Goal: Task Accomplishment & Management: Manage account settings

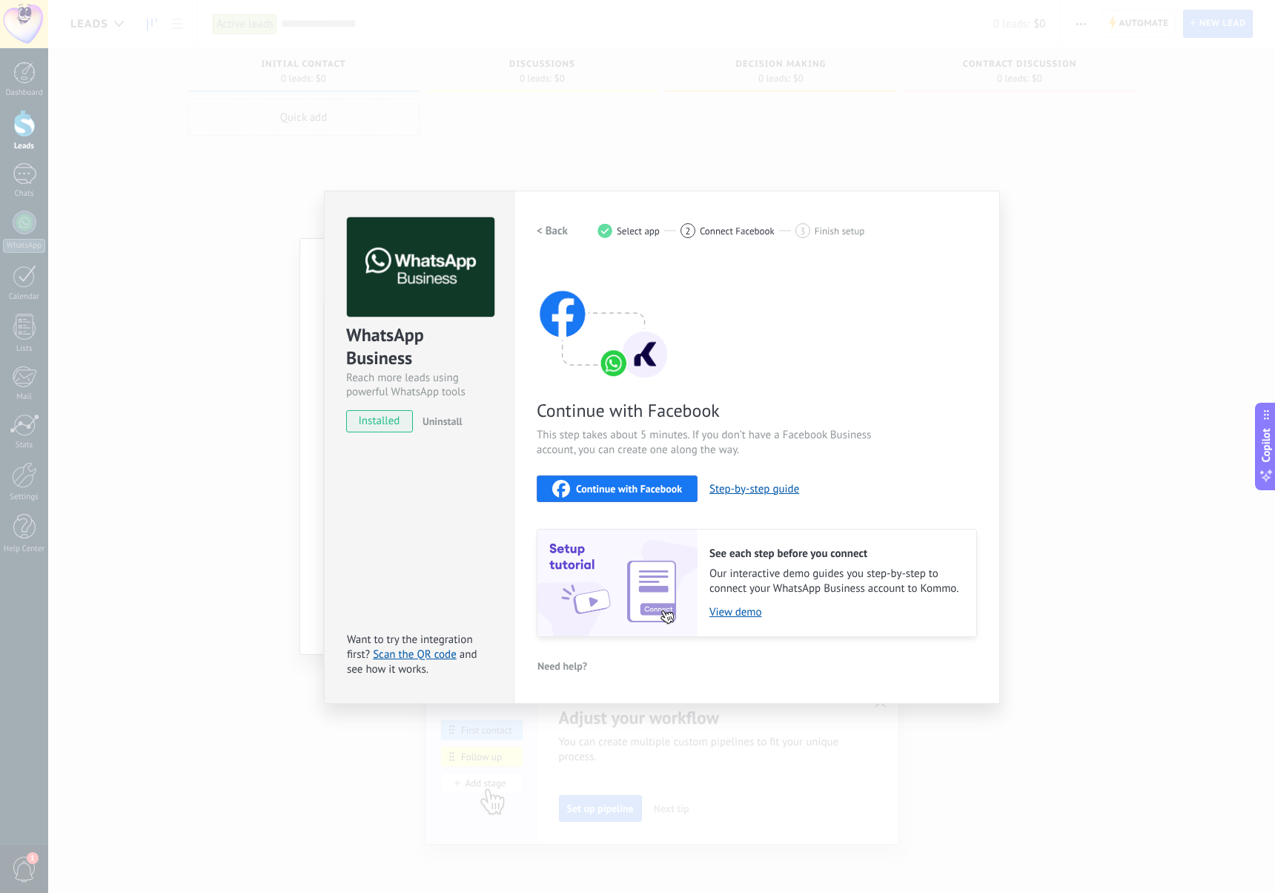
click at [588, 500] on button "Continue with Facebook" at bounding box center [617, 488] width 161 height 27
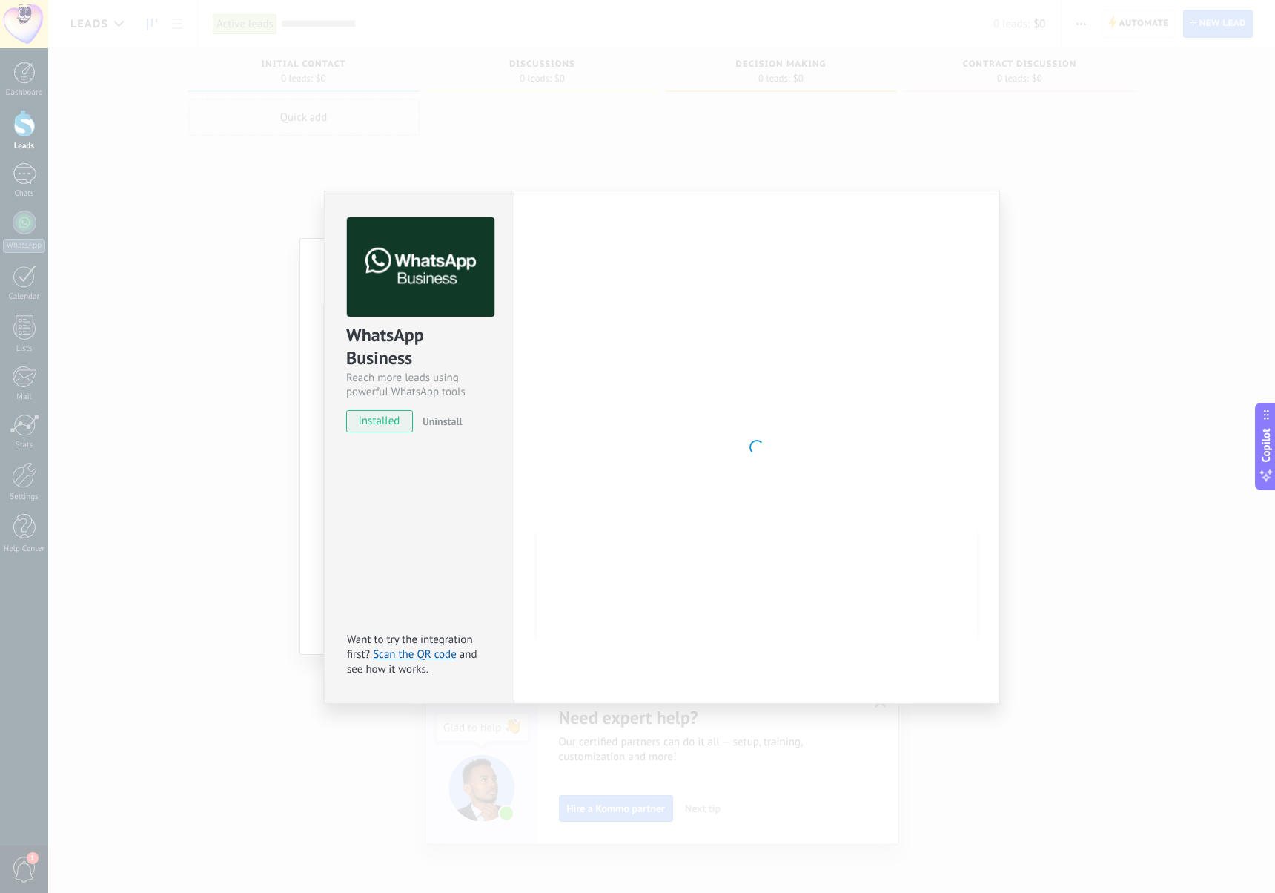
click at [255, 386] on div "WhatsApp Business Reach more leads using powerful WhatsApp tools installed Unin…" at bounding box center [661, 446] width 1227 height 893
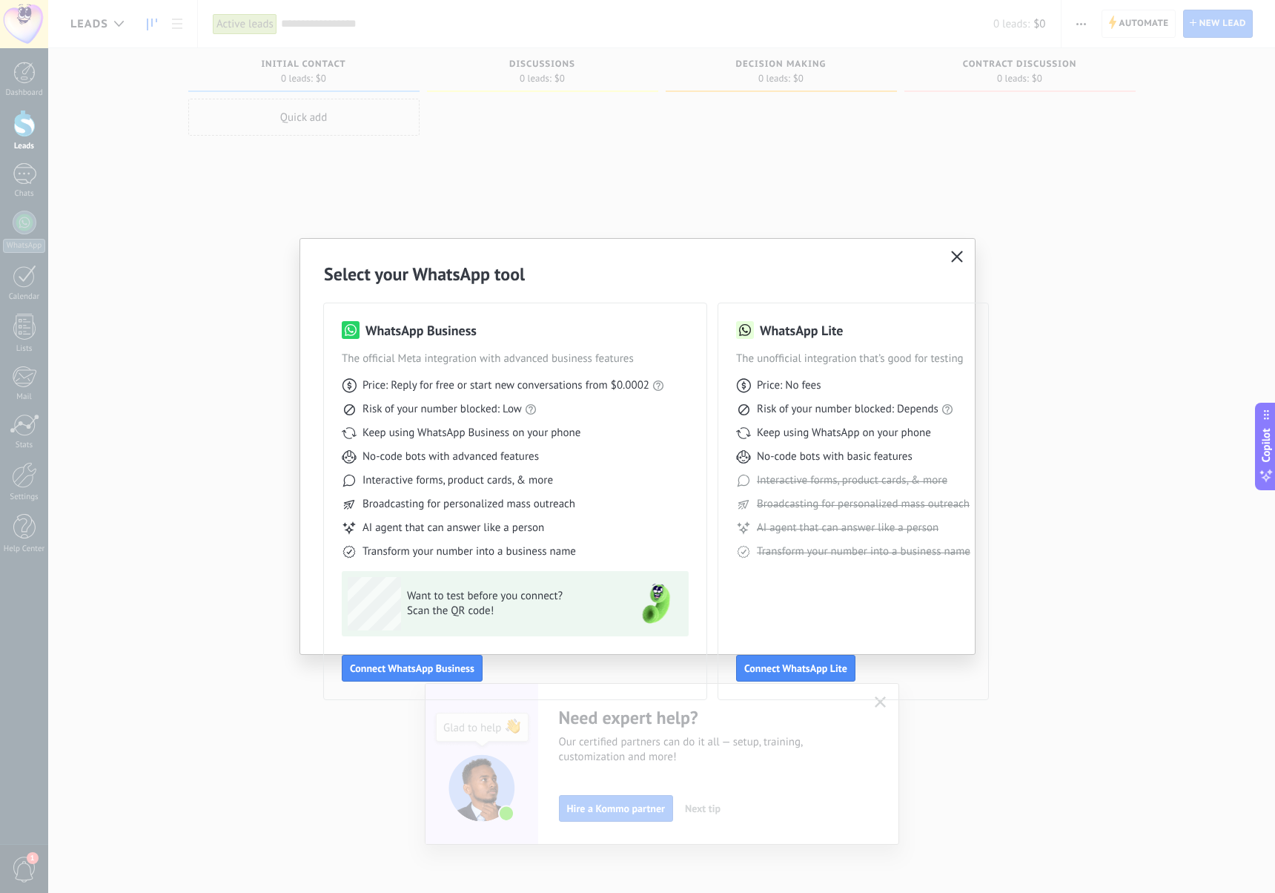
click at [957, 252] on icon "button" at bounding box center [957, 257] width 12 height 12
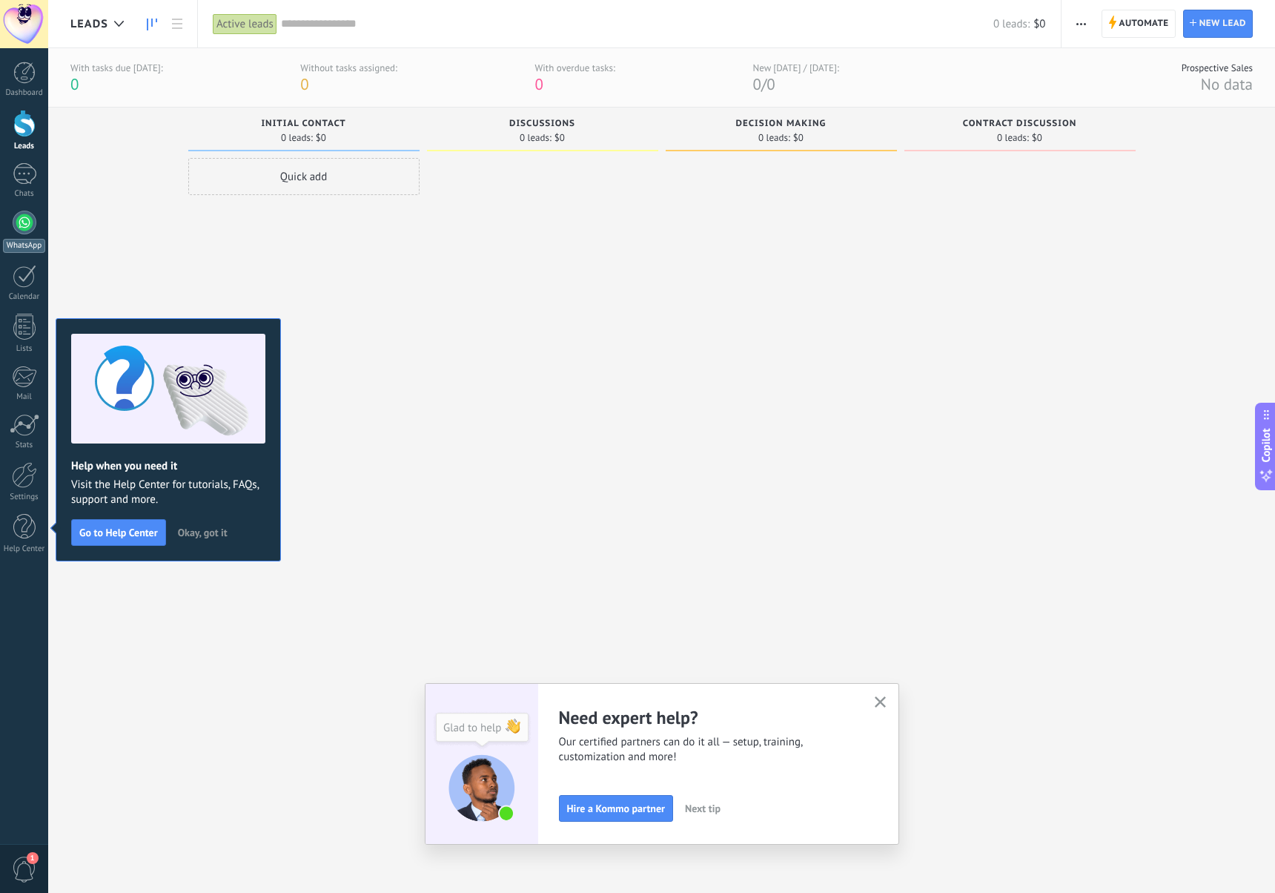
click at [34, 217] on div at bounding box center [25, 223] width 24 height 24
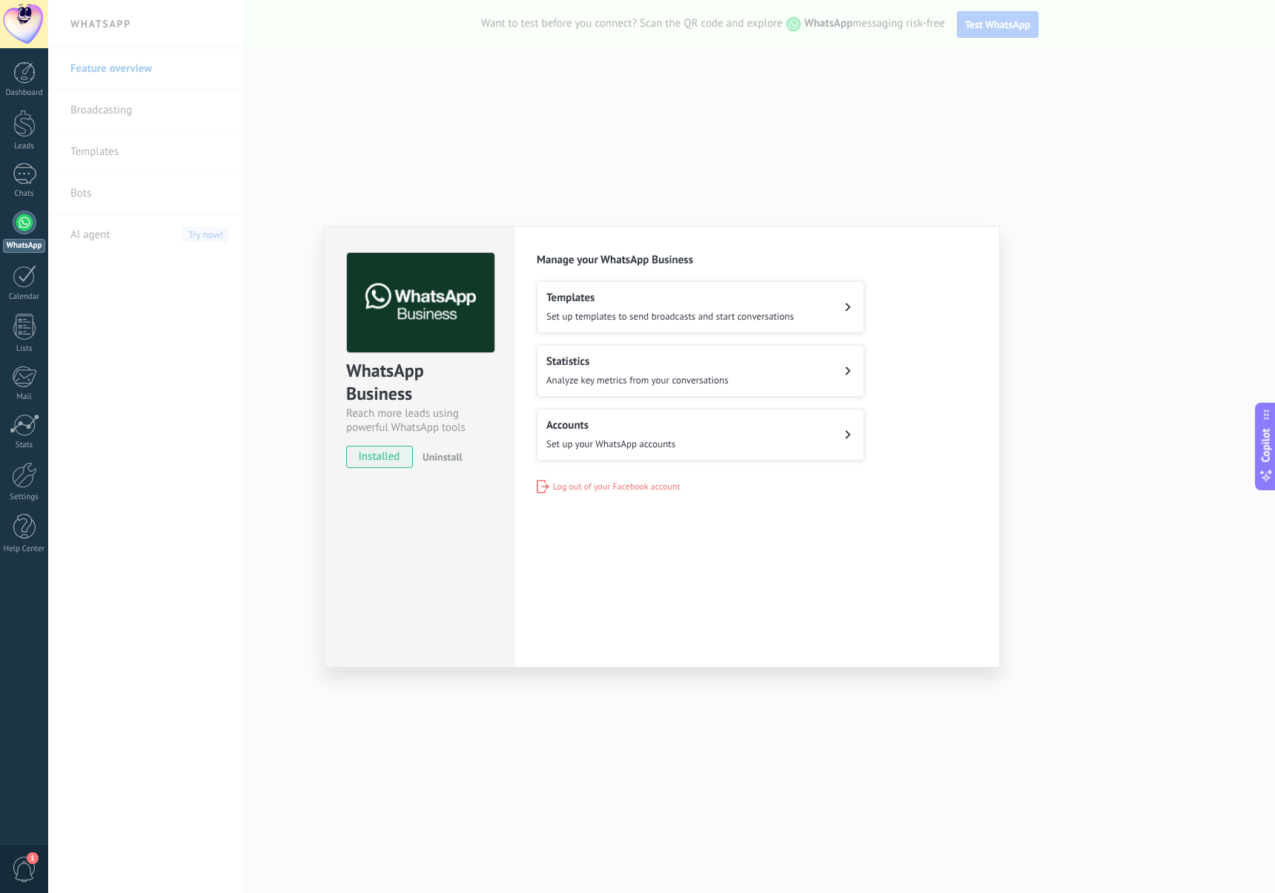
click at [686, 449] on button "Accounts Set up your WhatsApp accounts" at bounding box center [701, 435] width 328 height 52
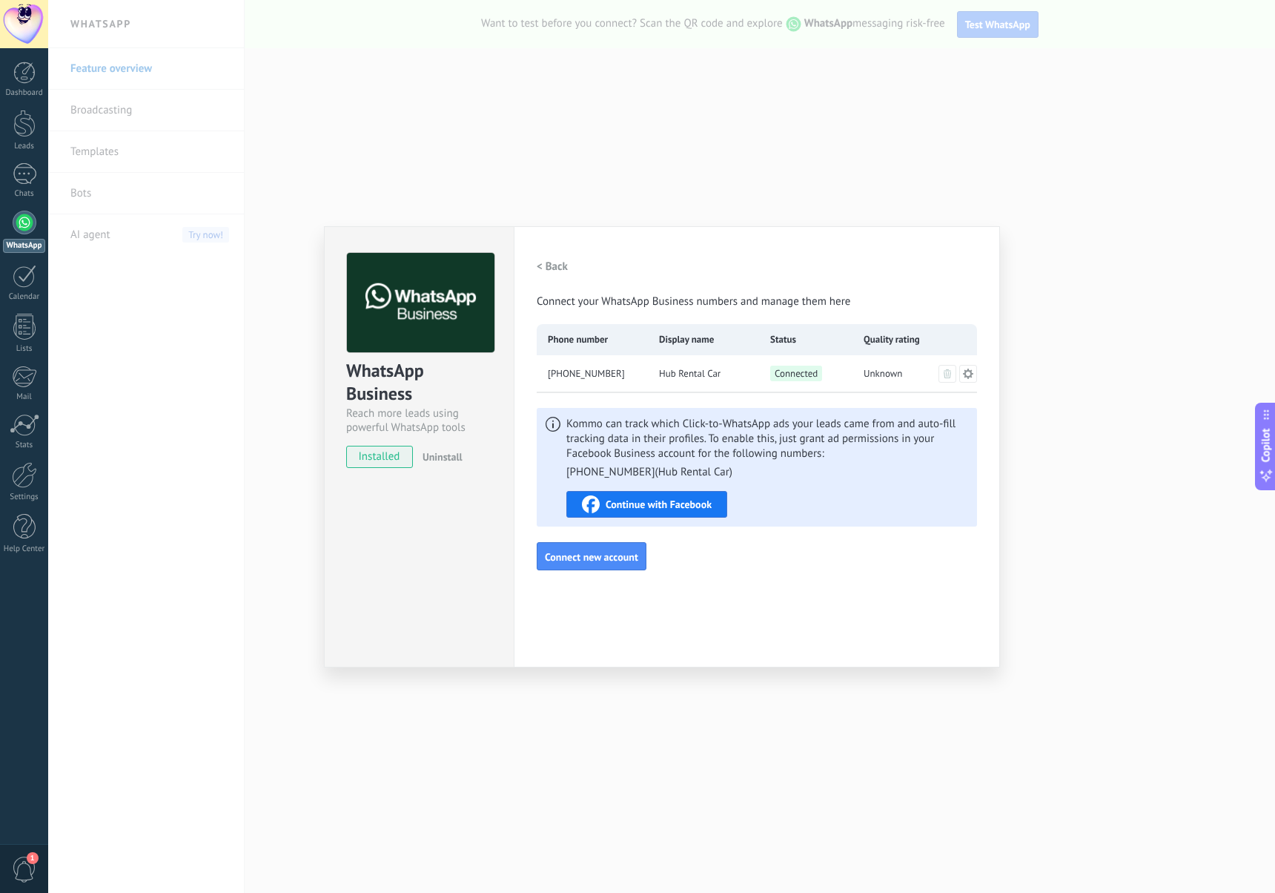
click at [675, 504] on span "Continue with Facebook" at bounding box center [659, 504] width 106 height 10
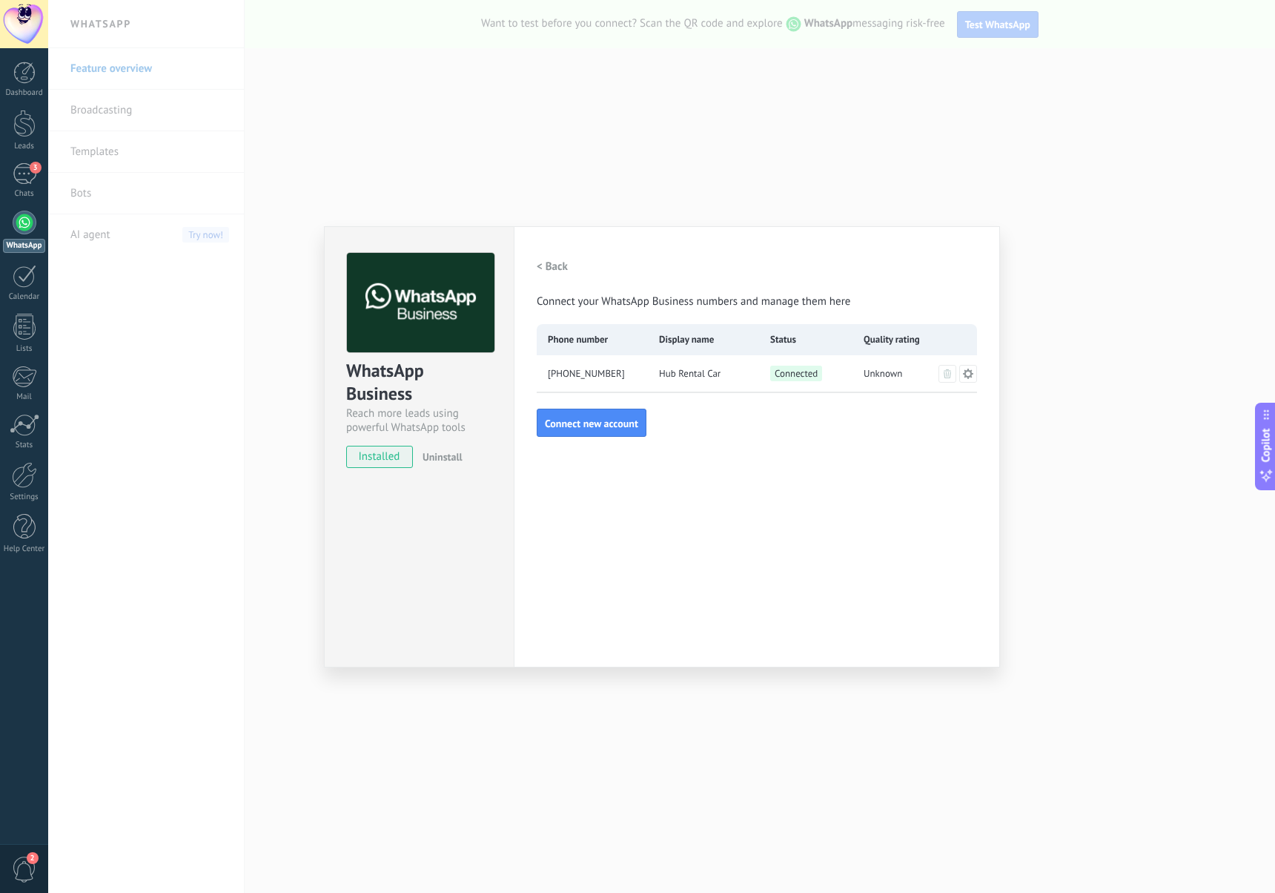
click at [1041, 397] on div "WhatsApp Business Reach more leads using powerful WhatsApp tools installed Unin…" at bounding box center [661, 446] width 1227 height 893
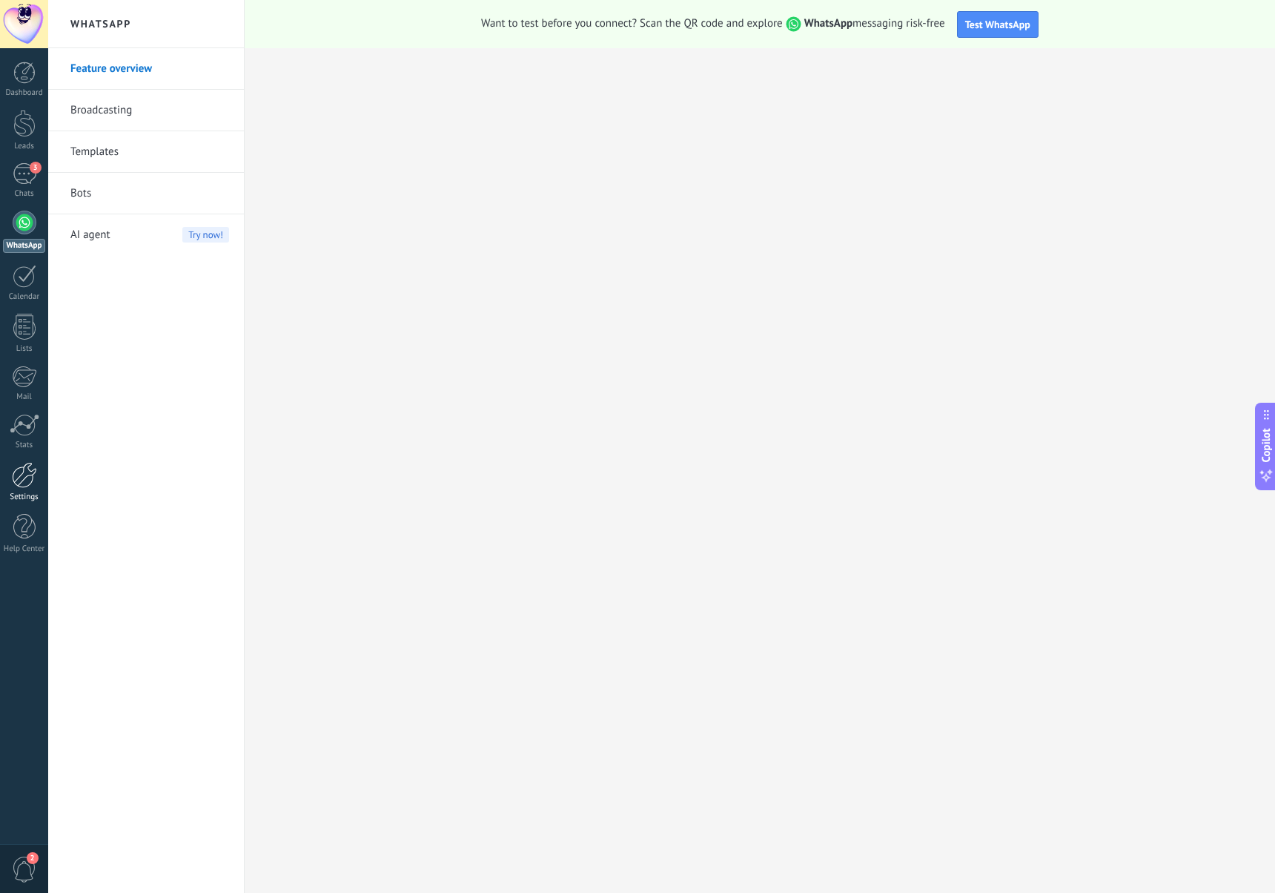
click at [43, 467] on link "Settings" at bounding box center [24, 482] width 48 height 40
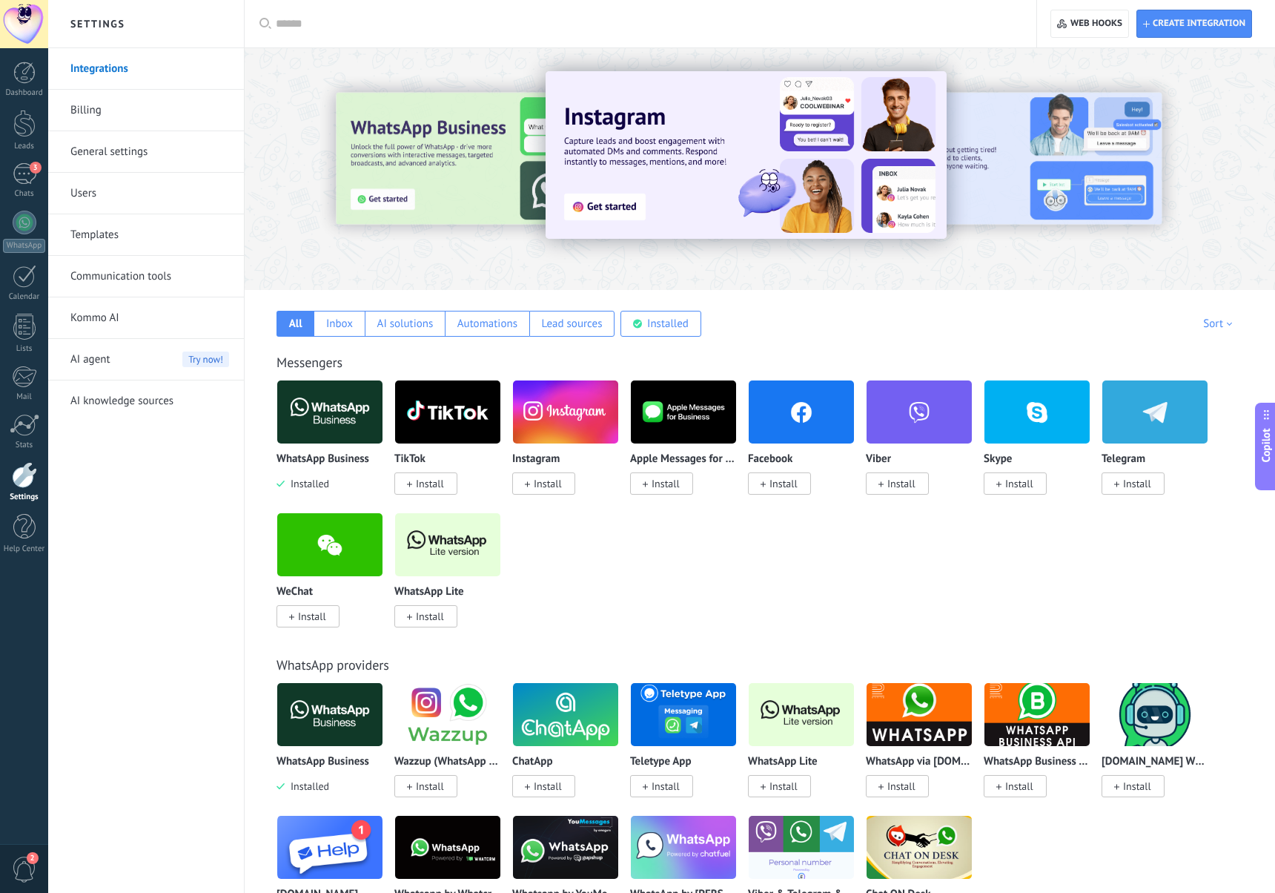
click at [129, 156] on link "General settings" at bounding box center [149, 152] width 159 height 42
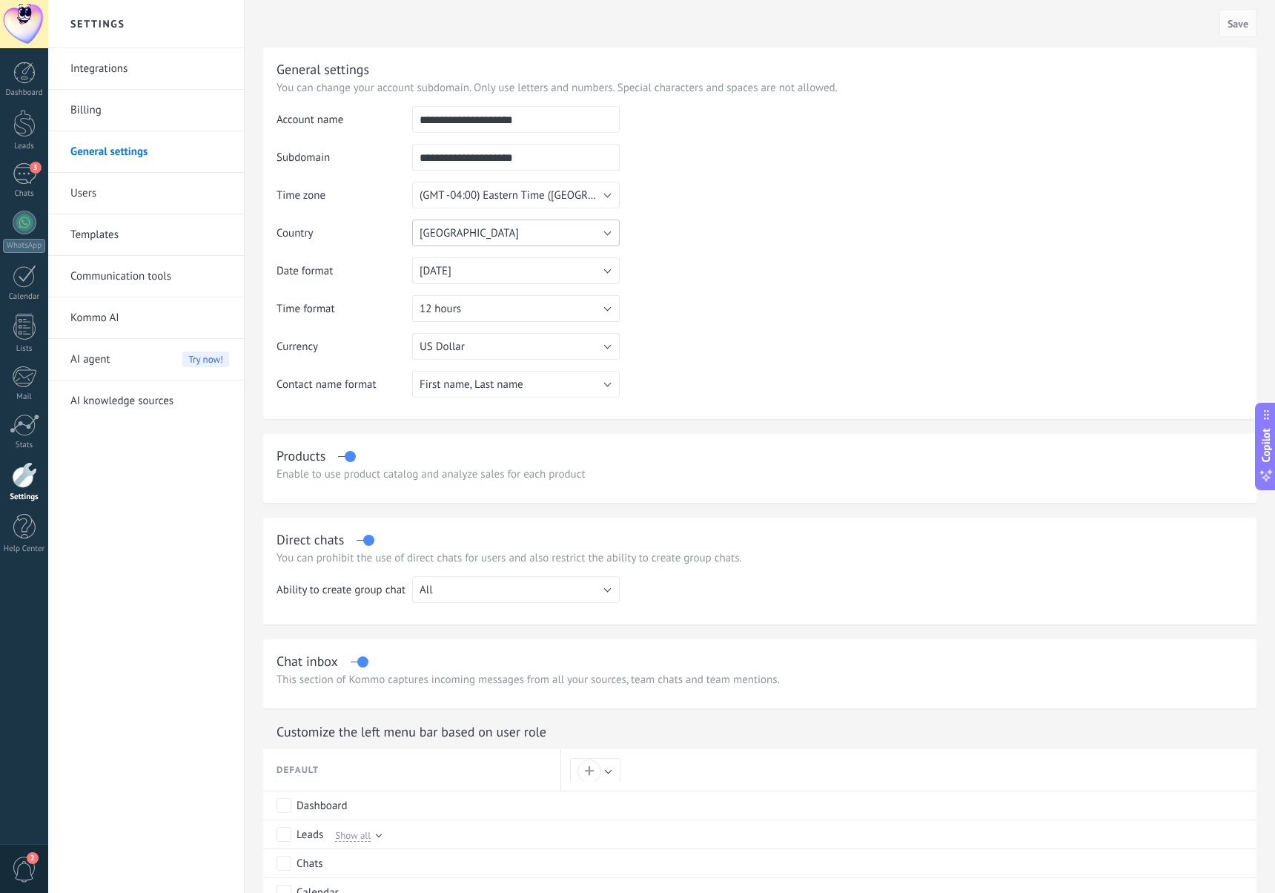
click at [506, 237] on button "United States" at bounding box center [516, 232] width 208 height 27
click at [701, 253] on td at bounding box center [932, 181] width 624 height 151
click at [488, 237] on button "United States" at bounding box center [516, 232] width 208 height 27
click at [455, 250] on span "Brazil" at bounding box center [508, 247] width 211 height 14
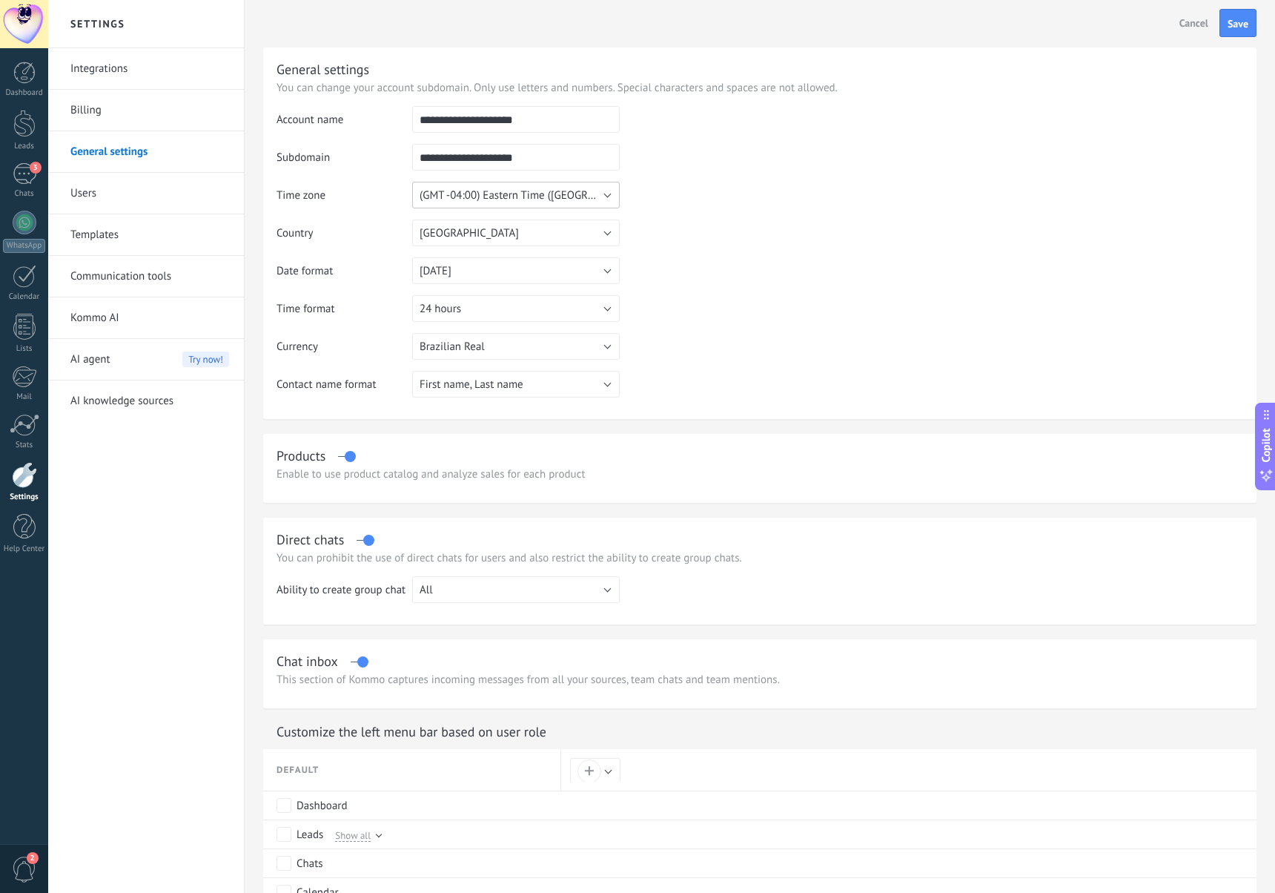
click at [608, 203] on button "(GMT -04:00) Eastern Time (US & Canada)" at bounding box center [516, 195] width 208 height 27
click at [697, 265] on table "**********" at bounding box center [760, 257] width 967 height 303
click at [1236, 27] on span "Save" at bounding box center [1238, 24] width 21 height 10
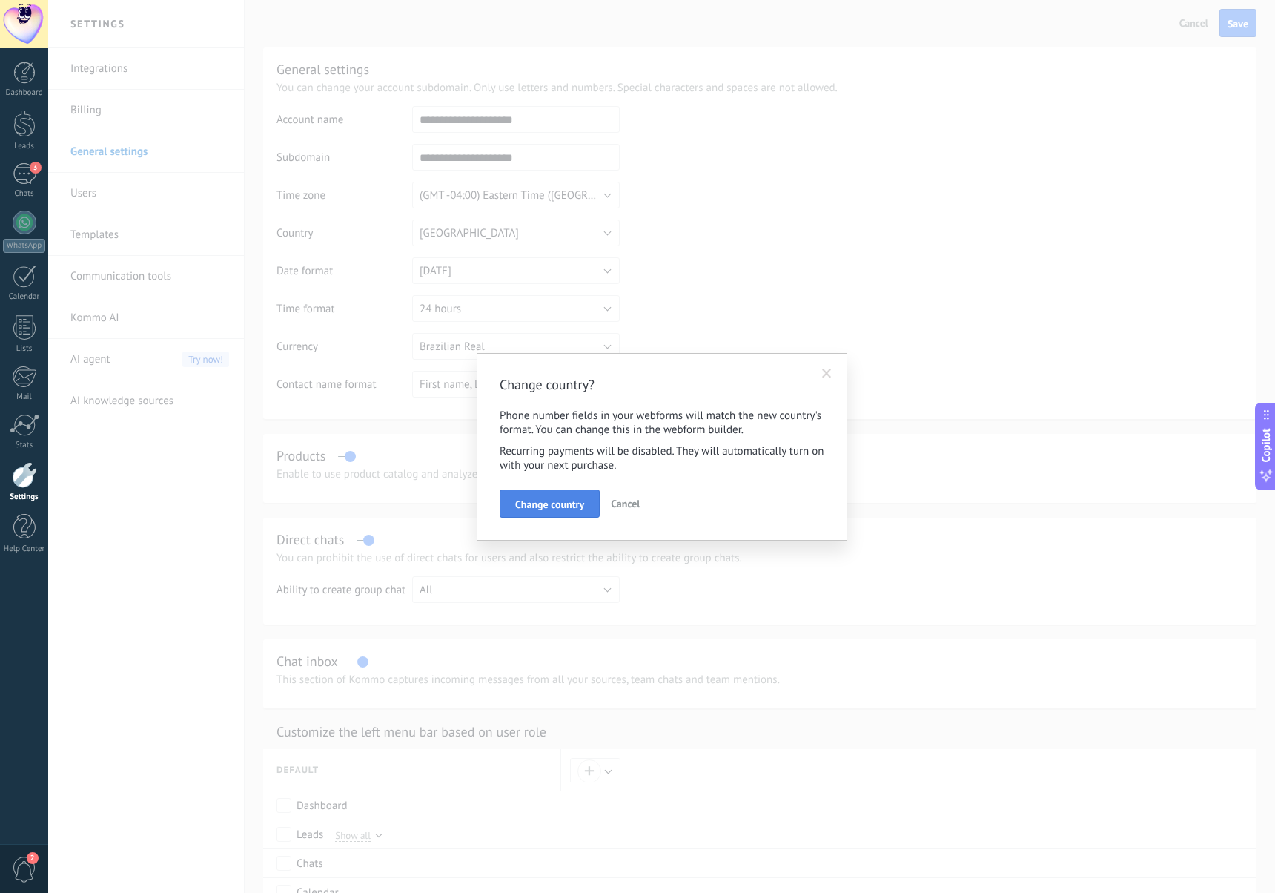
click at [565, 495] on button "Change country" at bounding box center [550, 503] width 100 height 28
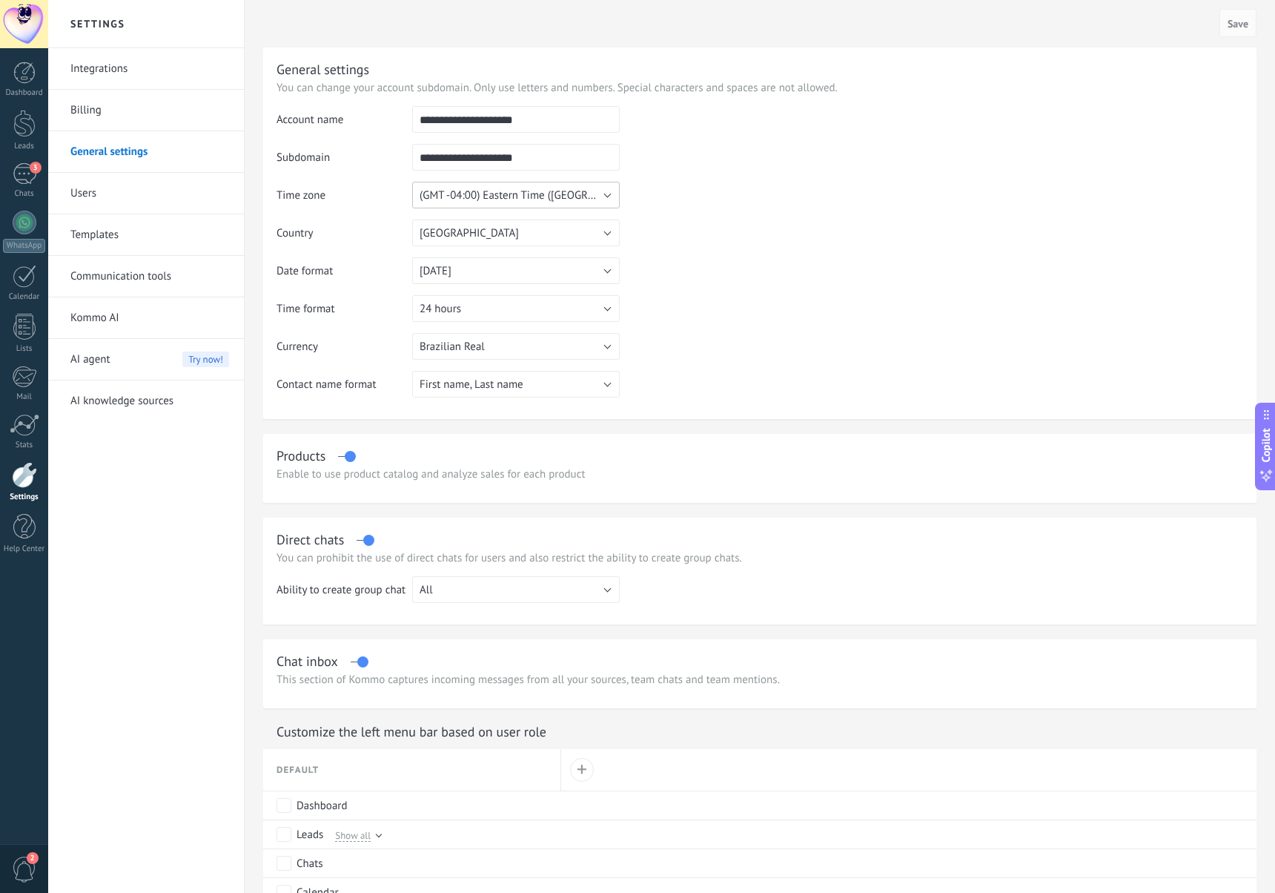
click at [609, 199] on span "(GMT -04:00) Eastern Time ([GEOGRAPHIC_DATA] & [GEOGRAPHIC_DATA])" at bounding box center [594, 195] width 348 height 14
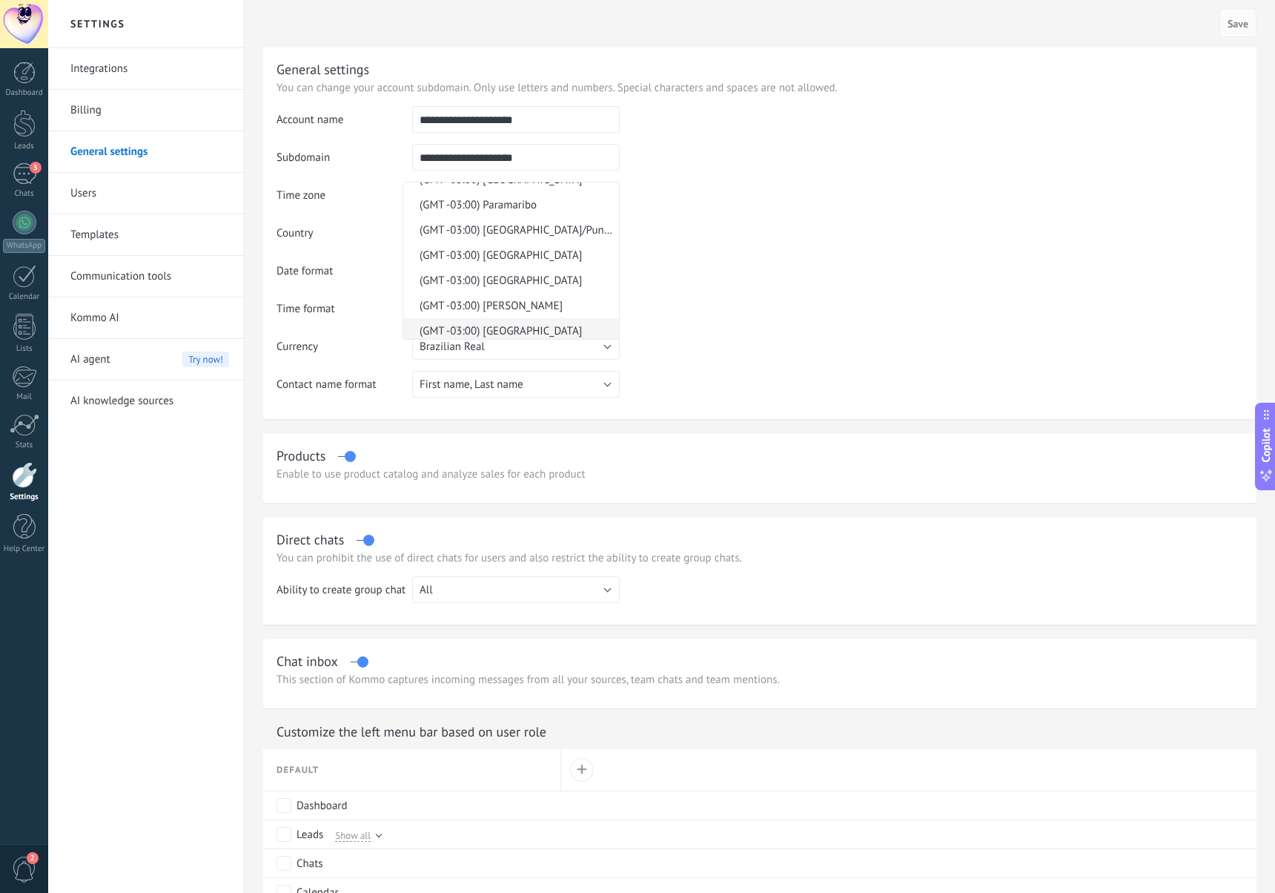
click at [557, 325] on span "(GMT -03:00) [GEOGRAPHIC_DATA]" at bounding box center [508, 331] width 211 height 14
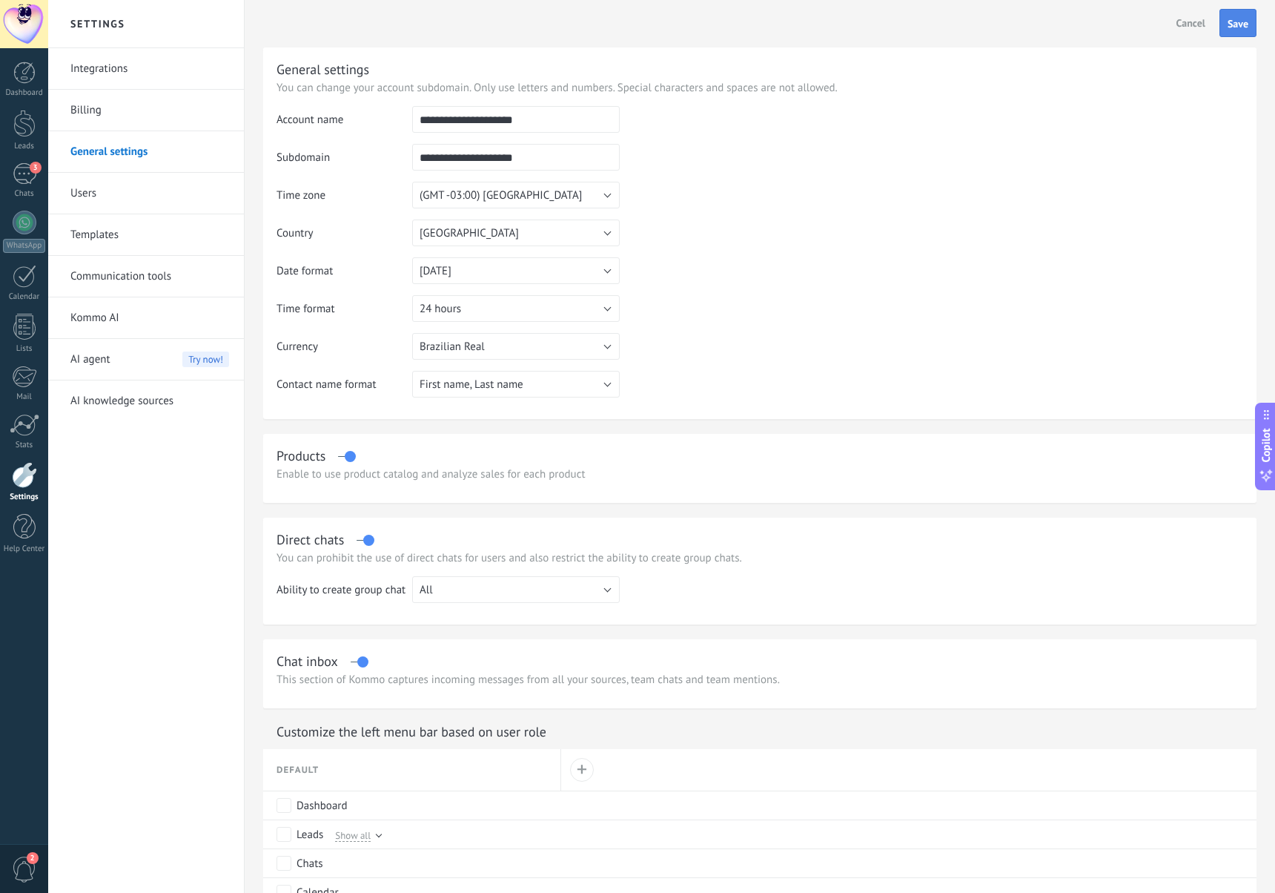
click at [1247, 20] on span "Save" at bounding box center [1238, 24] width 21 height 10
click at [130, 65] on link "Integrations" at bounding box center [149, 69] width 159 height 42
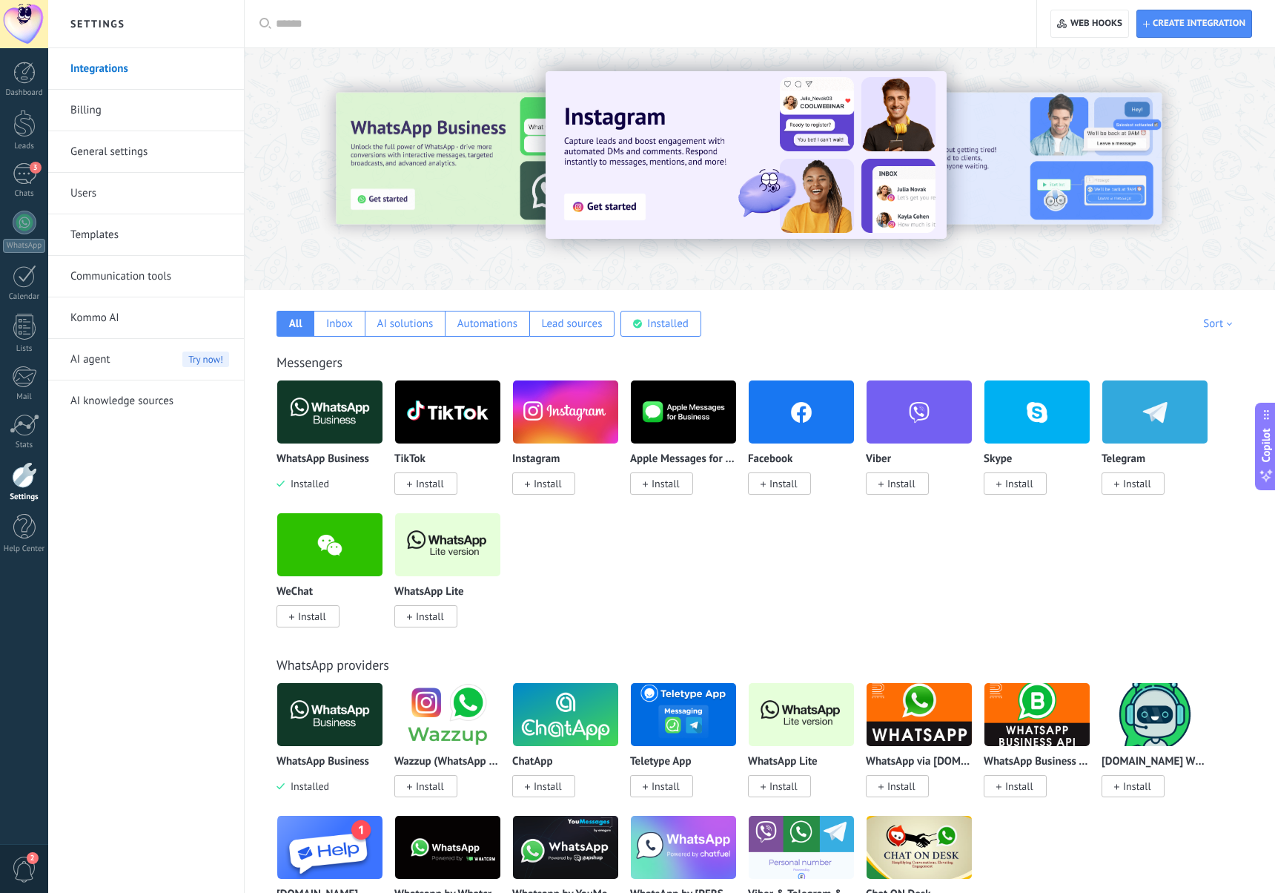
click at [128, 99] on link "Billing" at bounding box center [149, 111] width 159 height 42
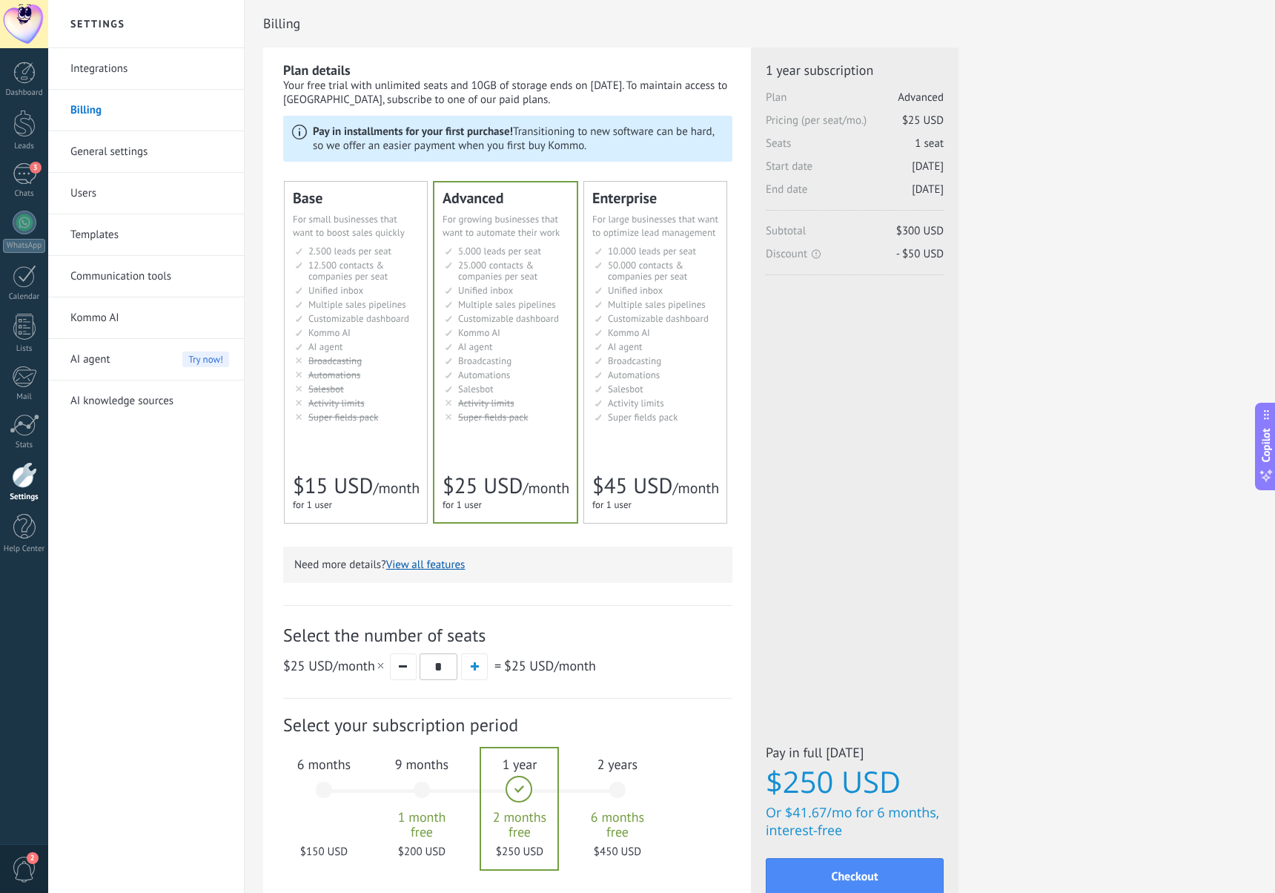
click at [125, 135] on link "General settings" at bounding box center [149, 152] width 159 height 42
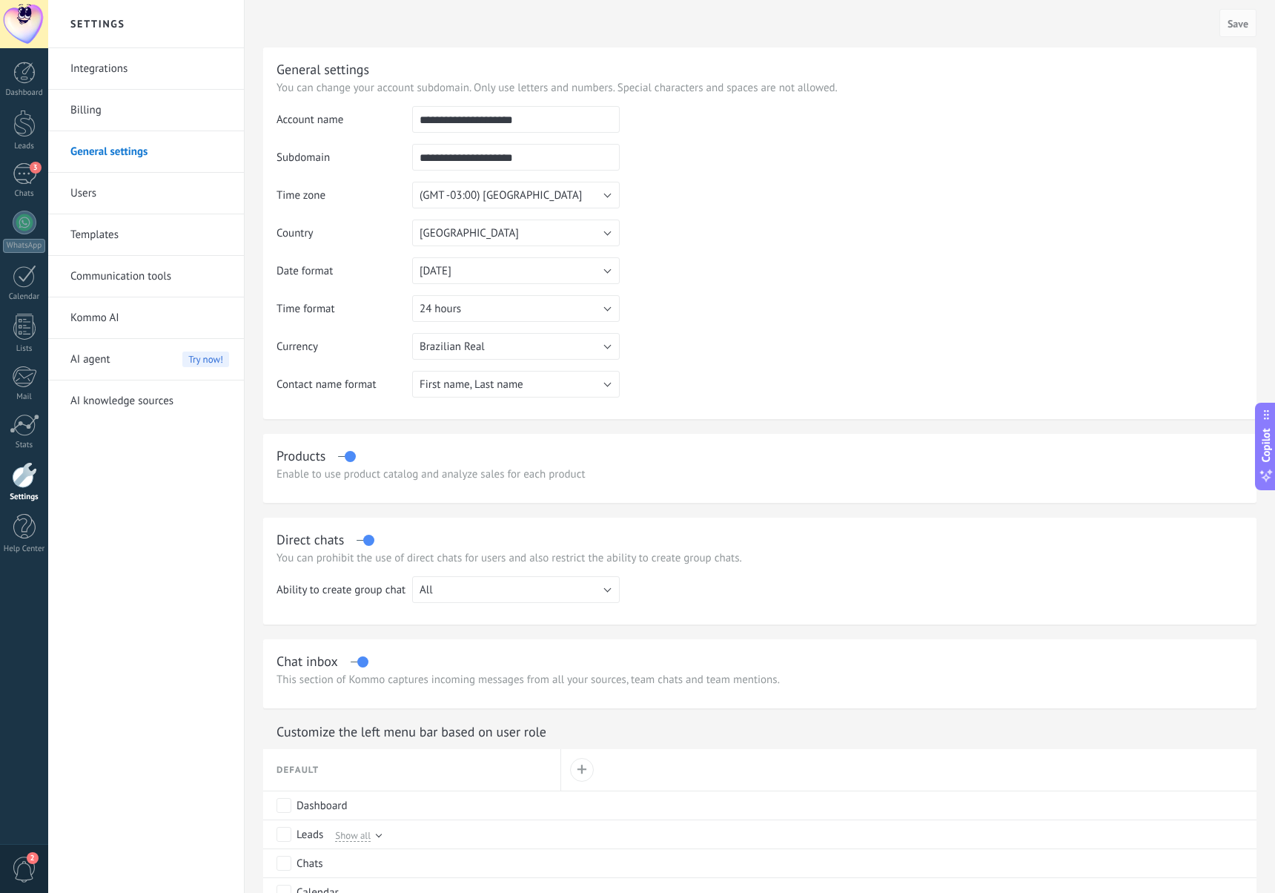
click at [124, 198] on link "Users" at bounding box center [149, 194] width 159 height 42
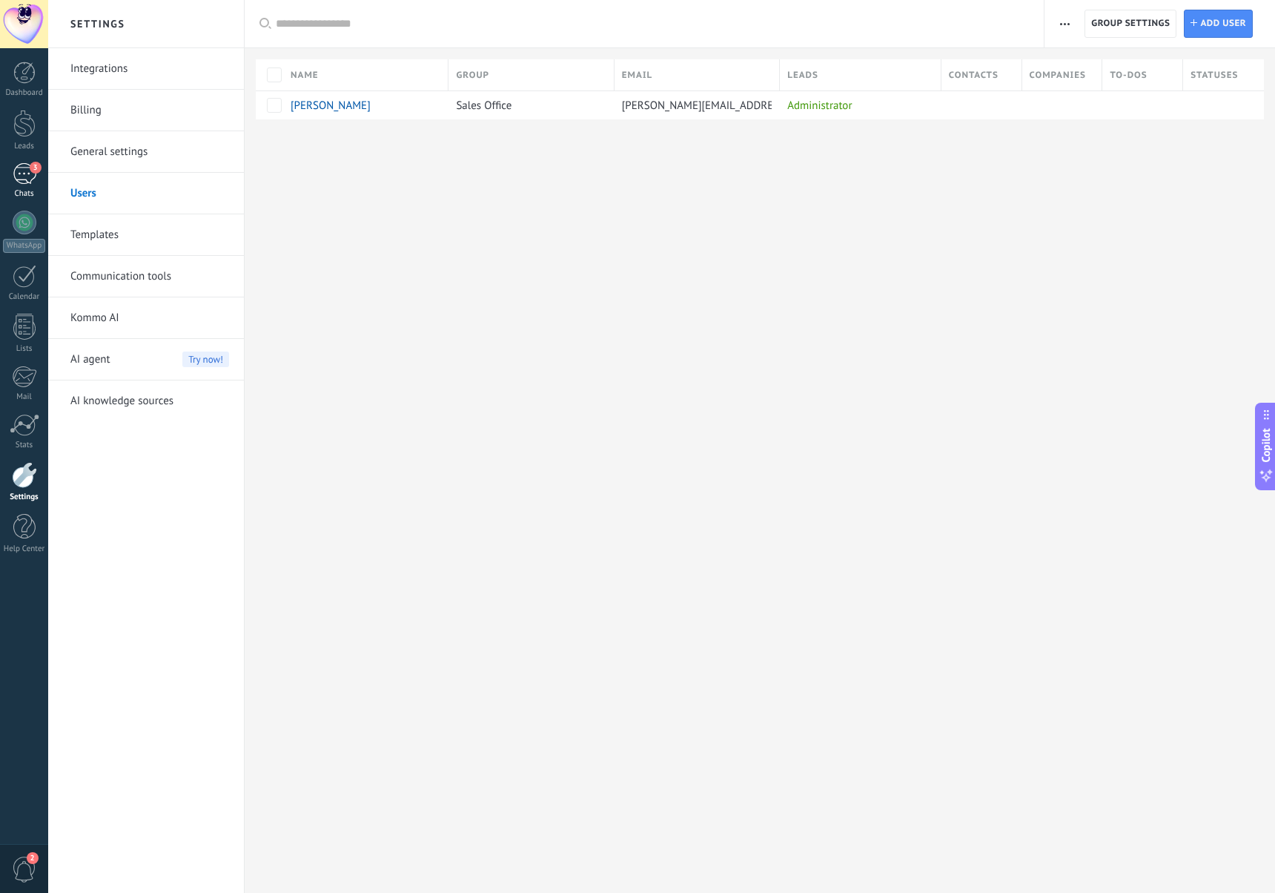
click at [29, 186] on link "3 Chats" at bounding box center [24, 181] width 48 height 36
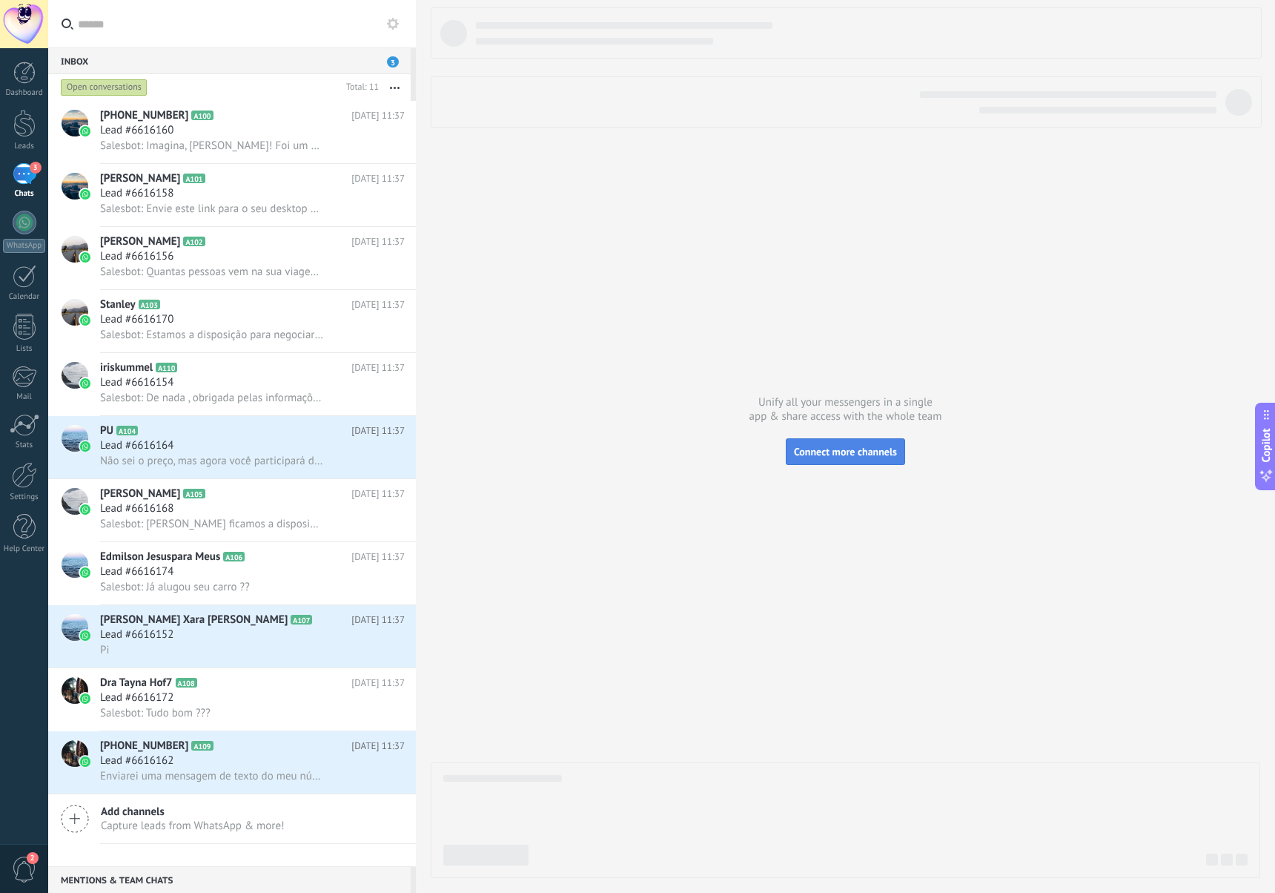
click at [821, 448] on span "Connect more channels" at bounding box center [845, 451] width 103 height 13
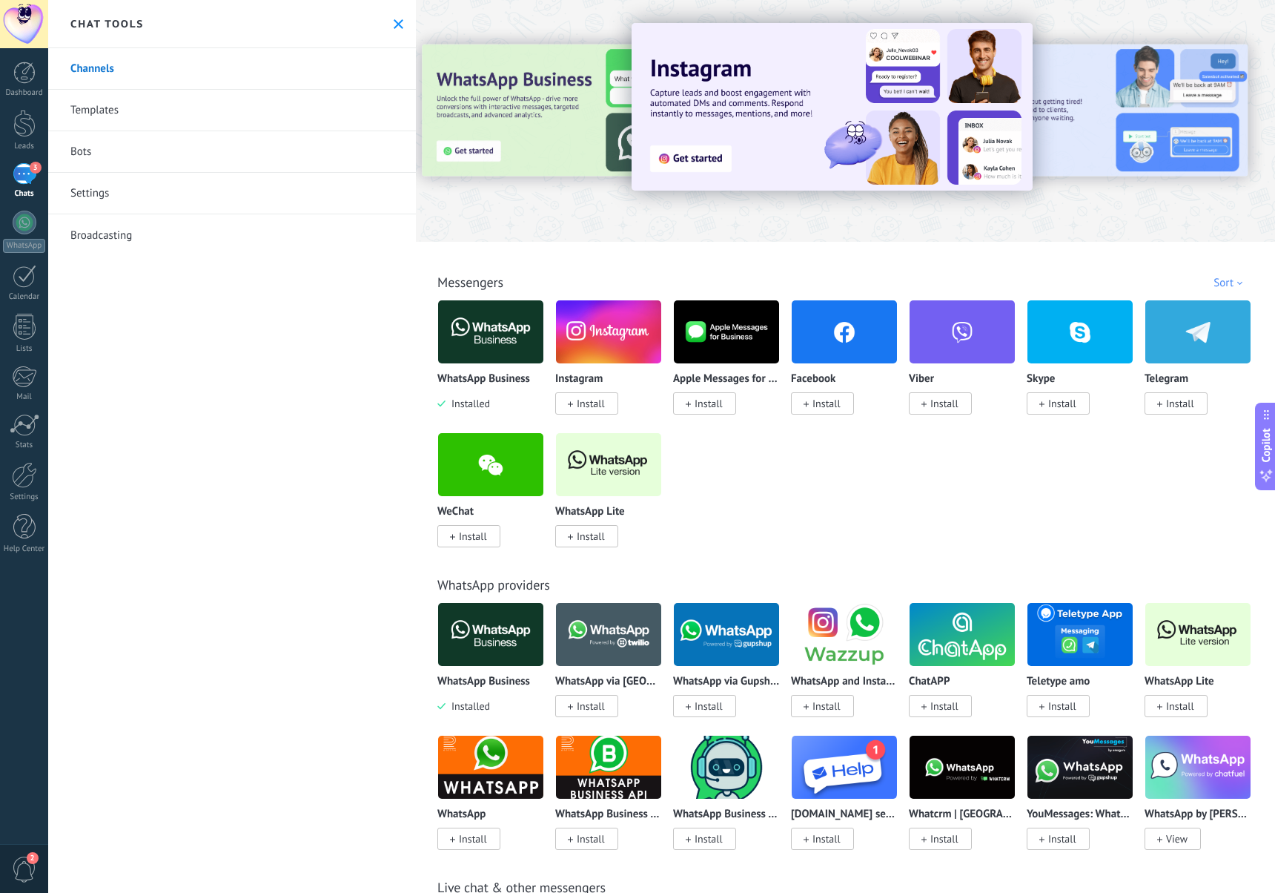
click at [593, 403] on span "Install" at bounding box center [591, 403] width 28 height 13
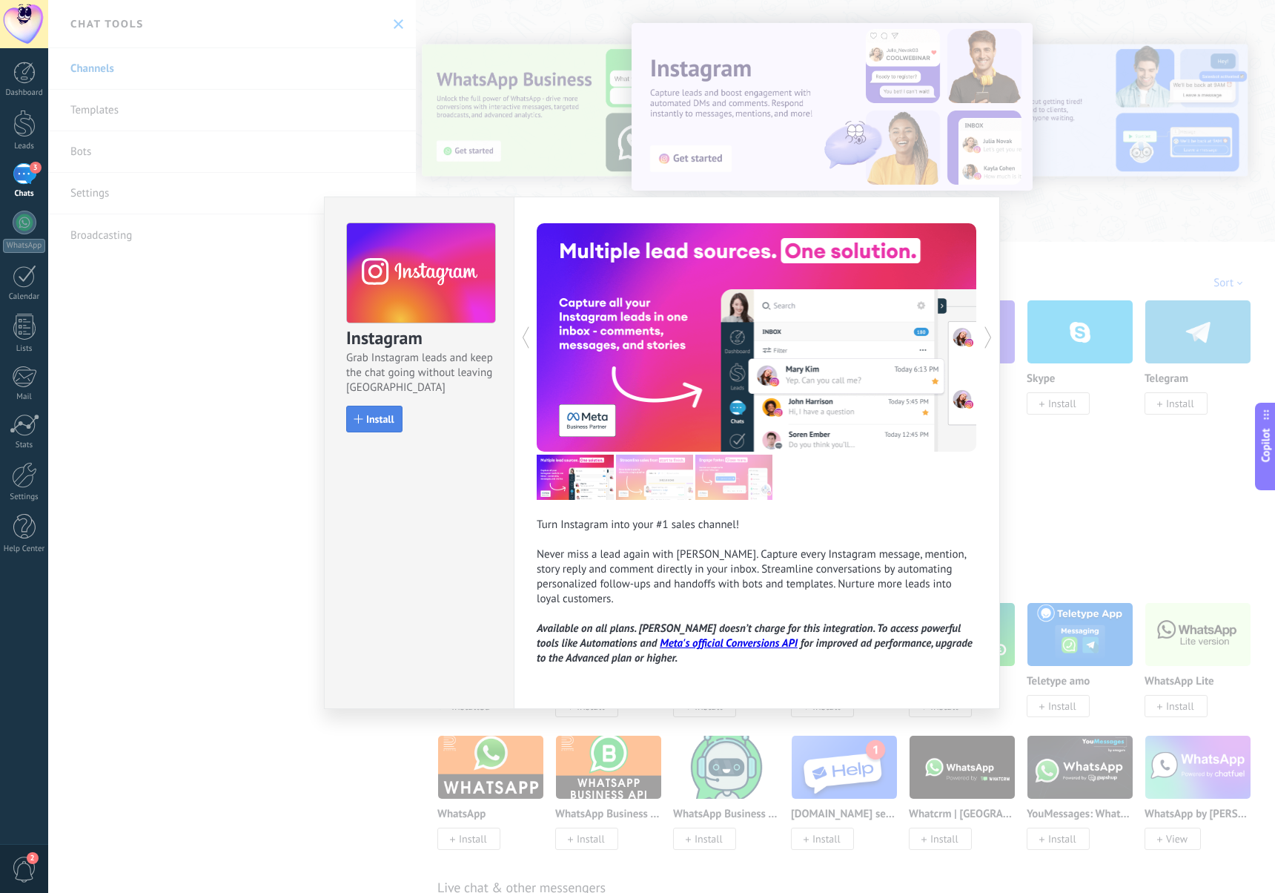
click at [400, 422] on button "Install" at bounding box center [374, 419] width 56 height 27
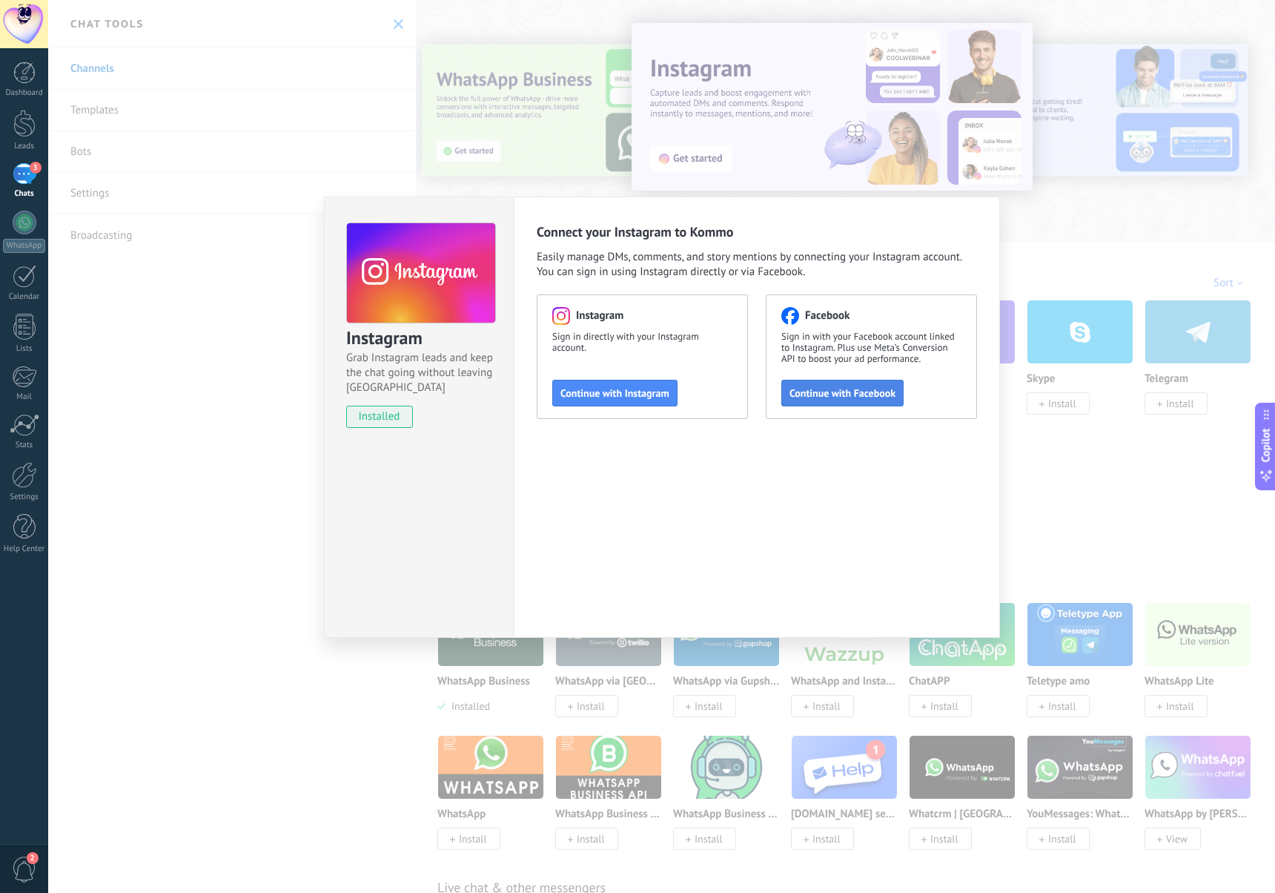
click at [815, 393] on span "Continue with Facebook" at bounding box center [843, 393] width 106 height 10
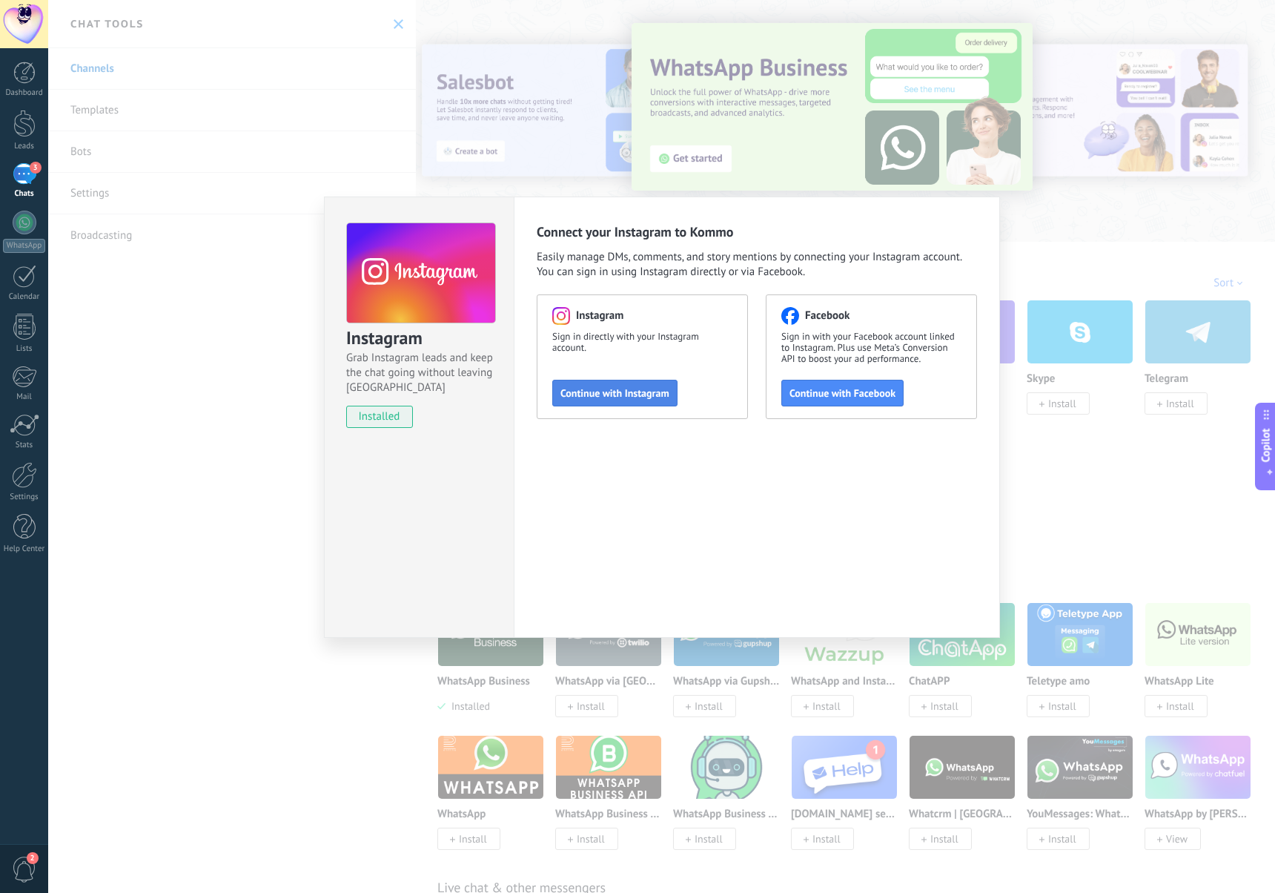
click at [664, 401] on button "Continue with Instagram" at bounding box center [614, 393] width 125 height 27
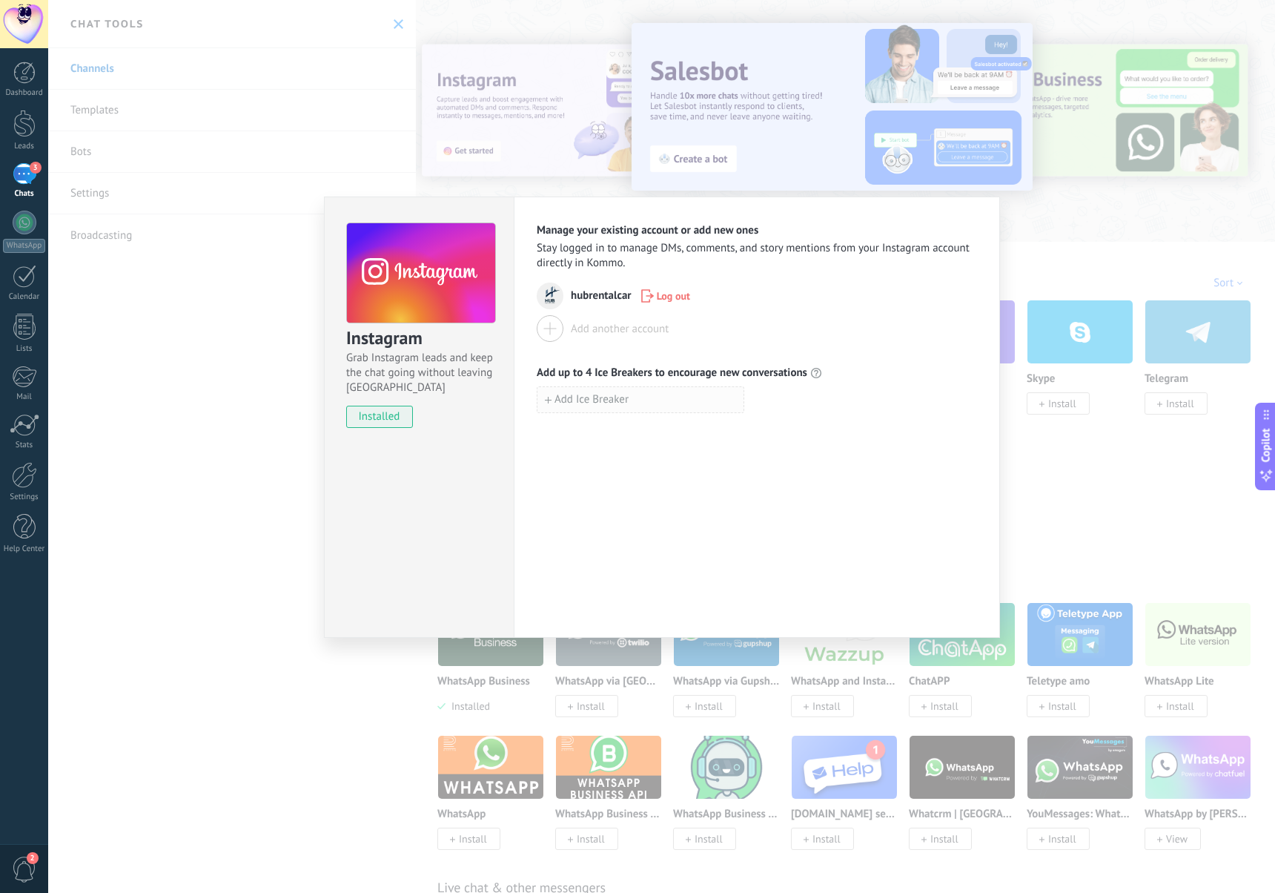
click at [614, 405] on span "Add Ice Breaker" at bounding box center [592, 399] width 74 height 10
click at [604, 394] on input at bounding box center [641, 399] width 206 height 24
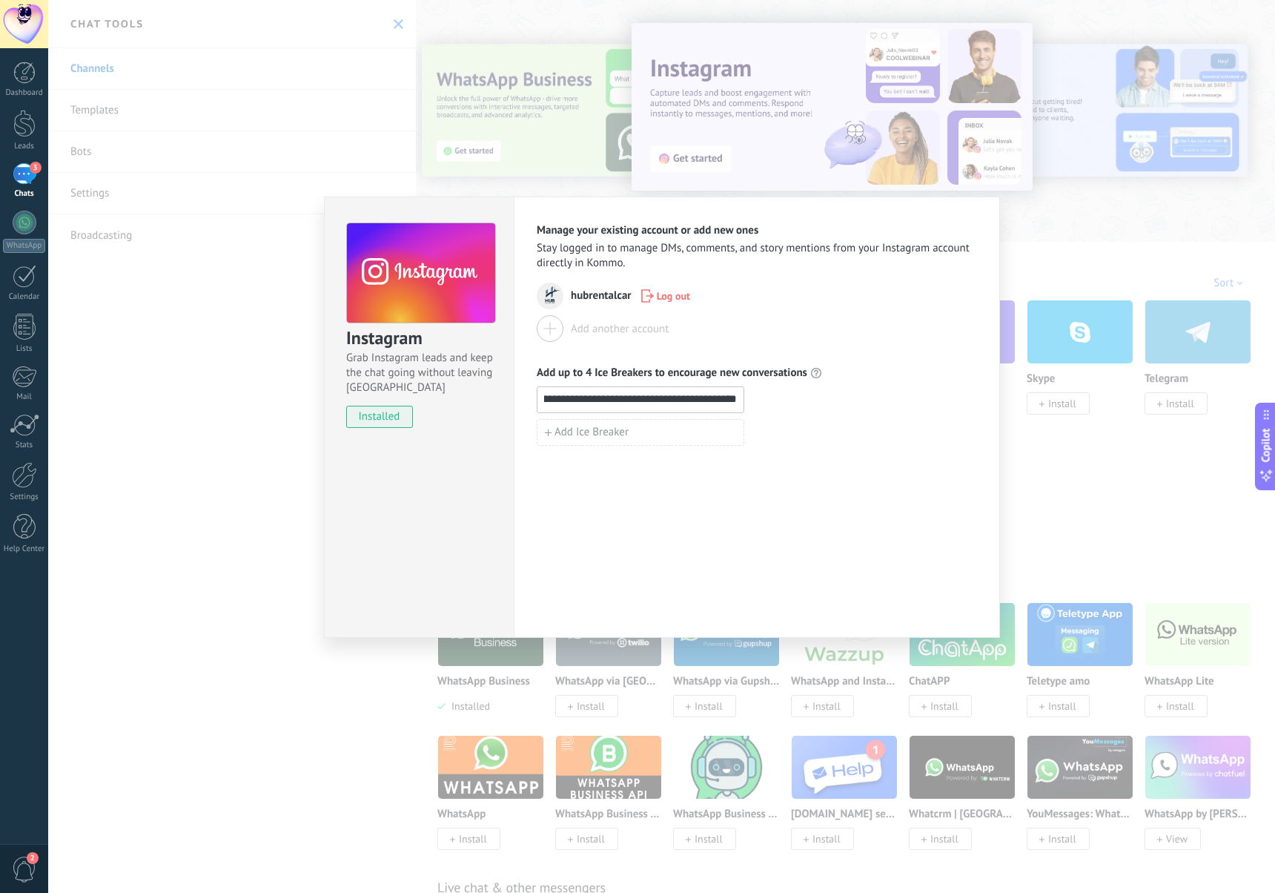
scroll to position [0, 34]
type input "**********"
click at [590, 427] on span "Add Ice Breaker" at bounding box center [592, 432] width 74 height 10
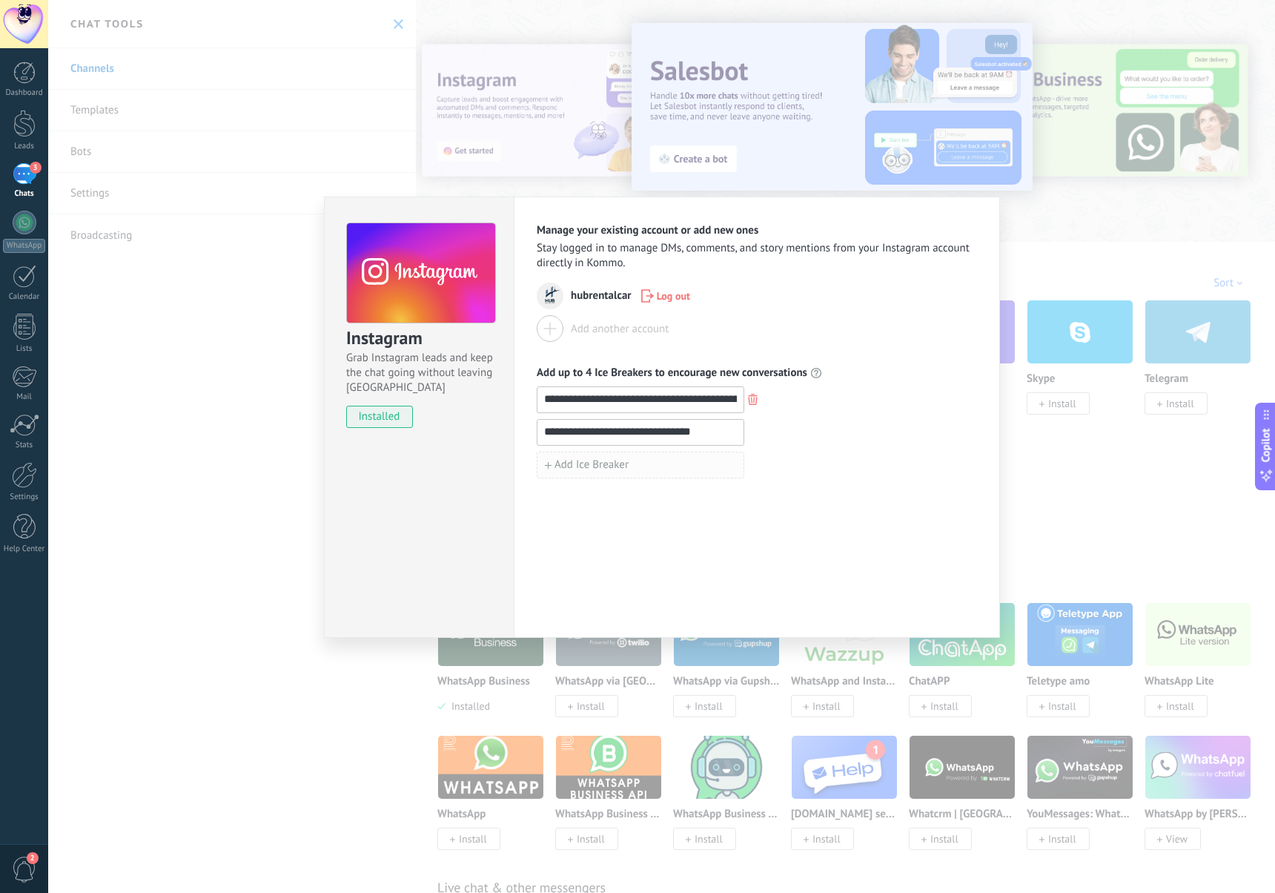
type input "**********"
click at [602, 463] on span "Add Ice Breaker" at bounding box center [592, 465] width 74 height 10
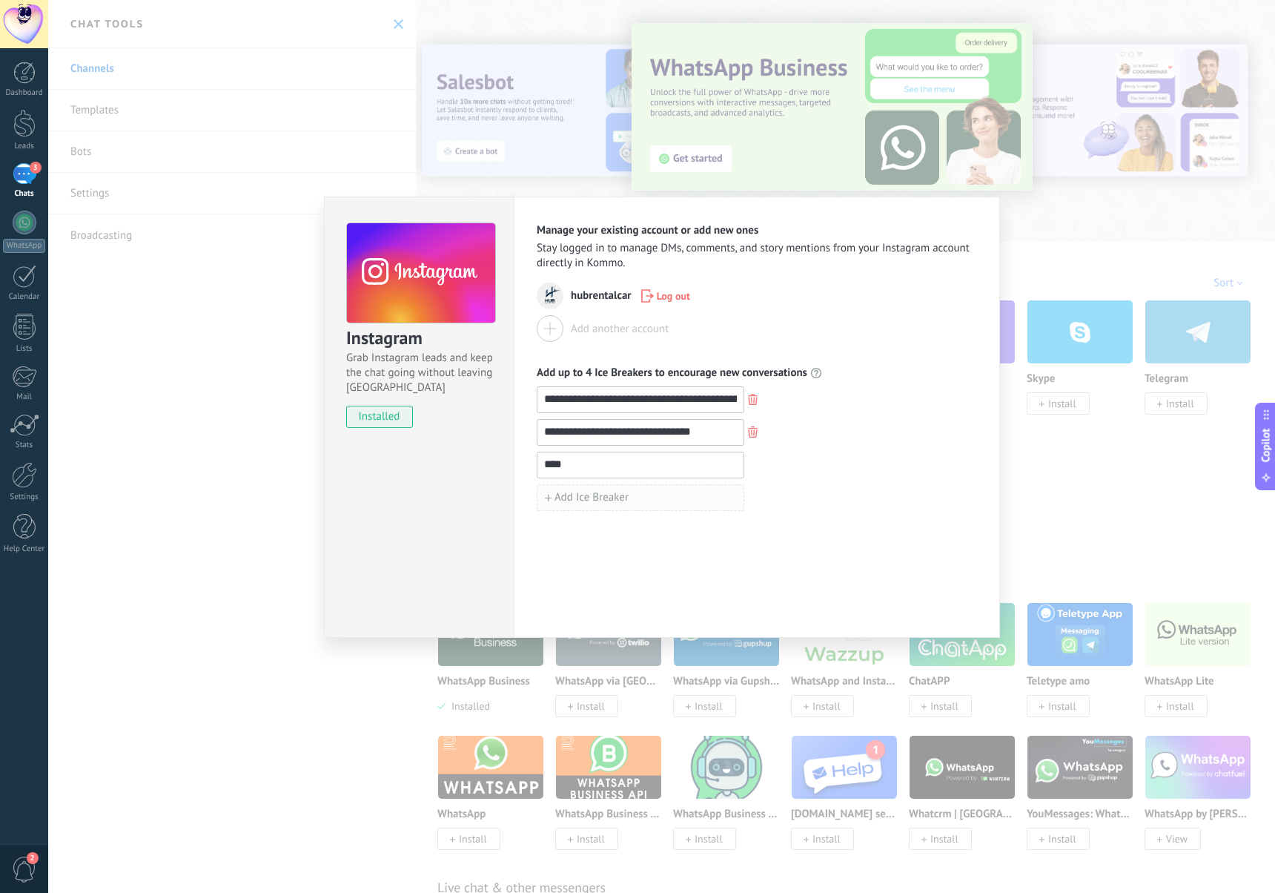
type input "***"
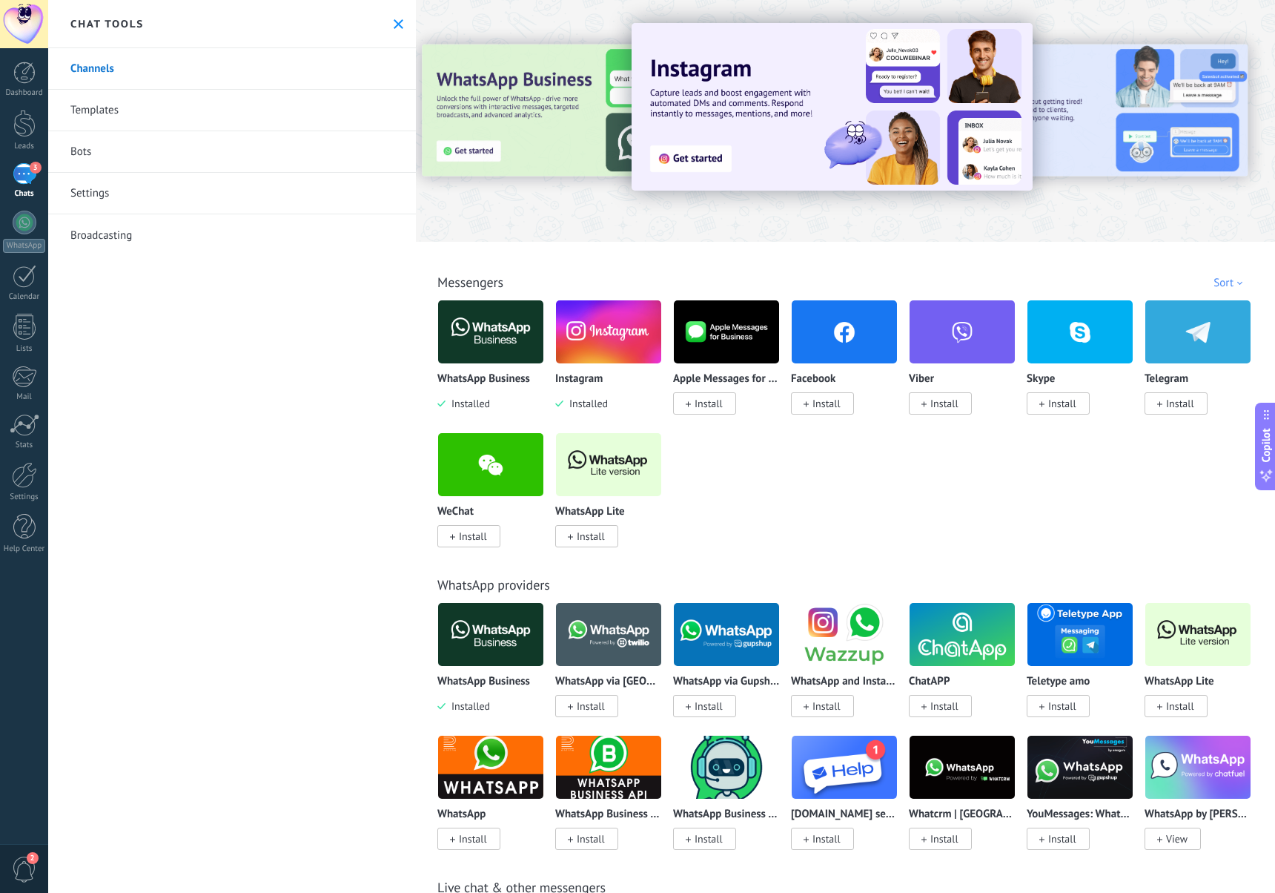
click at [599, 352] on img at bounding box center [608, 332] width 105 height 72
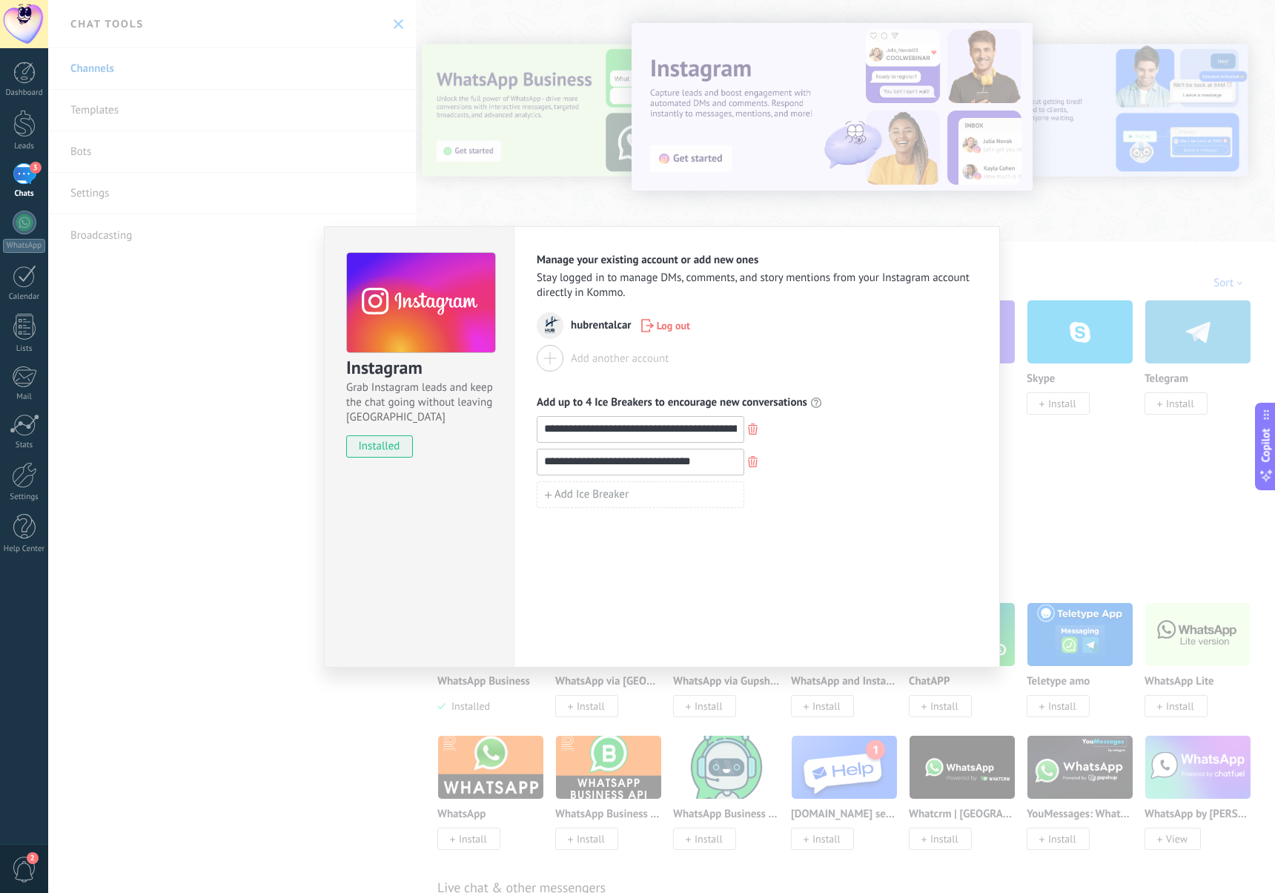
click at [1077, 500] on div "**********" at bounding box center [661, 446] width 1227 height 893
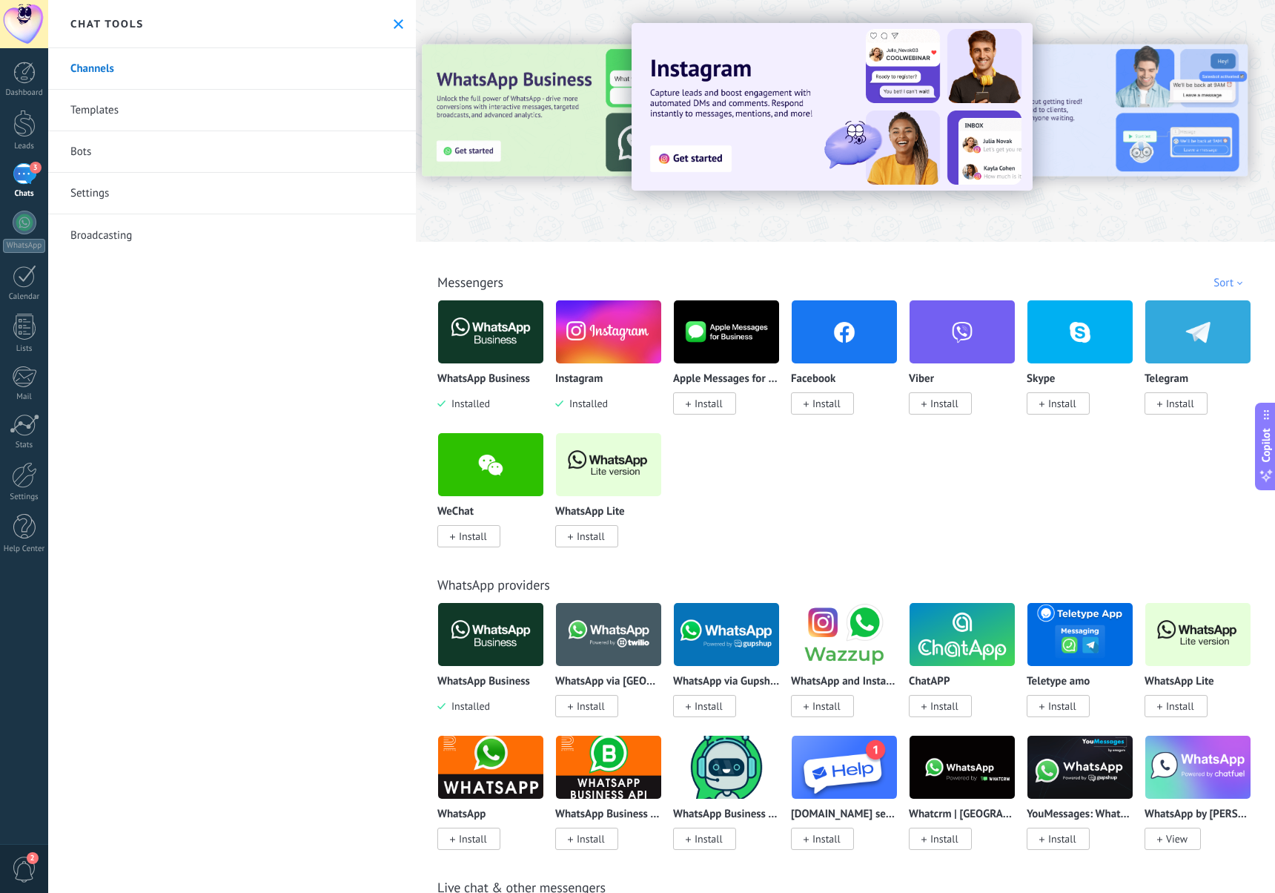
click at [105, 109] on link "Templates" at bounding box center [232, 111] width 368 height 42
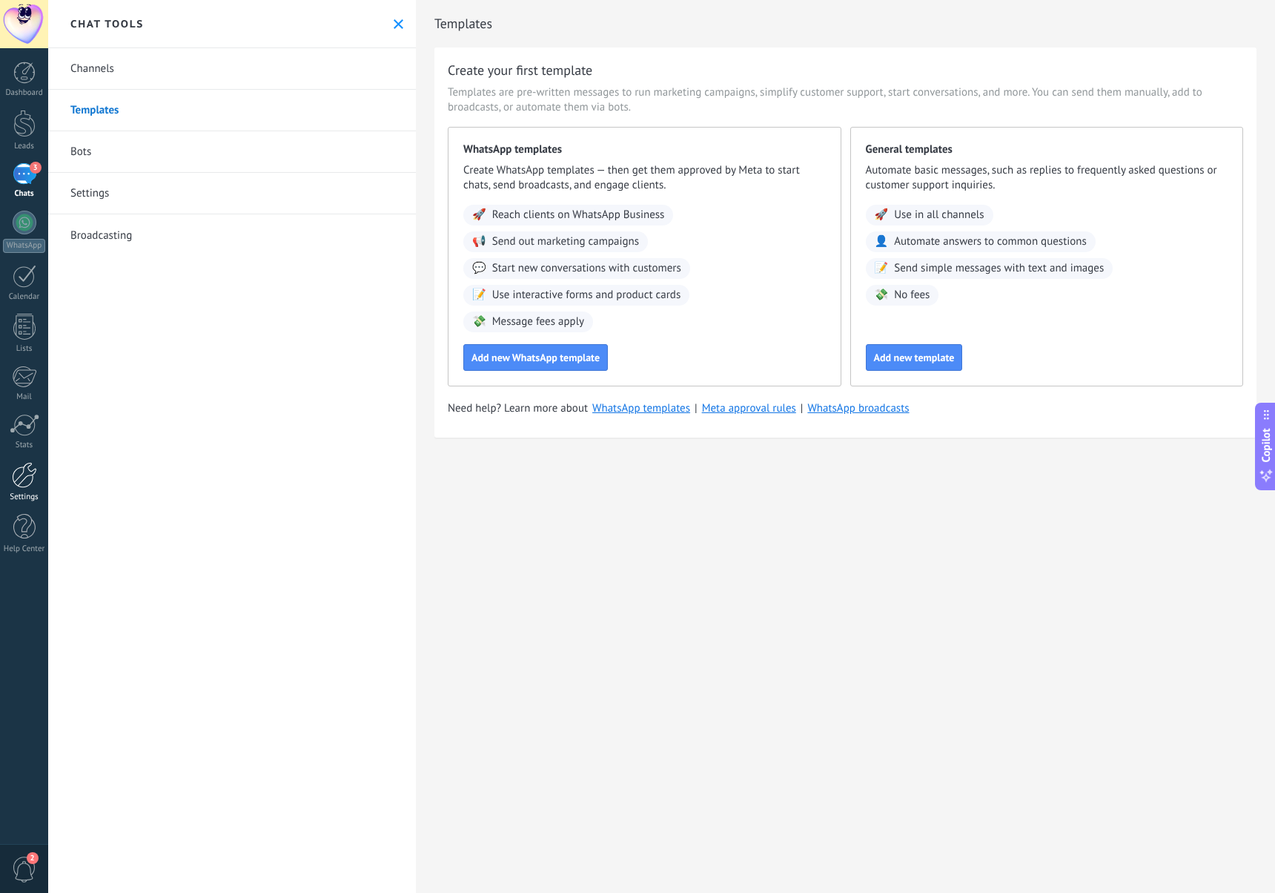
click at [34, 488] on link "Settings" at bounding box center [24, 482] width 48 height 40
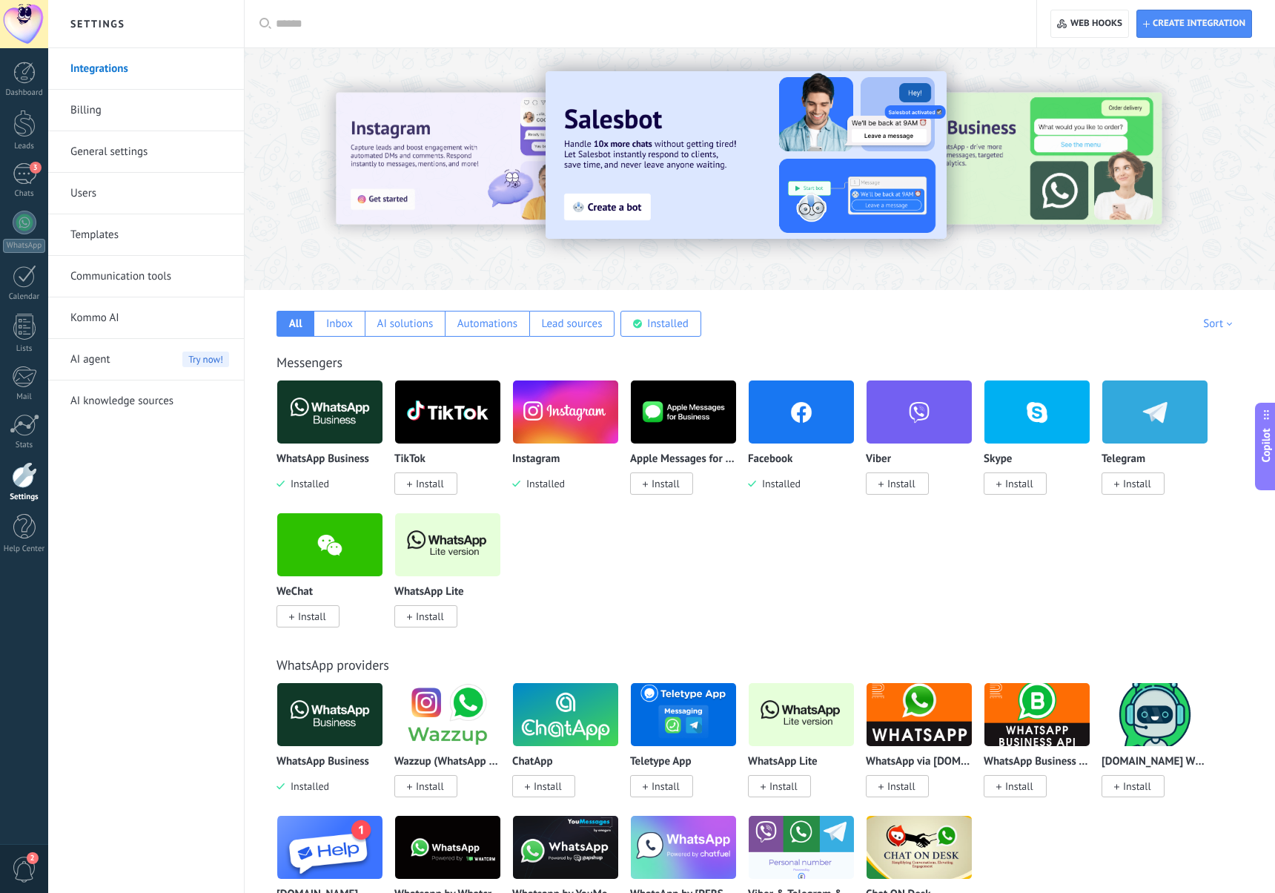
click at [131, 271] on link "Communication tools" at bounding box center [149, 277] width 159 height 42
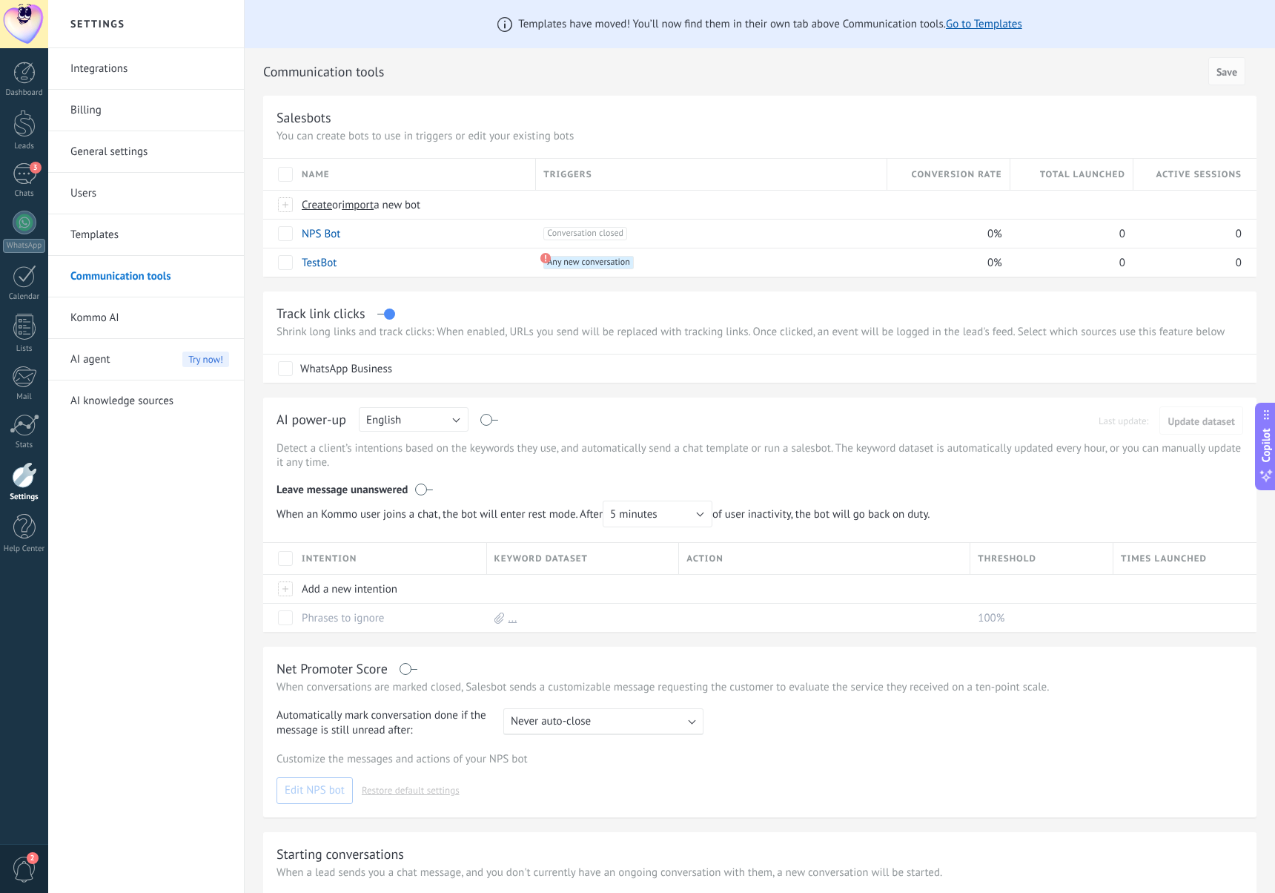
click at [110, 237] on link "Templates" at bounding box center [149, 235] width 159 height 42
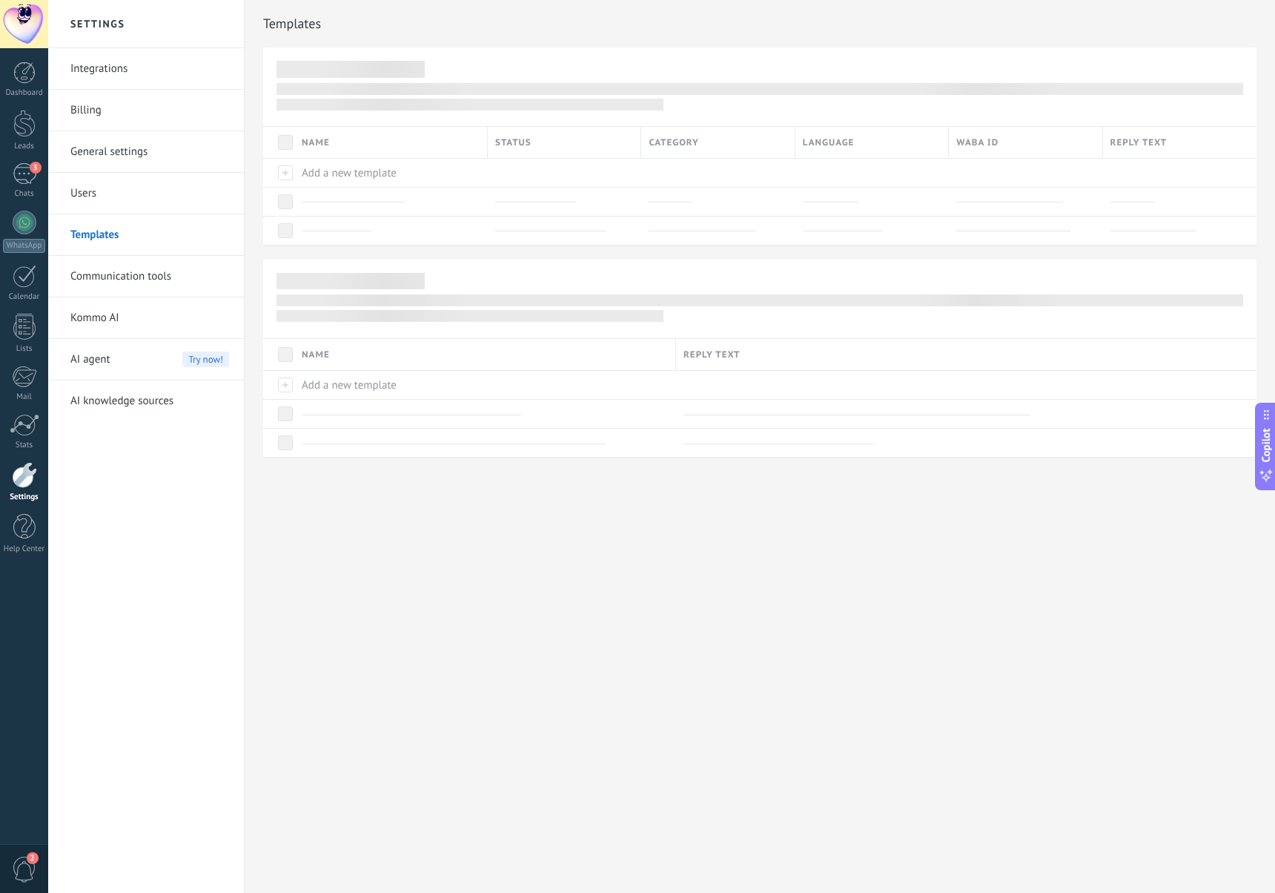
click at [110, 193] on link "Users" at bounding box center [149, 194] width 159 height 42
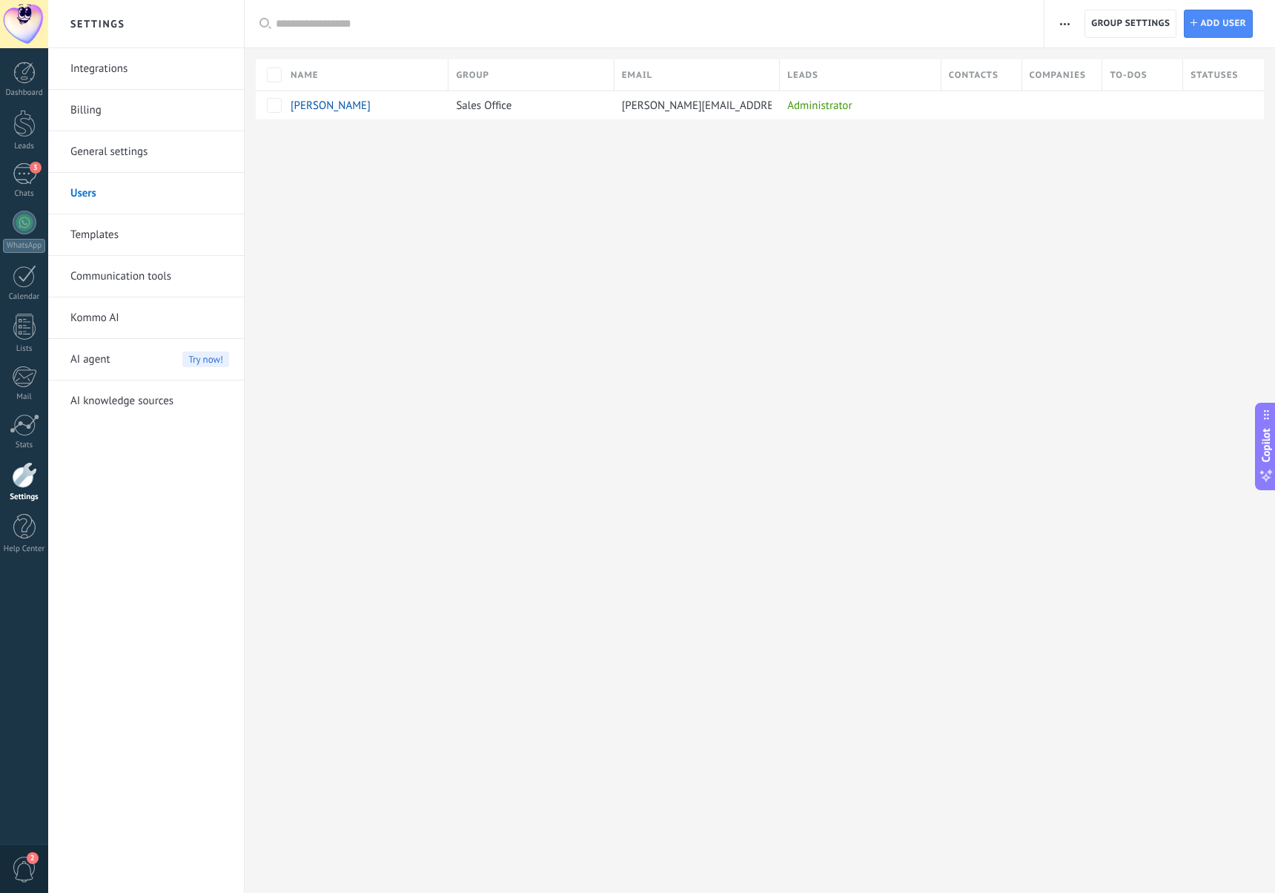
click at [113, 155] on link "General settings" at bounding box center [149, 152] width 159 height 42
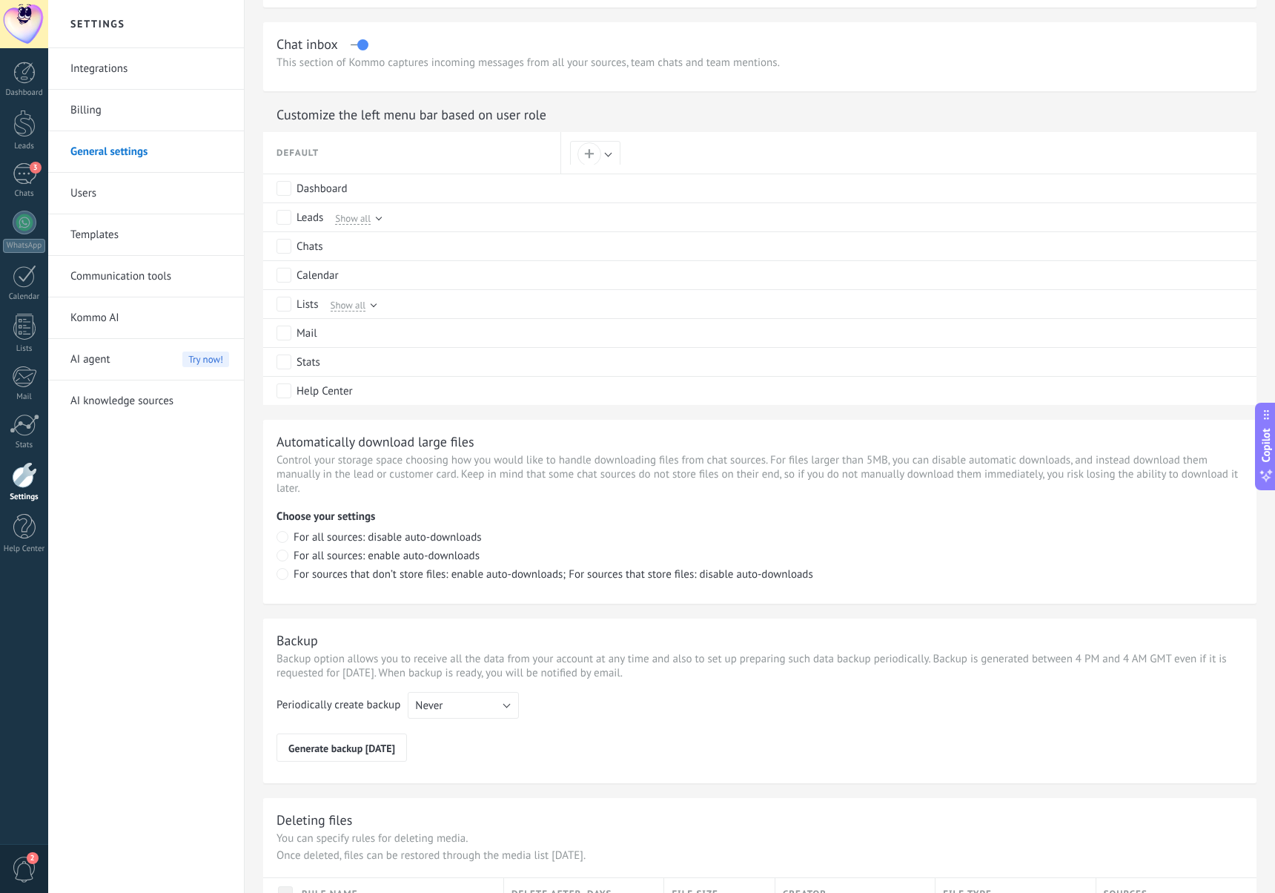
scroll to position [710, 0]
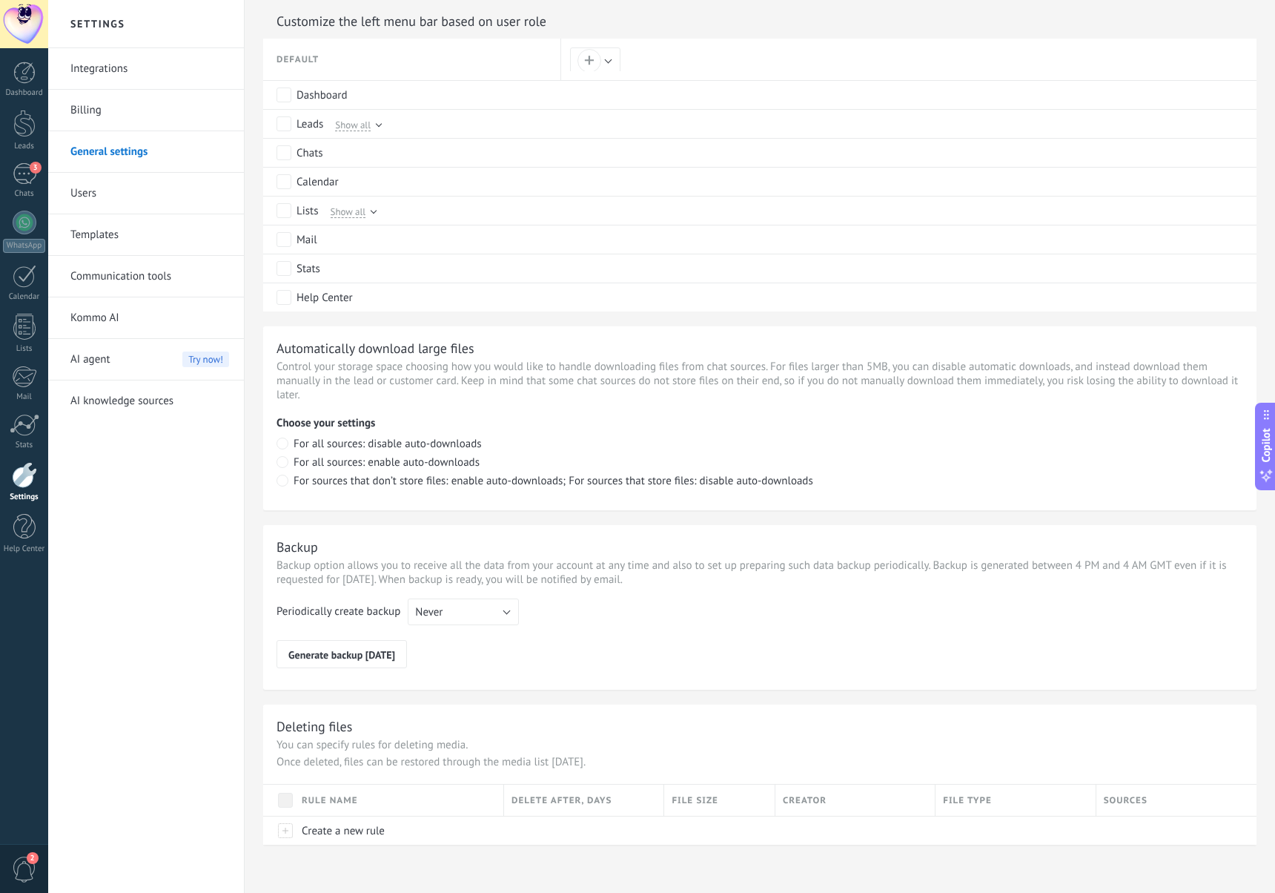
click at [122, 69] on link "Integrations" at bounding box center [149, 69] width 159 height 42
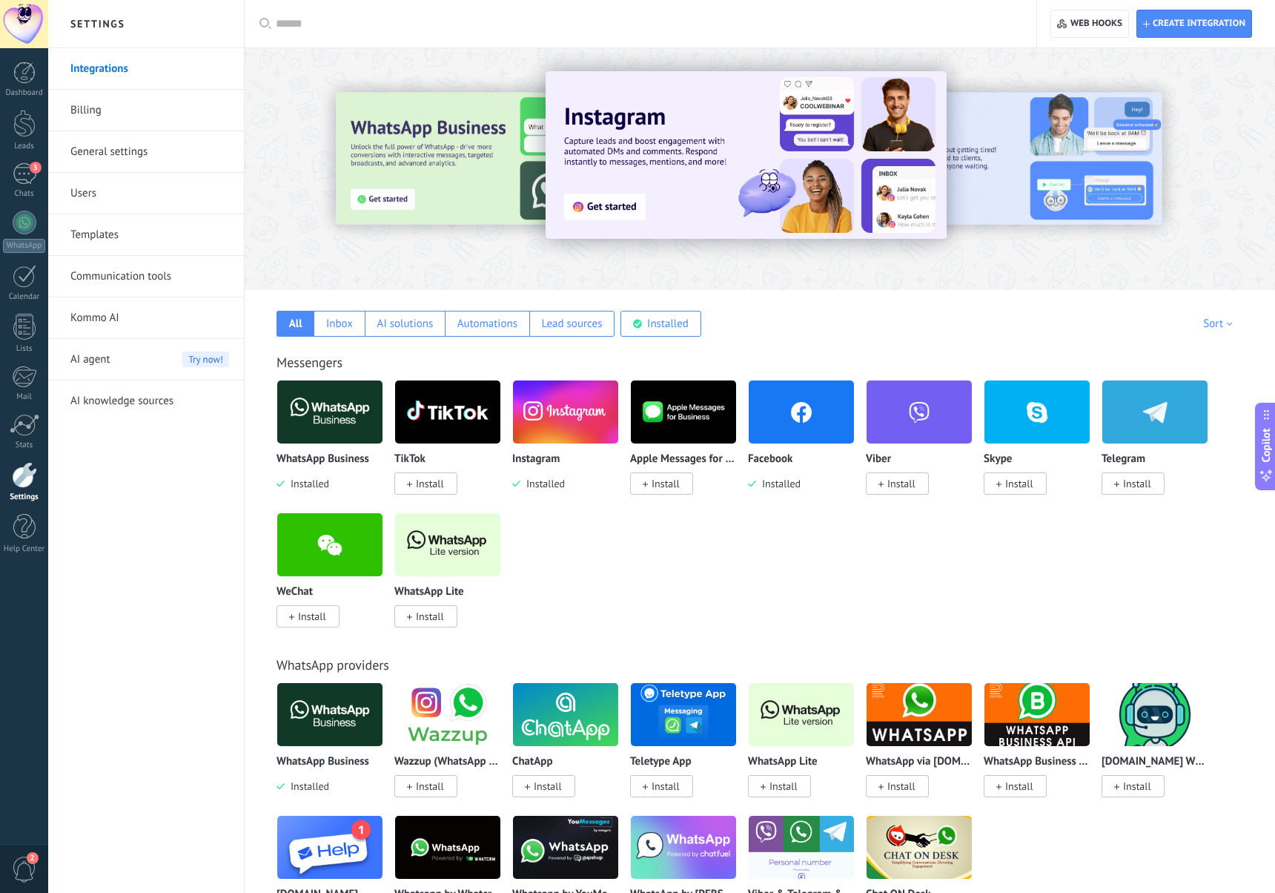
click at [102, 394] on link "AI knowledge sources" at bounding box center [149, 401] width 159 height 42
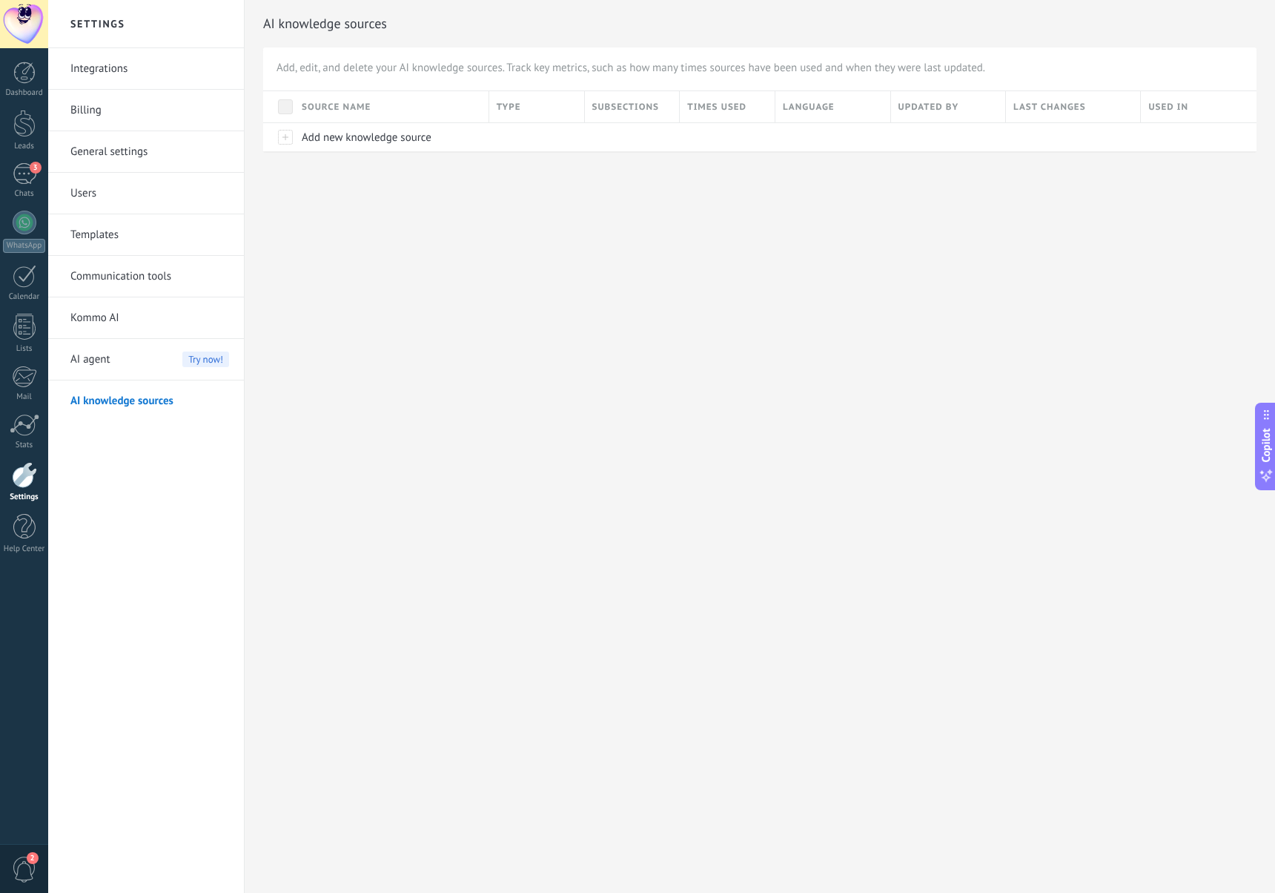
click at [107, 356] on span "AI agent" at bounding box center [90, 360] width 40 height 42
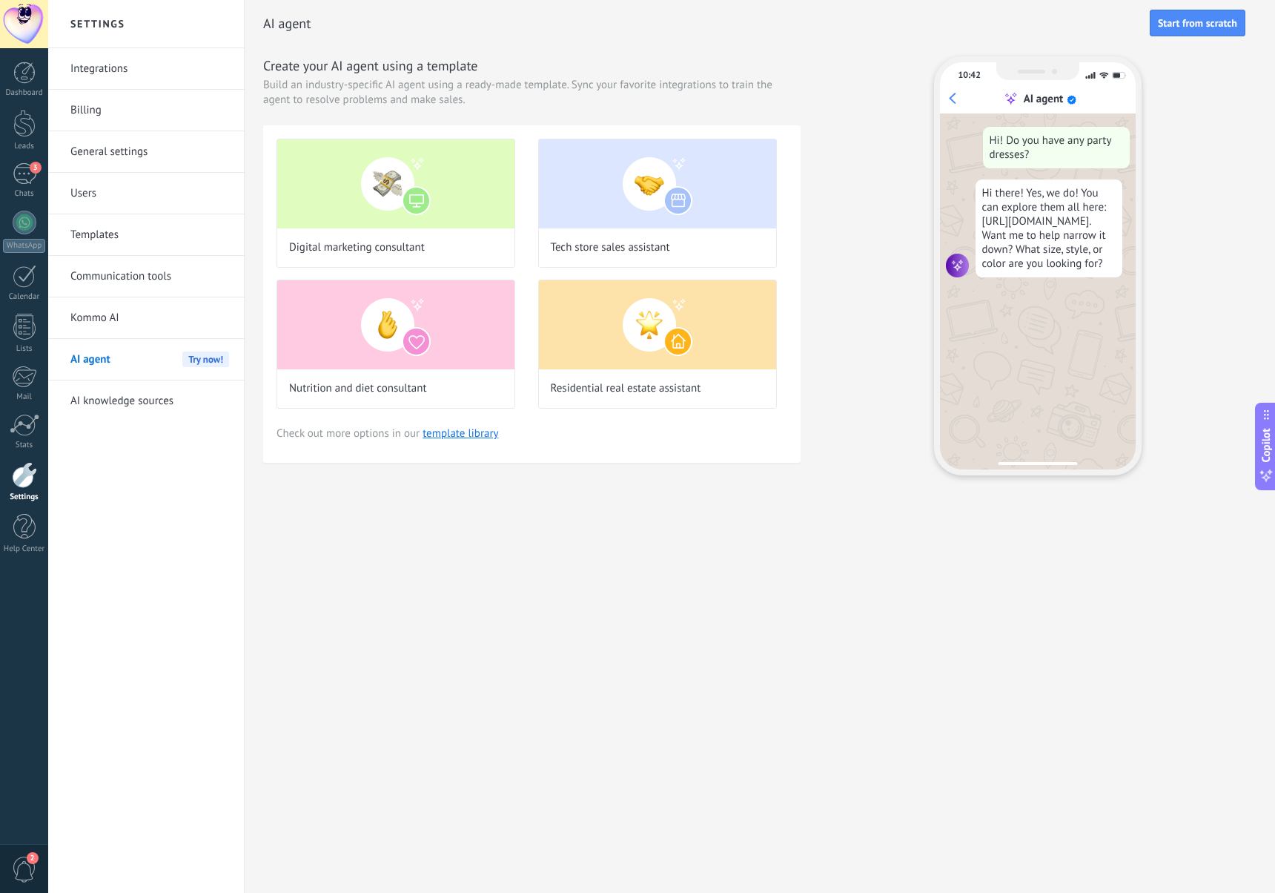
click at [108, 319] on link "Kommo AI" at bounding box center [149, 318] width 159 height 42
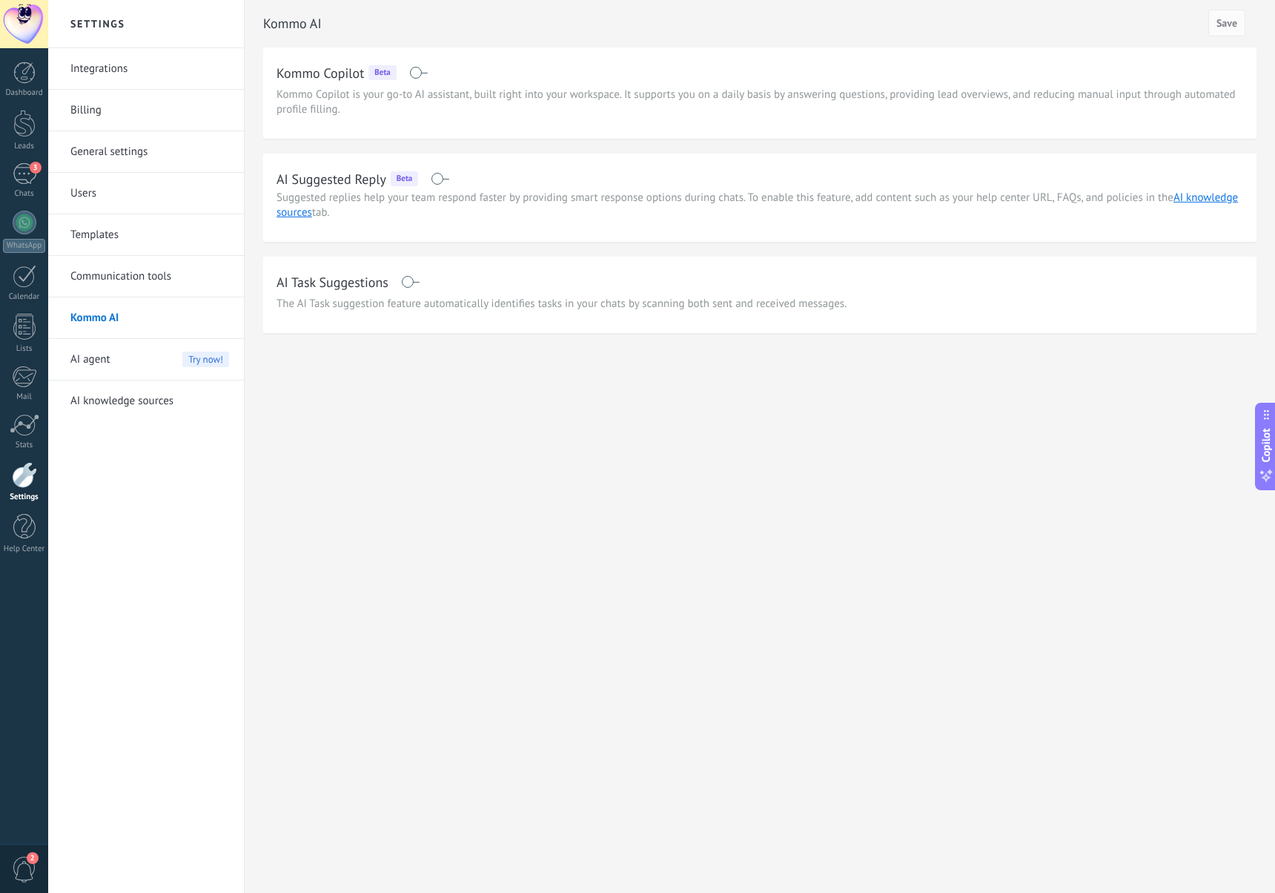
click at [108, 271] on link "Communication tools" at bounding box center [149, 277] width 159 height 42
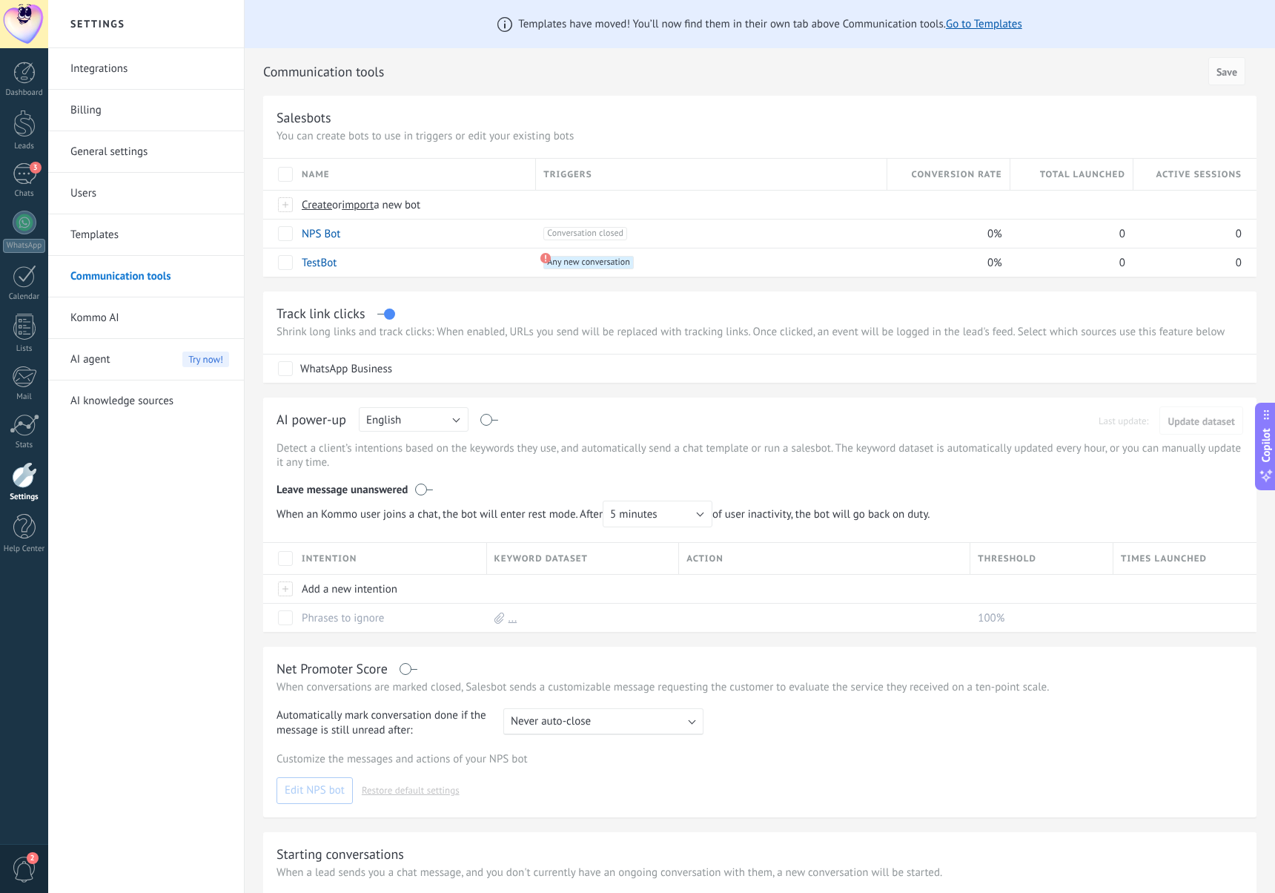
click at [108, 251] on link "Templates" at bounding box center [149, 235] width 159 height 42
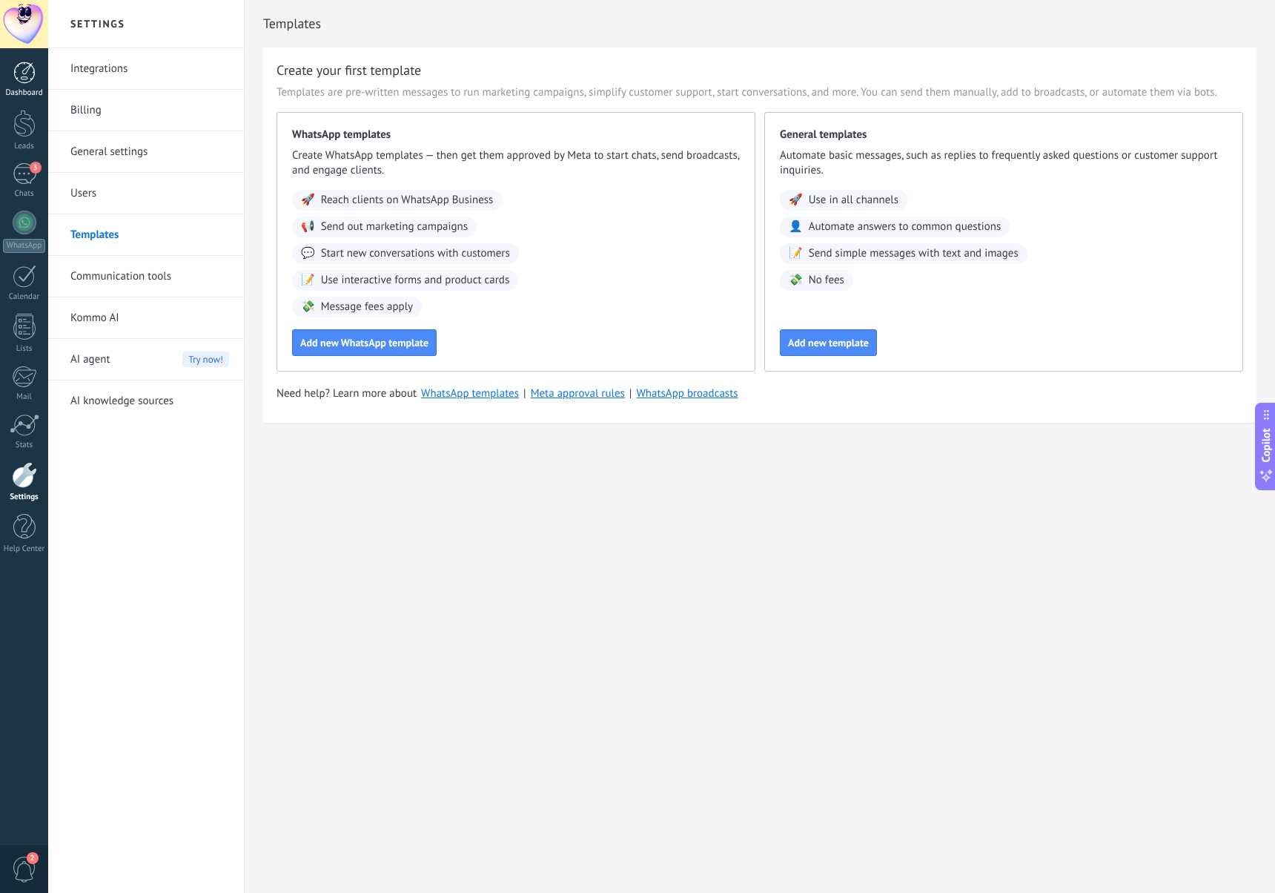
click at [36, 73] on link "Dashboard" at bounding box center [24, 80] width 48 height 36
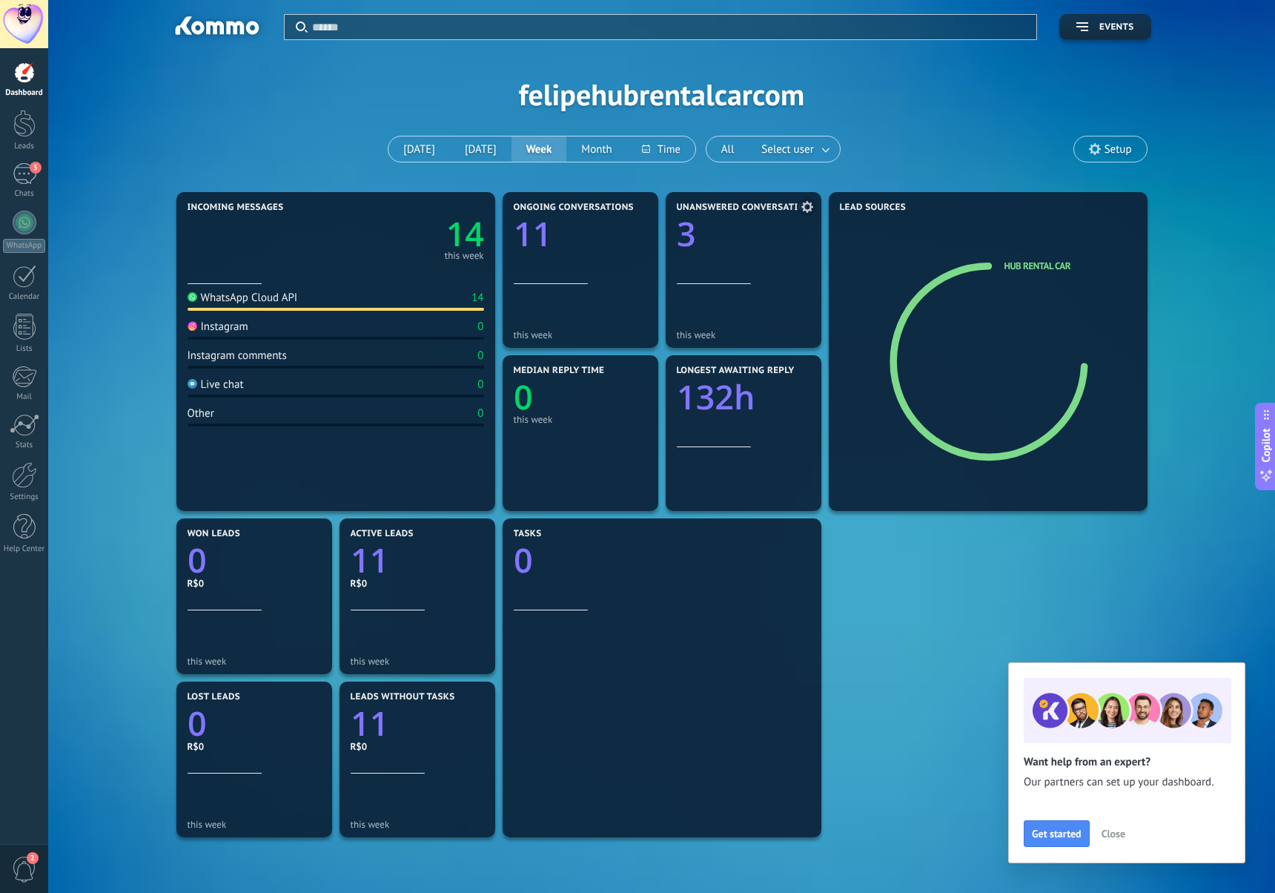
click at [694, 288] on div "this week" at bounding box center [743, 312] width 133 height 56
click at [19, 222] on div at bounding box center [25, 223] width 24 height 24
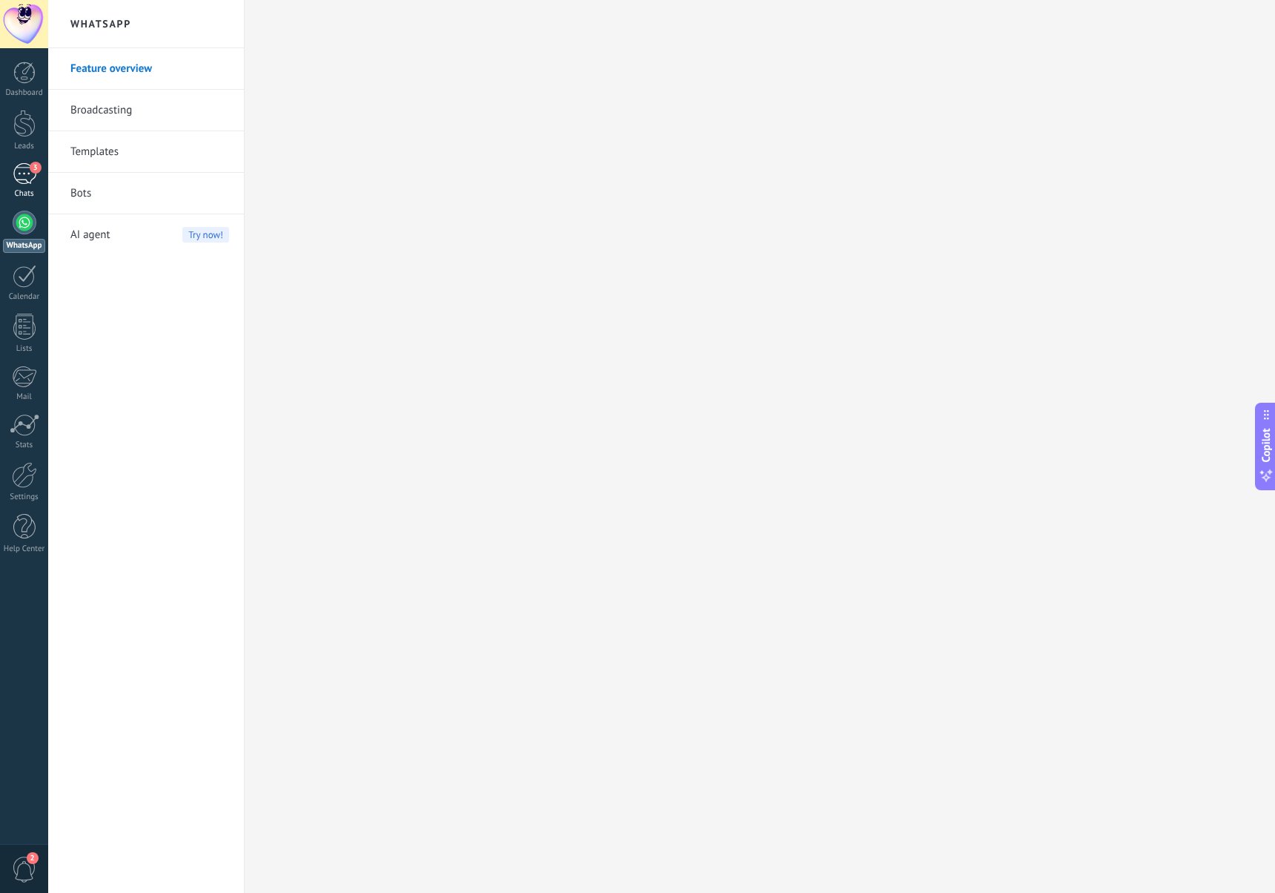
click at [23, 179] on div "3" at bounding box center [25, 174] width 24 height 22
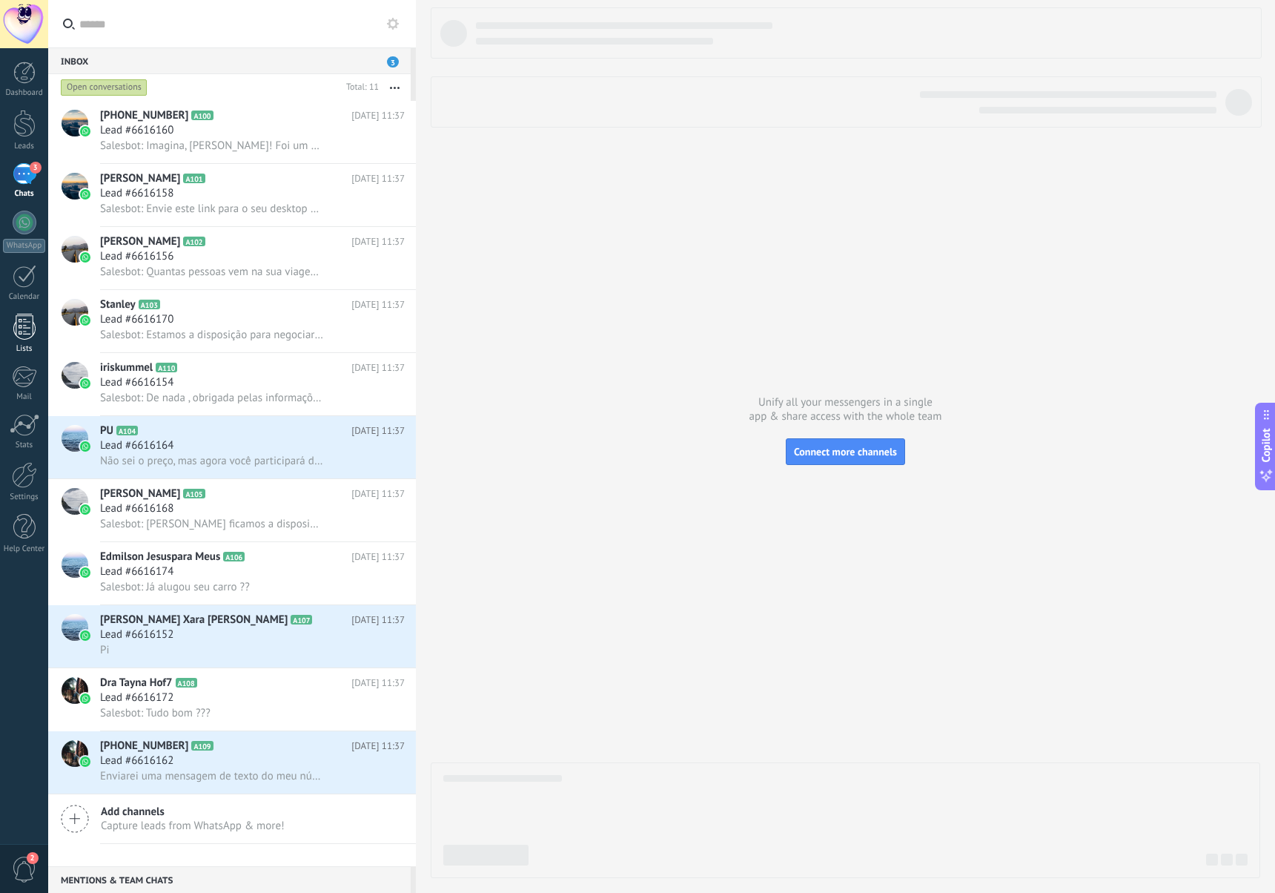
click at [24, 331] on div at bounding box center [24, 327] width 22 height 26
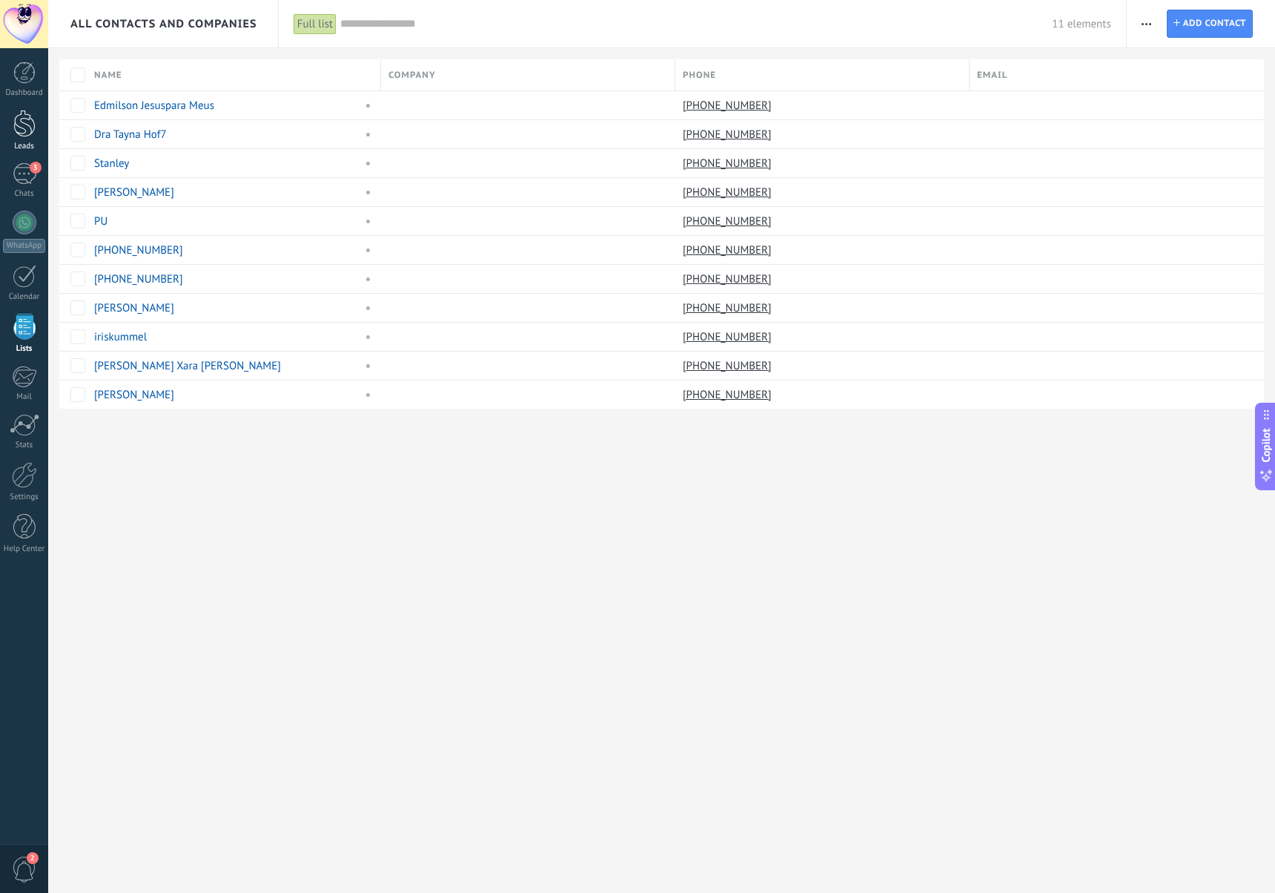
click at [25, 145] on div "Leads" at bounding box center [24, 147] width 43 height 10
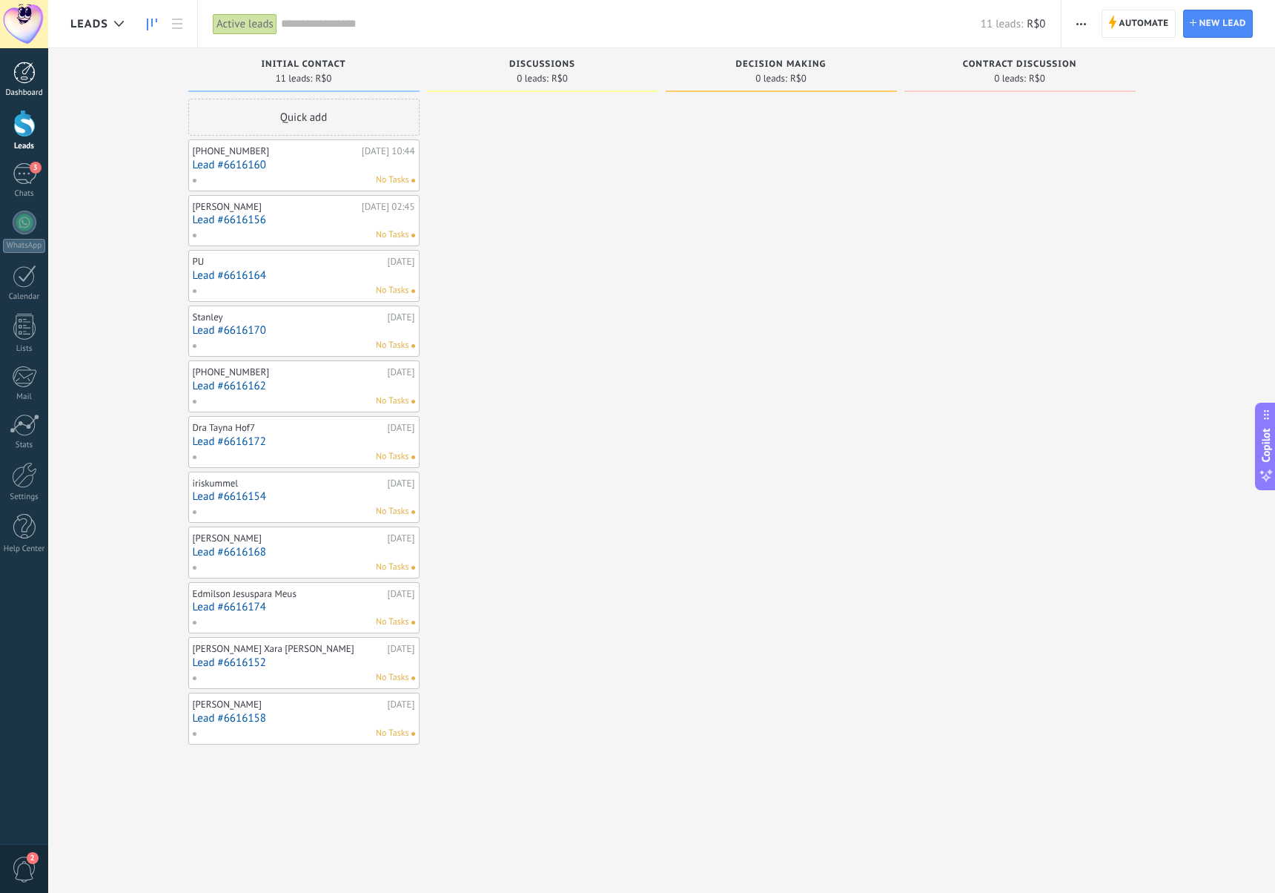
click at [24, 77] on div at bounding box center [24, 73] width 22 height 22
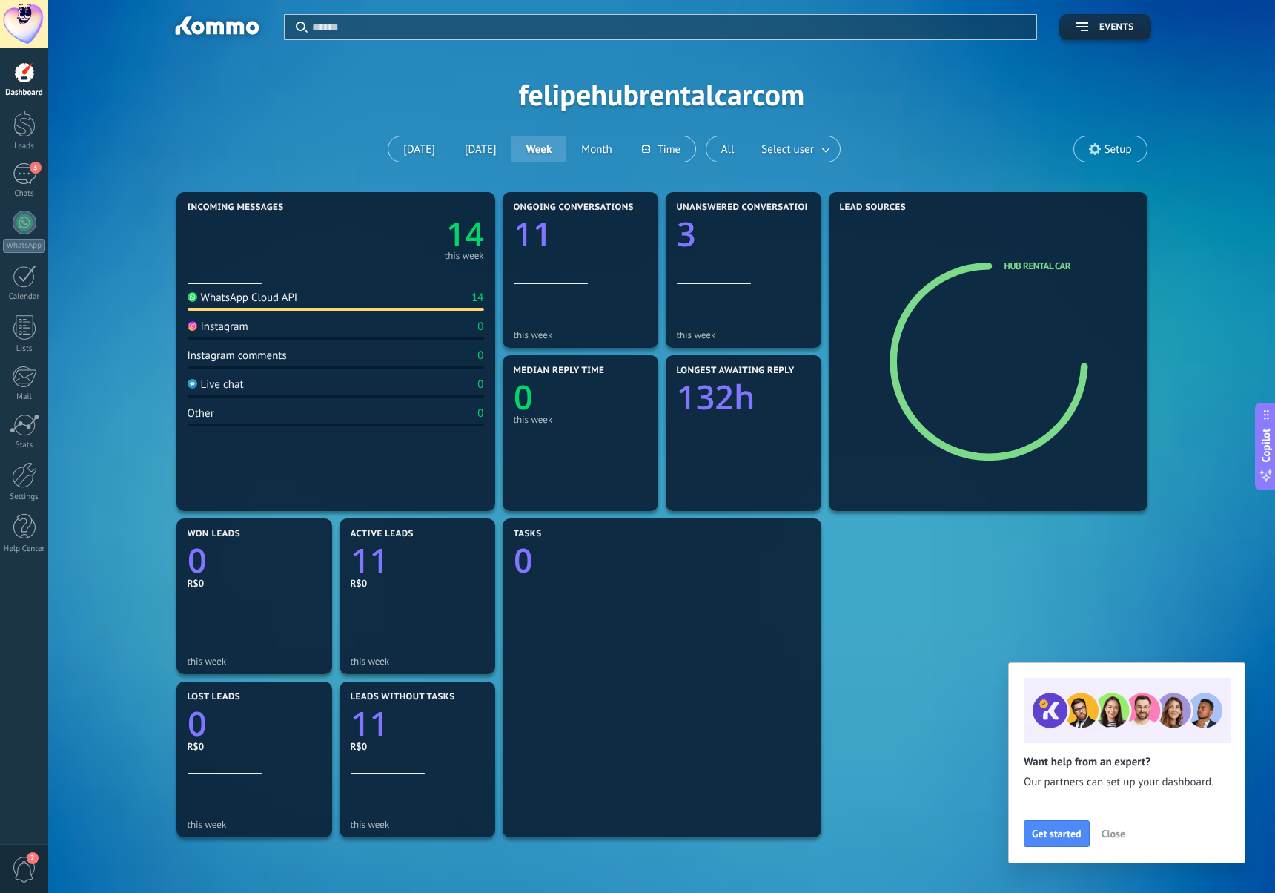
click at [1111, 148] on span "Setup" at bounding box center [1118, 149] width 27 height 13
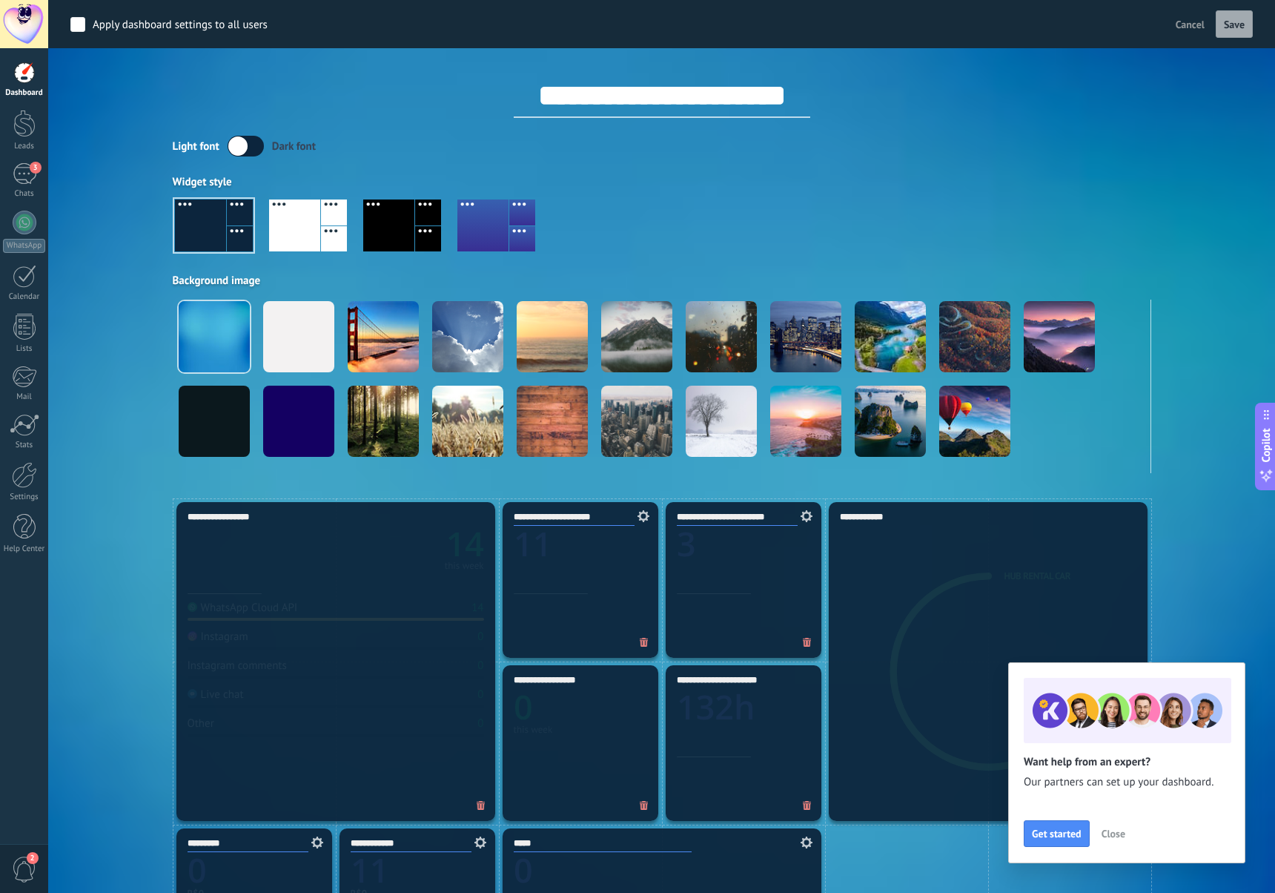
click at [322, 226] on div at bounding box center [334, 239] width 26 height 26
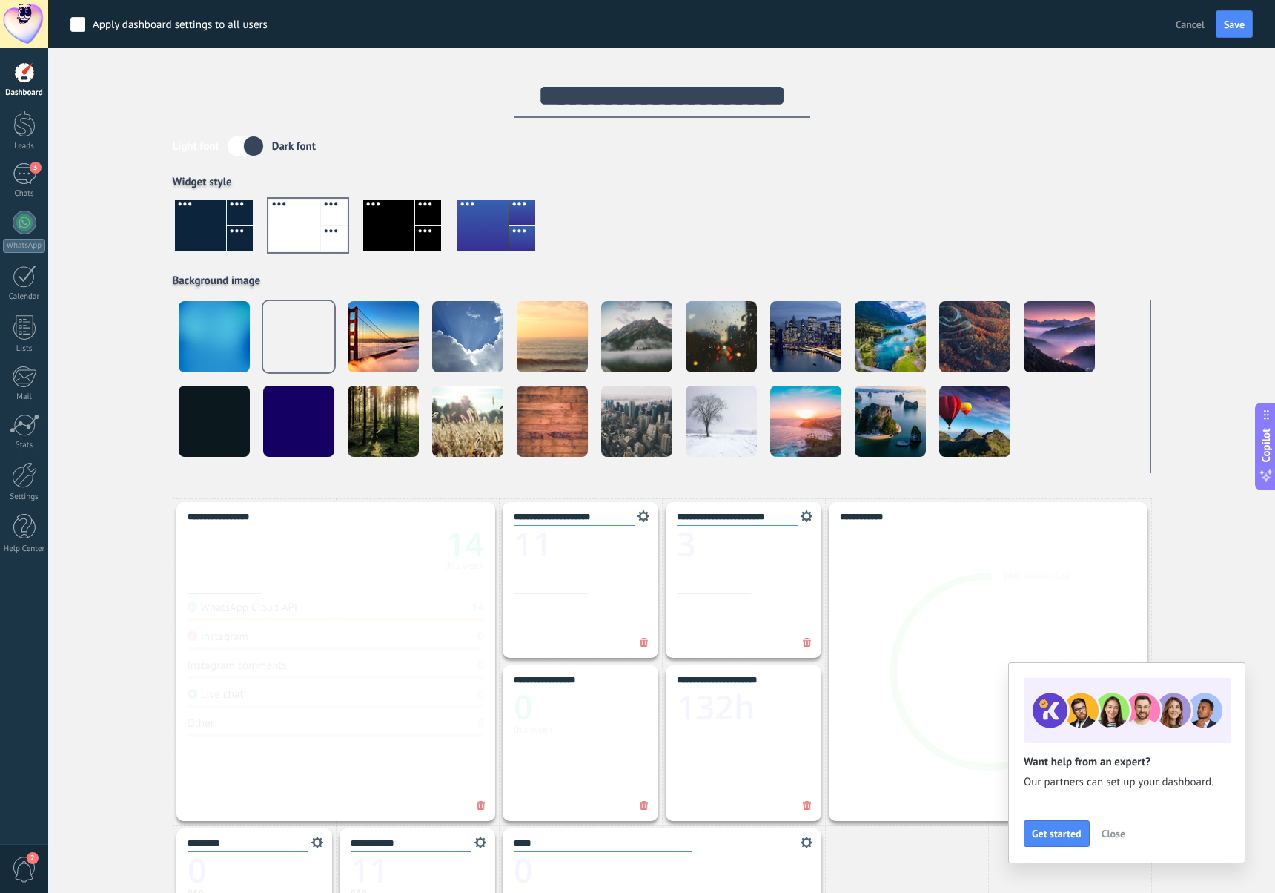
click at [239, 229] on div at bounding box center [240, 239] width 26 height 26
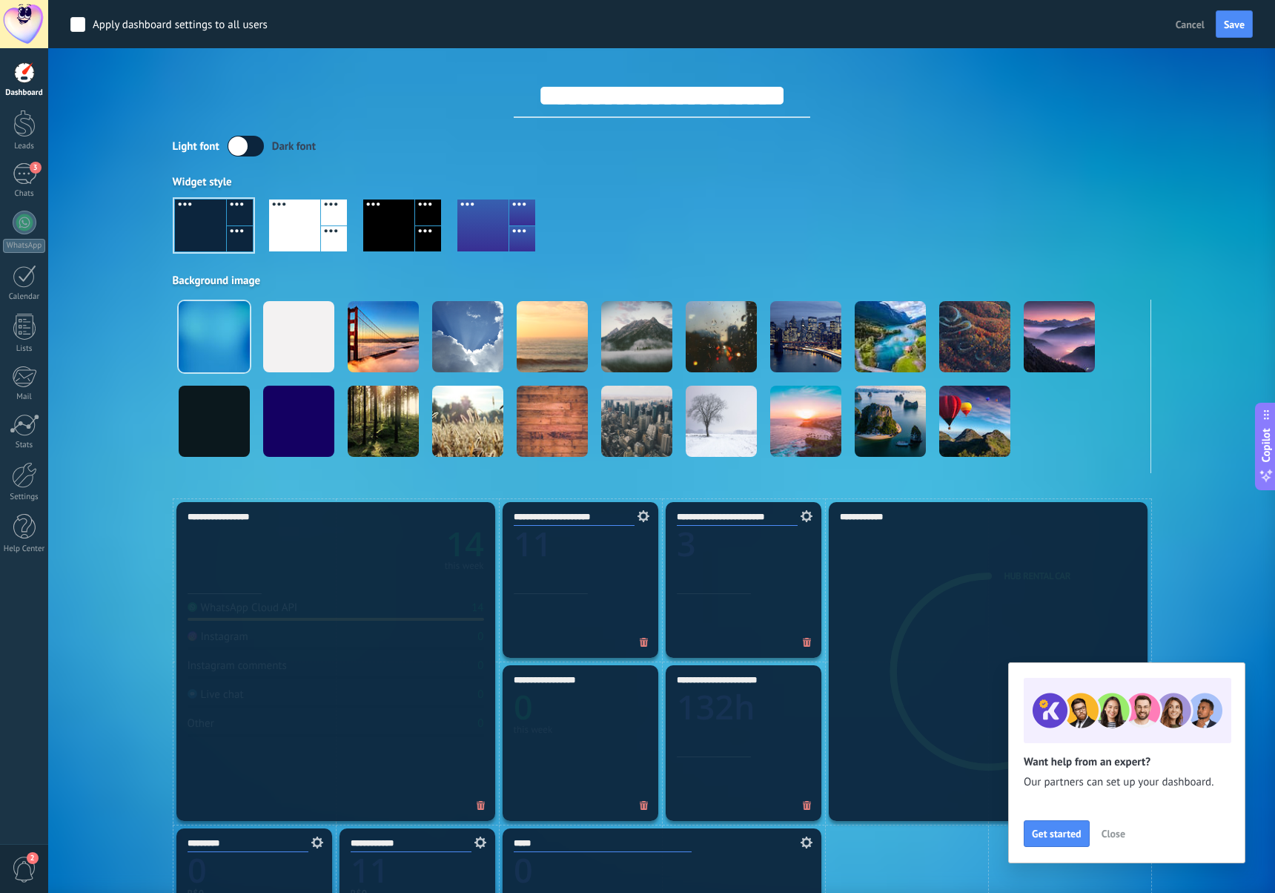
click at [514, 226] on div at bounding box center [522, 239] width 26 height 26
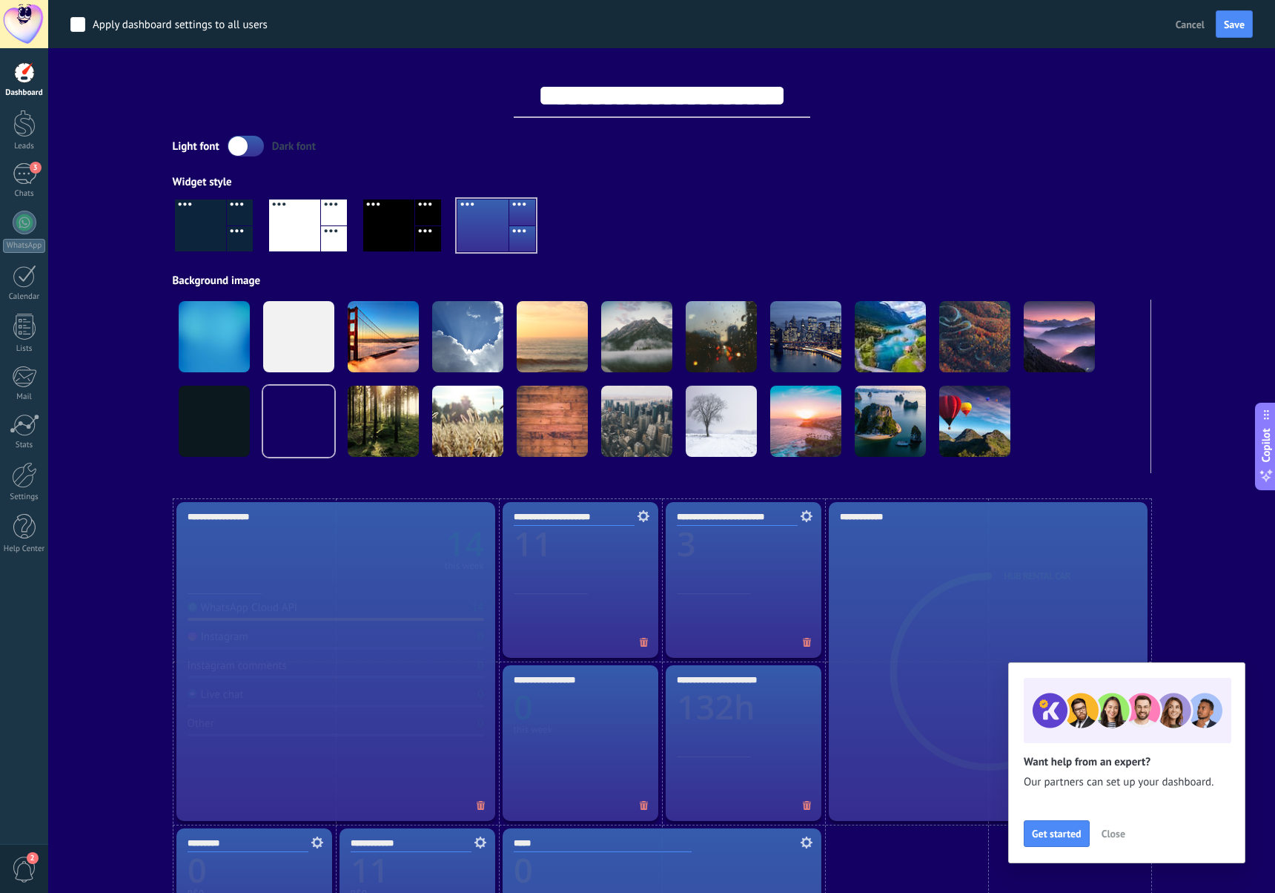
click at [303, 234] on div at bounding box center [294, 225] width 51 height 52
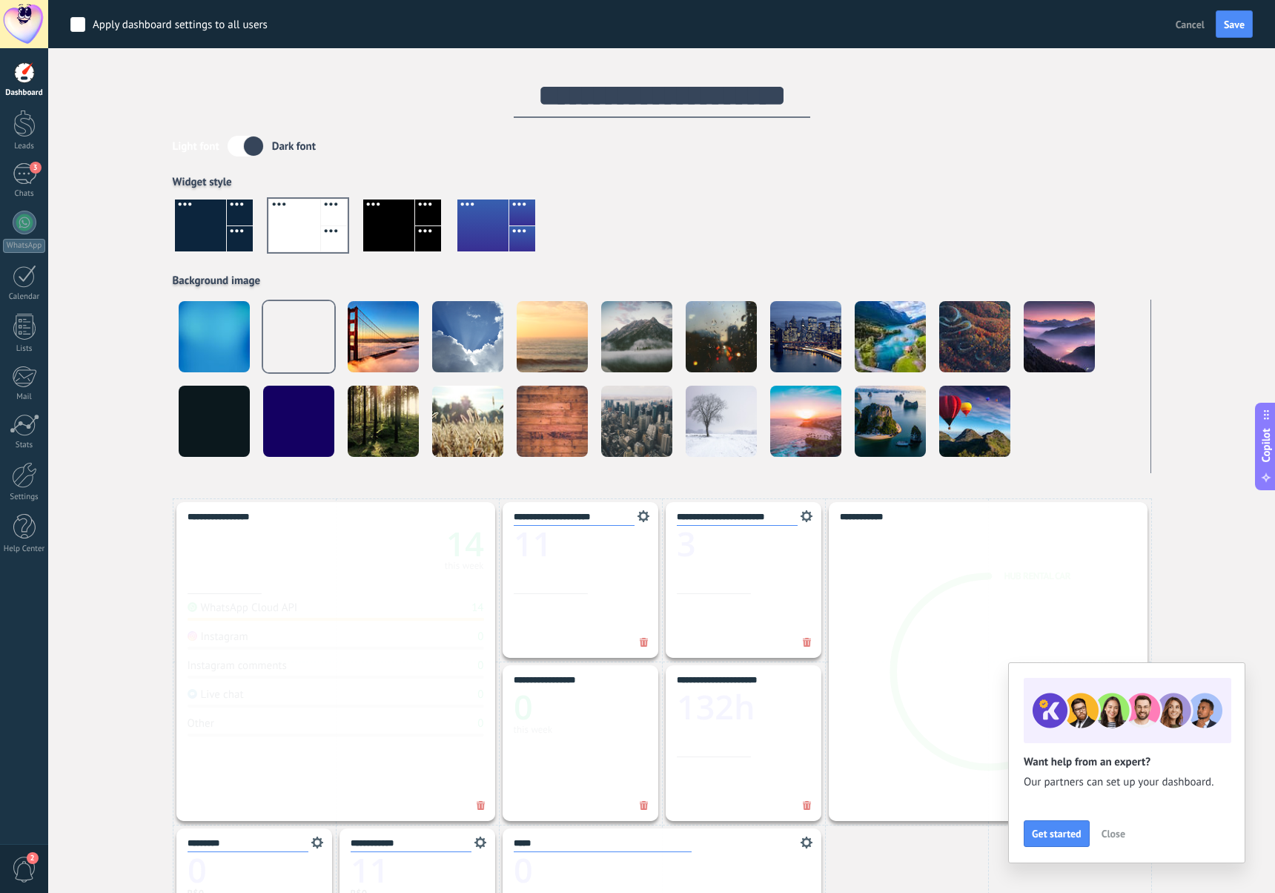
click at [245, 241] on div at bounding box center [240, 239] width 26 height 26
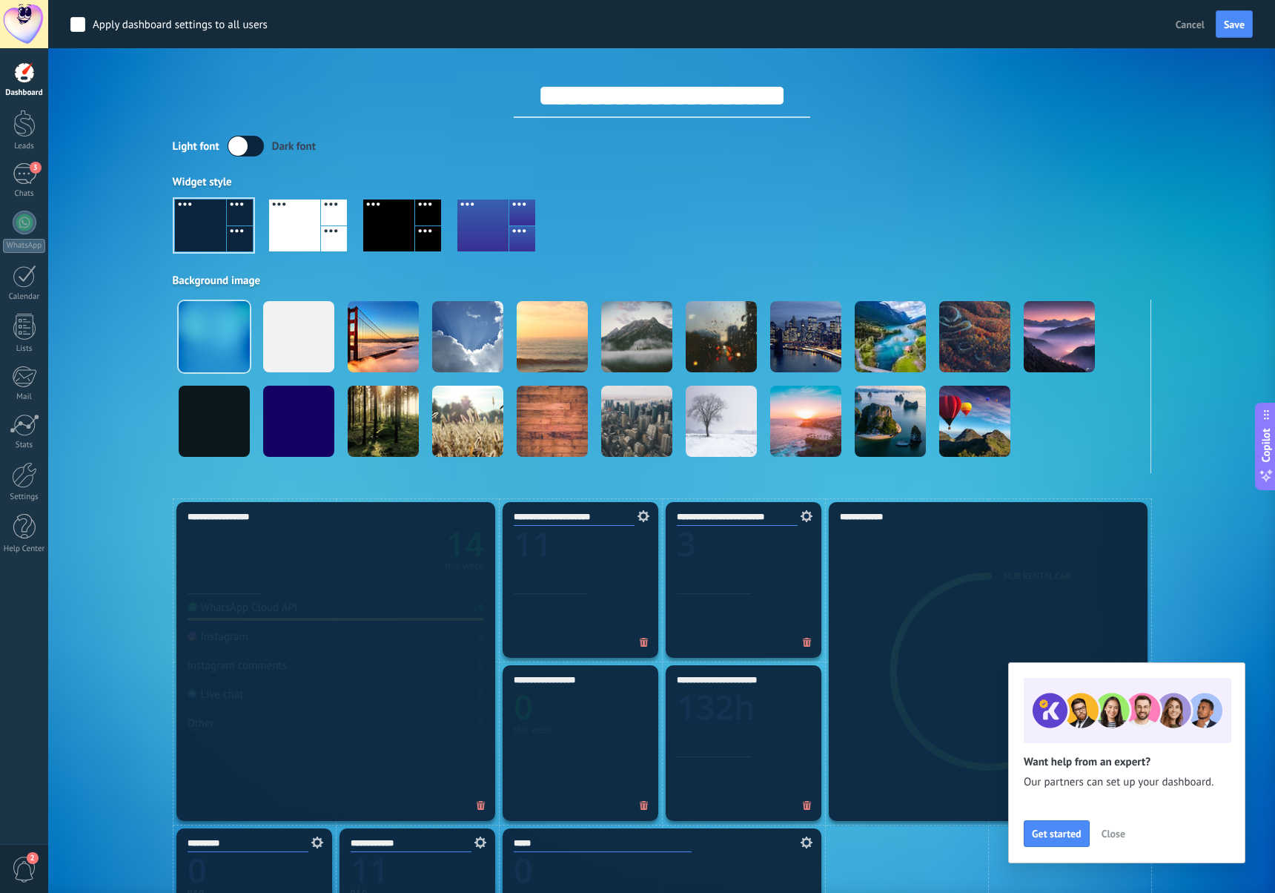
click at [354, 162] on div "Light font Dark font Widget style Background image" at bounding box center [662, 304] width 979 height 337
click at [1191, 20] on span "Cancel" at bounding box center [1190, 24] width 29 height 13
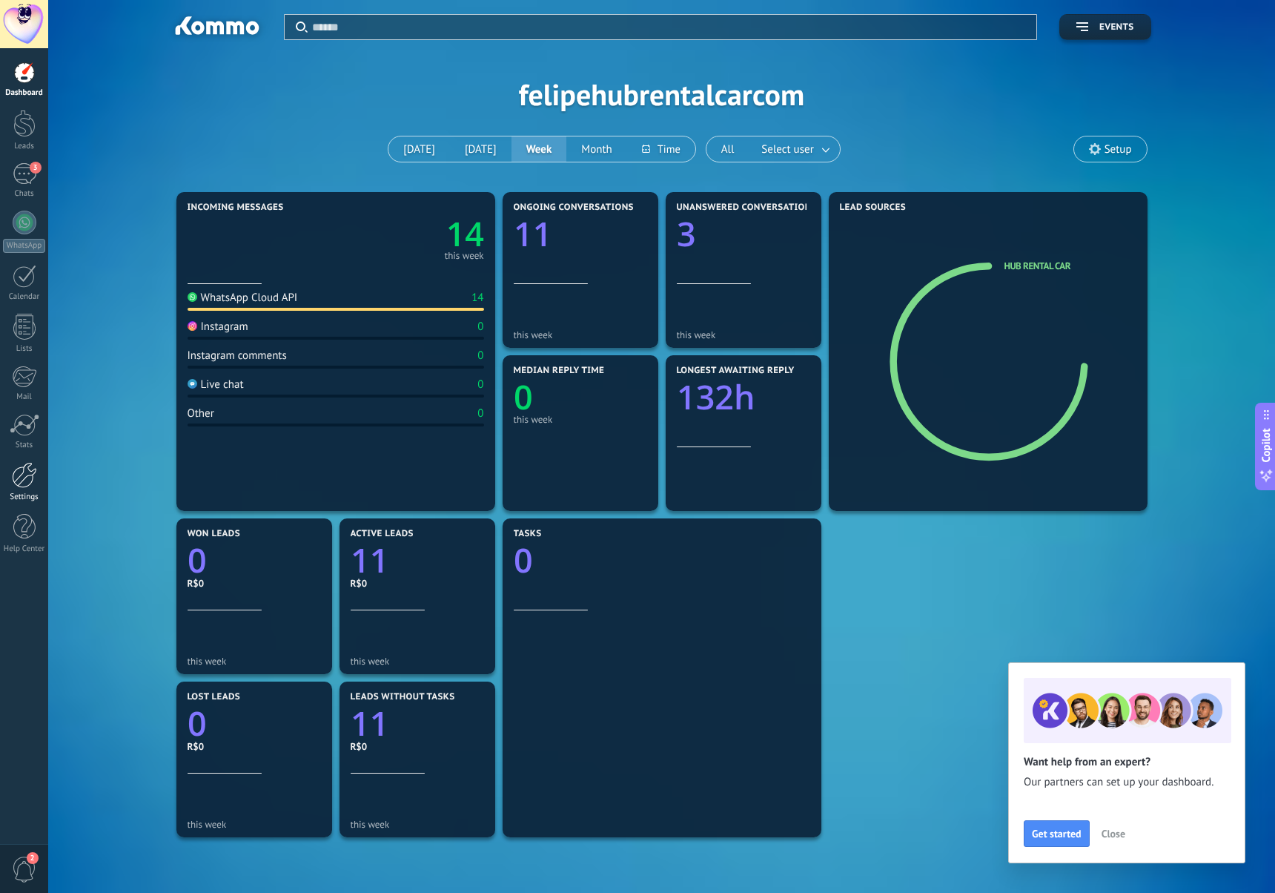
click at [18, 469] on div at bounding box center [24, 475] width 25 height 26
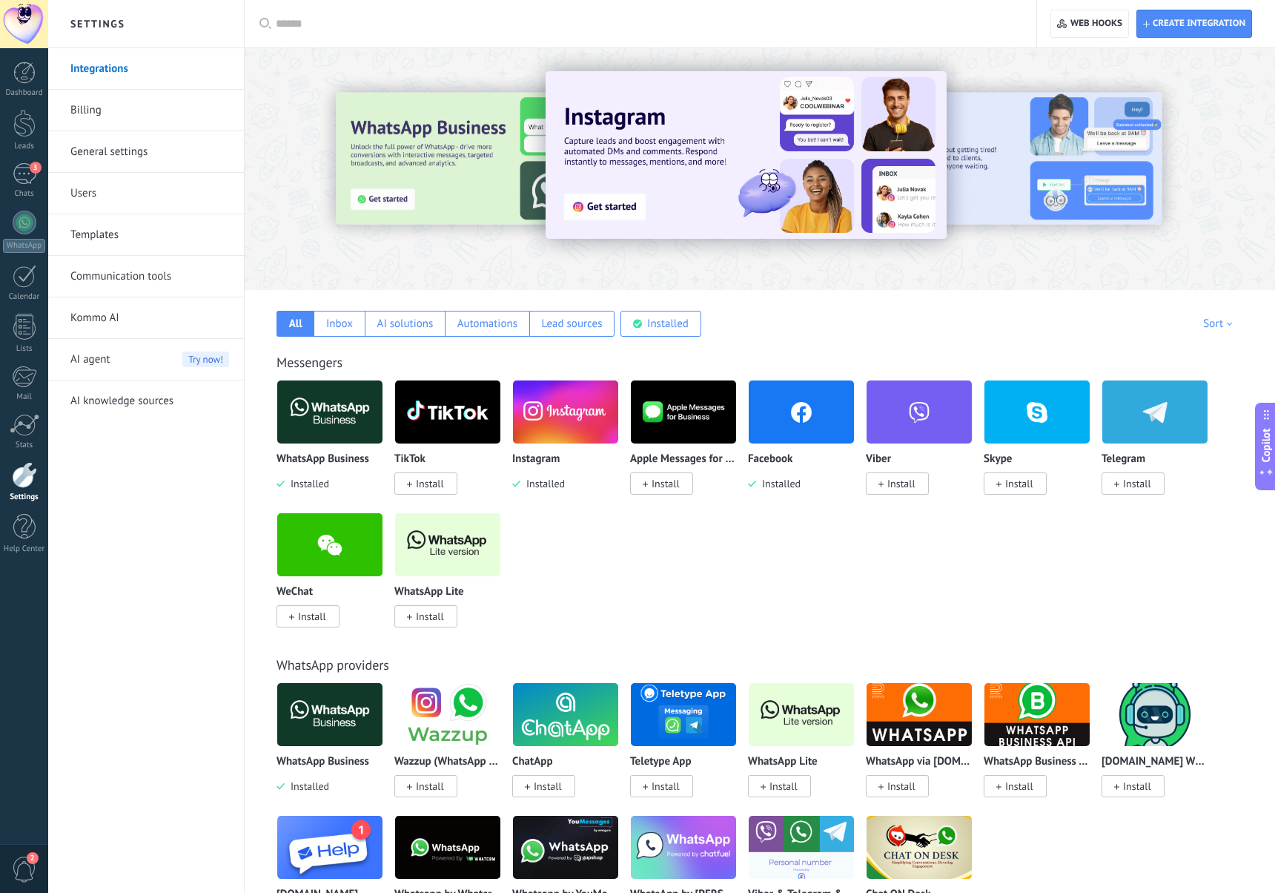
click at [146, 99] on link "Billing" at bounding box center [149, 111] width 159 height 42
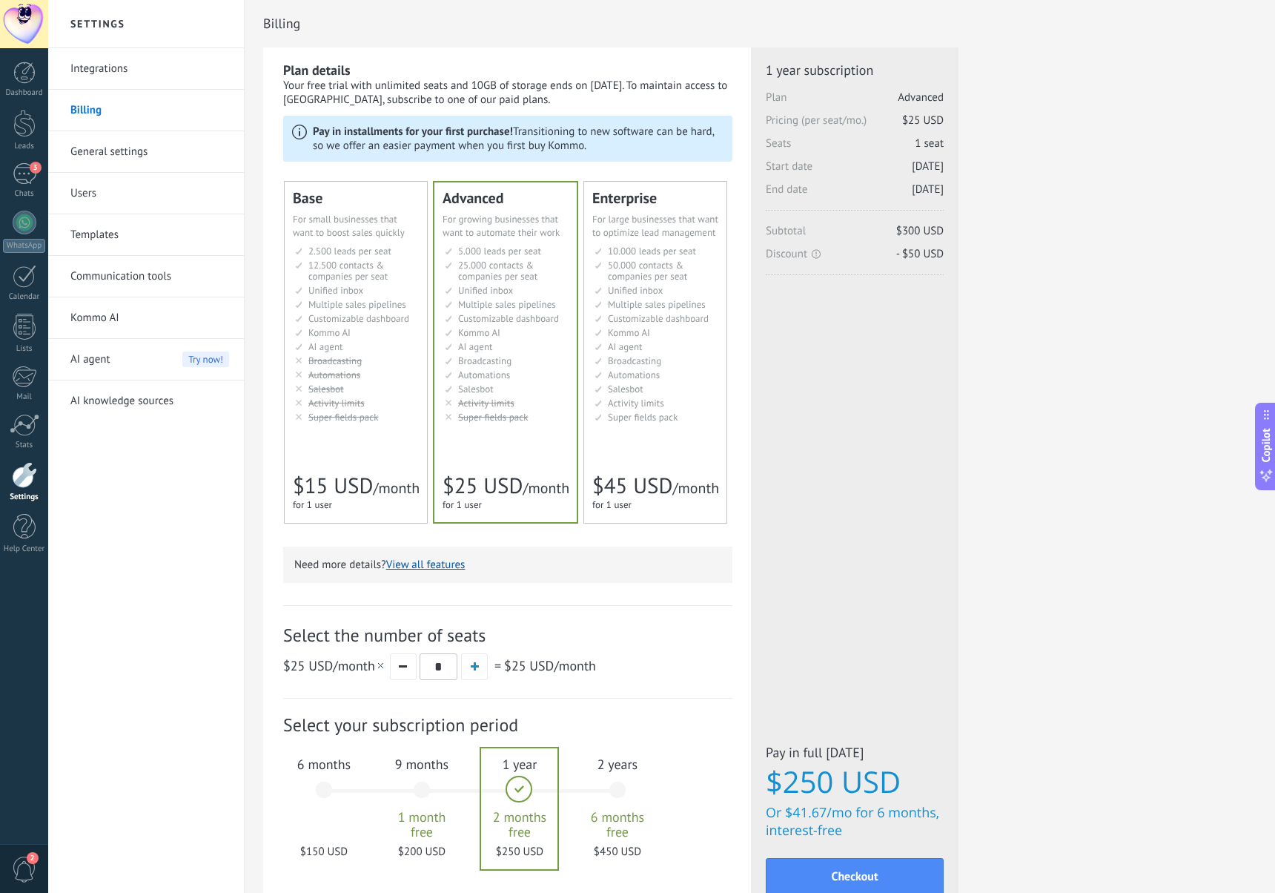
click at [155, 144] on link "General settings" at bounding box center [149, 152] width 159 height 42
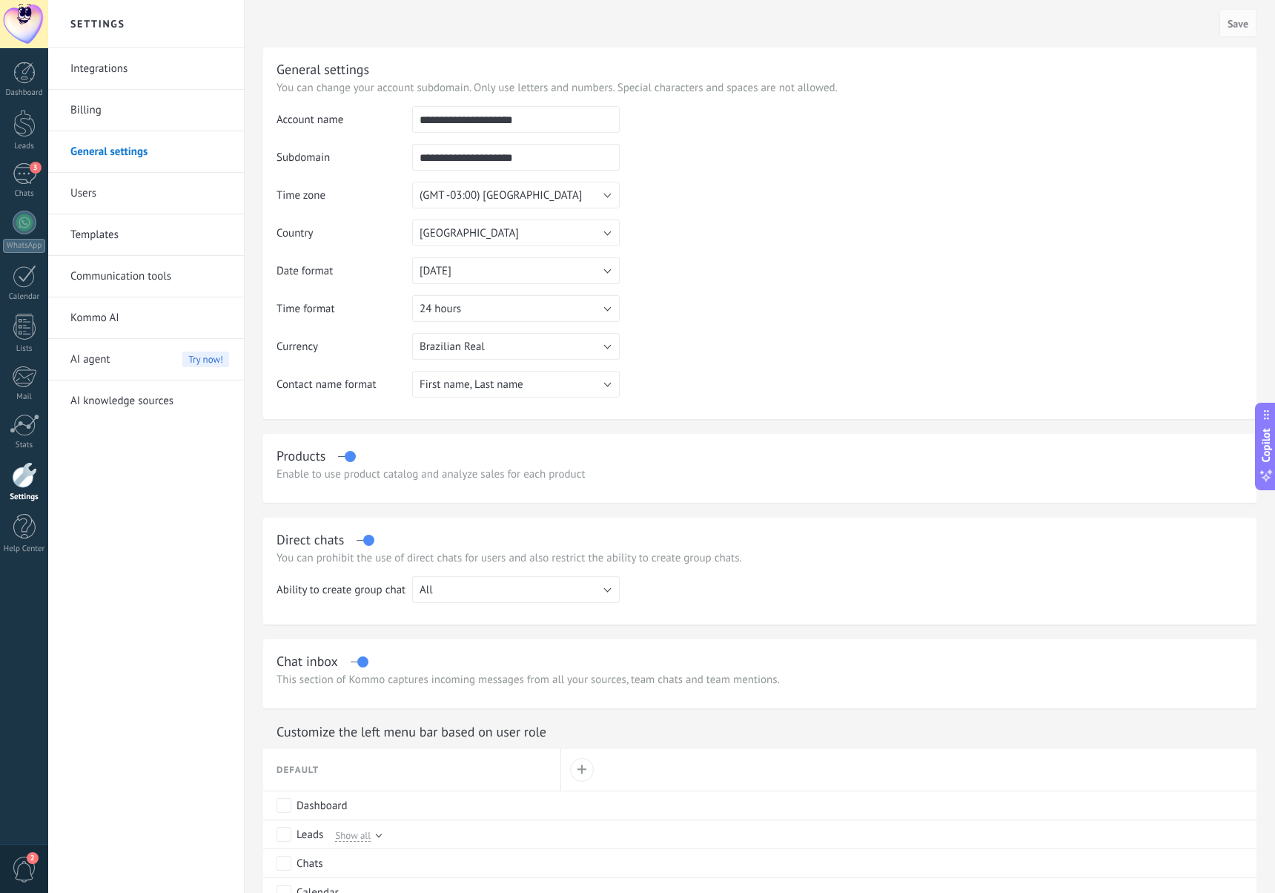
drag, startPoint x: 448, startPoint y: 124, endPoint x: 380, endPoint y: 121, distance: 68.3
click at [380, 121] on tr "**********" at bounding box center [760, 125] width 967 height 38
click at [12, 86] on link "Dashboard" at bounding box center [24, 80] width 48 height 36
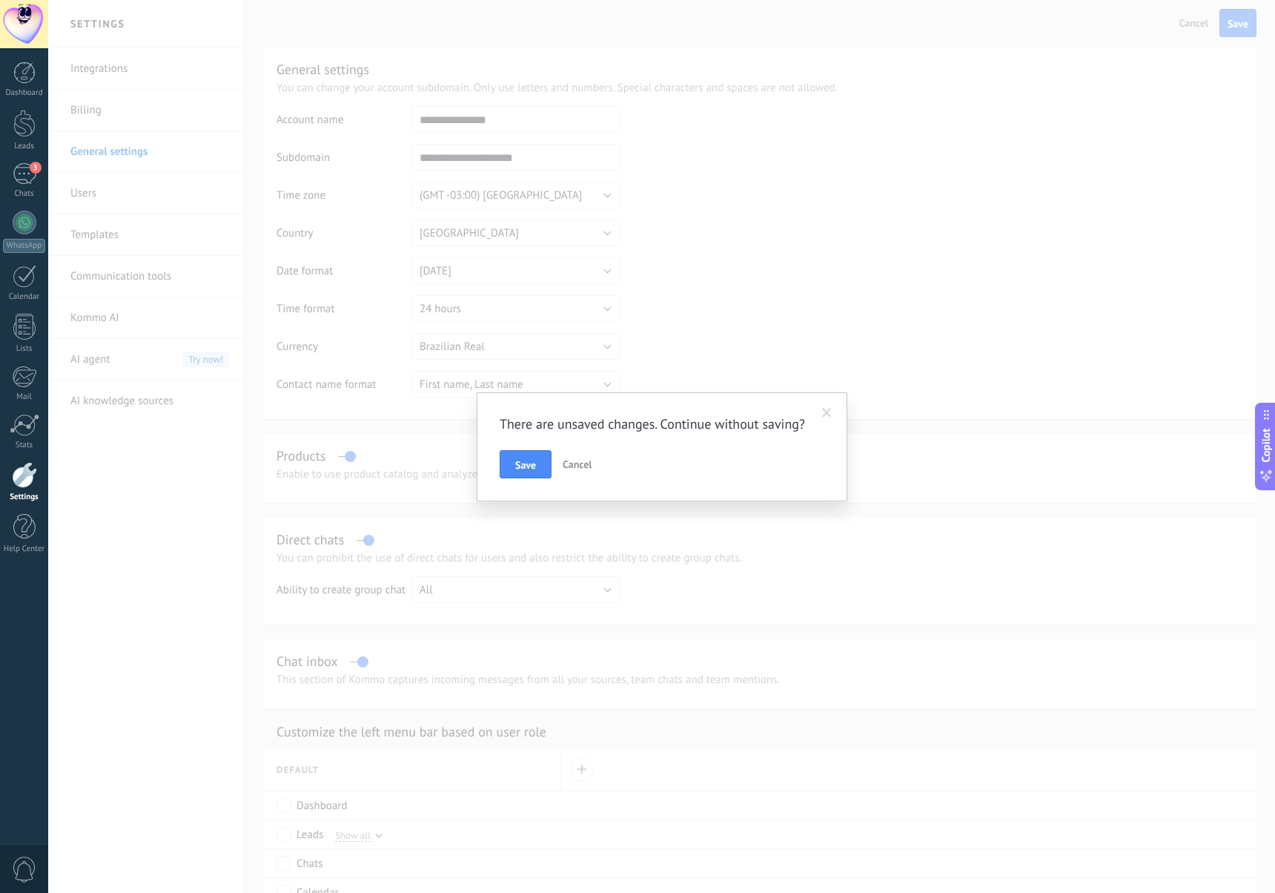
click at [587, 469] on span "Cancel" at bounding box center [577, 463] width 29 height 13
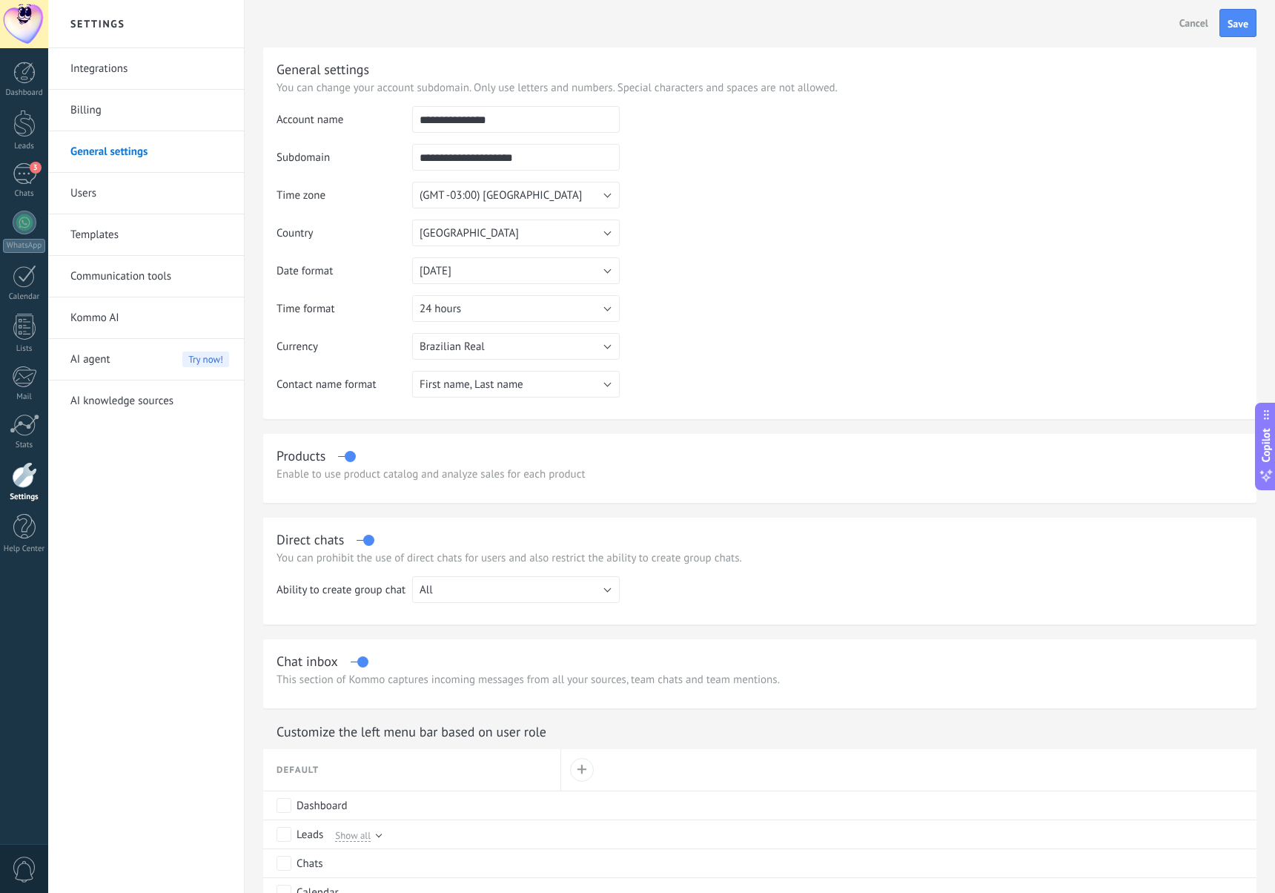
click at [667, 245] on td at bounding box center [932, 181] width 624 height 151
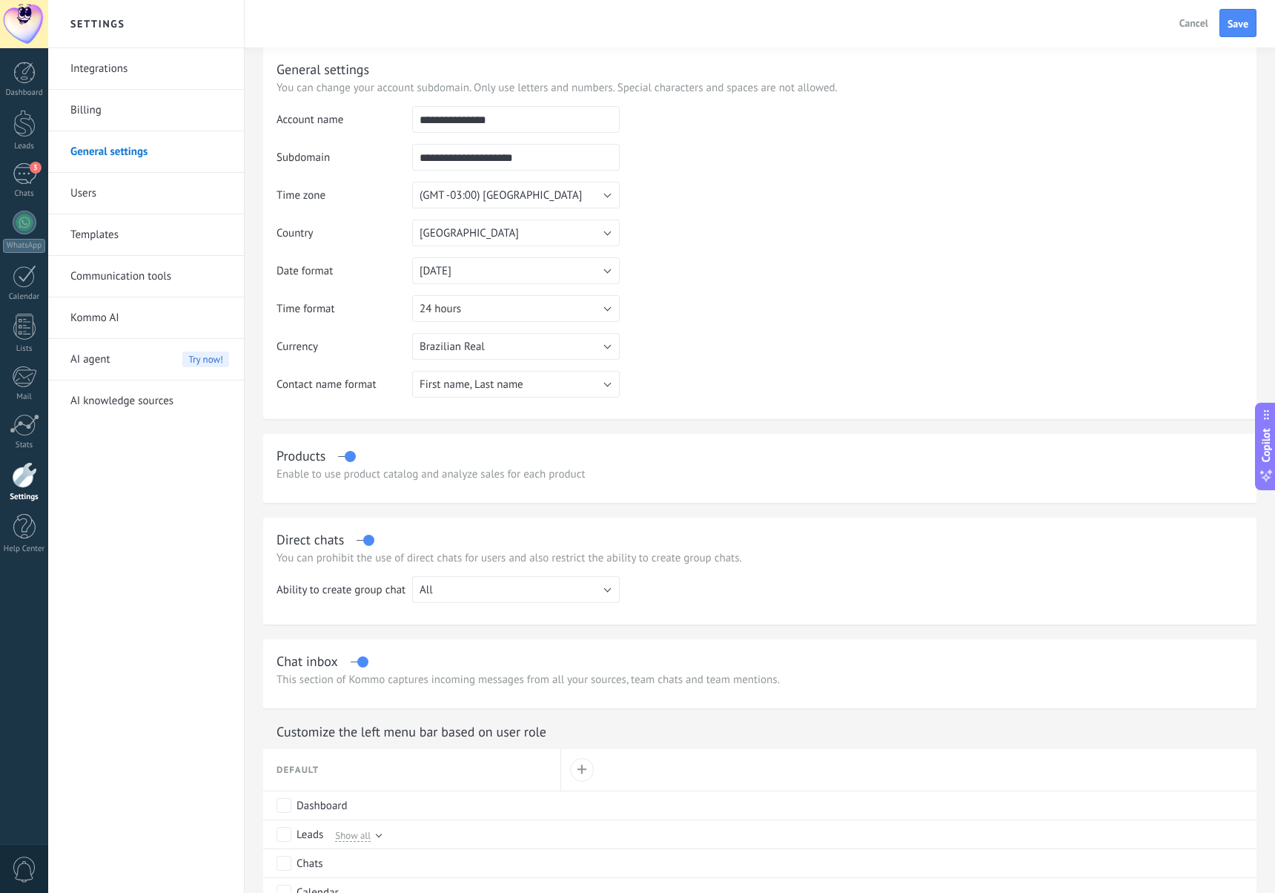
scroll to position [308, 0]
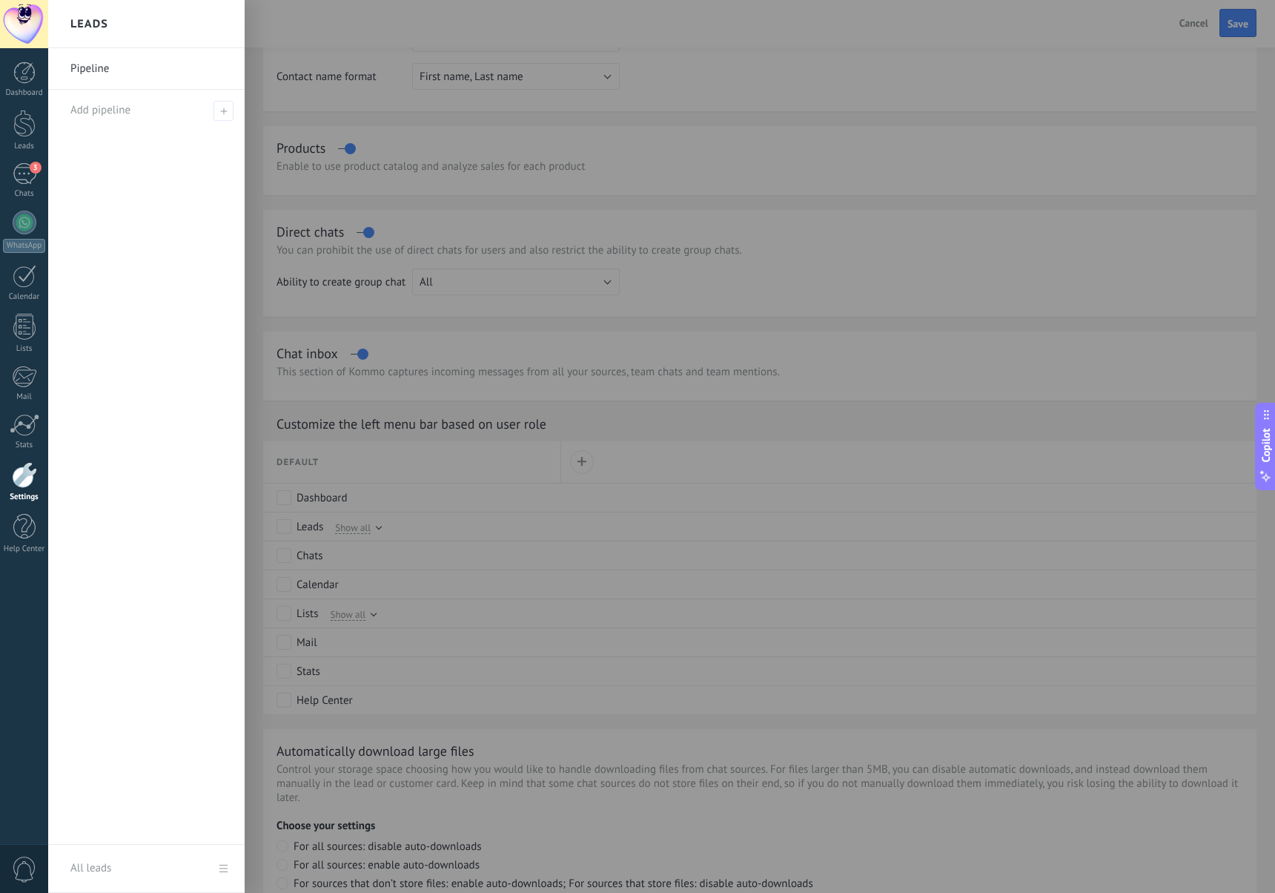
click at [170, 180] on div "Pipeline Add pipeline" at bounding box center [146, 446] width 196 height 796
click at [36, 84] on link "Dashboard" at bounding box center [24, 80] width 48 height 36
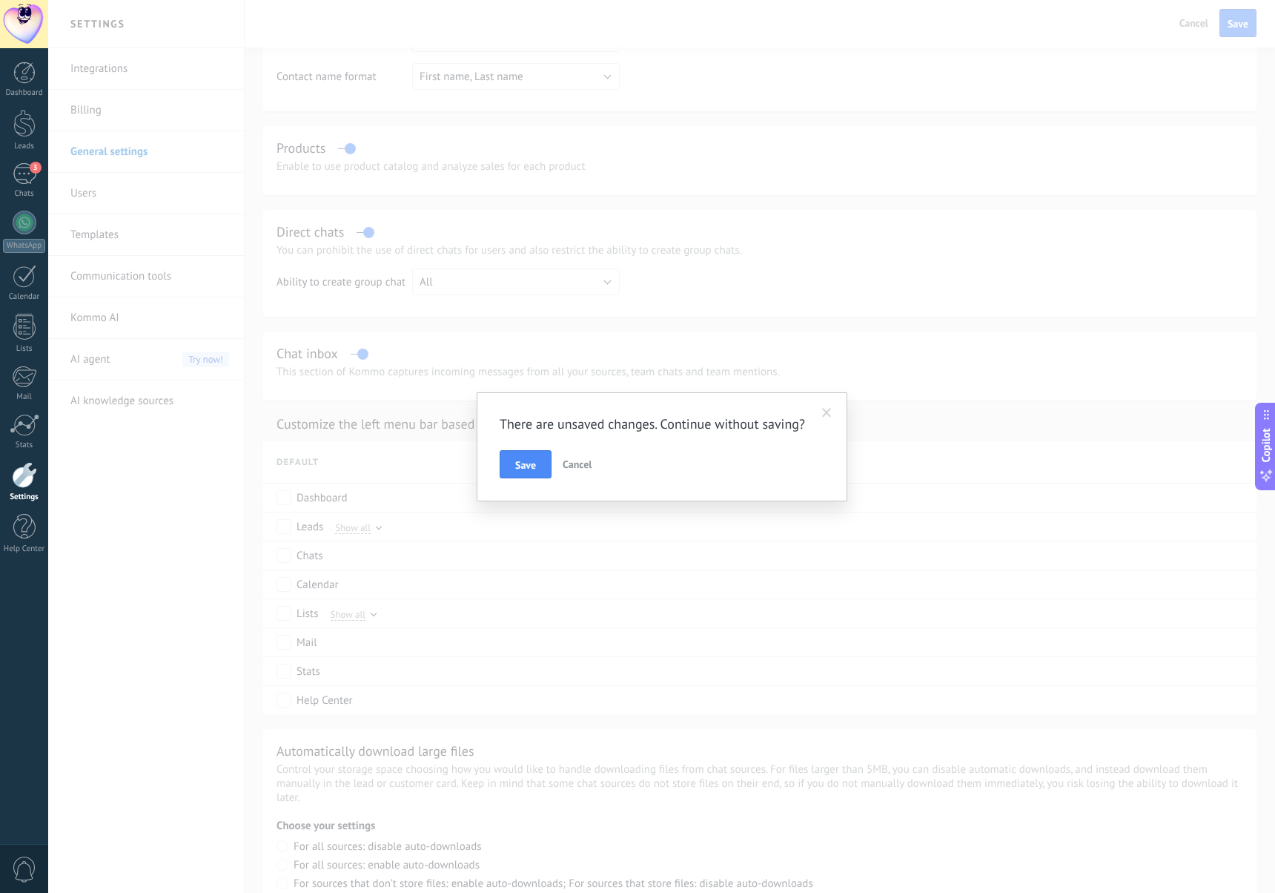
click at [566, 469] on span "Cancel" at bounding box center [577, 463] width 29 height 13
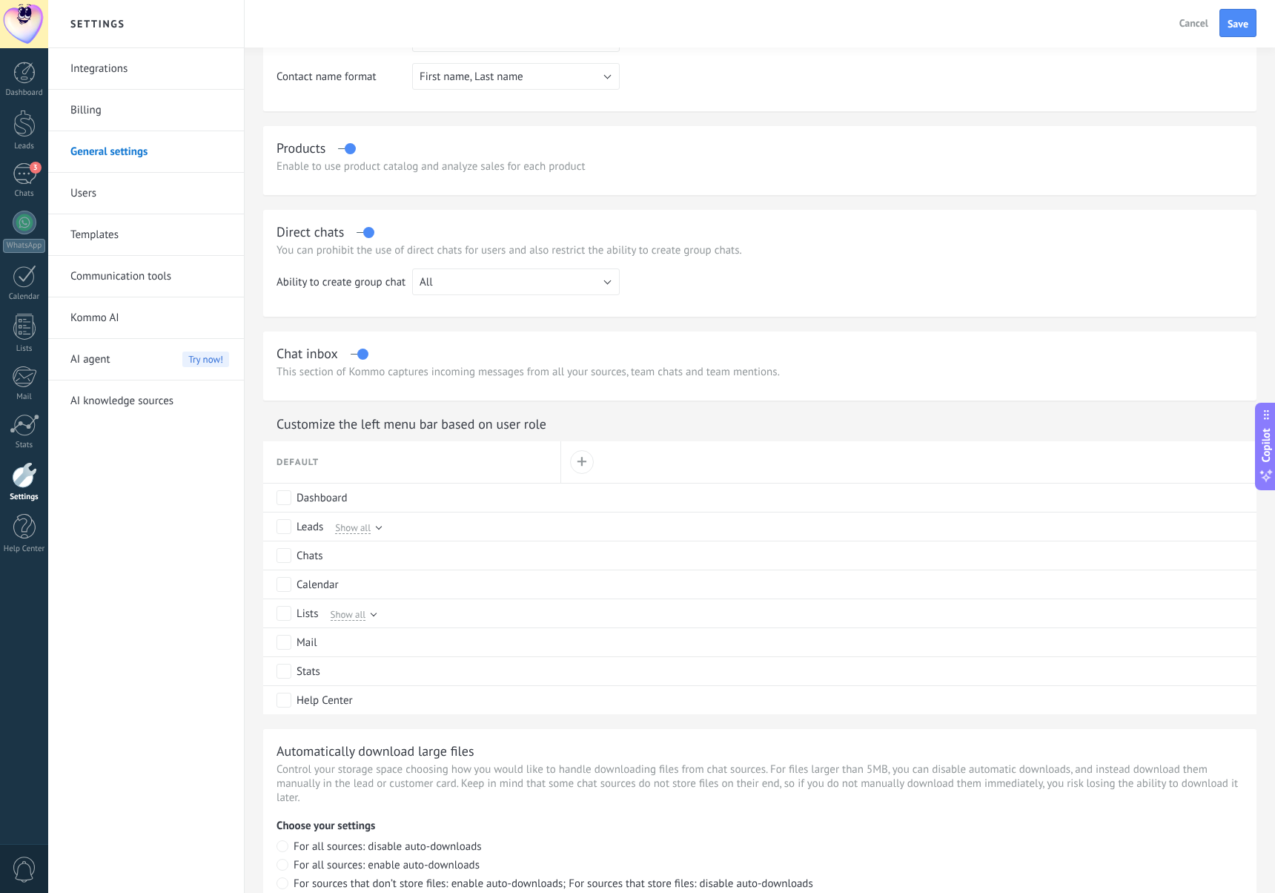
click at [1195, 31] on button "Cancel" at bounding box center [1194, 23] width 41 height 22
type input "**********"
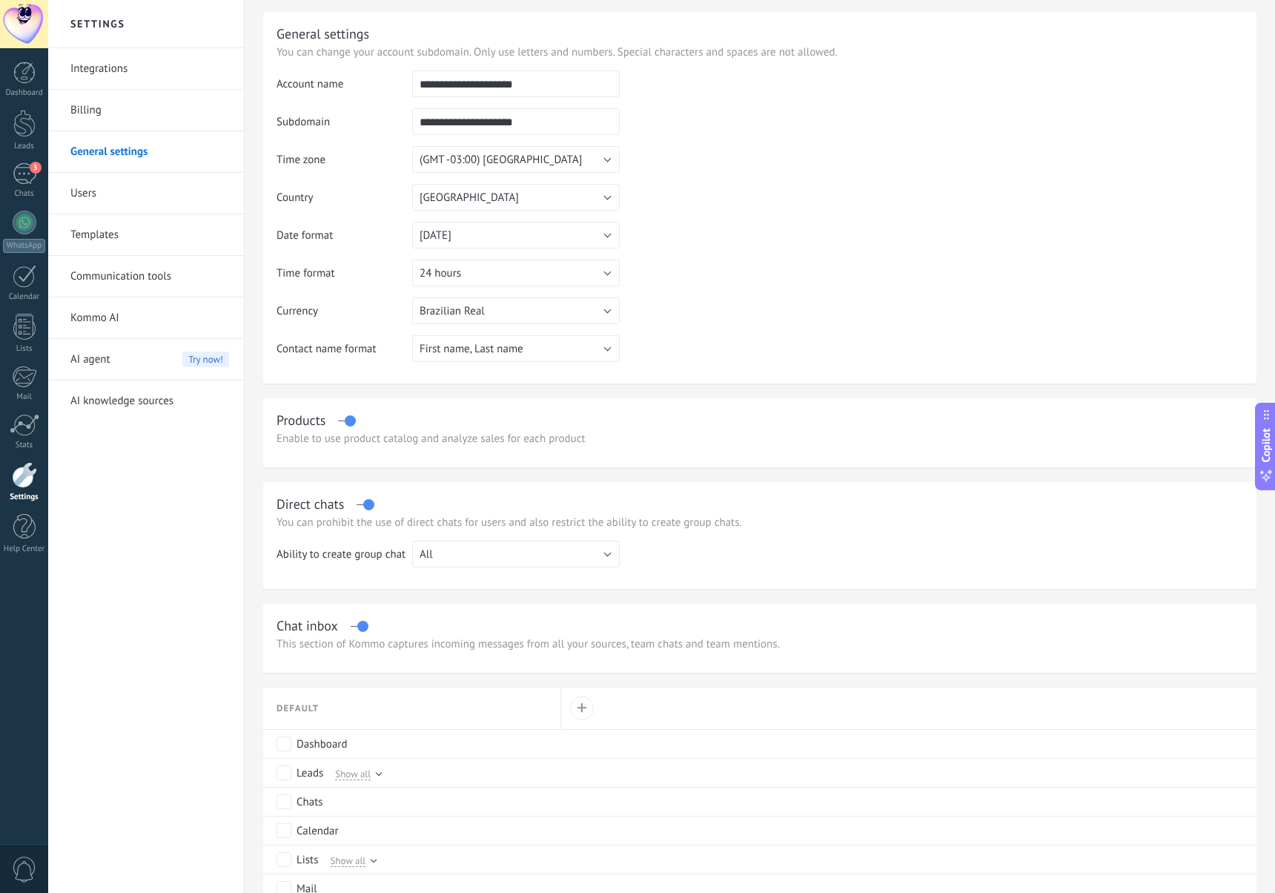
scroll to position [0, 0]
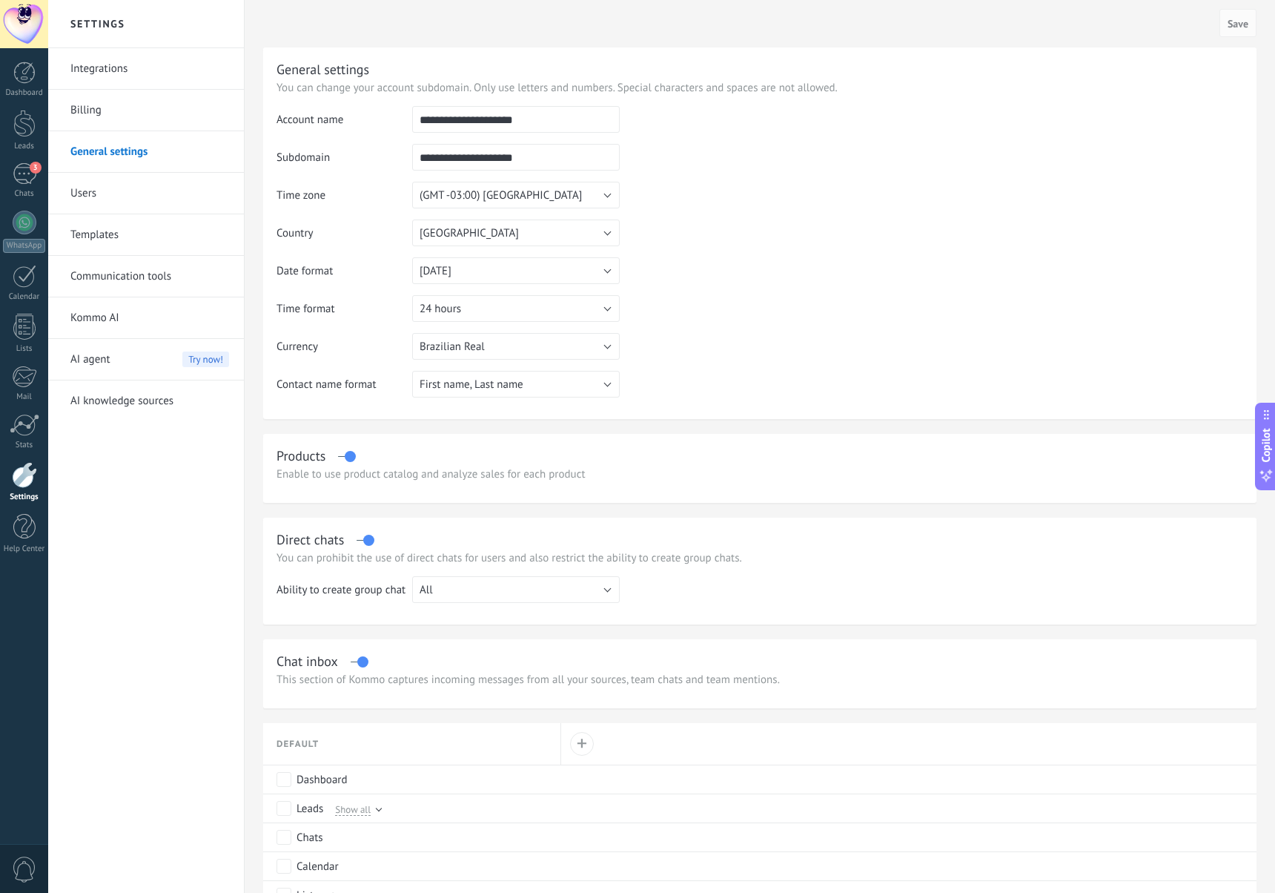
click at [81, 107] on link "Billing" at bounding box center [149, 111] width 159 height 42
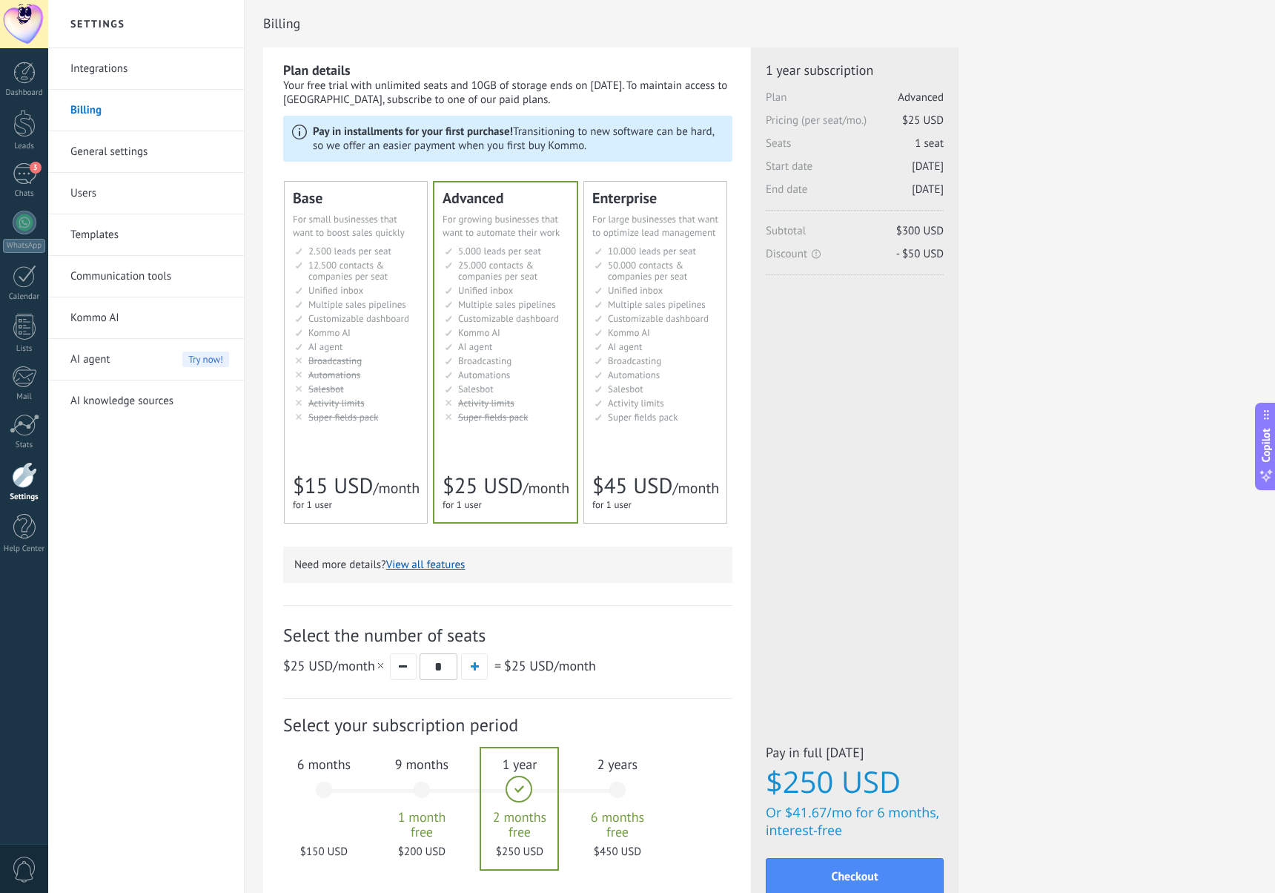
click at [113, 156] on link "General settings" at bounding box center [149, 152] width 159 height 42
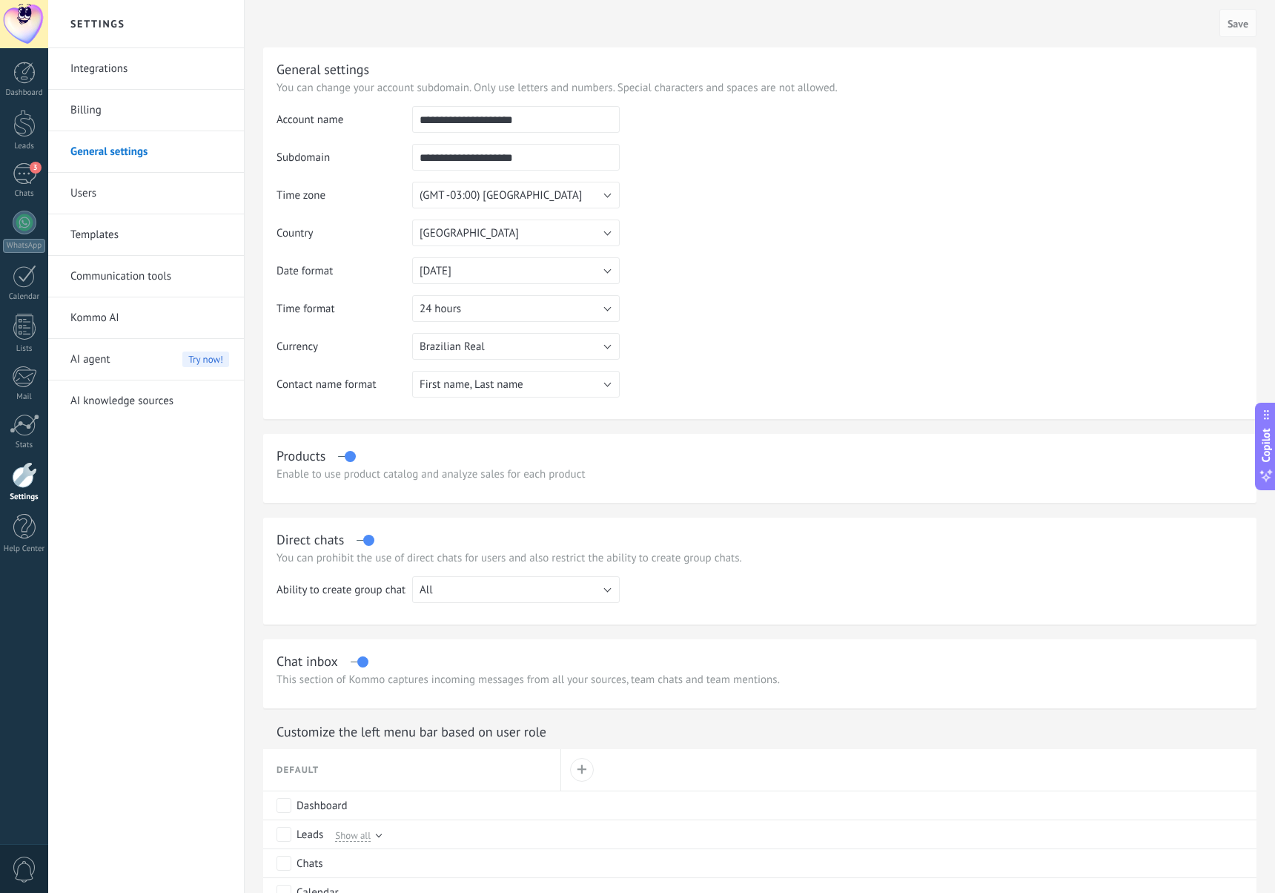
click at [96, 228] on link "Templates" at bounding box center [149, 235] width 159 height 42
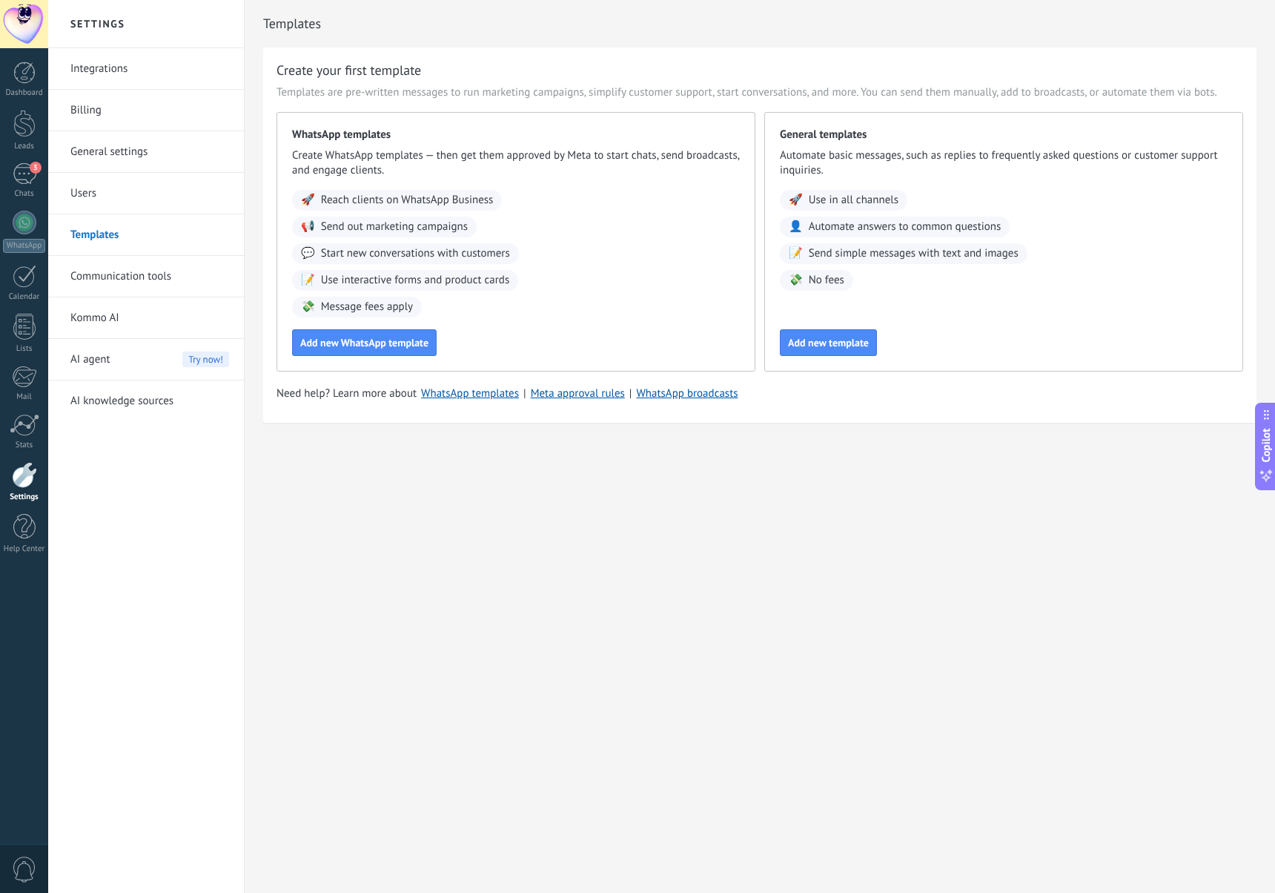
click at [142, 271] on link "Communication tools" at bounding box center [149, 277] width 159 height 42
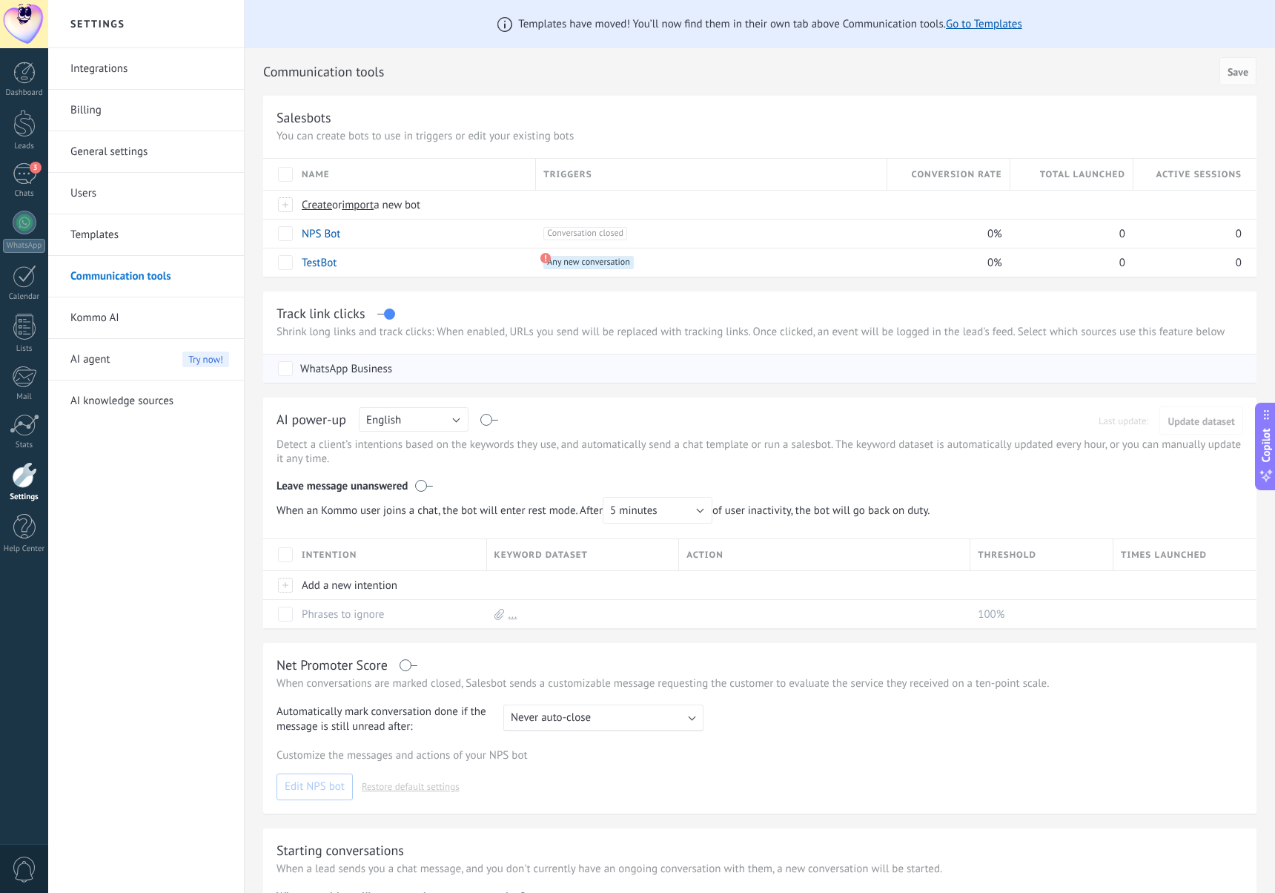
scroll to position [177, 0]
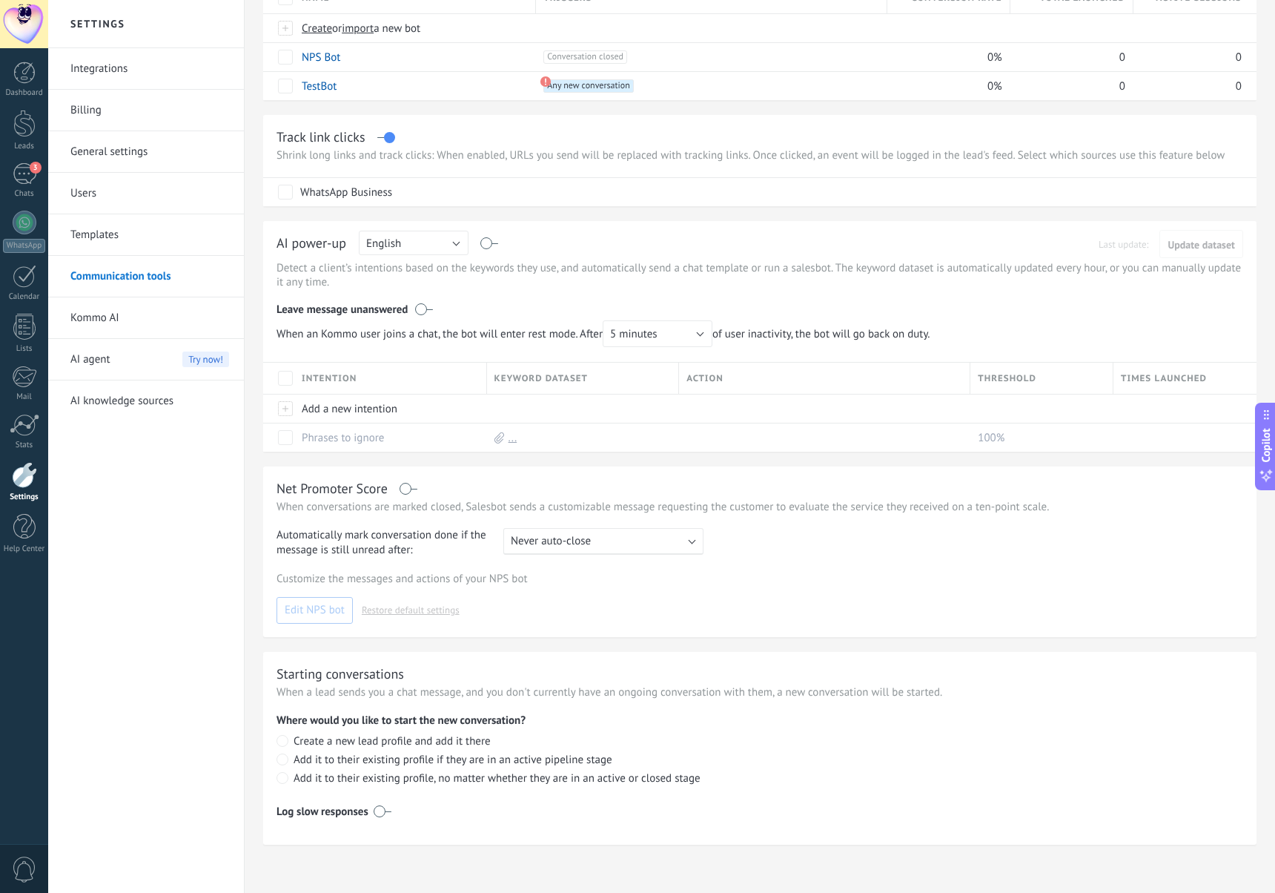
click at [107, 325] on link "Kommo AI" at bounding box center [149, 318] width 159 height 42
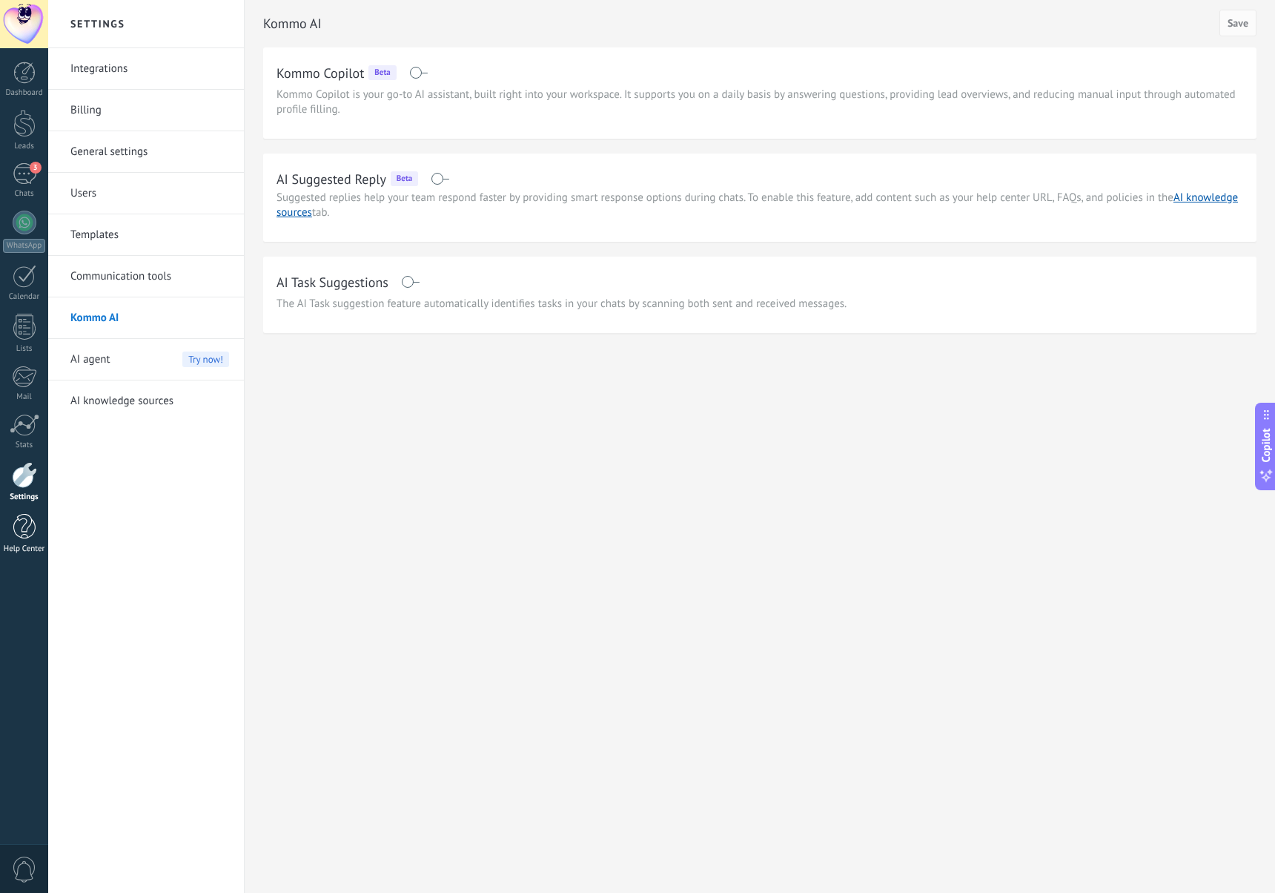
click at [30, 540] on link "Help Center" at bounding box center [24, 534] width 48 height 40
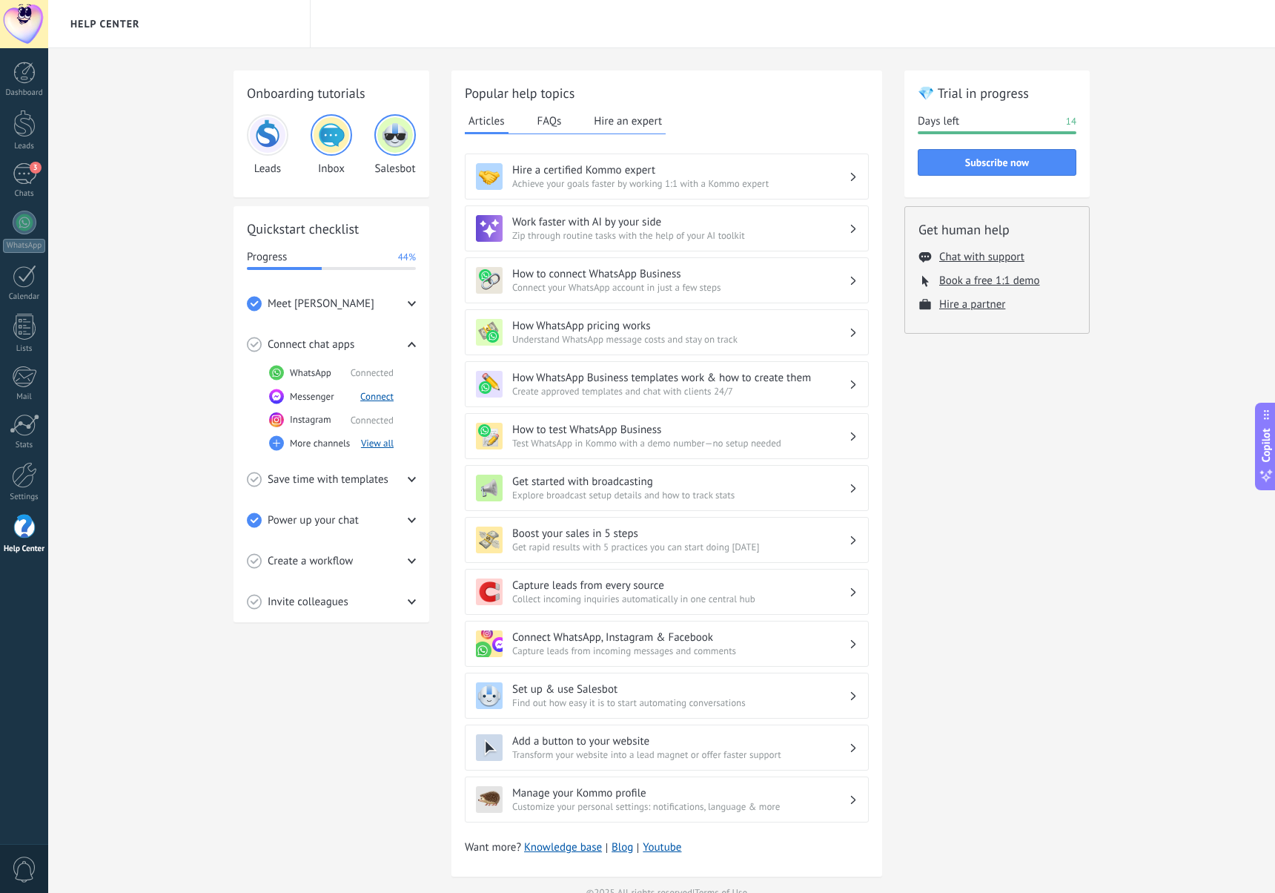
click at [559, 124] on button "FAQs" at bounding box center [550, 121] width 32 height 22
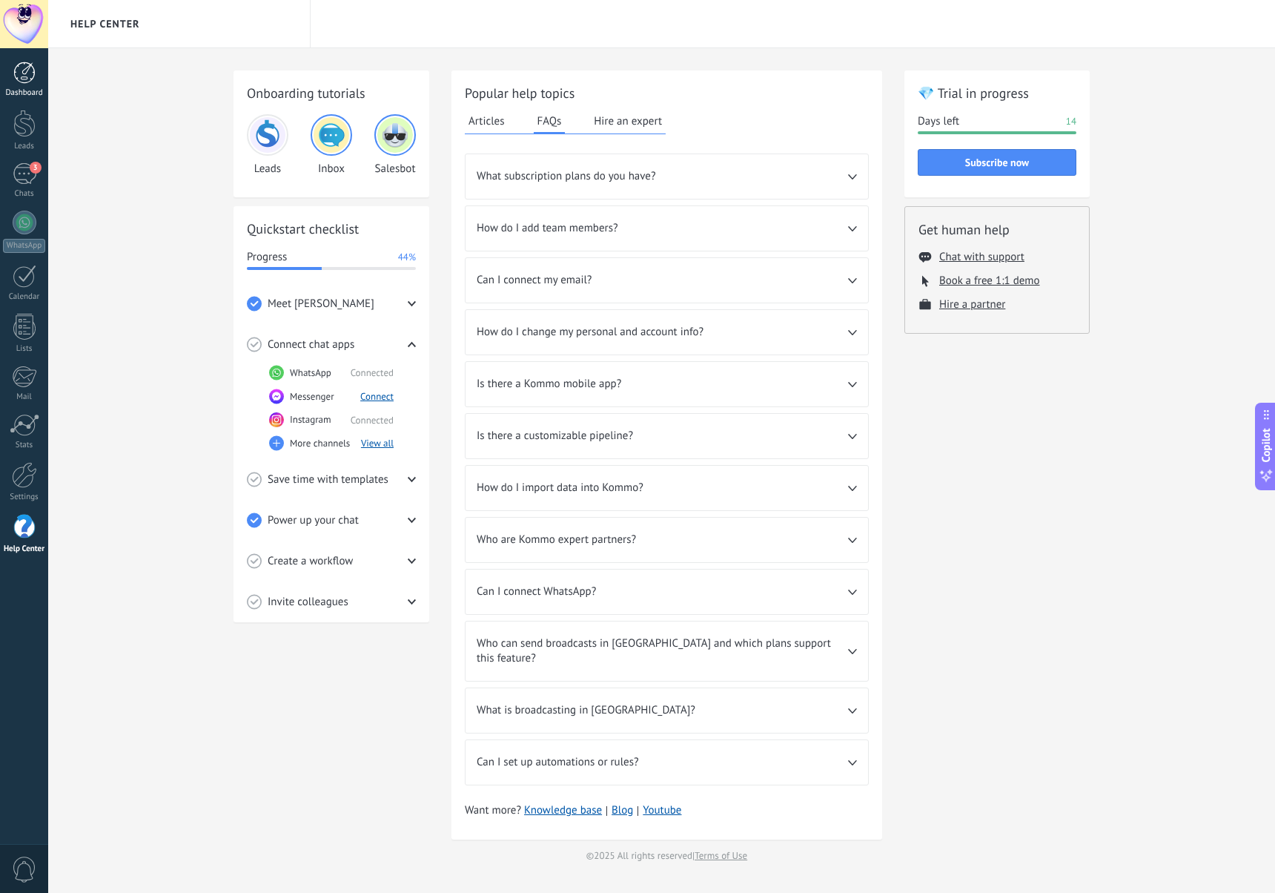
click at [36, 83] on link "Dashboard" at bounding box center [24, 80] width 48 height 36
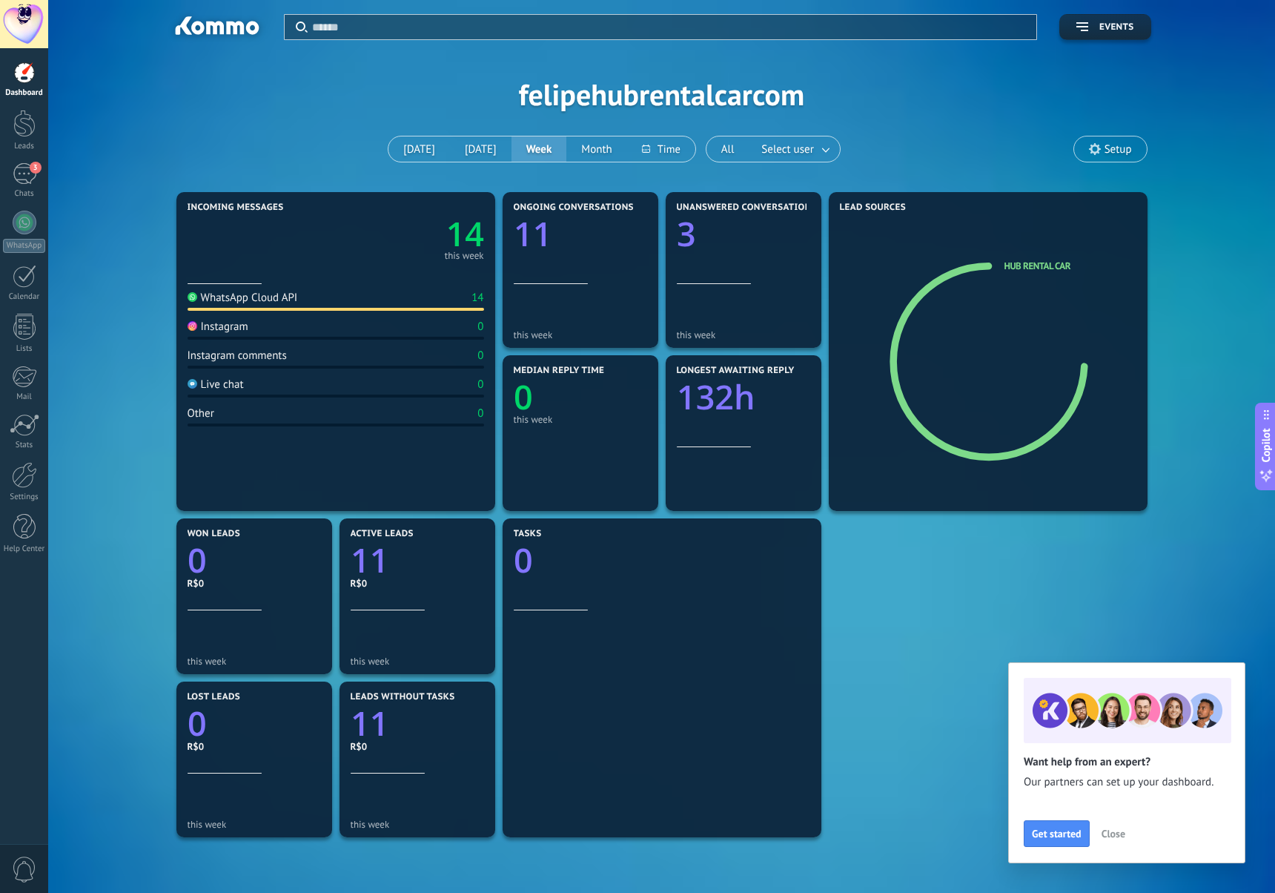
click at [36, 30] on div at bounding box center [24, 24] width 48 height 48
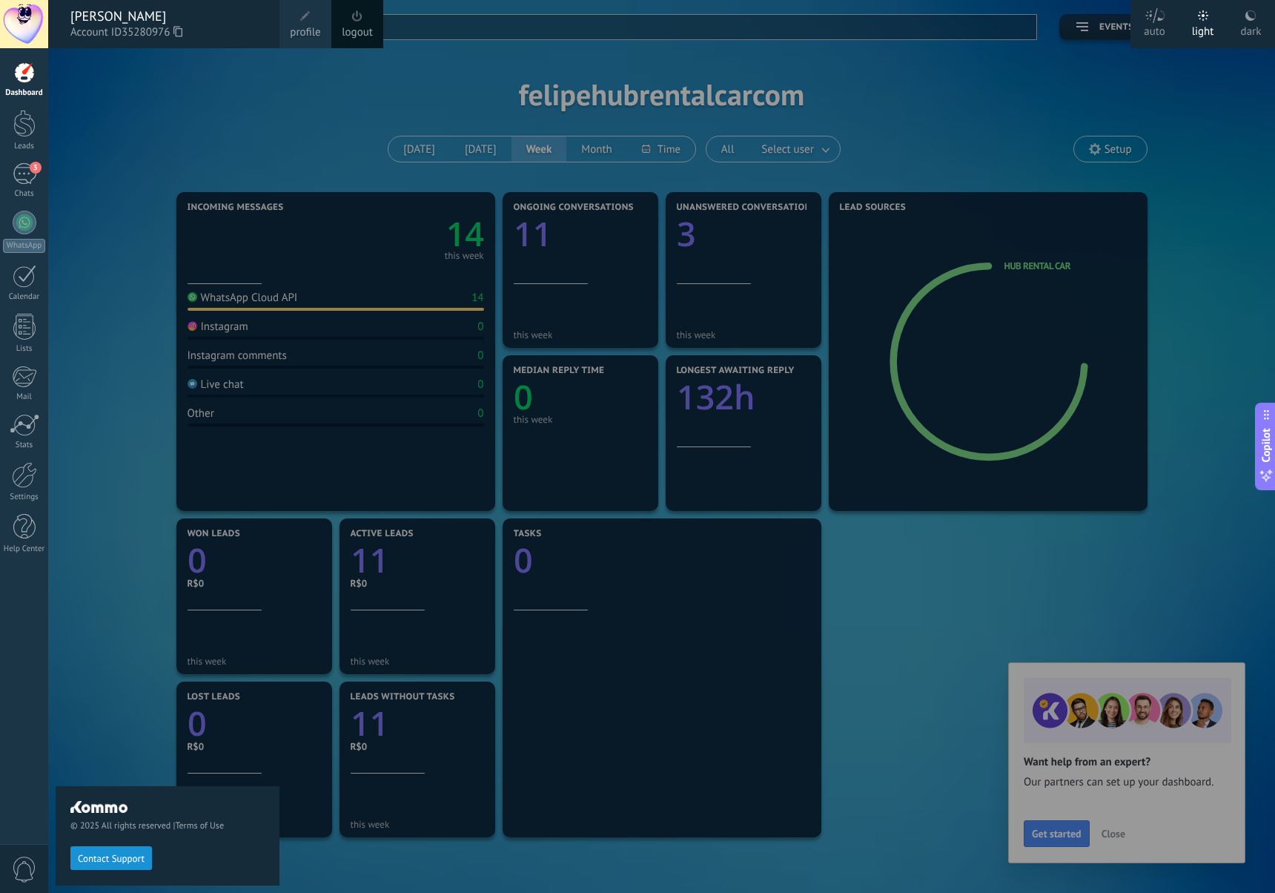
click at [311, 35] on span "profile" at bounding box center [305, 32] width 30 height 16
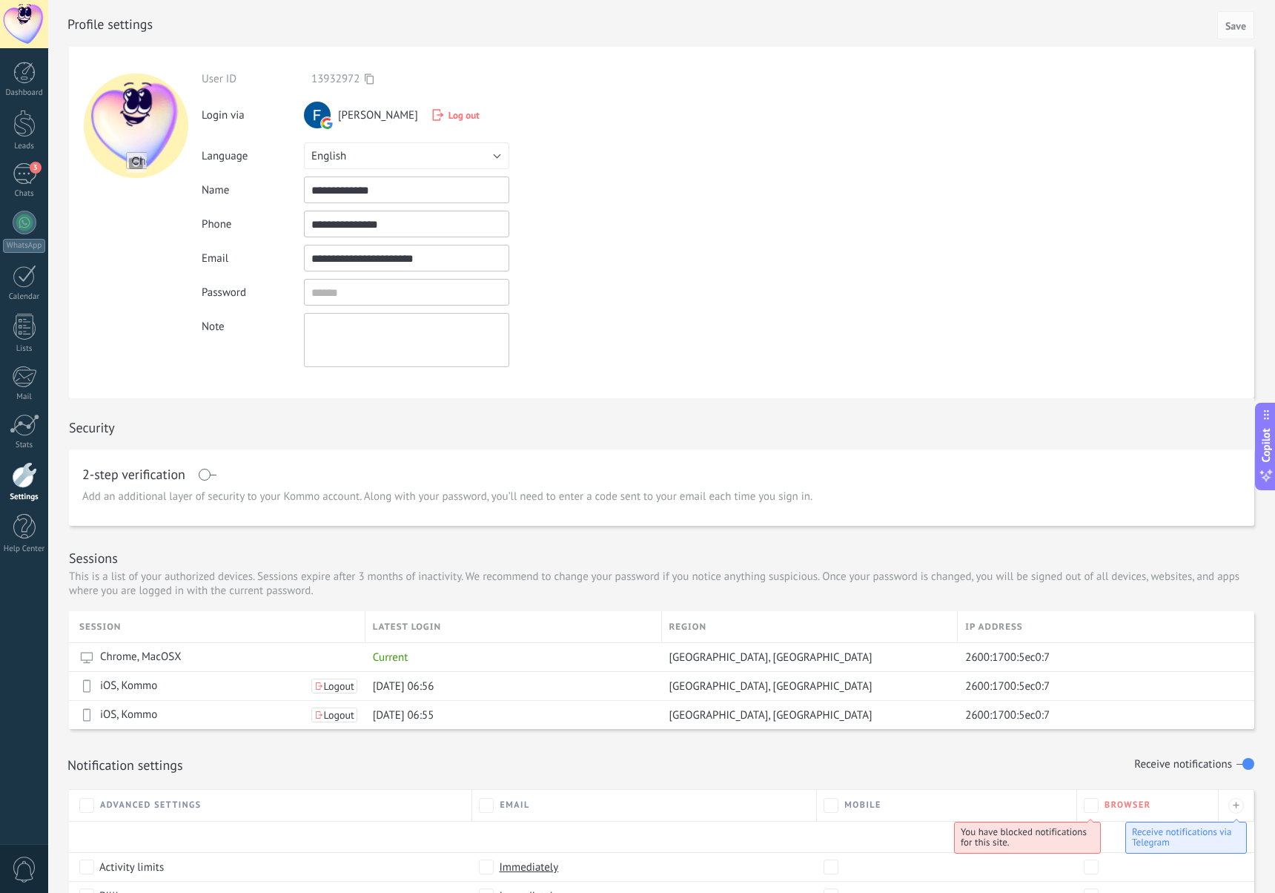
scroll to position [1, 0]
click at [389, 151] on button "English" at bounding box center [406, 155] width 205 height 27
click at [354, 229] on span "Português" at bounding box center [399, 231] width 209 height 14
click at [129, 161] on input "file" at bounding box center [136, 161] width 21 height 21
type input "**********"
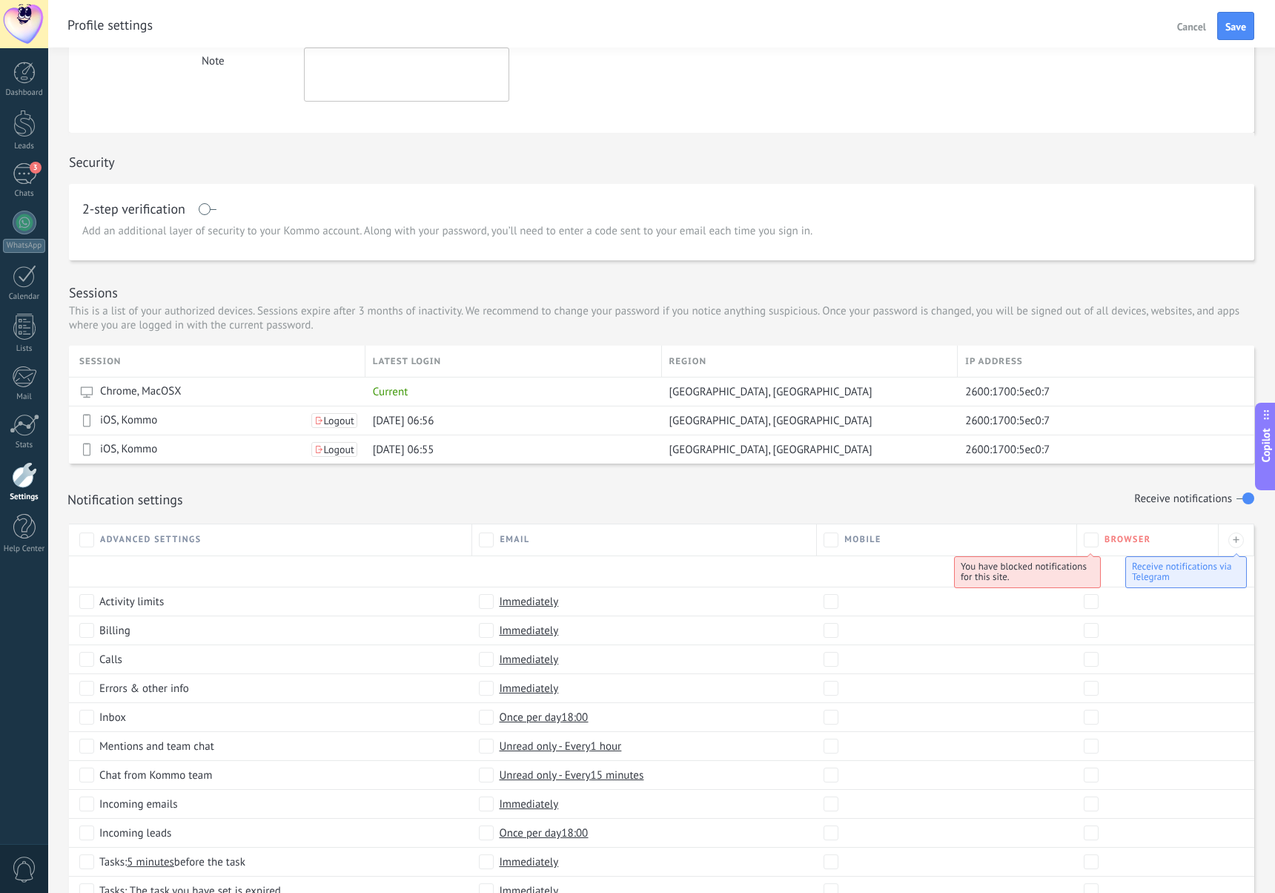
scroll to position [0, 0]
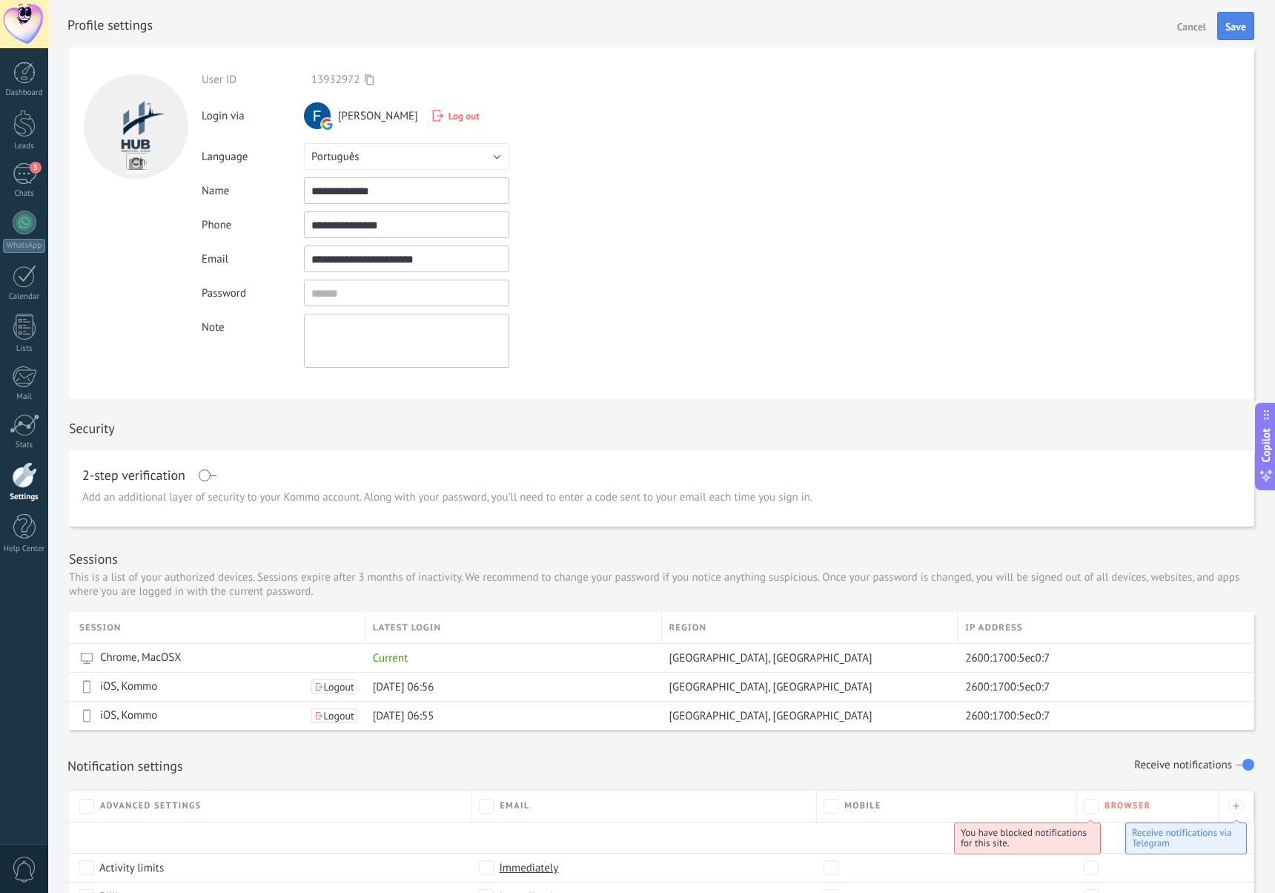
click at [1223, 23] on button "Save" at bounding box center [1235, 26] width 37 height 28
click at [24, 194] on div "Chats" at bounding box center [24, 194] width 43 height 10
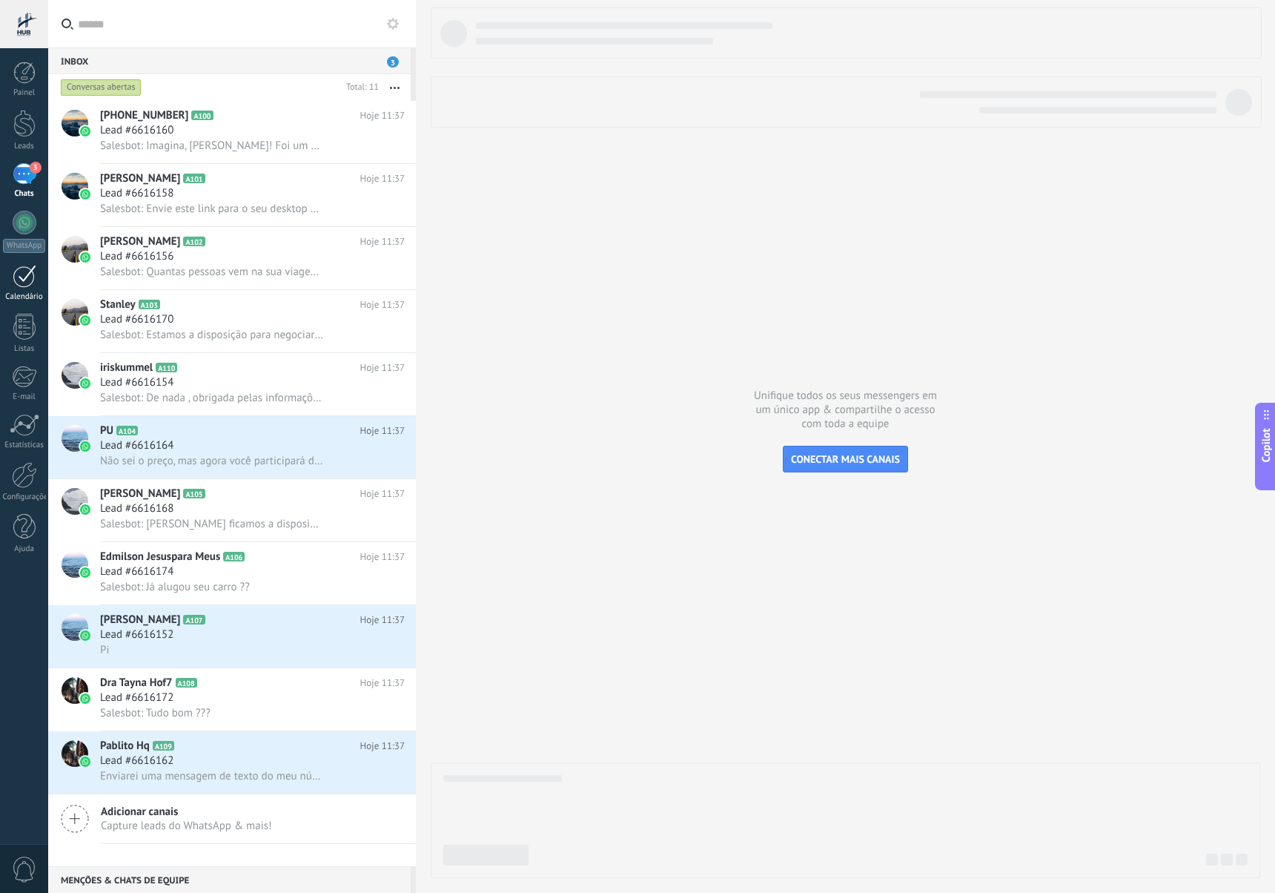
click at [17, 268] on div at bounding box center [25, 276] width 24 height 23
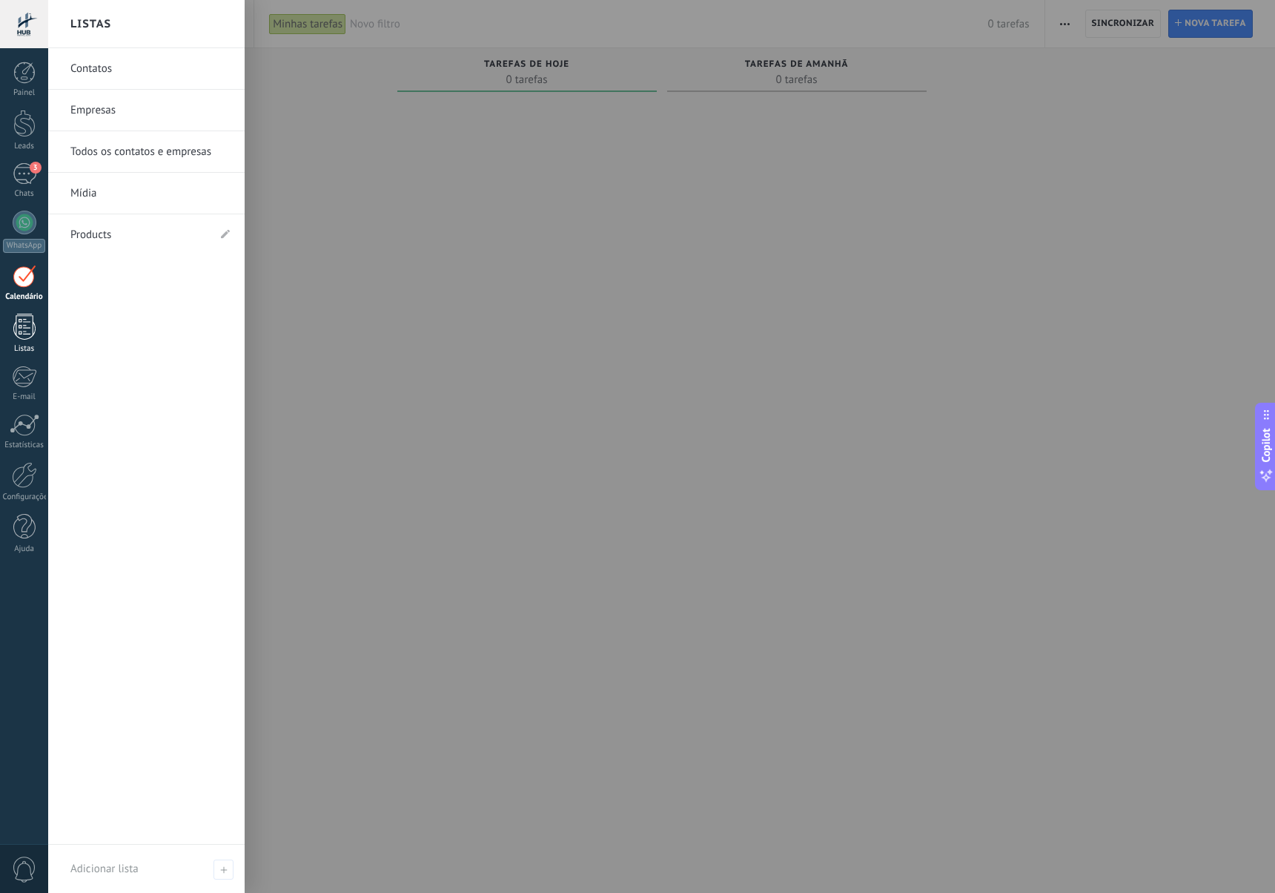
click at [25, 332] on div at bounding box center [24, 327] width 22 height 26
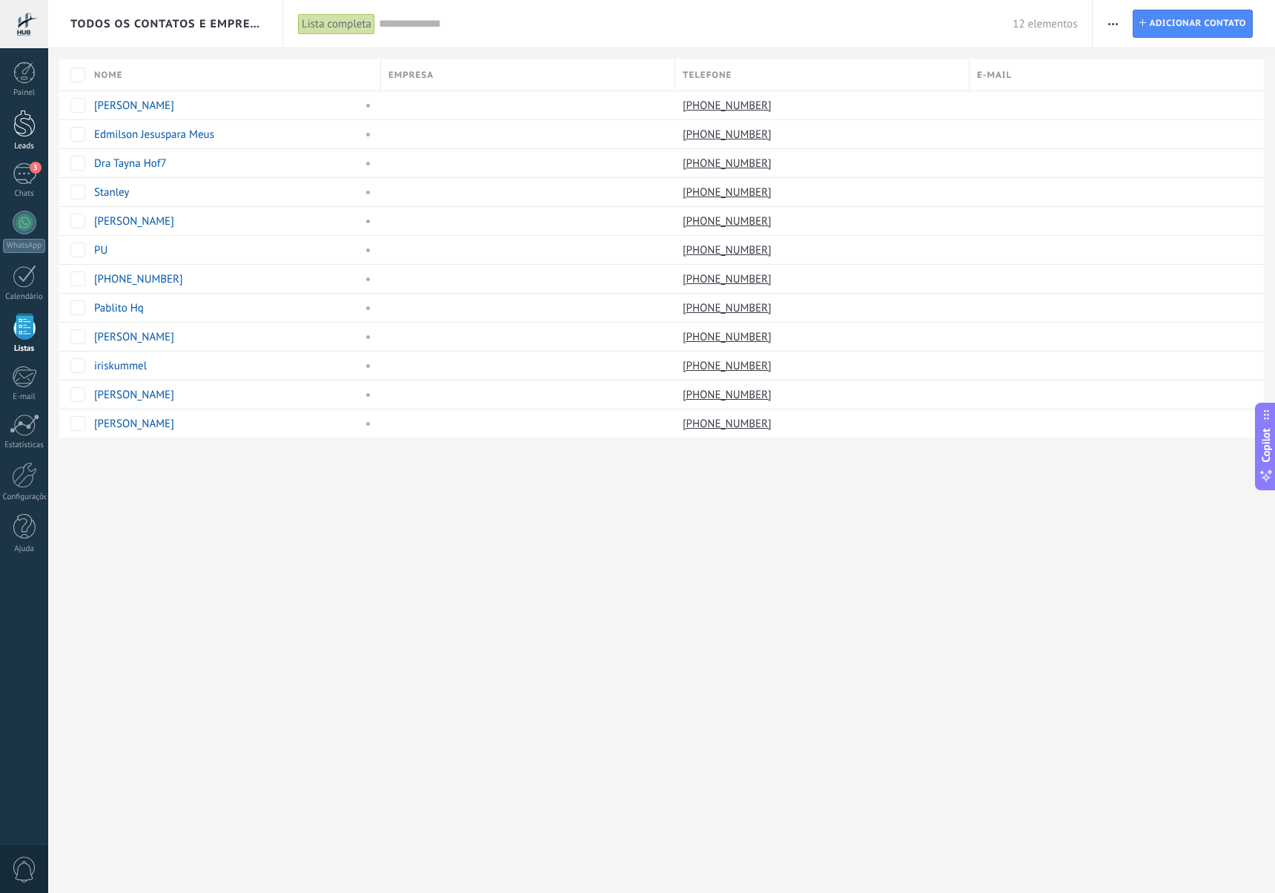
click at [30, 135] on div at bounding box center [24, 123] width 22 height 27
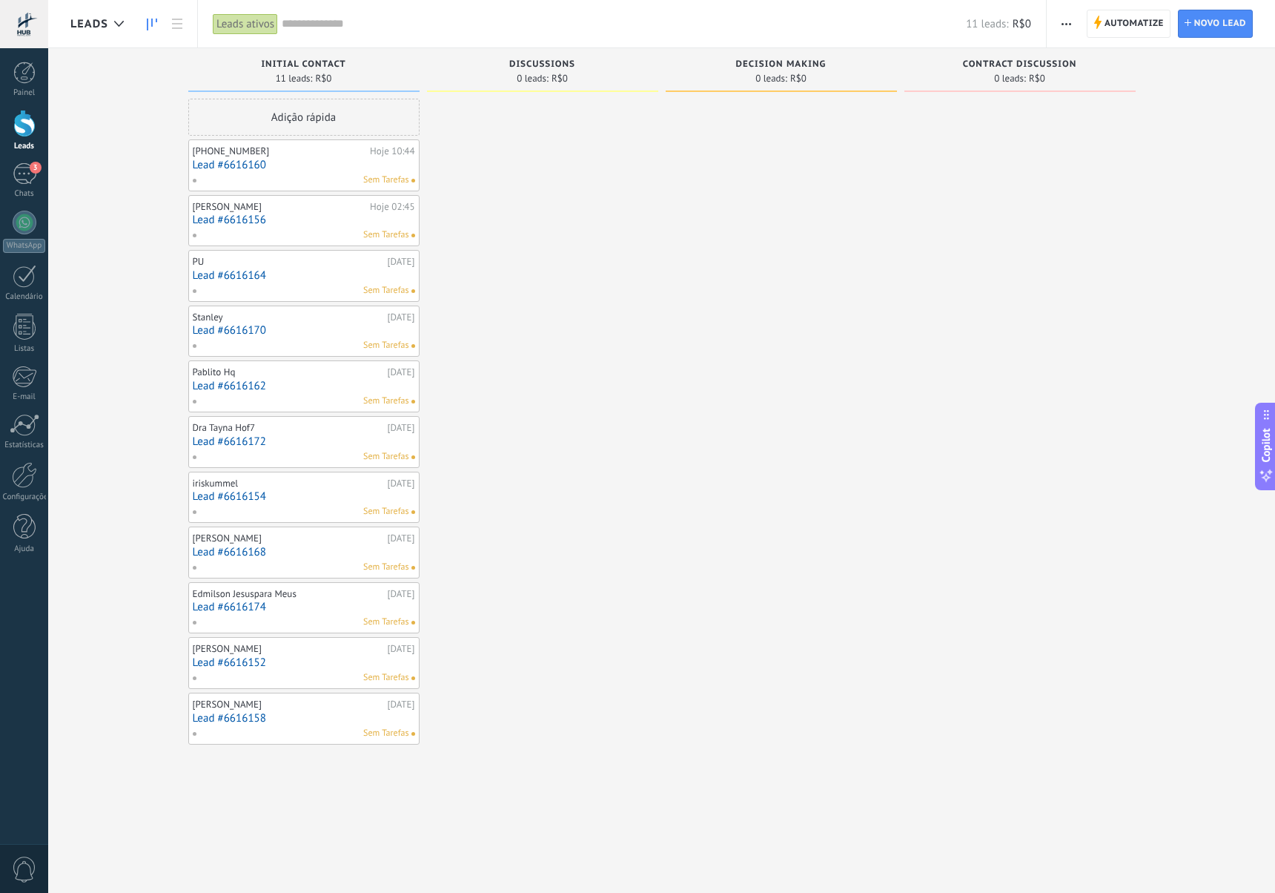
click at [344, 65] on span "Initial contact" at bounding box center [303, 64] width 85 height 10
drag, startPoint x: 351, startPoint y: 62, endPoint x: 288, endPoint y: 62, distance: 63.8
click at [288, 62] on div "Initial contact" at bounding box center [304, 65] width 216 height 13
click at [288, 62] on span "Initial contact" at bounding box center [303, 64] width 85 height 10
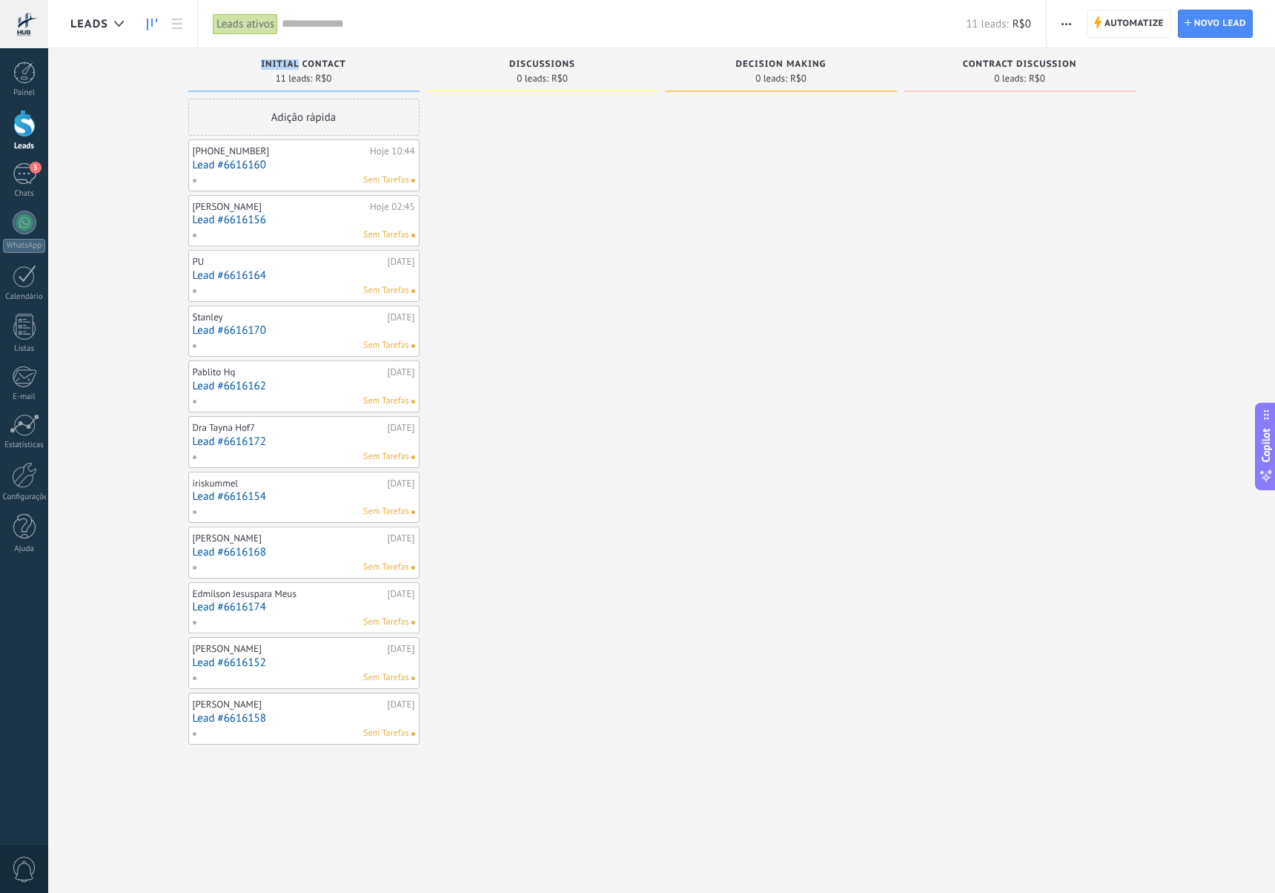
click at [290, 65] on span "Initial contact" at bounding box center [303, 64] width 85 height 10
click at [525, 74] on span "0 leads:" at bounding box center [533, 78] width 32 height 9
click at [1074, 27] on button "button" at bounding box center [1067, 24] width 22 height 28
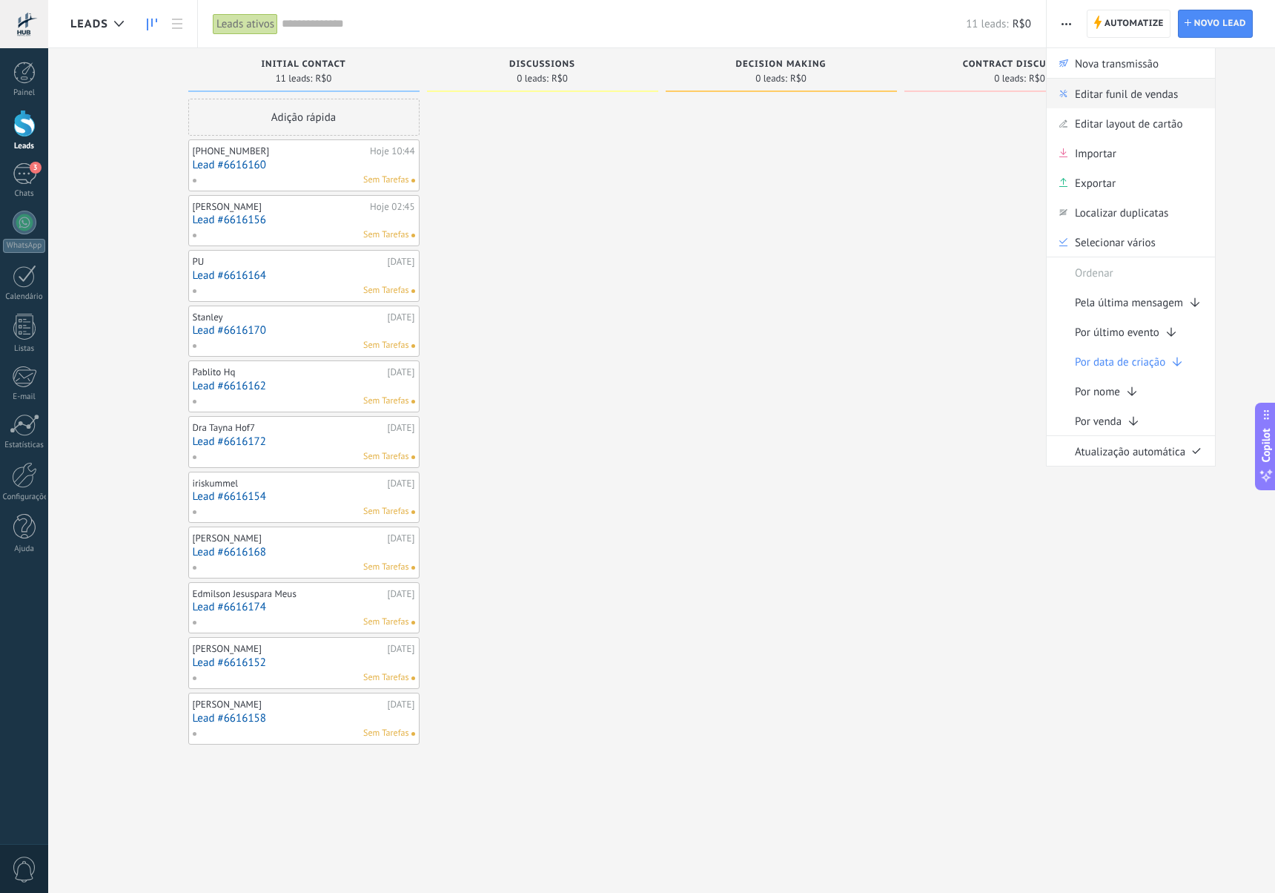
click at [1085, 87] on span "Editar funil de vendas" at bounding box center [1126, 94] width 103 height 30
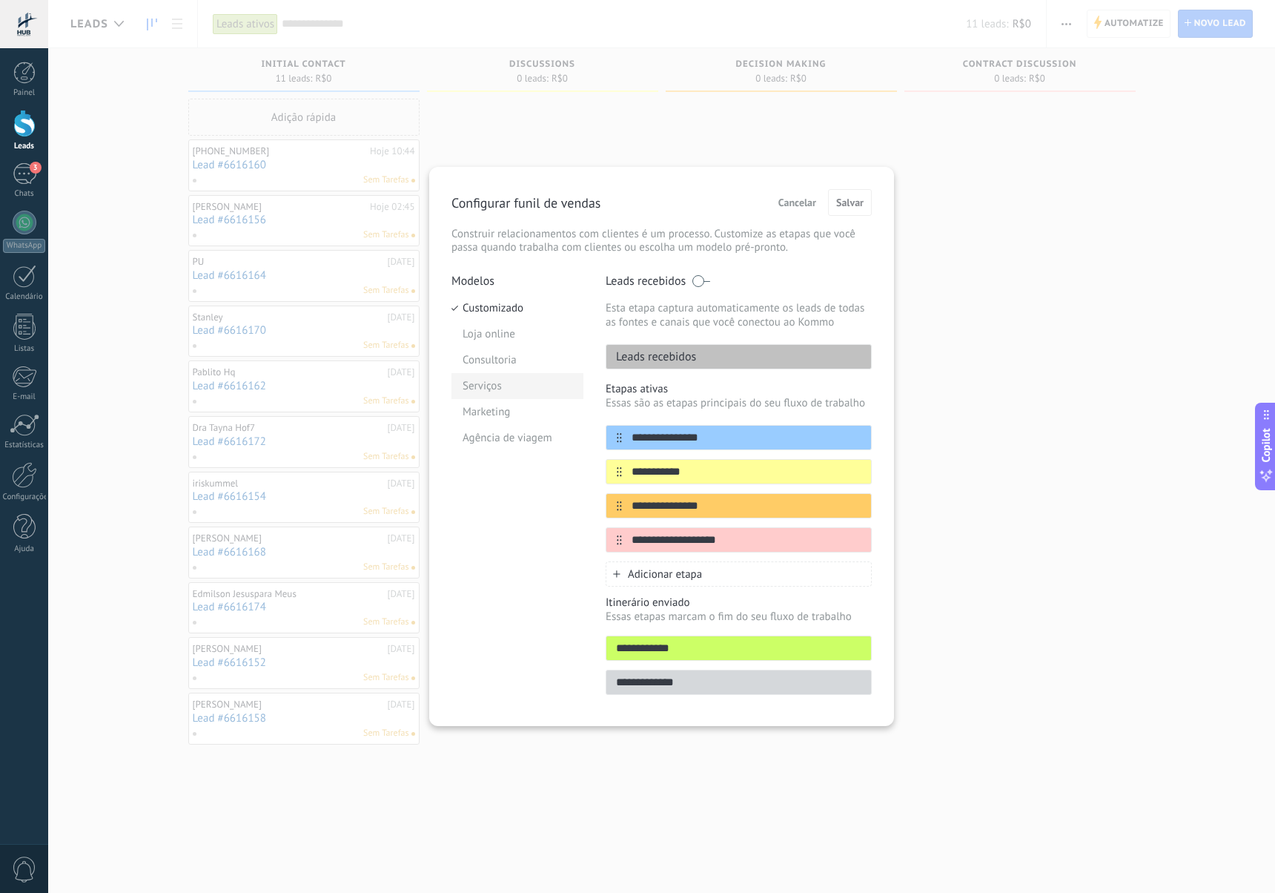
click at [529, 391] on li "Serviços" at bounding box center [518, 386] width 132 height 26
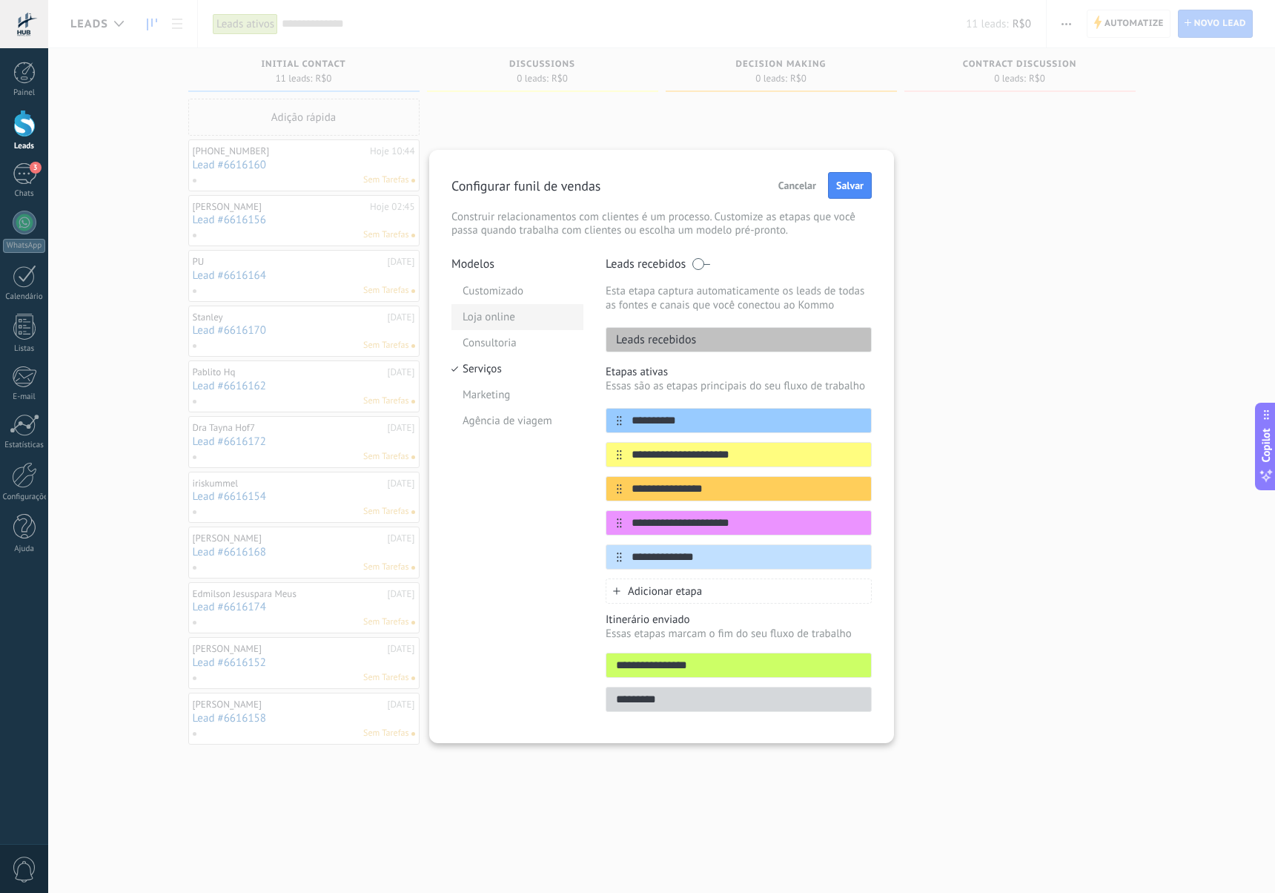
click at [502, 305] on li "Loja online" at bounding box center [518, 317] width 132 height 26
click at [505, 294] on li "Customizado" at bounding box center [518, 291] width 132 height 26
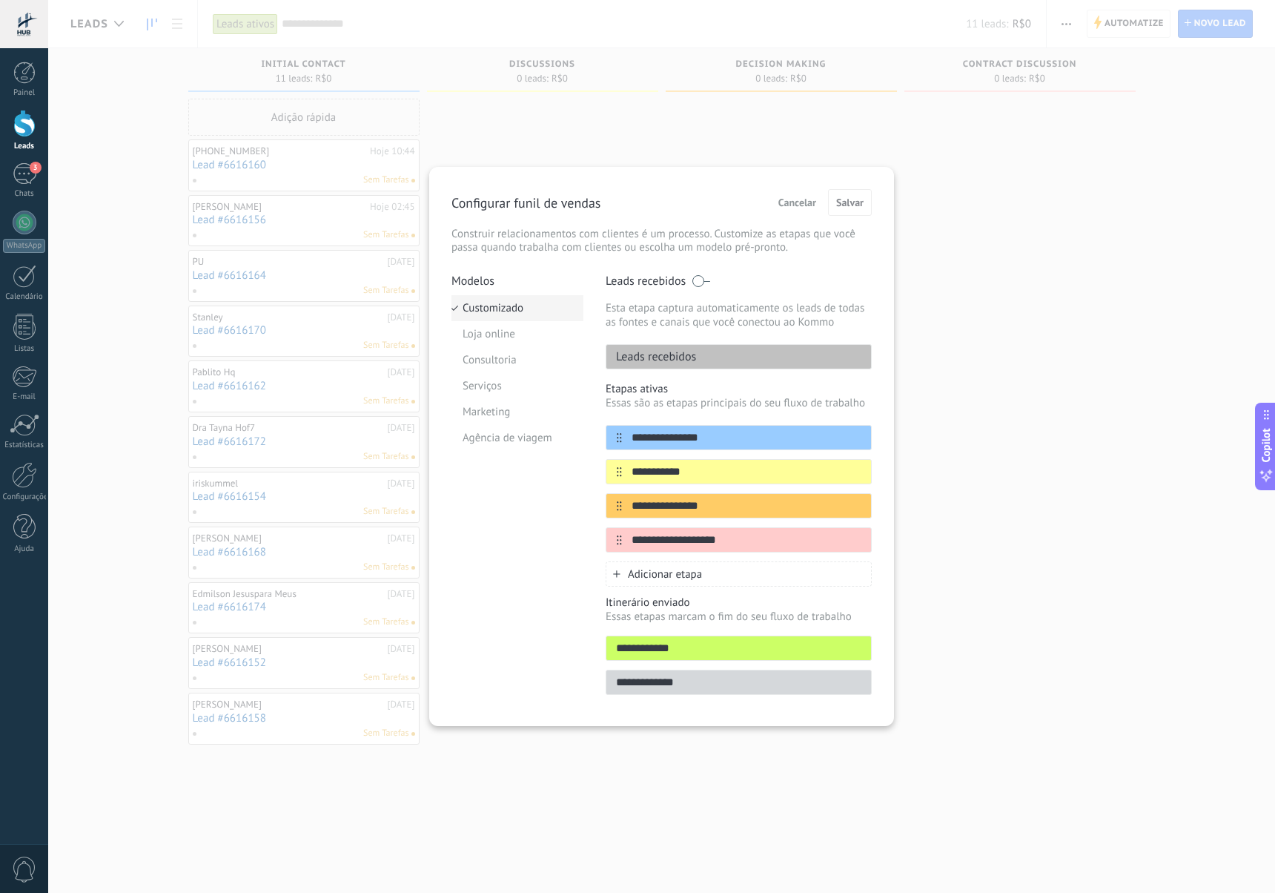
click at [499, 309] on li "Customizado" at bounding box center [518, 308] width 132 height 26
click at [499, 328] on li "Loja online" at bounding box center [518, 334] width 132 height 26
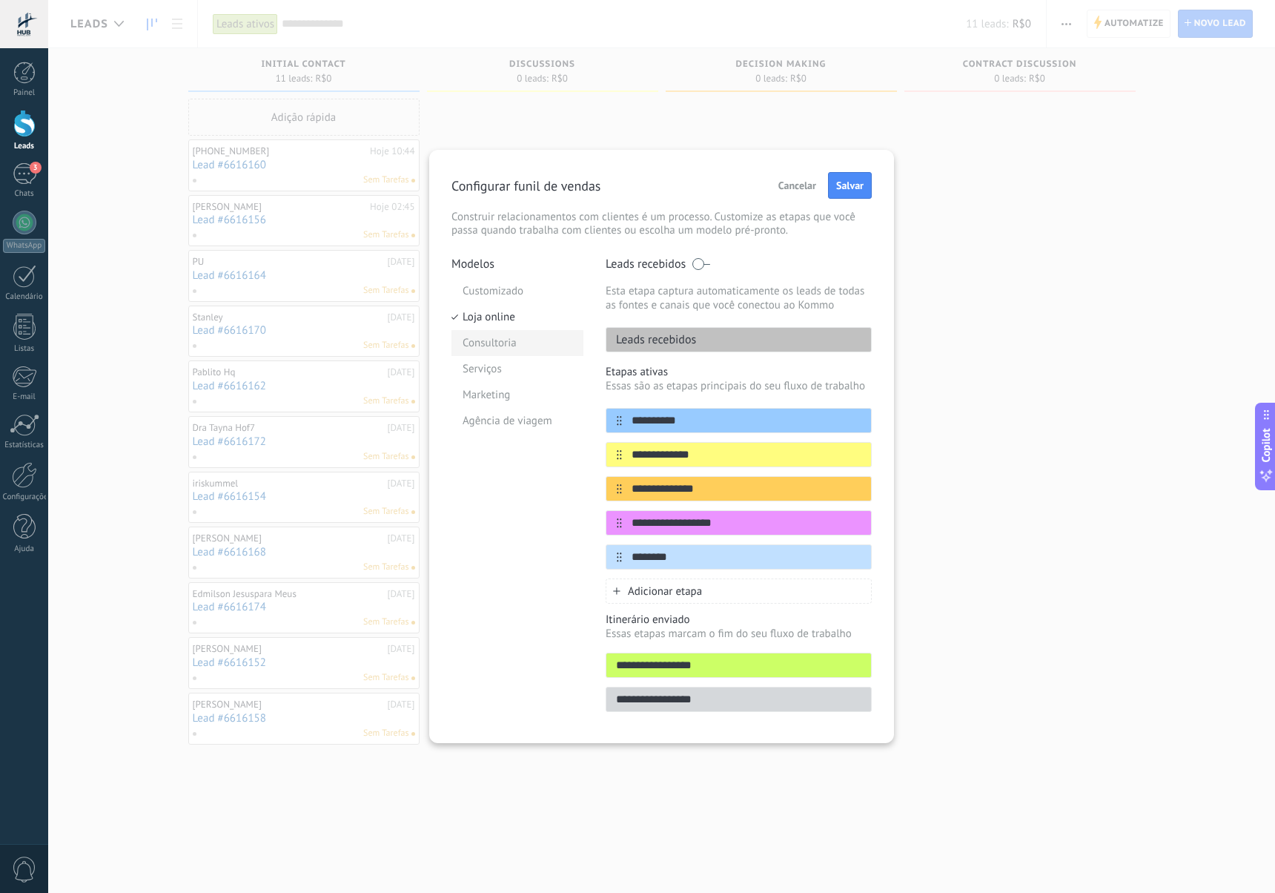
click at [500, 351] on li "Consultoria" at bounding box center [518, 343] width 132 height 26
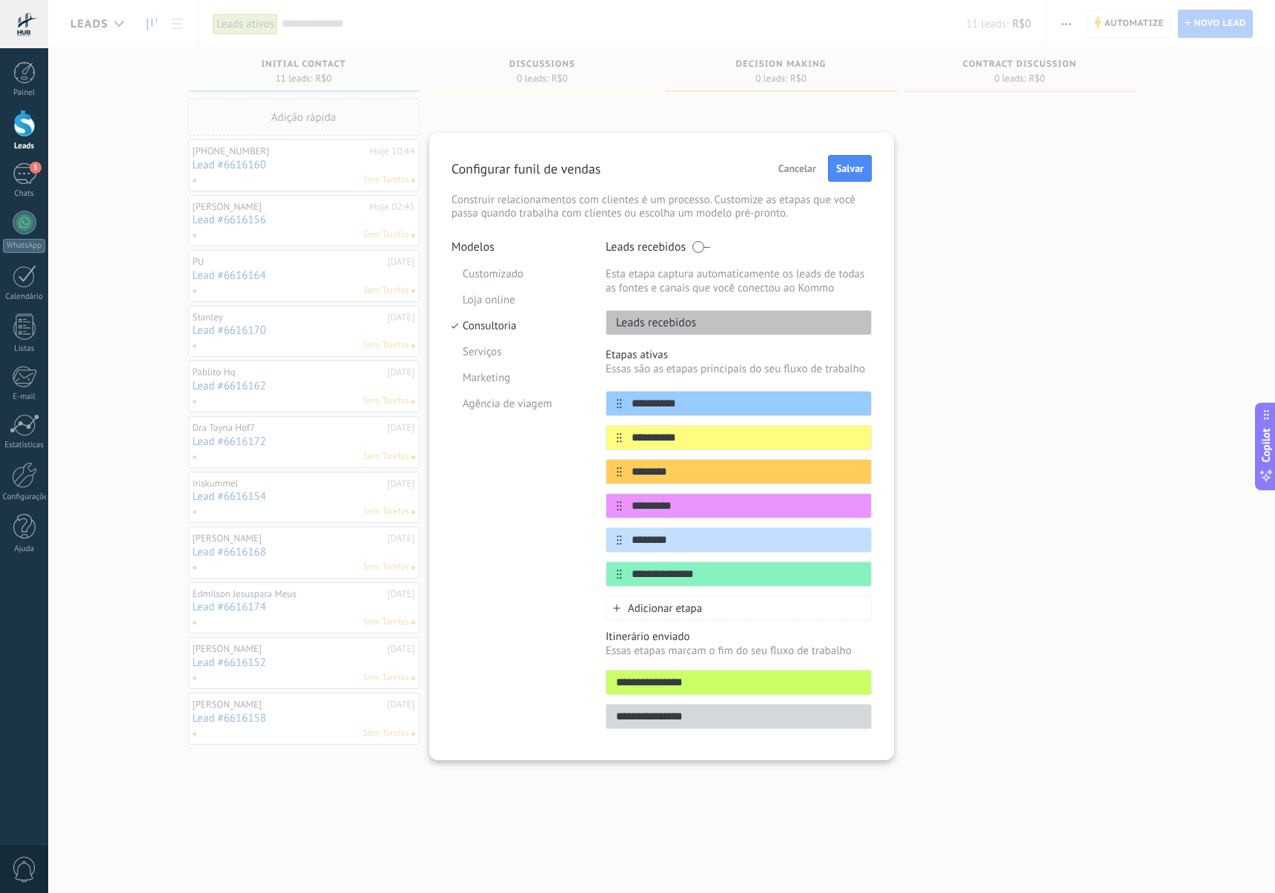
click at [500, 351] on li "Serviços" at bounding box center [518, 352] width 132 height 26
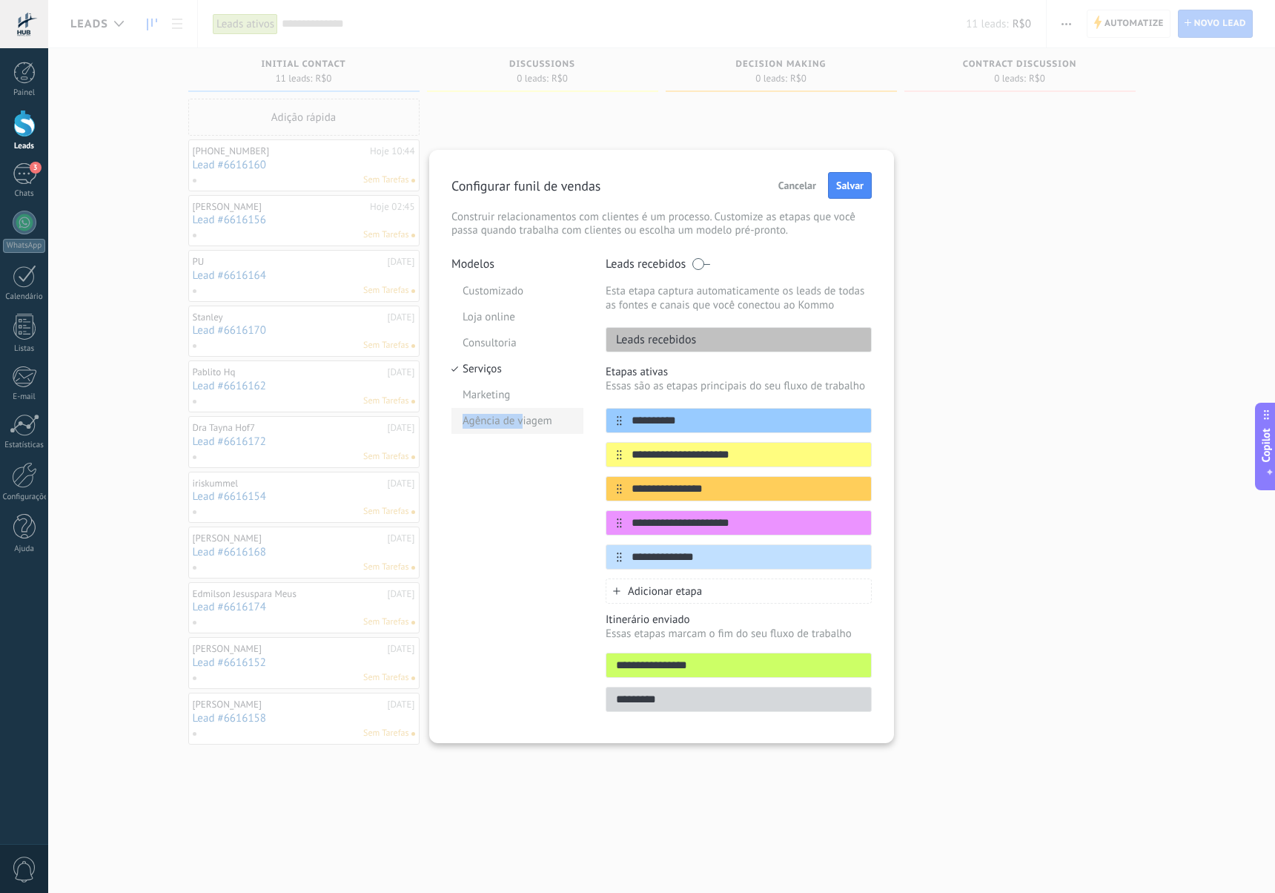
click at [523, 413] on li "Agência de viagem" at bounding box center [518, 421] width 132 height 26
click at [841, 487] on icon at bounding box center [843, 487] width 8 height 9
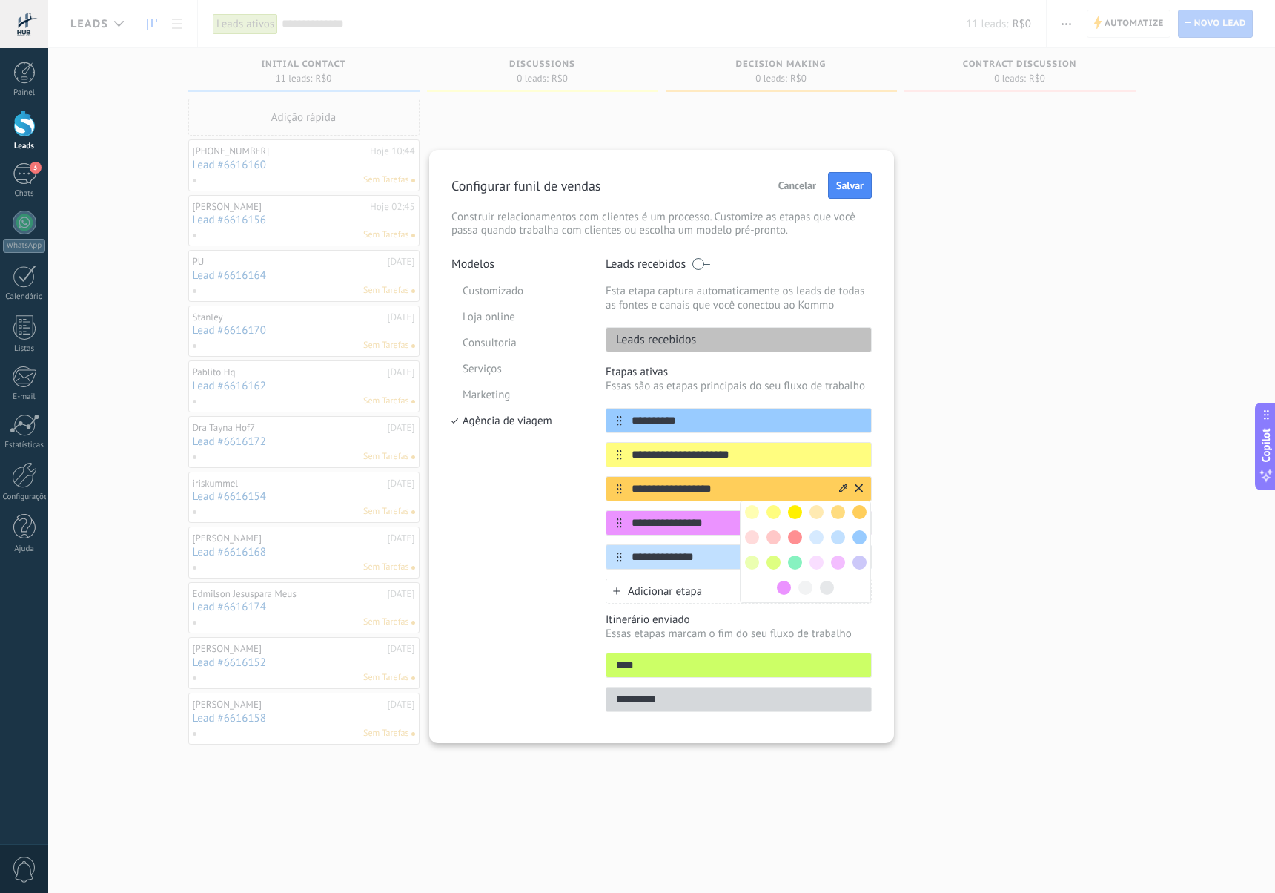
click at [672, 487] on input "**********" at bounding box center [729, 489] width 215 height 16
drag, startPoint x: 678, startPoint y: 488, endPoint x: 635, endPoint y: 495, distance: 42.8
click at [632, 489] on input "**********" at bounding box center [729, 489] width 215 height 16
click at [641, 495] on input "********" at bounding box center [729, 489] width 215 height 16
click at [639, 492] on input "********" at bounding box center [729, 489] width 215 height 16
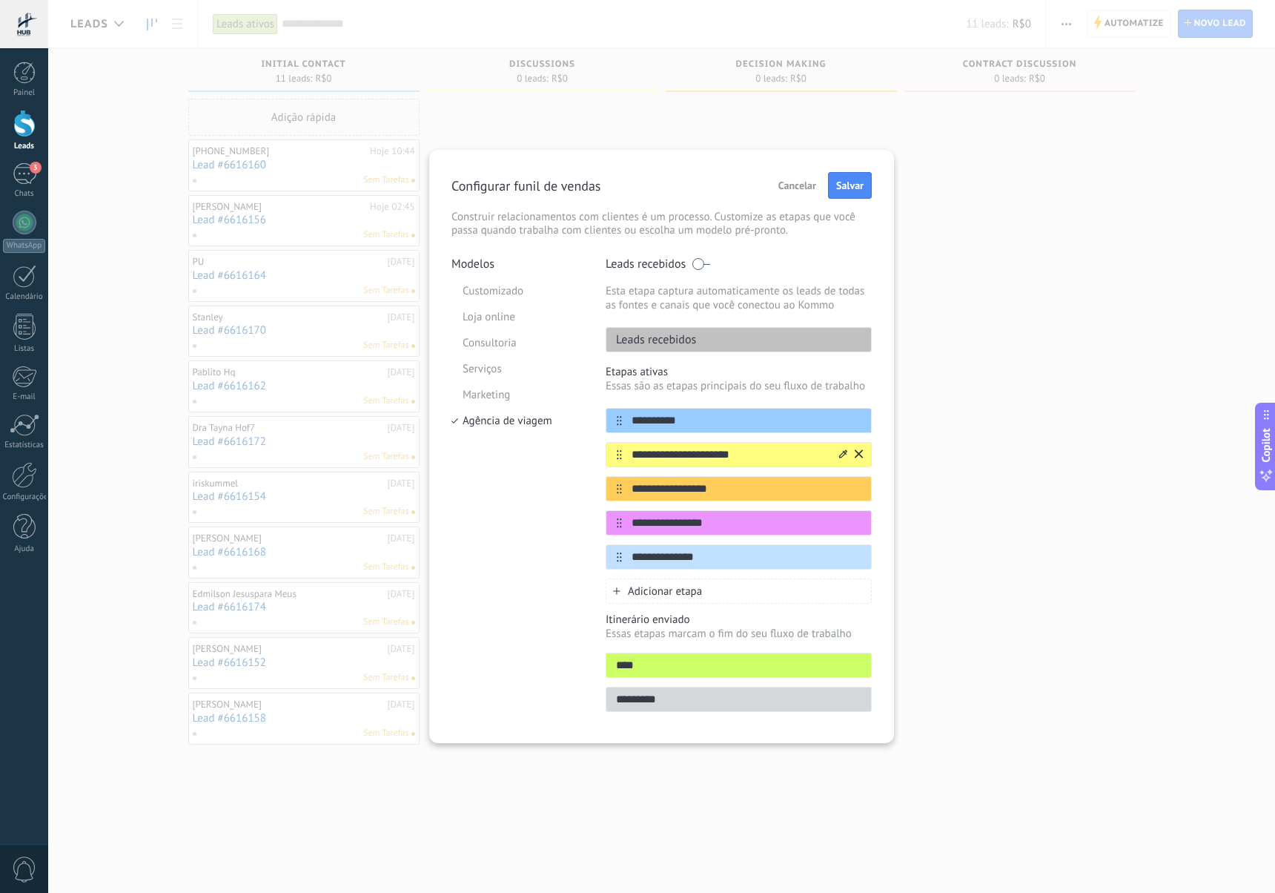
type input "**********"
click at [858, 454] on icon at bounding box center [859, 453] width 8 height 8
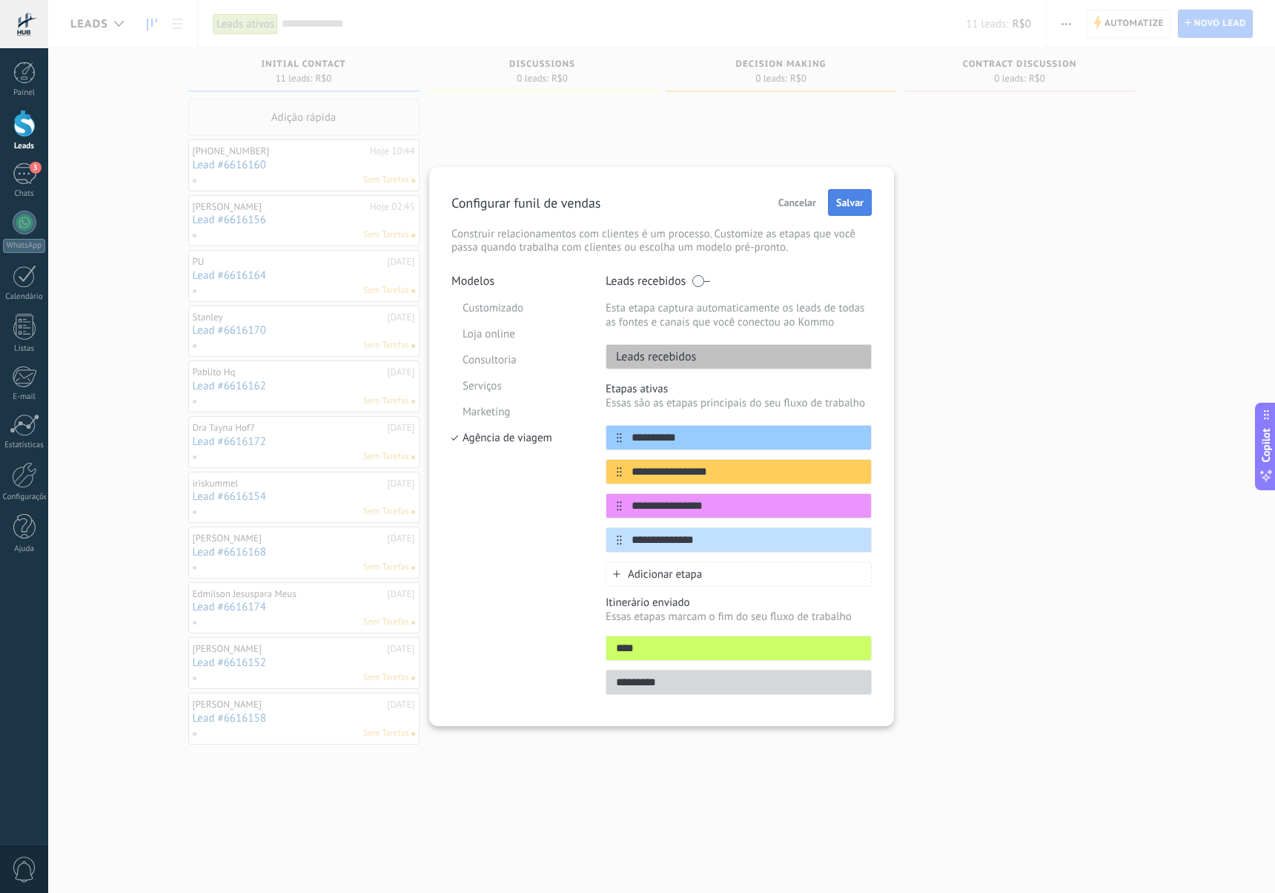
click at [851, 205] on span "Salvar" at bounding box center [849, 202] width 27 height 10
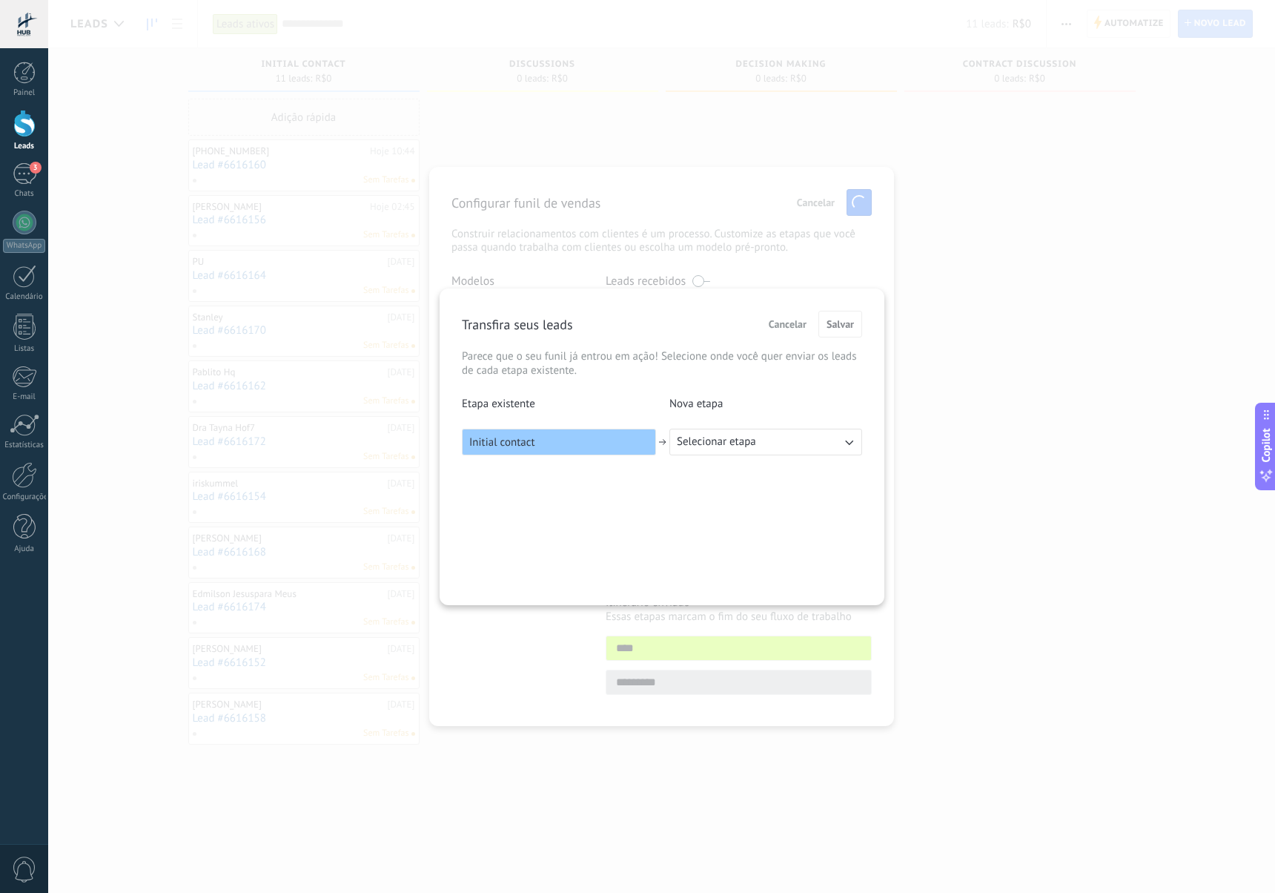
click at [722, 444] on span "Selecionar etapa" at bounding box center [716, 441] width 79 height 15
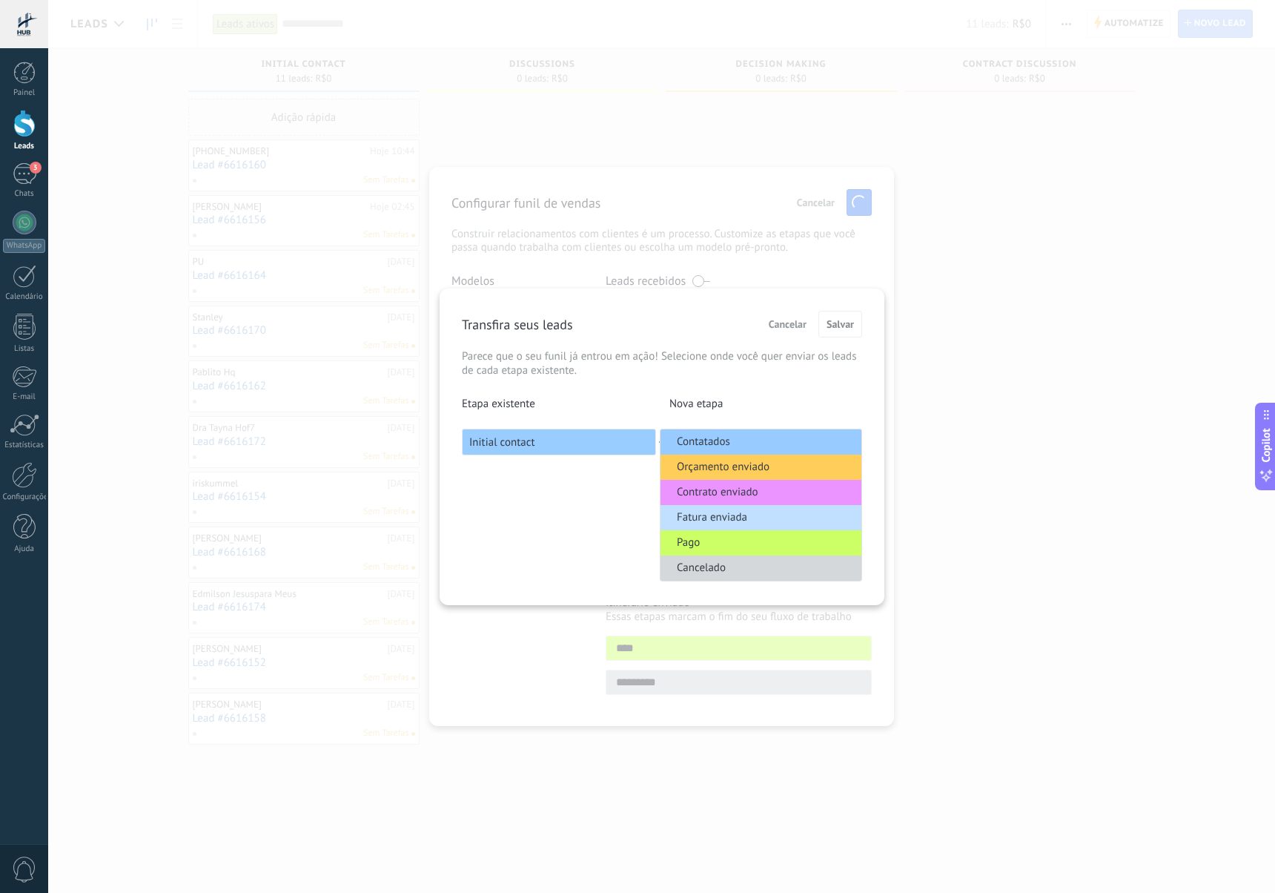
click at [747, 446] on li "Contatados" at bounding box center [761, 441] width 201 height 25
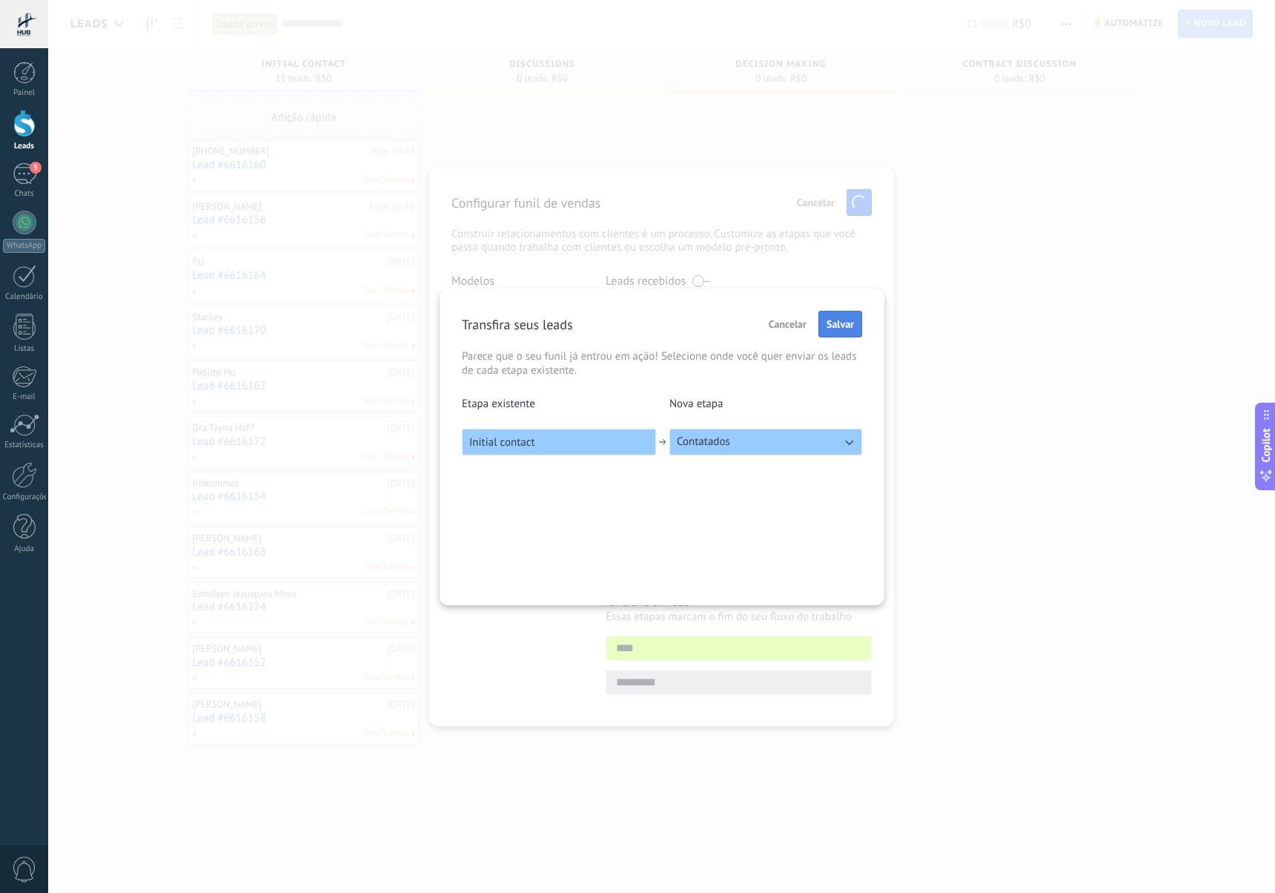
click at [852, 324] on span "Salvar" at bounding box center [840, 324] width 27 height 10
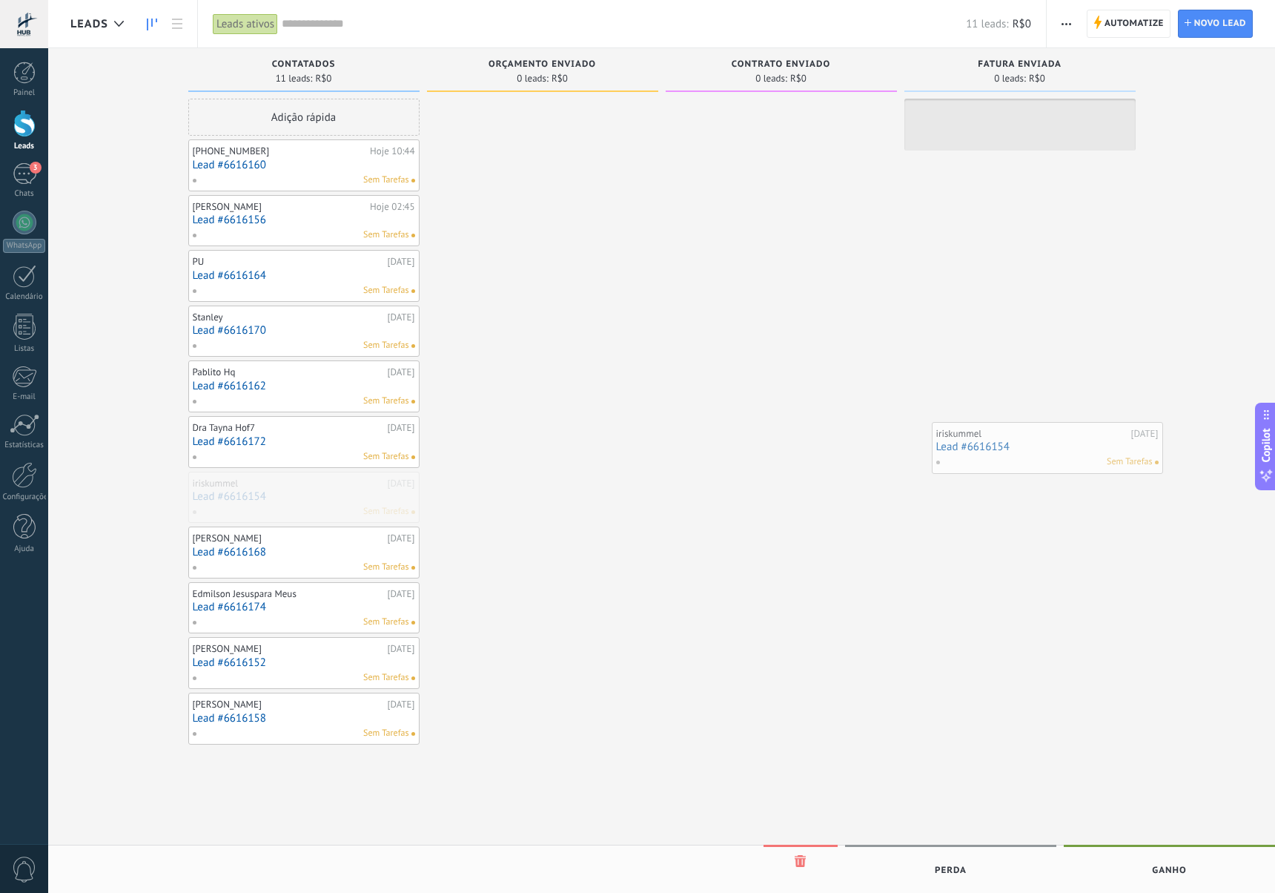
drag, startPoint x: 331, startPoint y: 505, endPoint x: 1075, endPoint y: 455, distance: 745.3
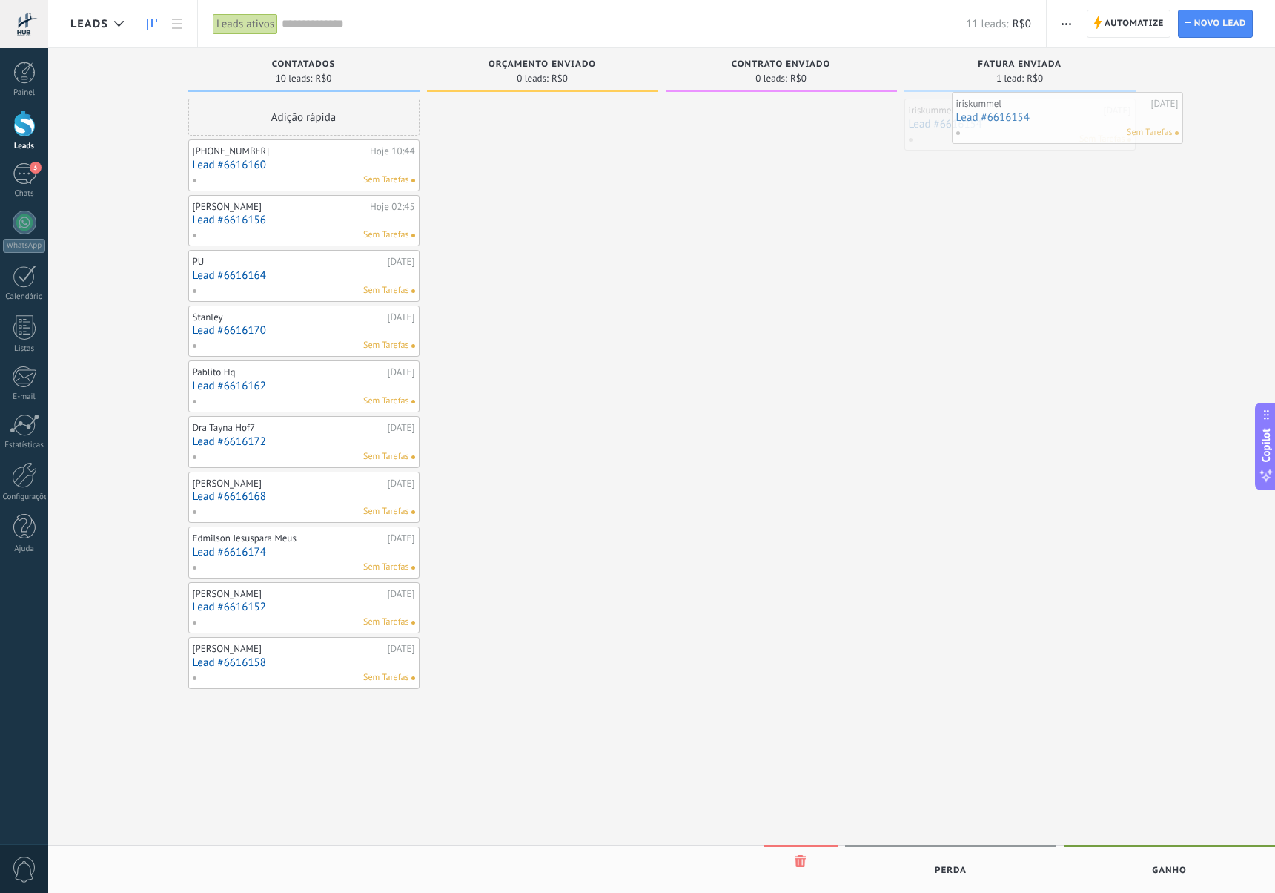
drag, startPoint x: 1089, startPoint y: 146, endPoint x: 1136, endPoint y: 141, distance: 47.0
drag, startPoint x: 1065, startPoint y: 120, endPoint x: 1199, endPoint y: 864, distance: 756.4
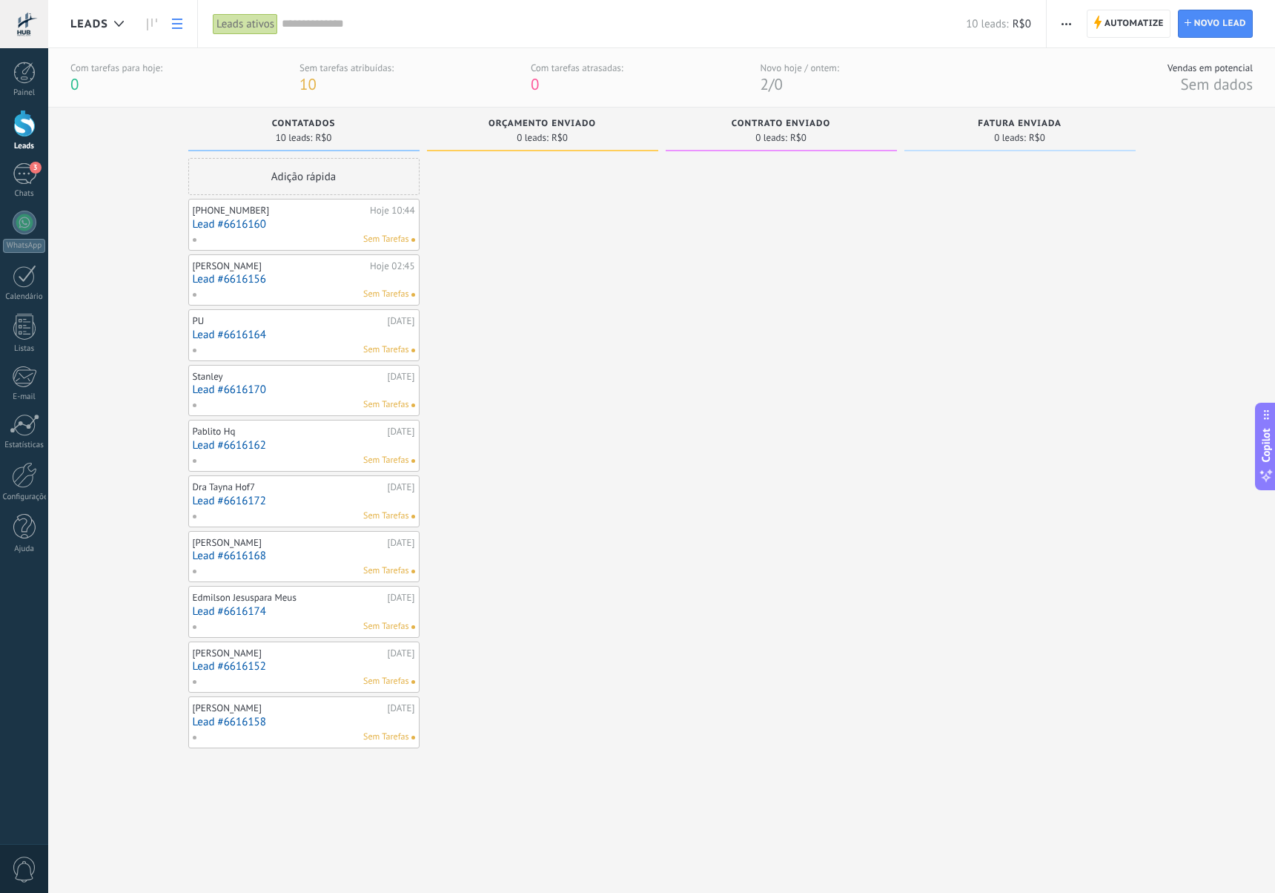
click at [177, 29] on link at bounding box center [177, 24] width 25 height 29
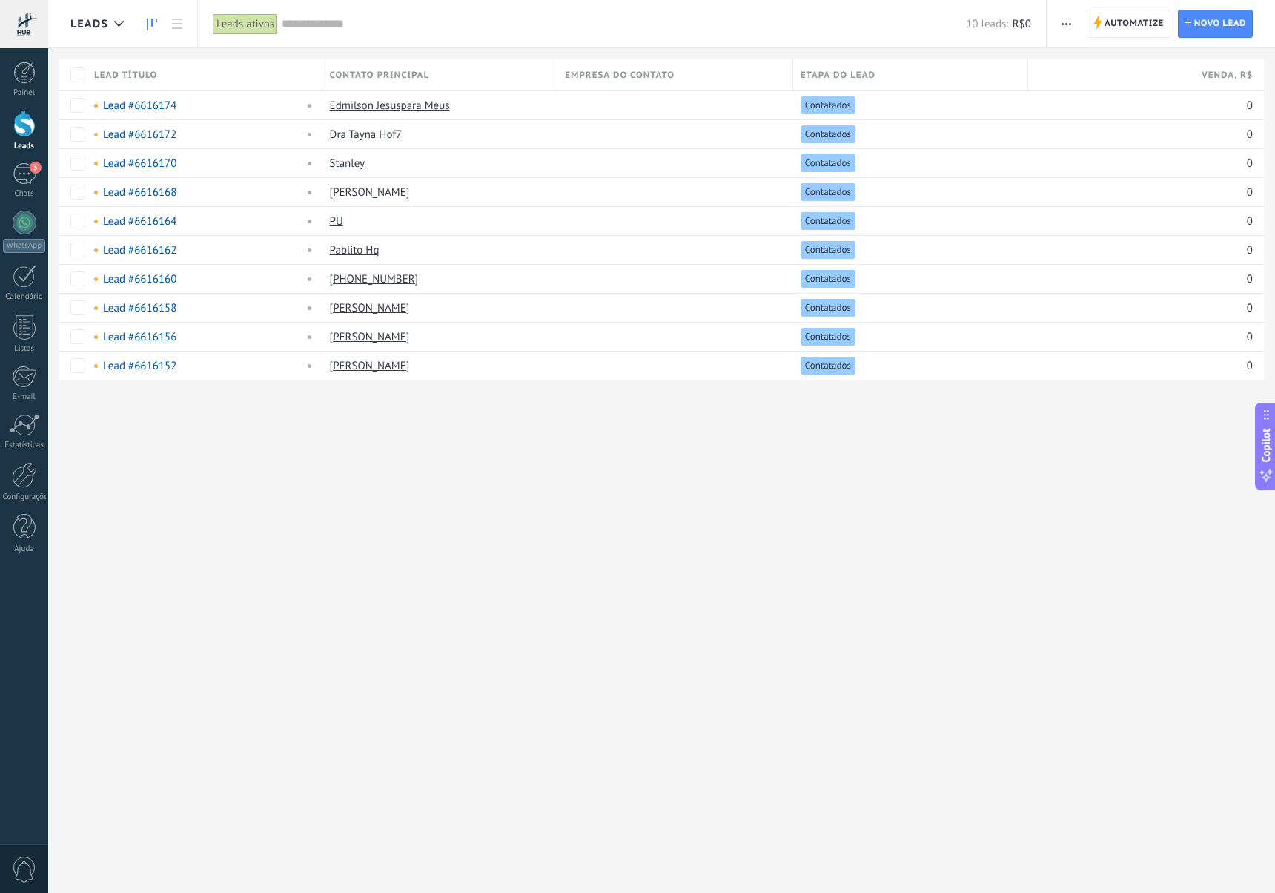
click at [162, 27] on link at bounding box center [151, 24] width 25 height 29
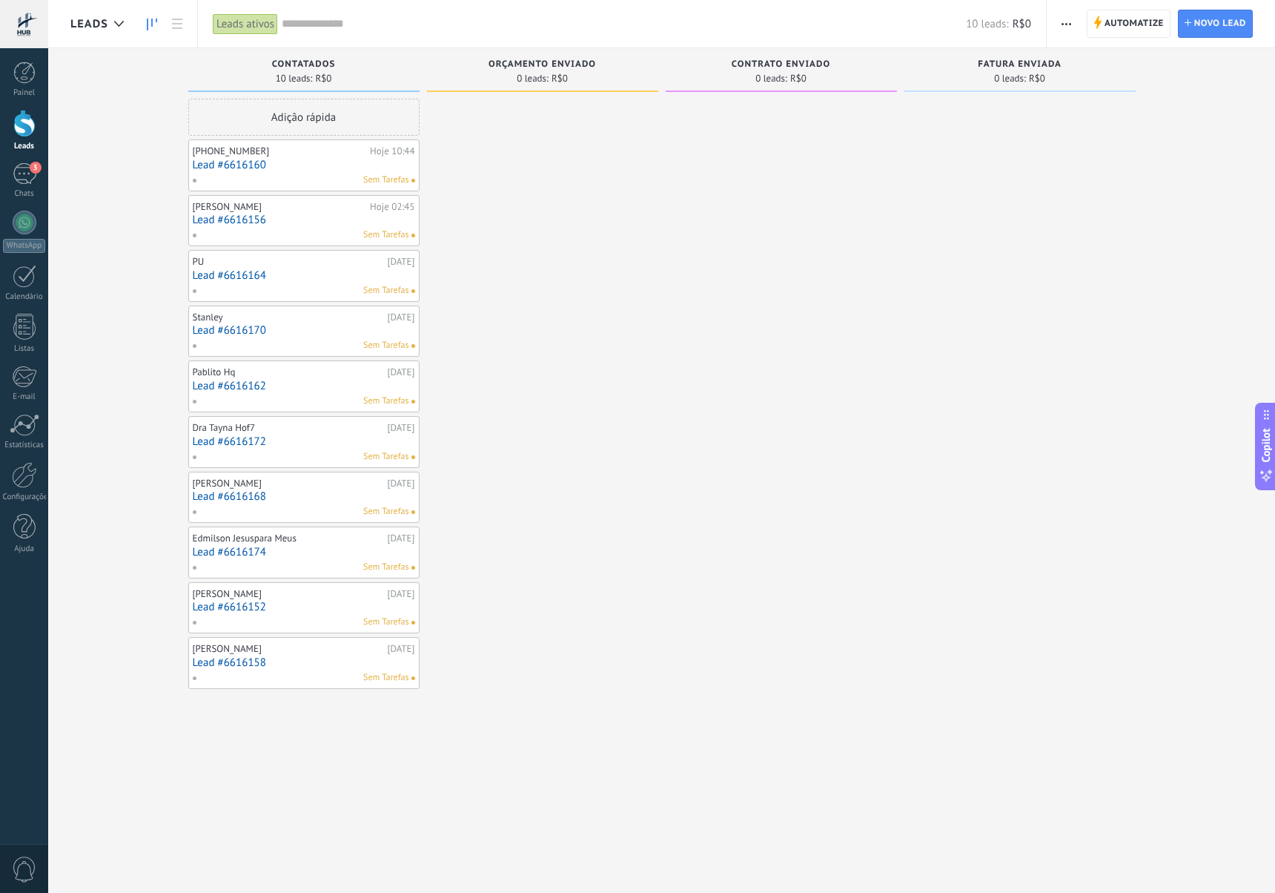
scroll to position [1, 0]
click at [1266, 432] on span "Copilot" at bounding box center [1266, 446] width 15 height 34
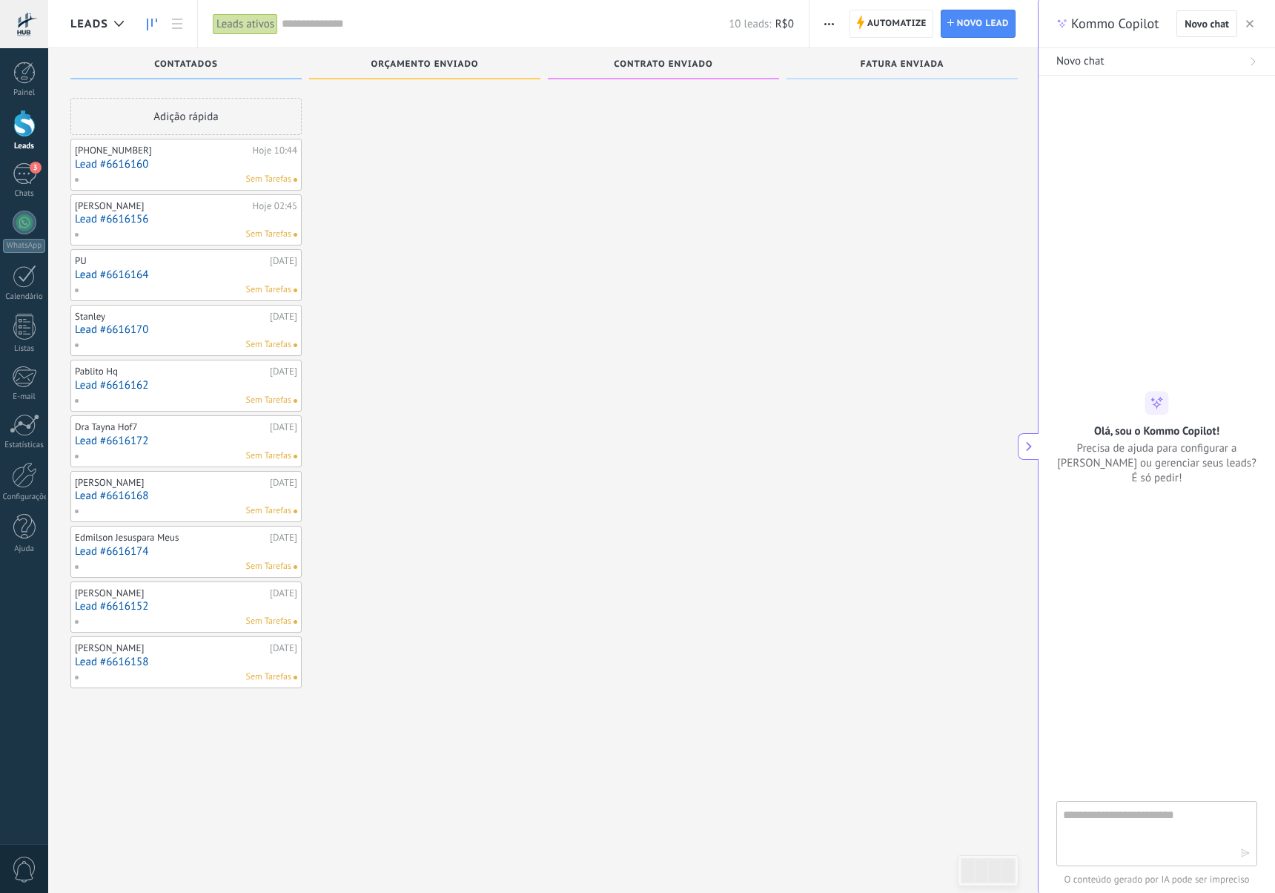
click at [1249, 29] on button "button" at bounding box center [1250, 24] width 15 height 18
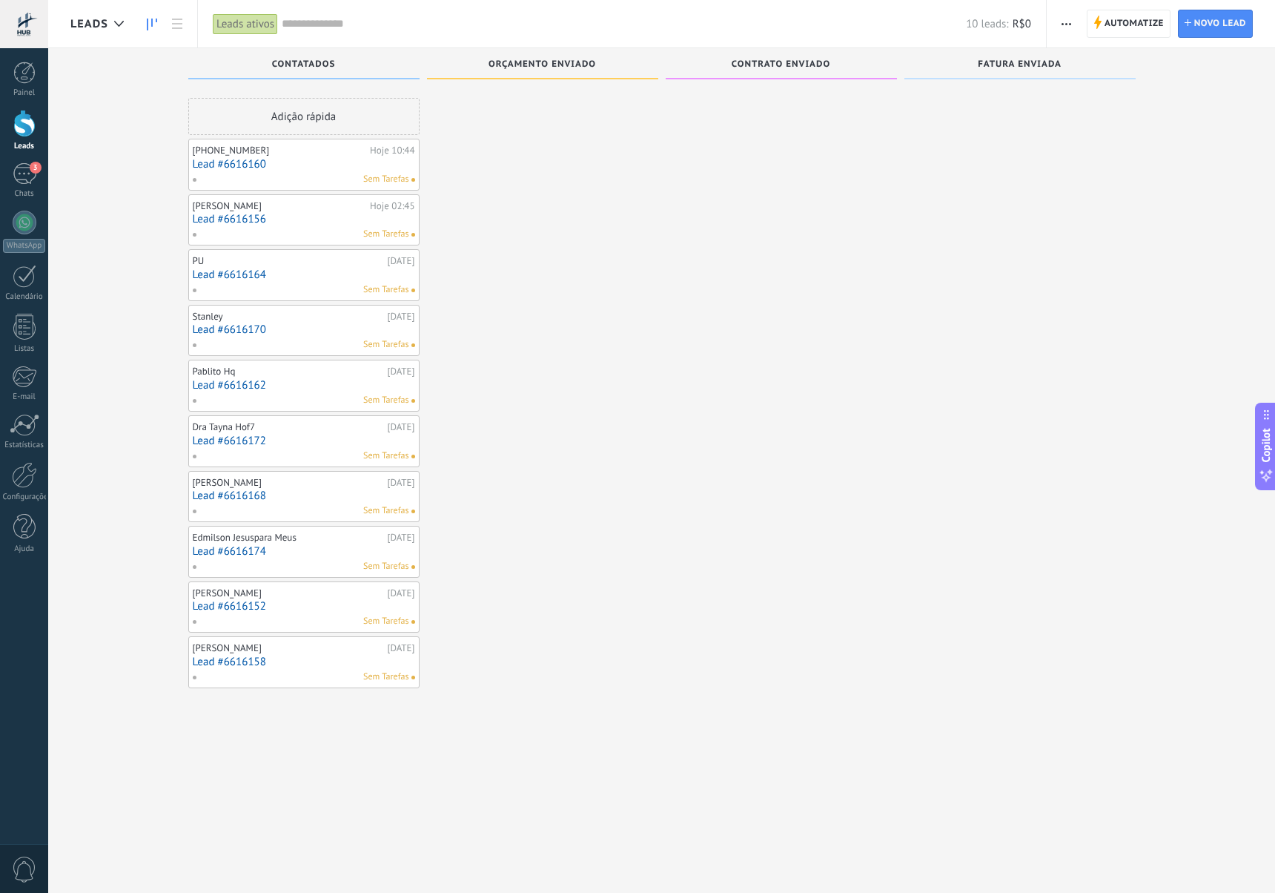
click at [1070, 27] on span "button" at bounding box center [1067, 24] width 10 height 28
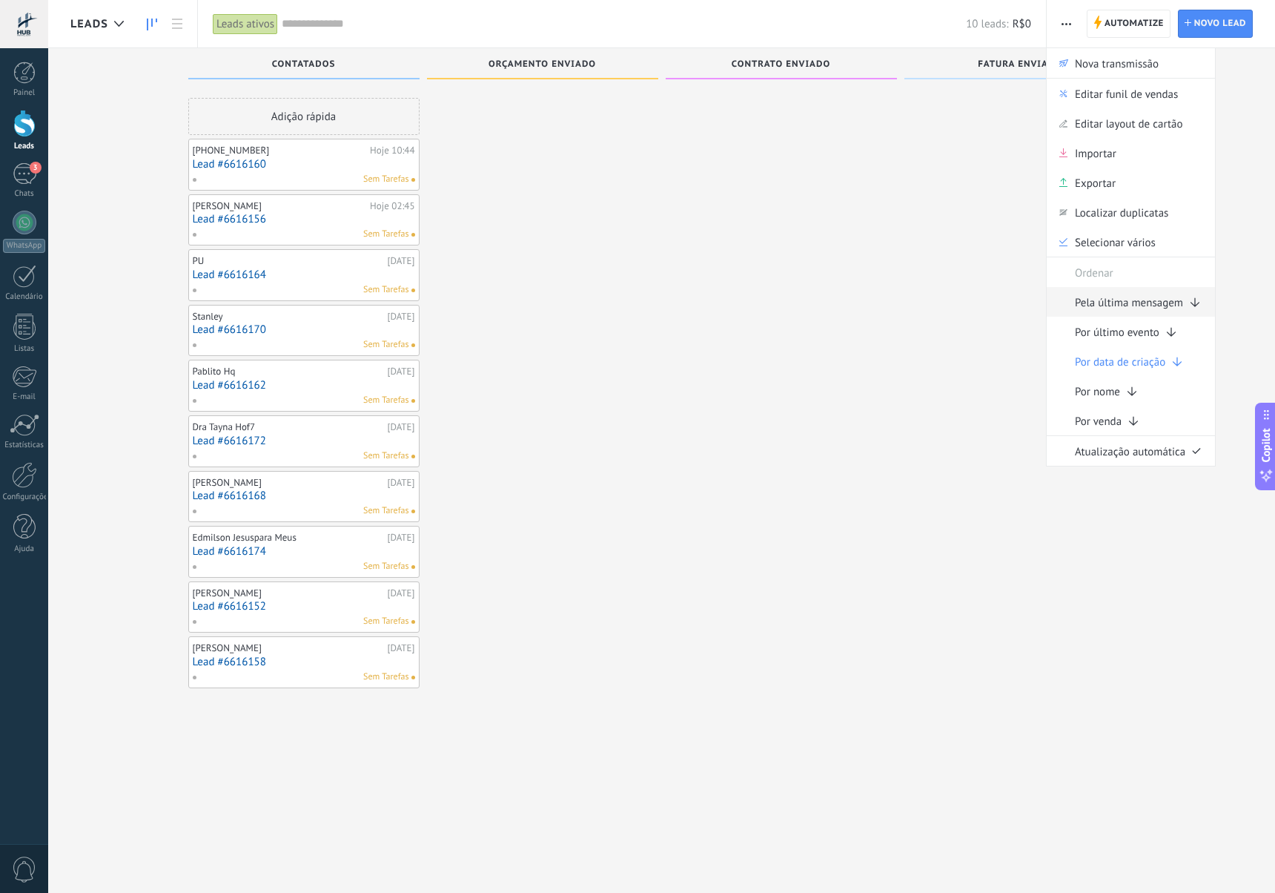
click at [1139, 310] on span "Pela última mensagem" at bounding box center [1129, 302] width 108 height 30
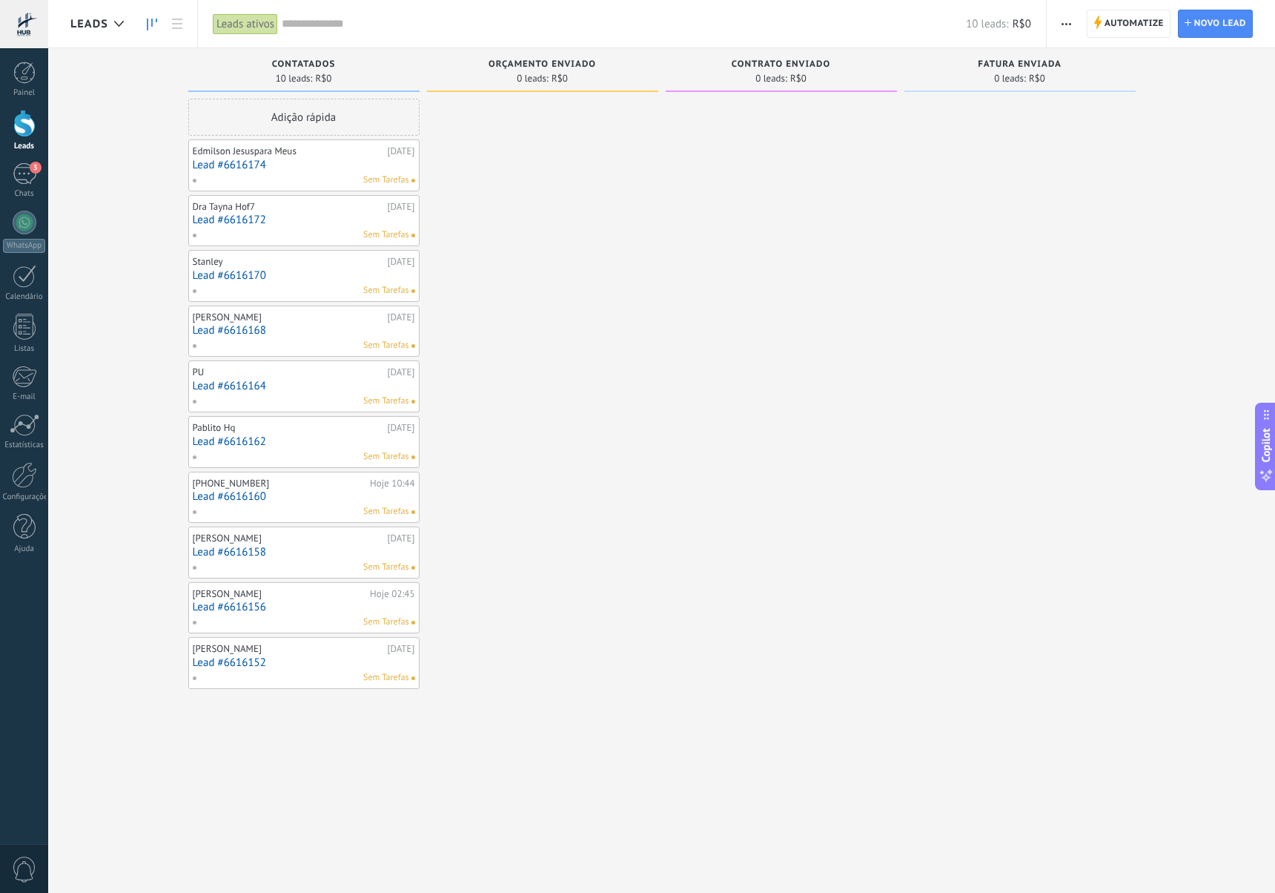
click at [1066, 27] on span "button" at bounding box center [1067, 24] width 10 height 28
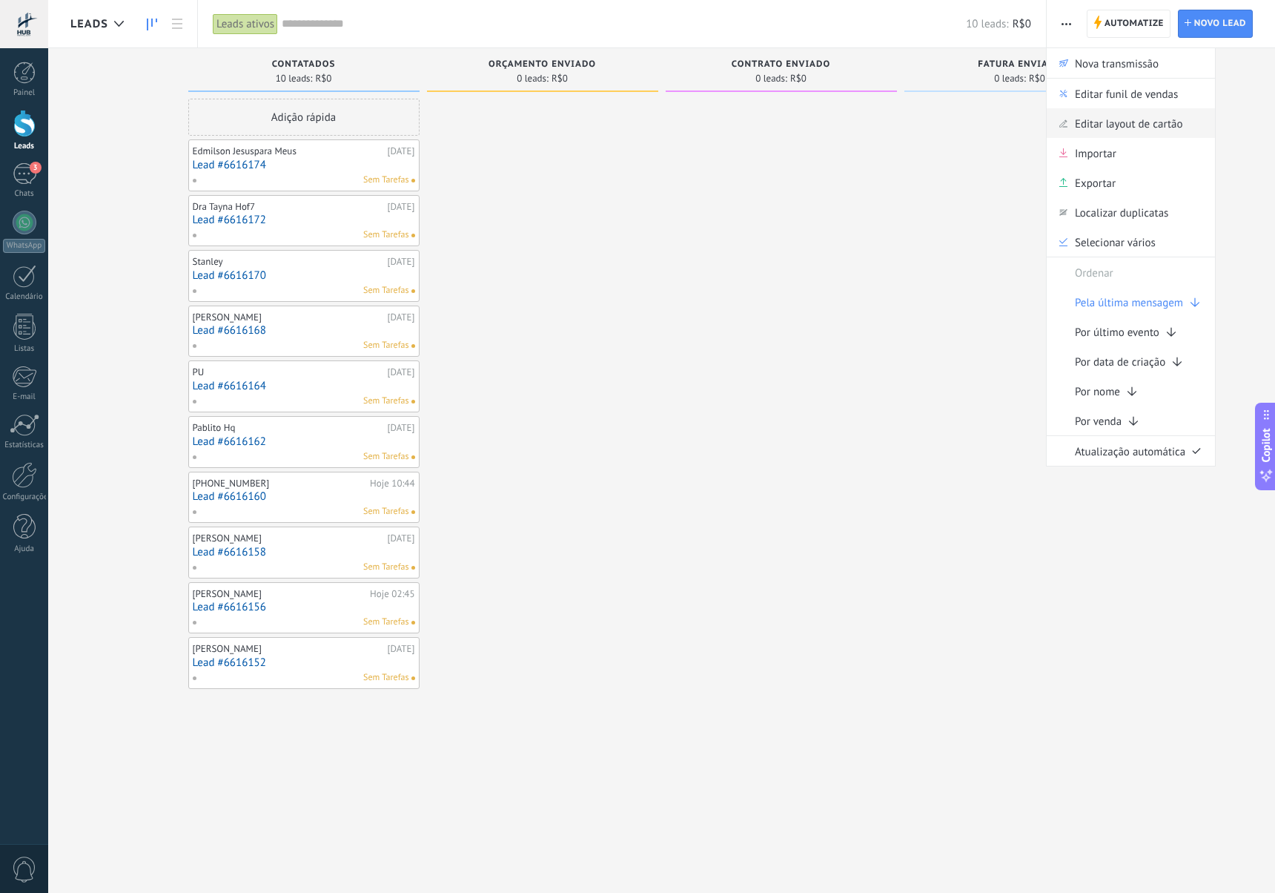
click at [1125, 120] on span "Editar layout de cartão" at bounding box center [1129, 123] width 108 height 30
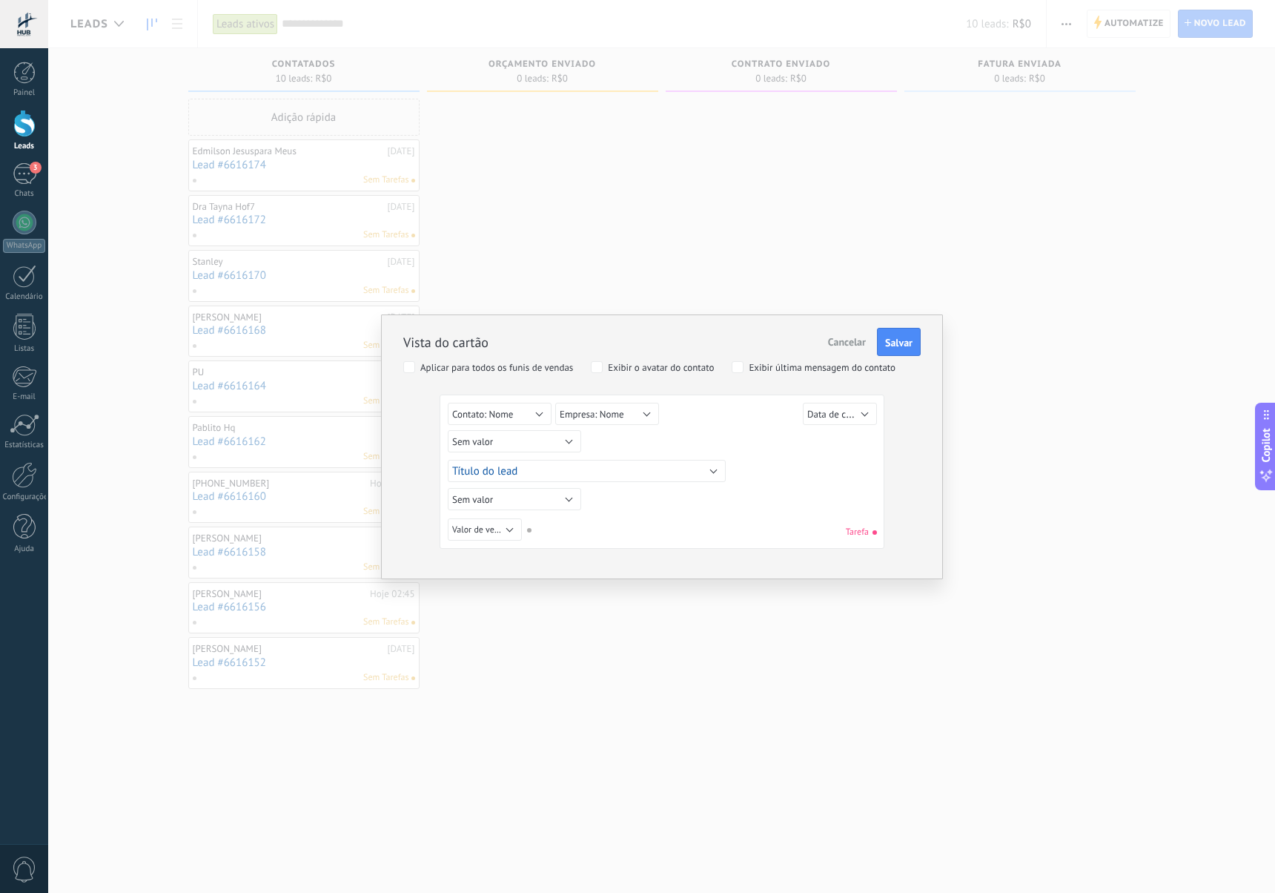
click at [837, 343] on span "Cancelar" at bounding box center [847, 341] width 38 height 13
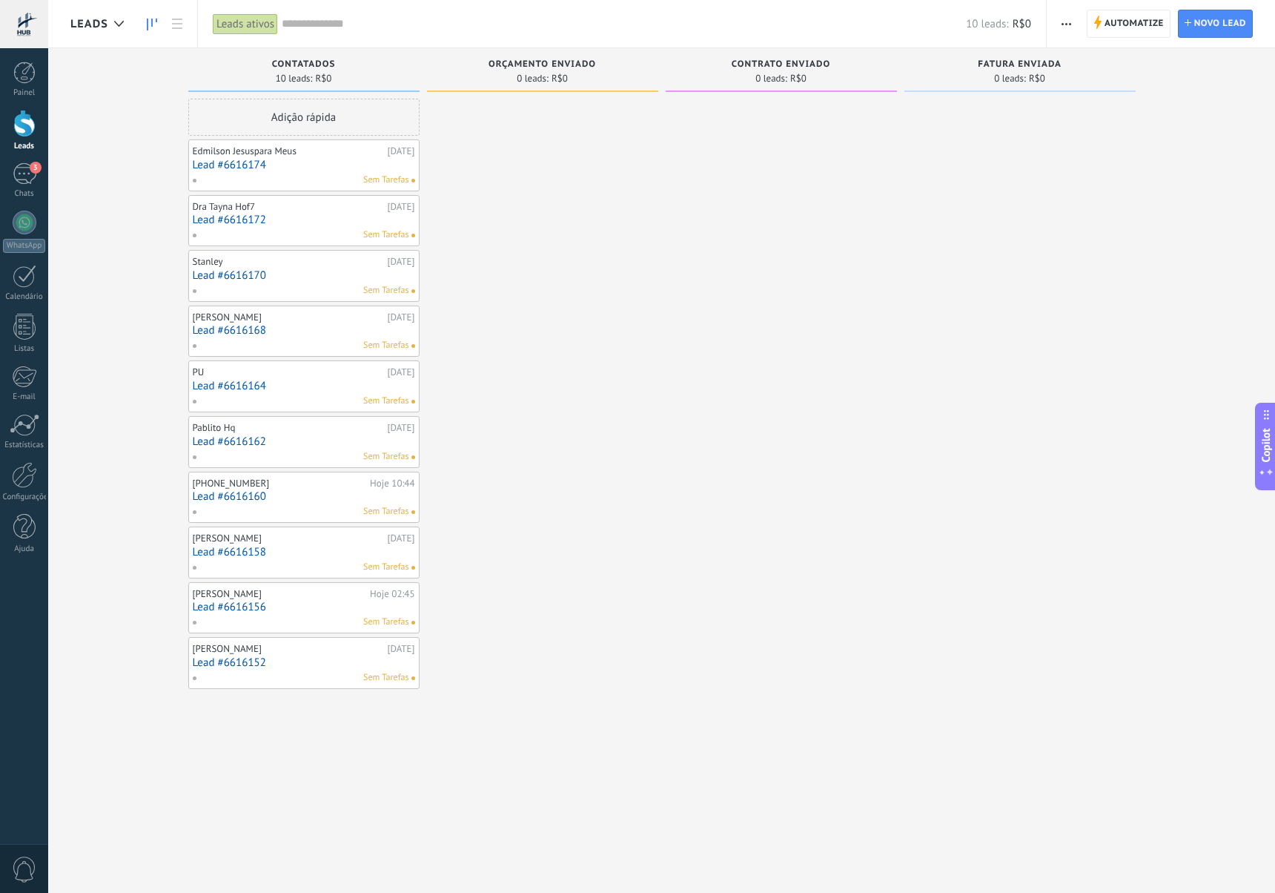
click at [1071, 27] on span "button" at bounding box center [1067, 24] width 10 height 28
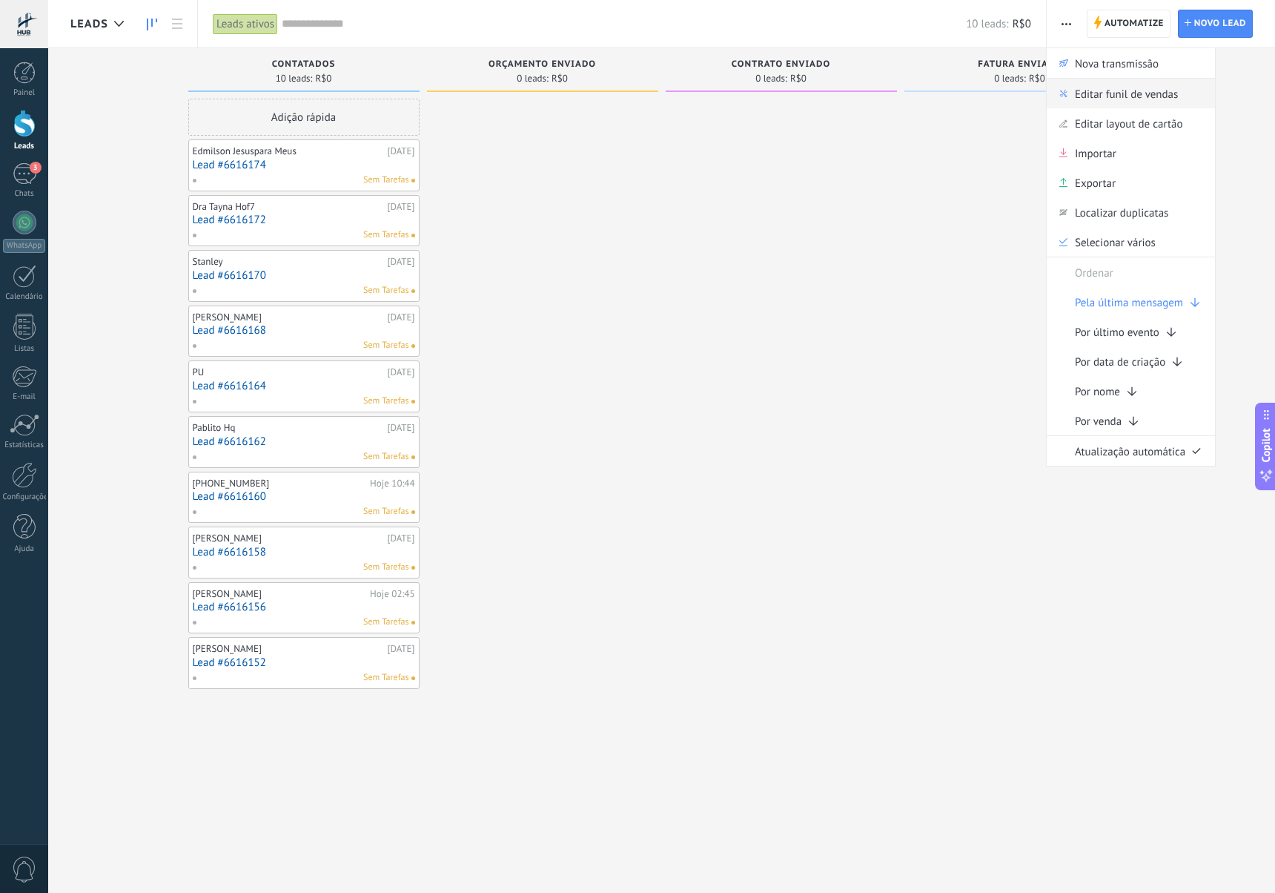
click at [1102, 96] on span "Editar funil de vendas" at bounding box center [1126, 94] width 103 height 30
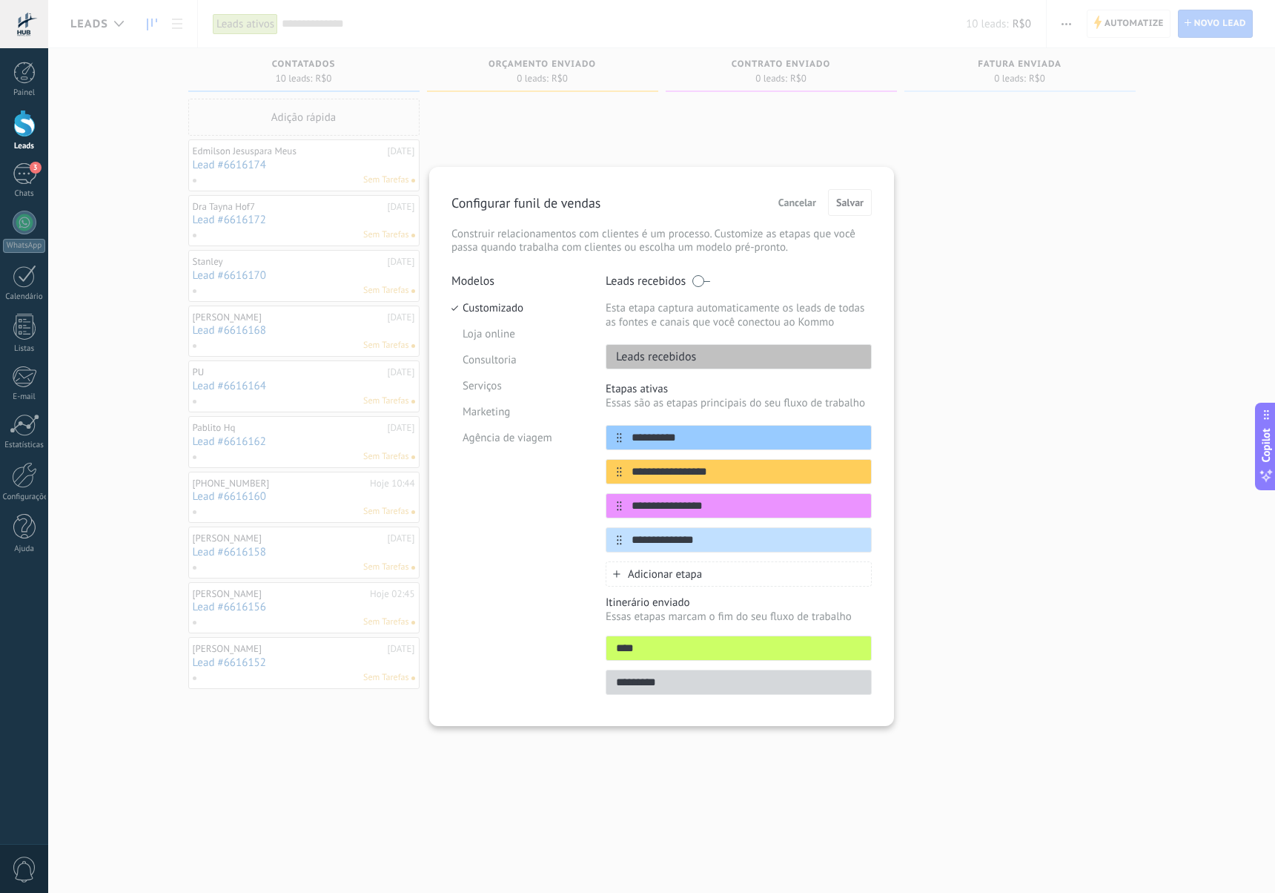
drag, startPoint x: 770, startPoint y: 647, endPoint x: 770, endPoint y: 618, distance: 28.2
click at [774, 606] on div "Itinerário enviado Essas etapas marcam o fim do seu fluxo de trabalho **** ****…" at bounding box center [739, 644] width 266 height 99
click at [771, 618] on p "Essas etapas marcam o fim do seu fluxo de trabalho" at bounding box center [739, 616] width 266 height 14
click at [783, 214] on div "Cancelar Salvar" at bounding box center [822, 202] width 100 height 27
click at [787, 209] on button "Cancelar" at bounding box center [797, 202] width 51 height 22
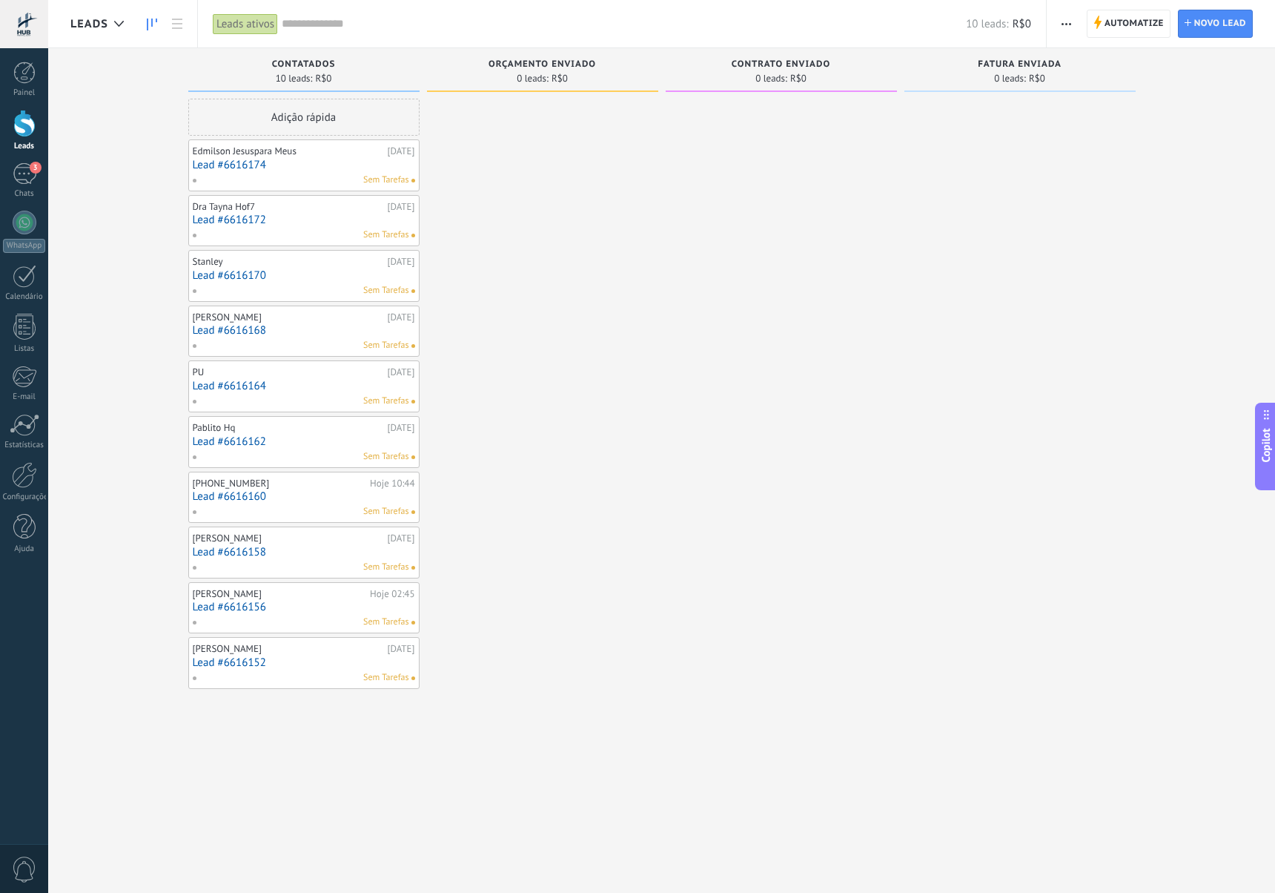
click at [304, 24] on input "text" at bounding box center [624, 24] width 684 height 16
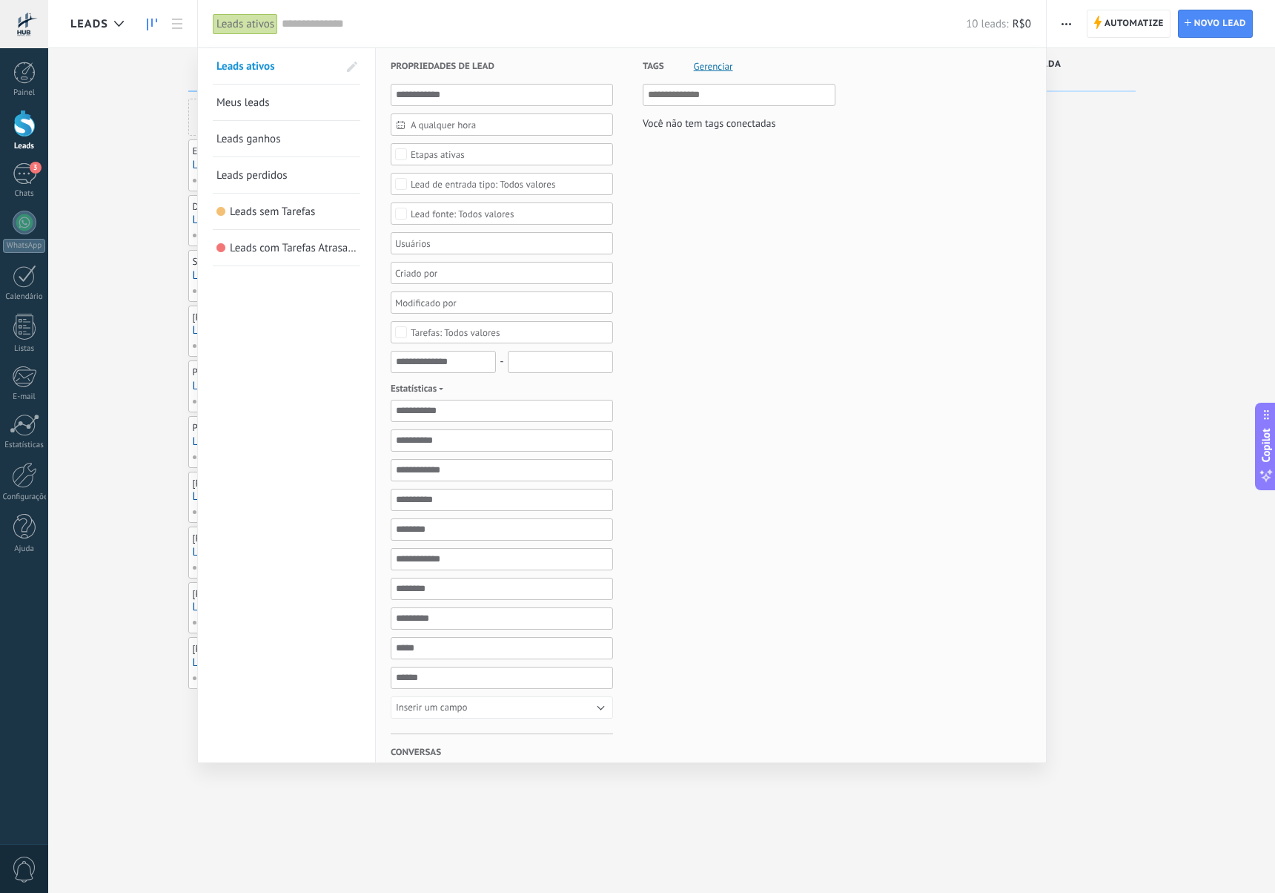
click at [291, 108] on link "Meus leads" at bounding box center [286, 103] width 140 height 36
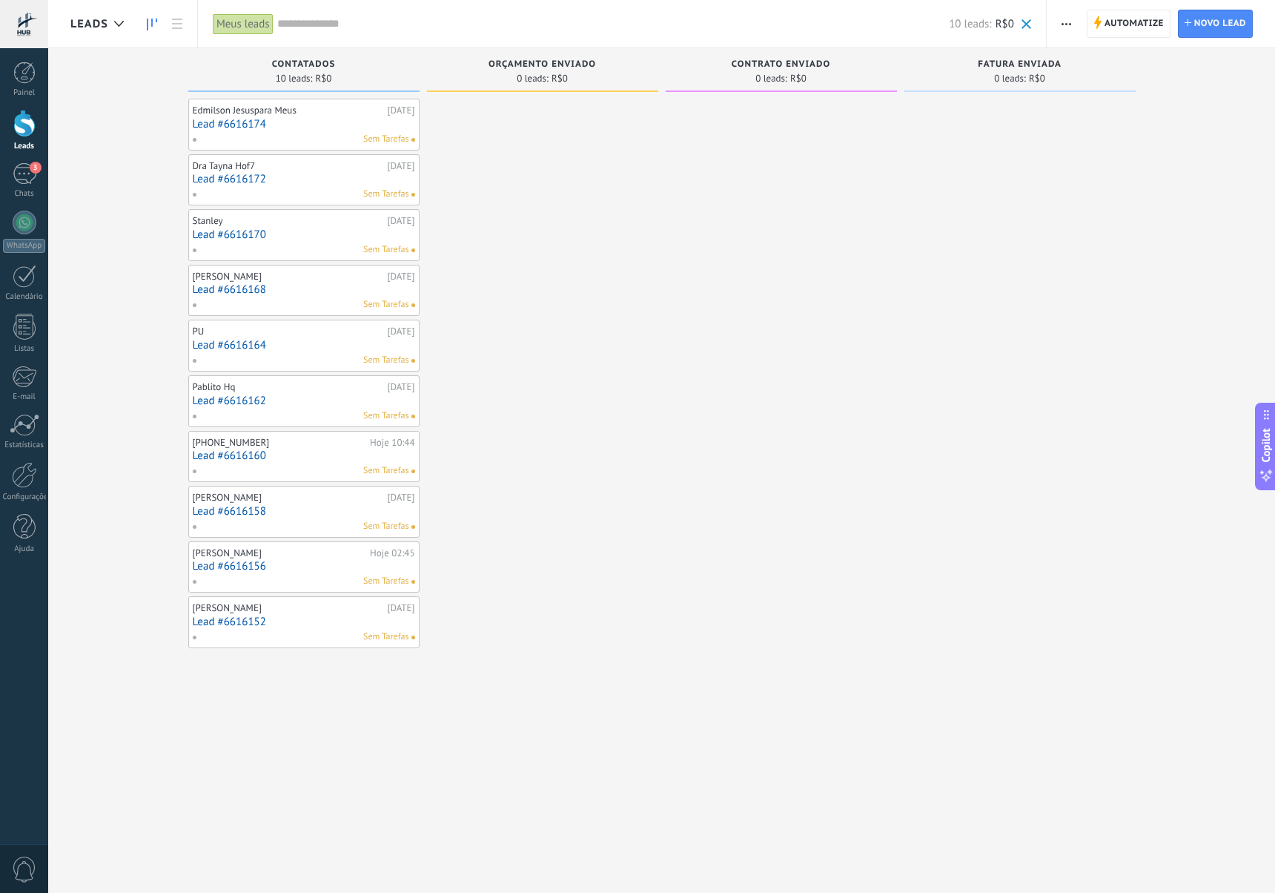
click at [268, 34] on div "Meus leads" at bounding box center [243, 24] width 61 height 22
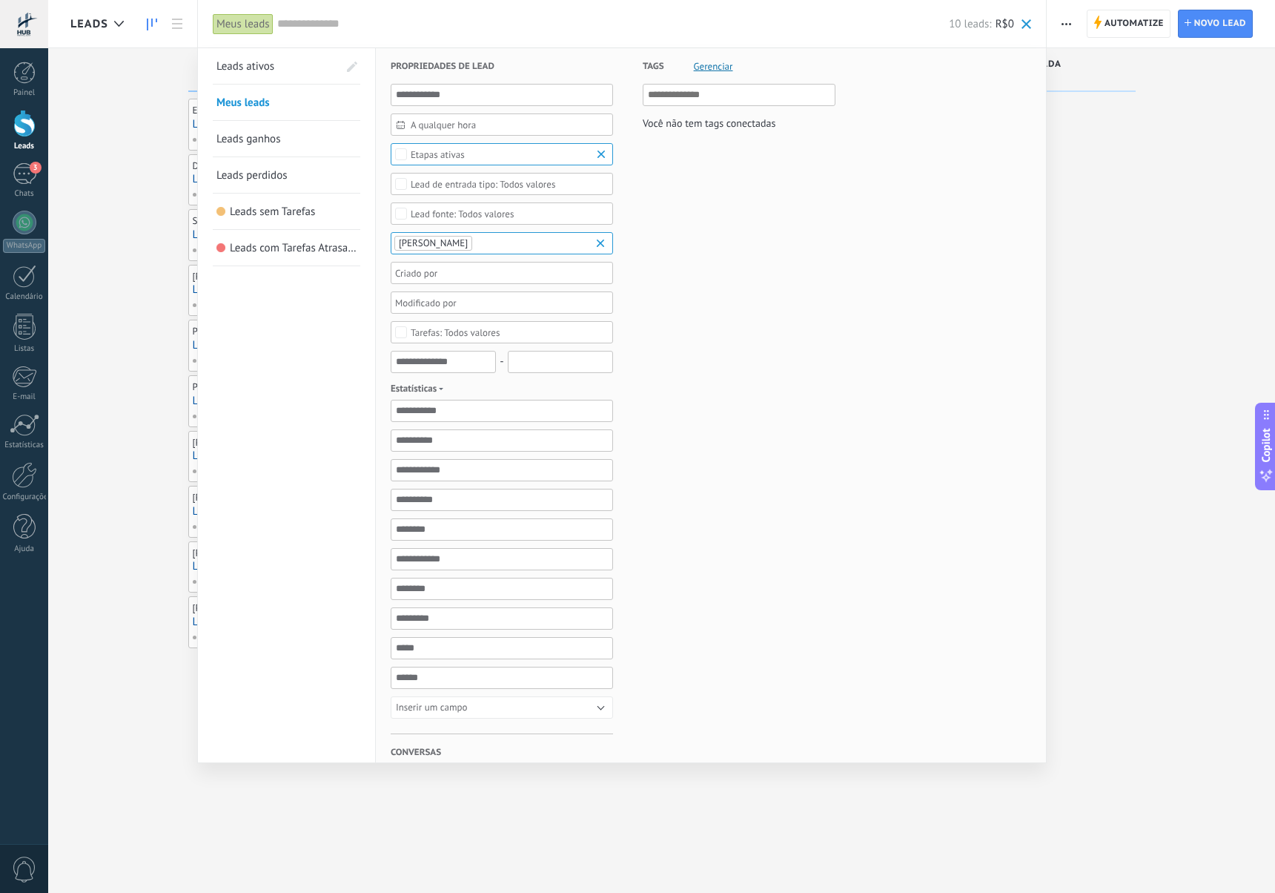
click at [281, 145] on link "Leads ganhos" at bounding box center [286, 139] width 140 height 36
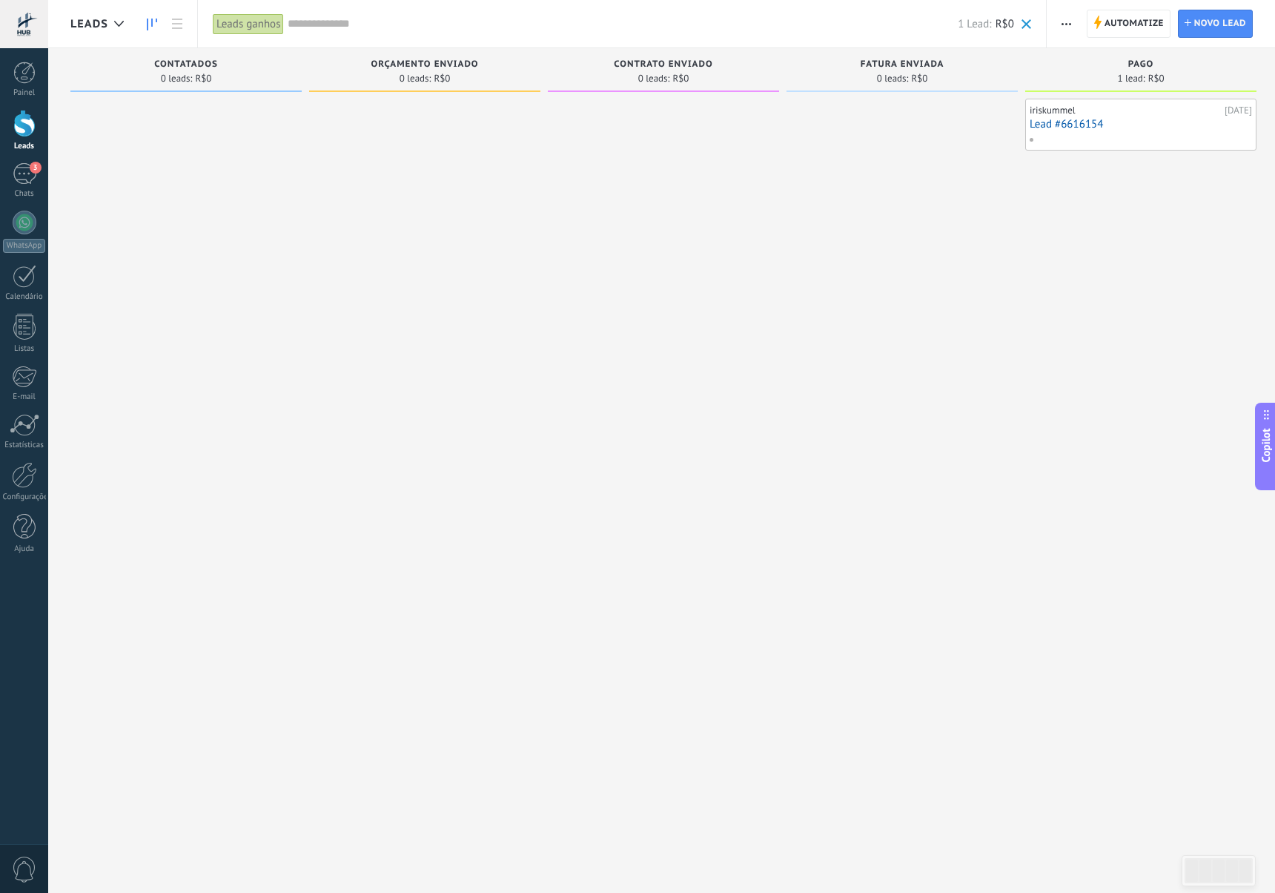
click at [255, 24] on div "Leads ganhos" at bounding box center [249, 24] width 72 height 22
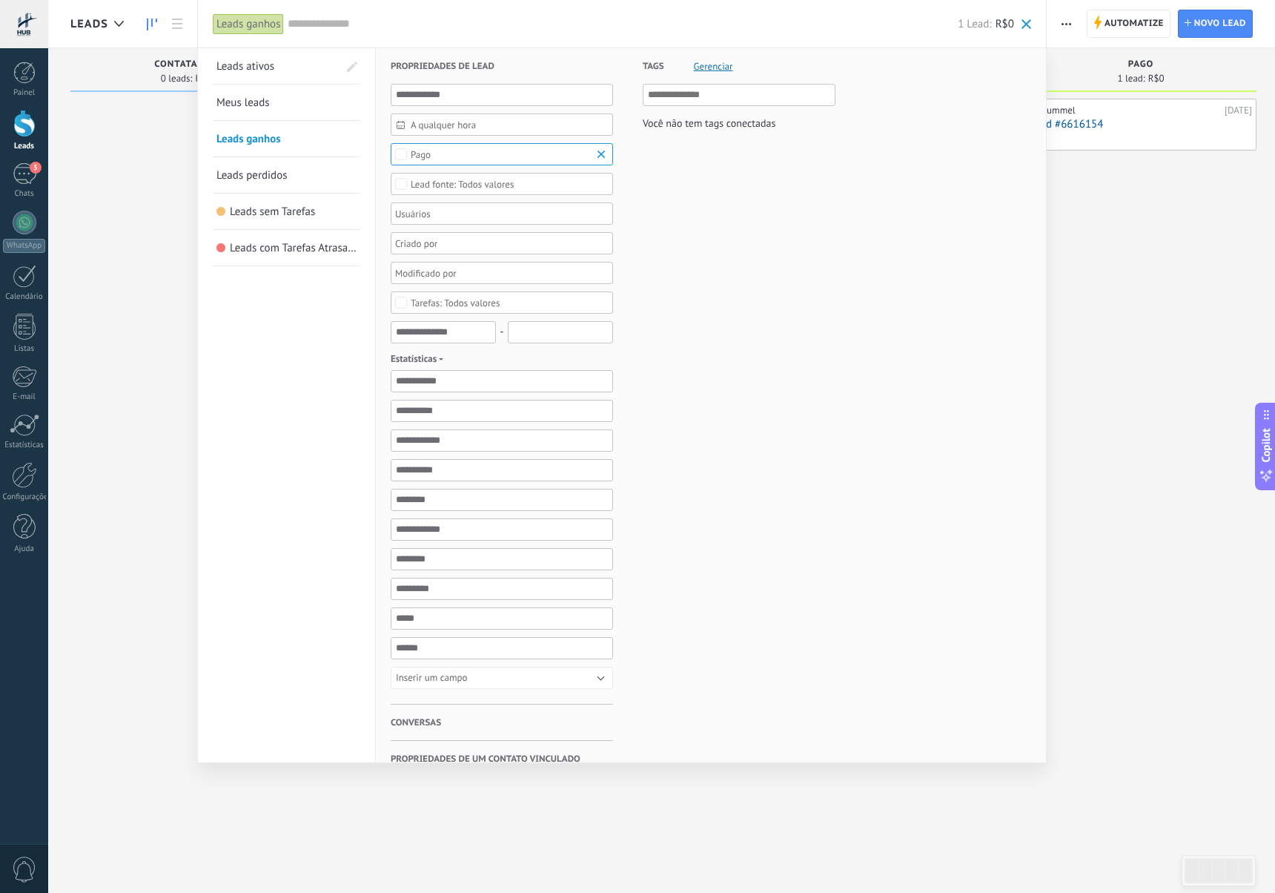
click at [352, 70] on span at bounding box center [352, 67] width 10 height 10
click at [352, 68] on span at bounding box center [350, 67] width 13 height 10
click at [293, 64] on link "Leads ativos" at bounding box center [277, 66] width 122 height 36
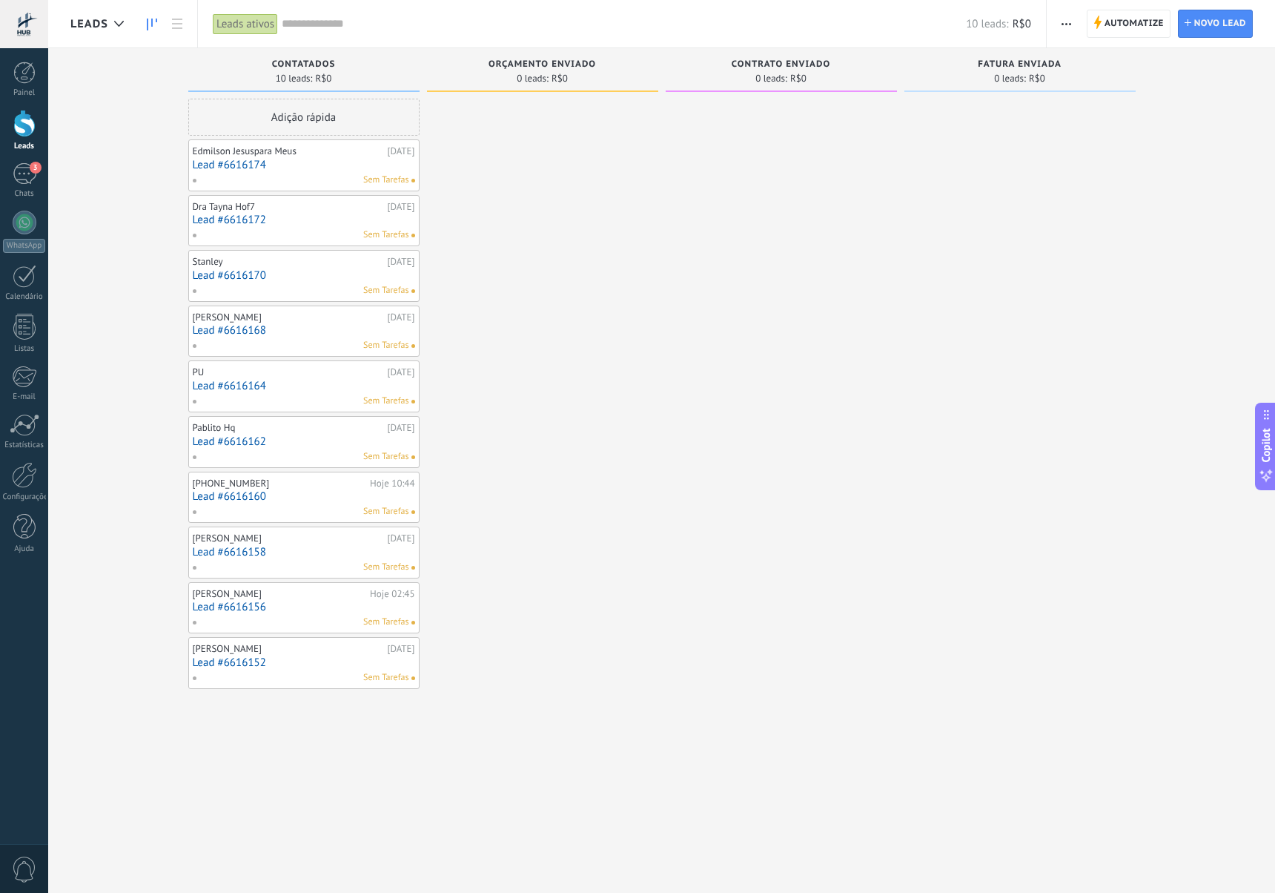
click at [271, 27] on div "Leads ativos" at bounding box center [245, 24] width 65 height 22
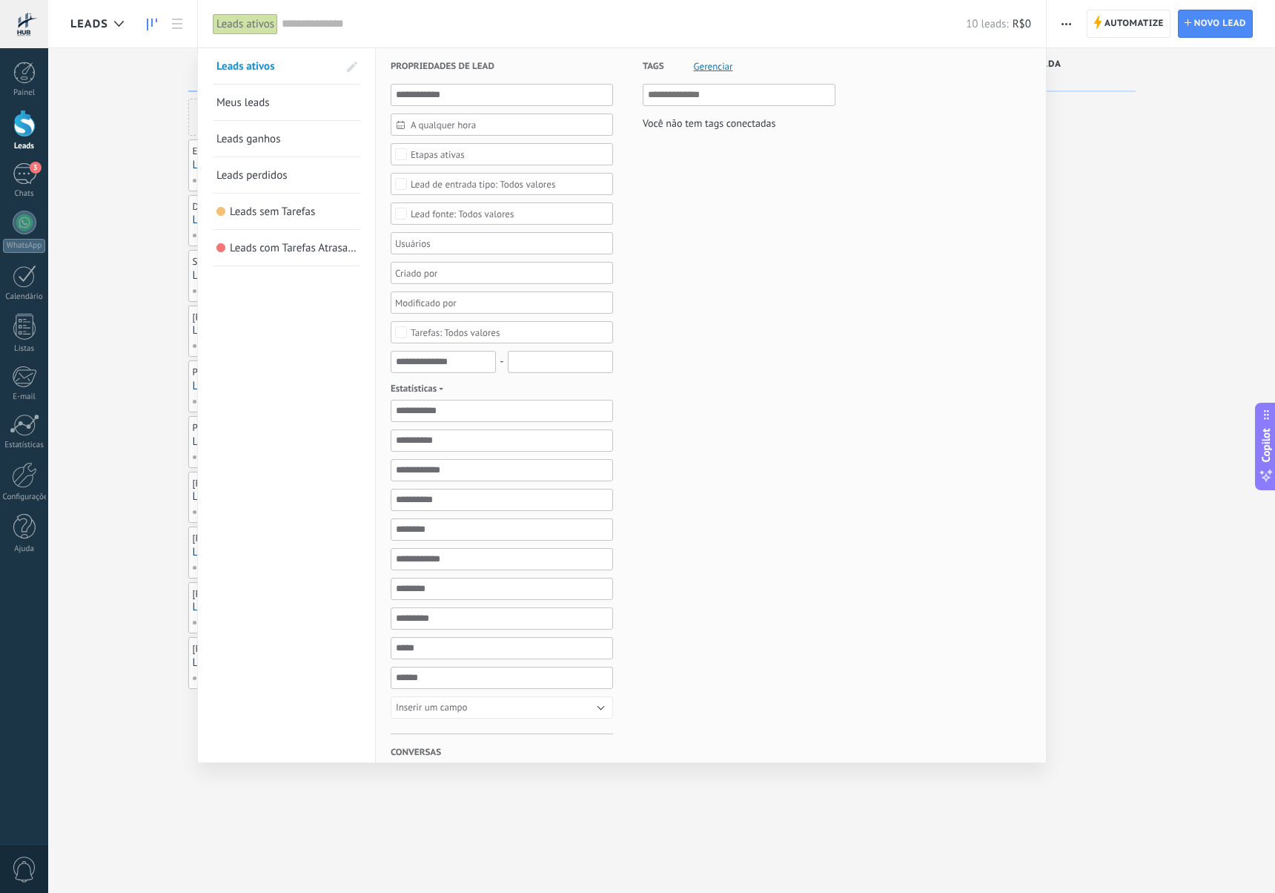
click at [300, 182] on link "Leads perdidos" at bounding box center [286, 175] width 140 height 36
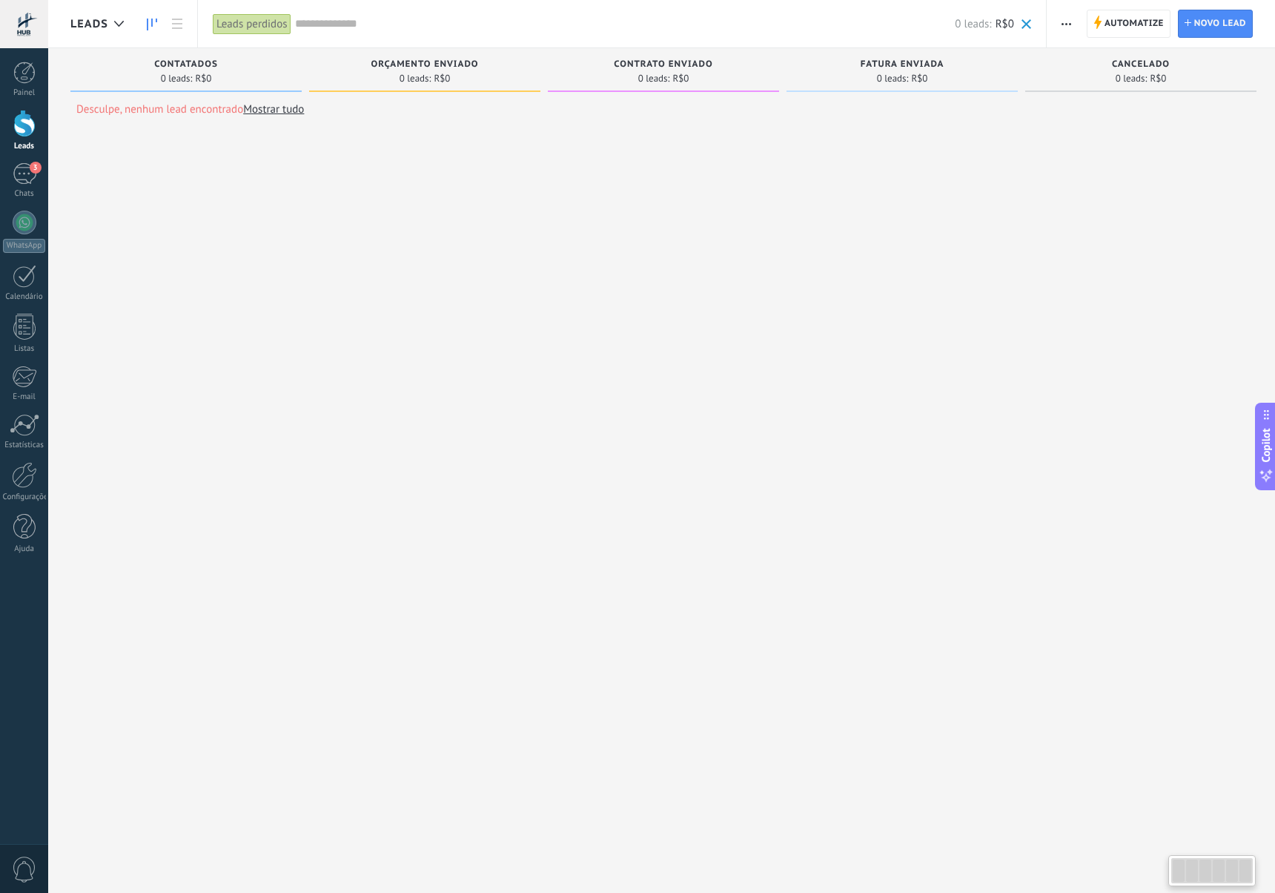
click at [232, 22] on div "Leads perdidos" at bounding box center [252, 24] width 79 height 22
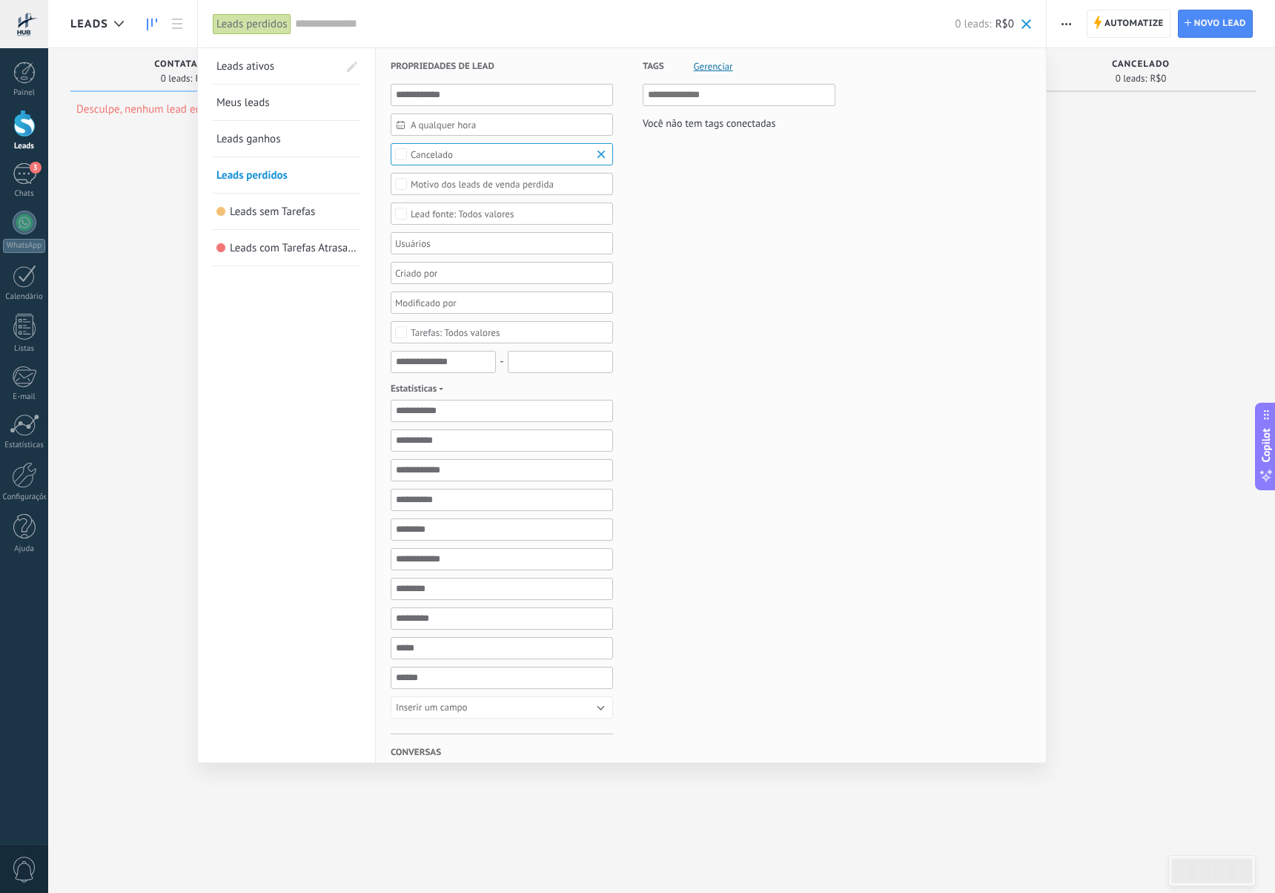
click at [265, 134] on span "Leads ganhos" at bounding box center [248, 139] width 65 height 14
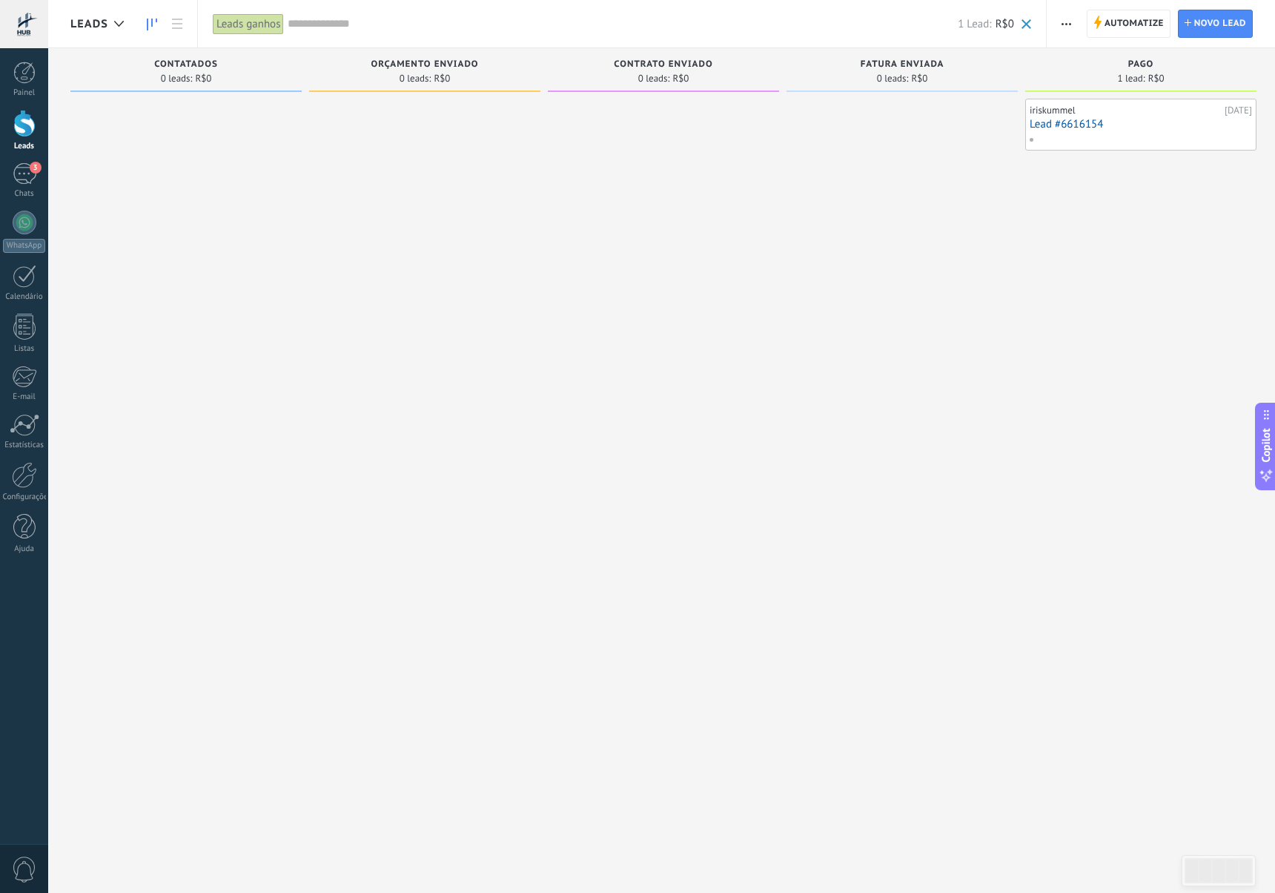
click at [216, 80] on div "0 leads: R$0" at bounding box center [186, 78] width 216 height 13
click at [308, 29] on input "text" at bounding box center [623, 24] width 670 height 16
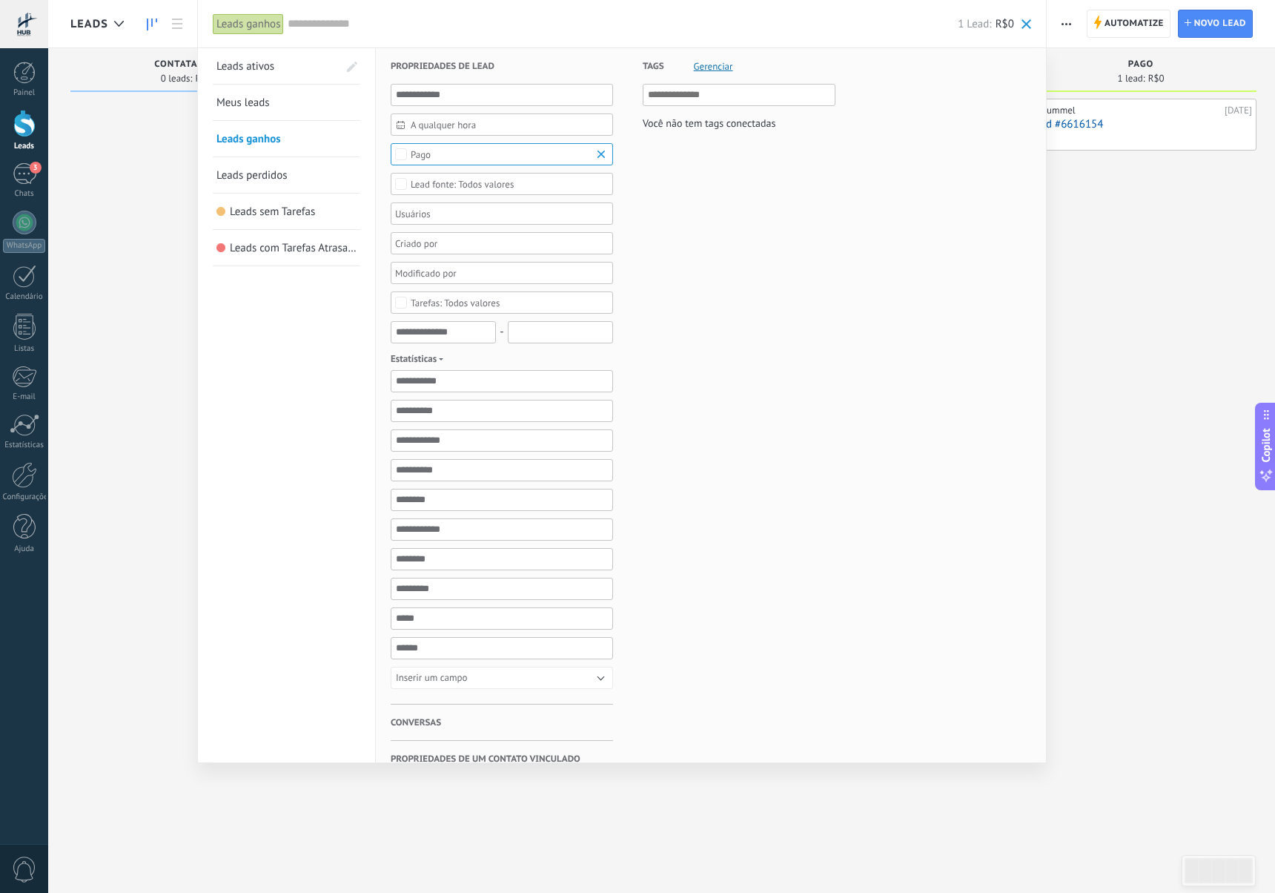
click at [286, 73] on link "Leads ativos" at bounding box center [277, 66] width 122 height 36
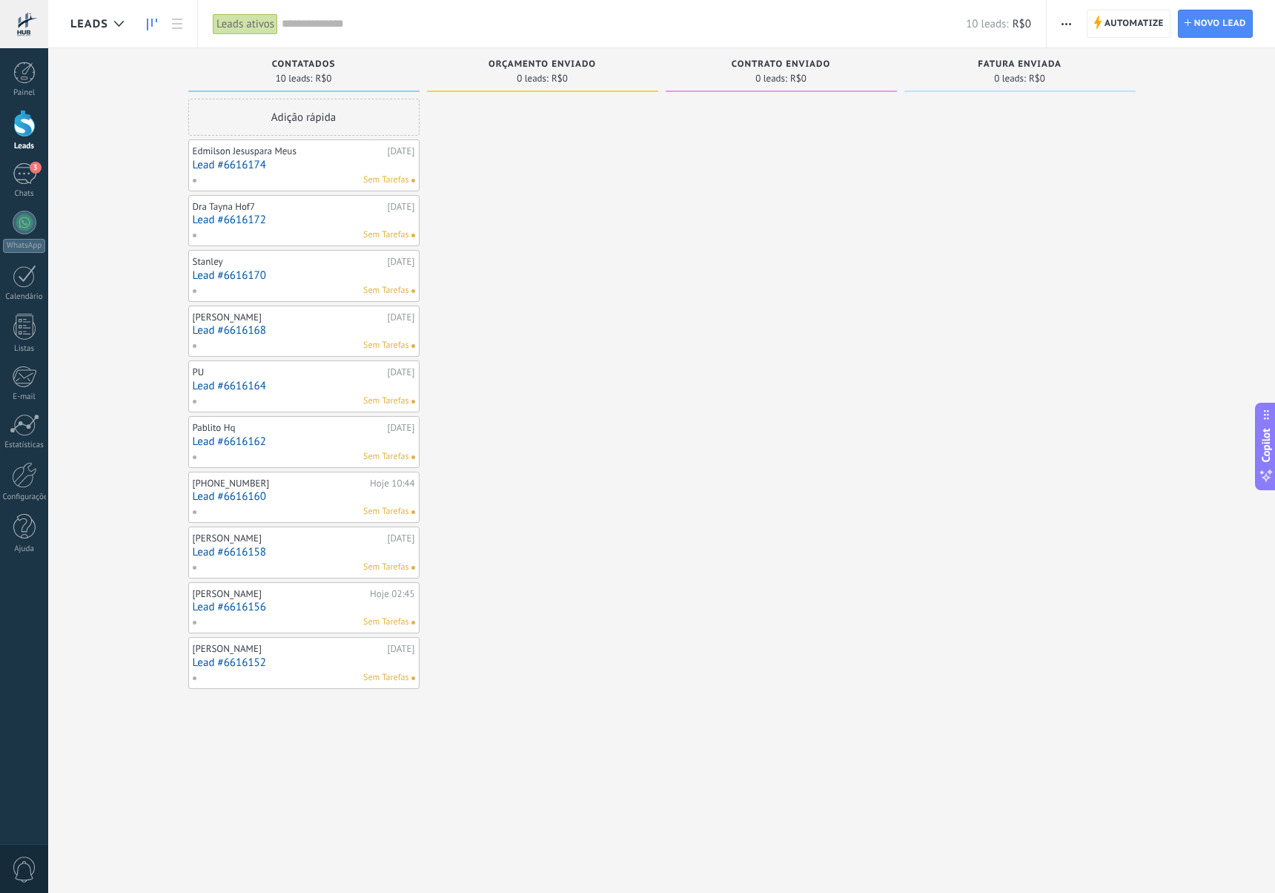
click at [276, 22] on div "Leads ativos" at bounding box center [245, 24] width 65 height 22
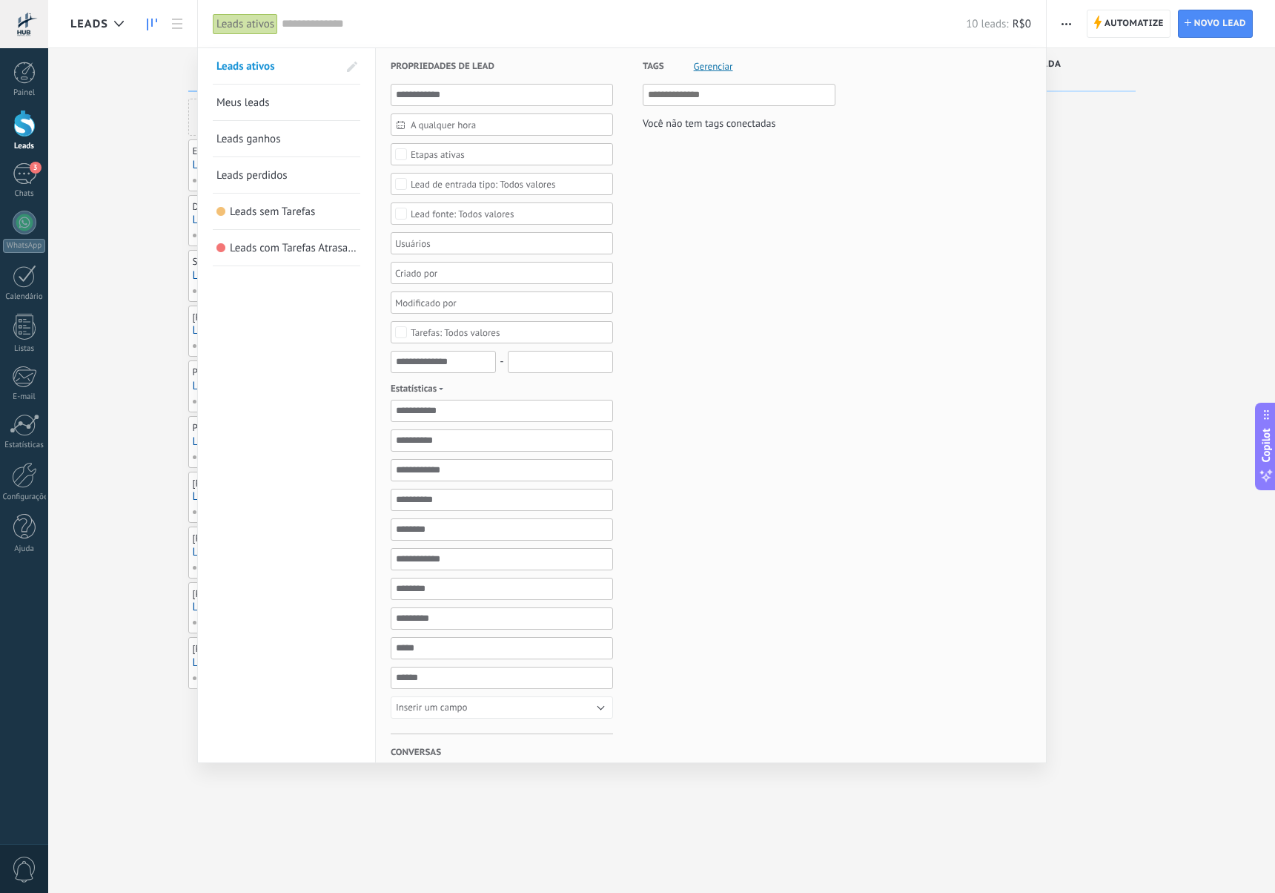
click at [247, 96] on span "Meus leads" at bounding box center [242, 103] width 53 height 14
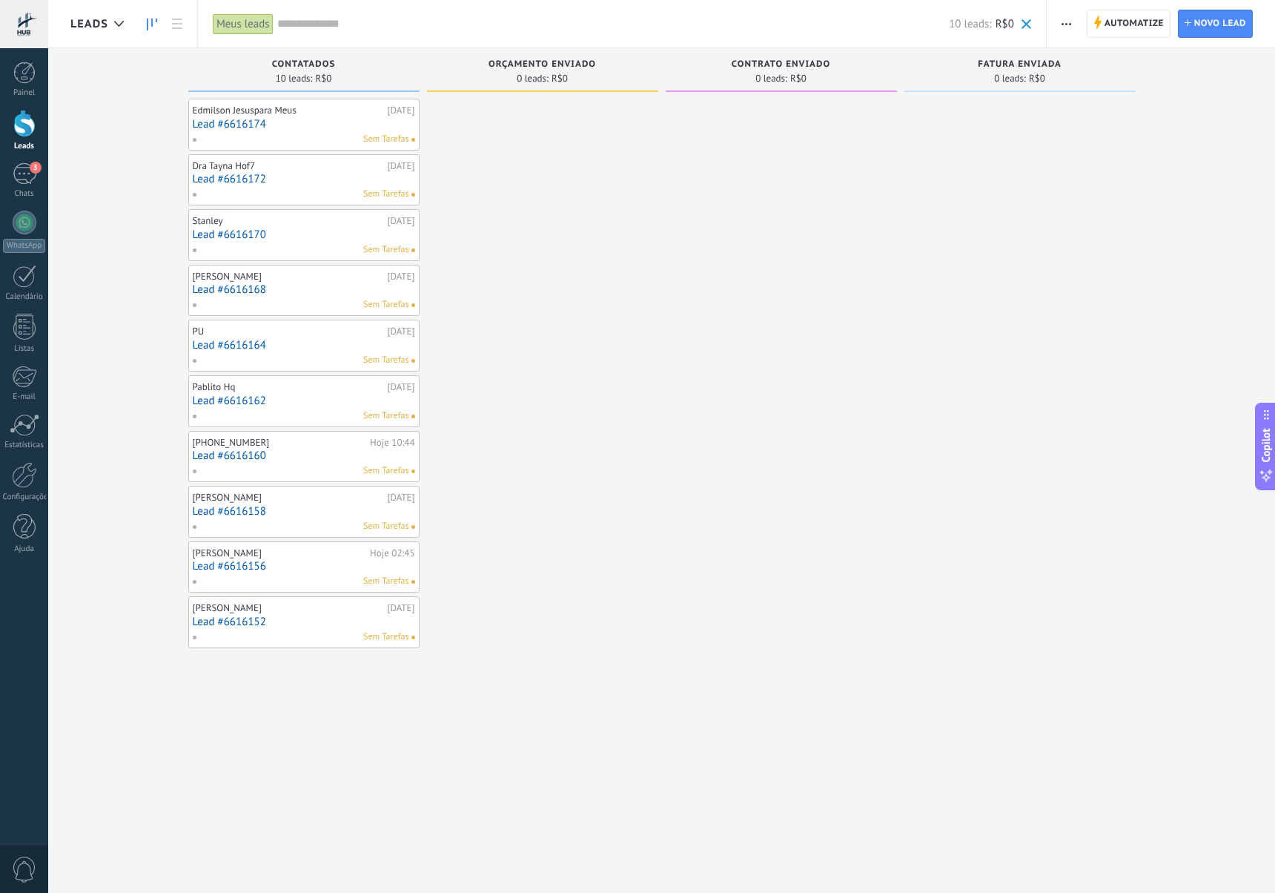
click at [288, 24] on input "text" at bounding box center [613, 24] width 672 height 16
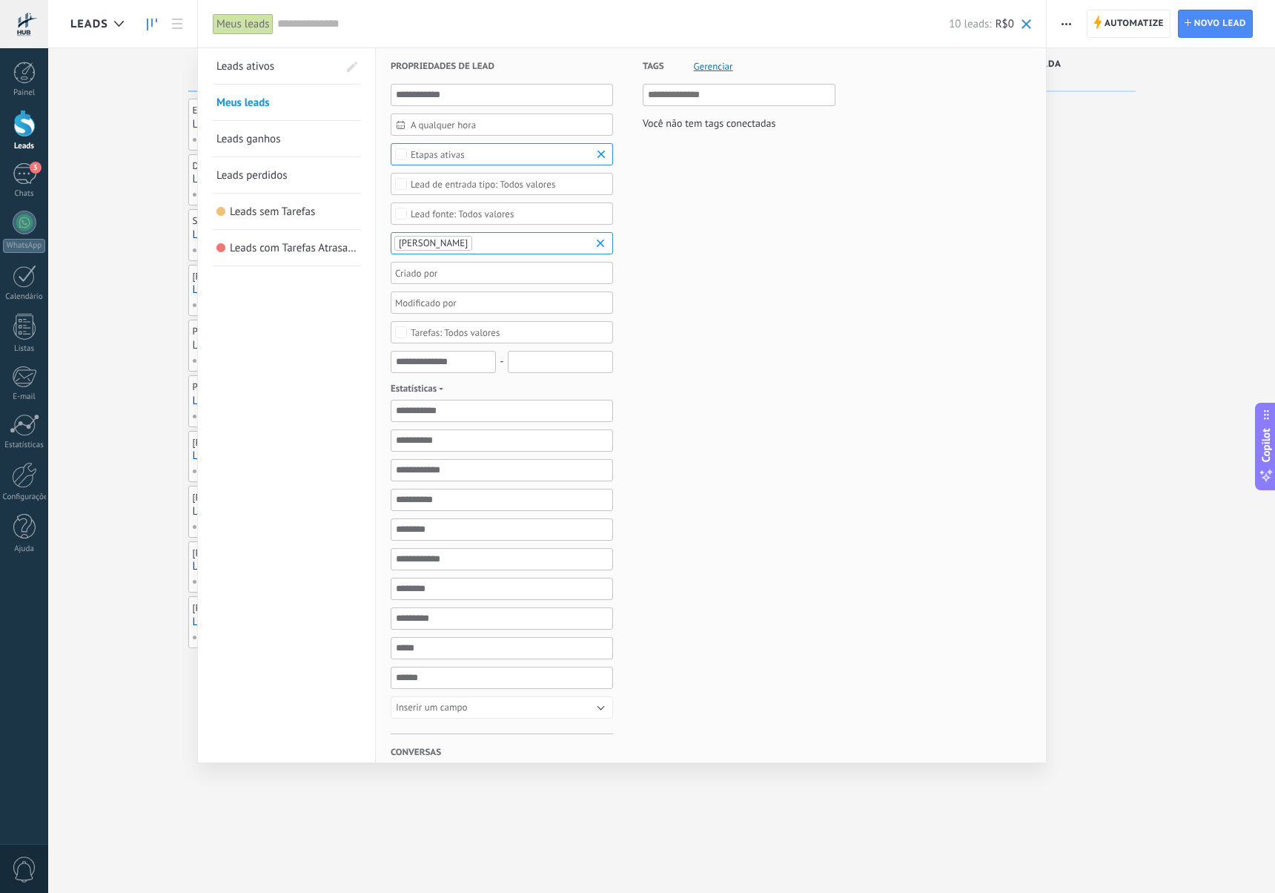
click at [452, 156] on div "Etapas ativas" at bounding box center [438, 154] width 54 height 11
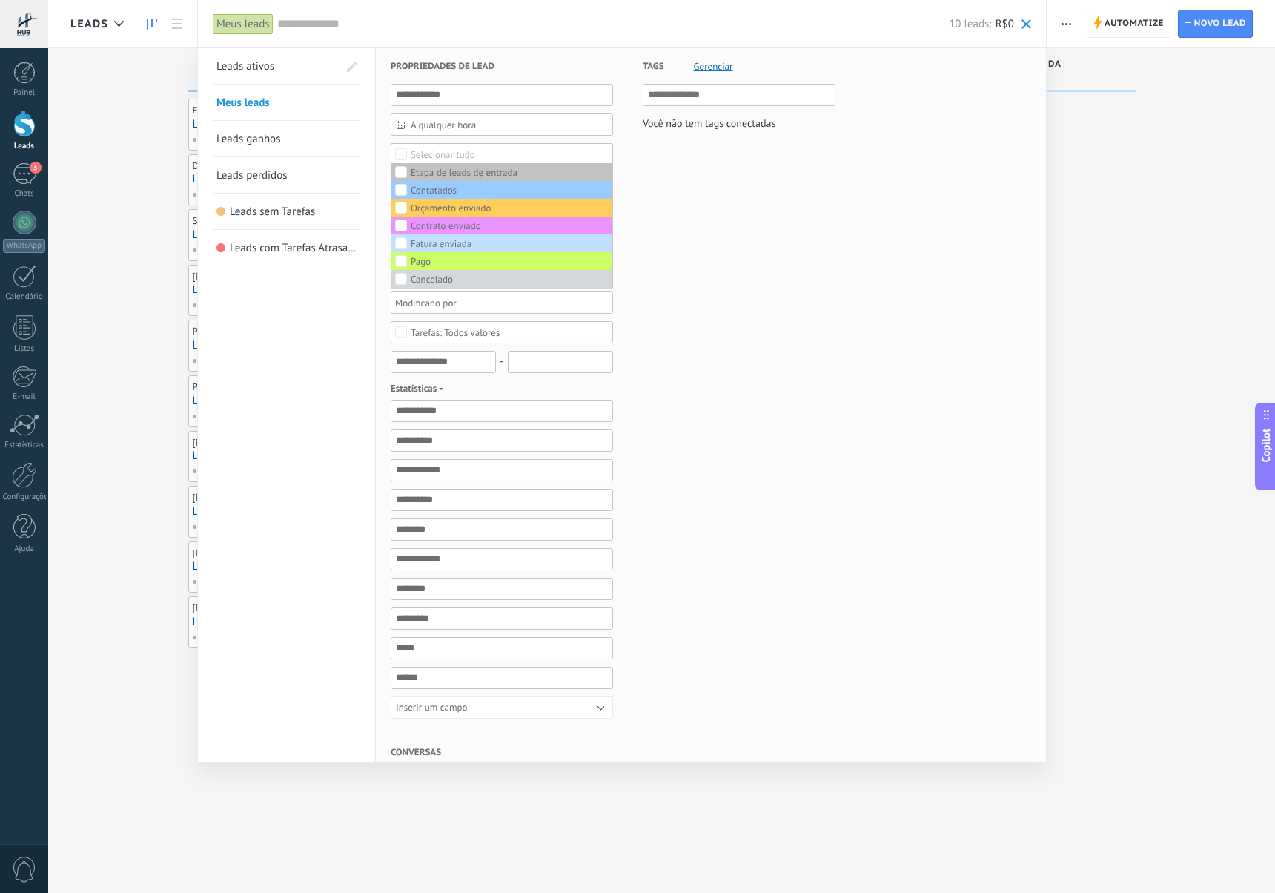
click at [276, 57] on link "Leads ativos" at bounding box center [277, 66] width 122 height 36
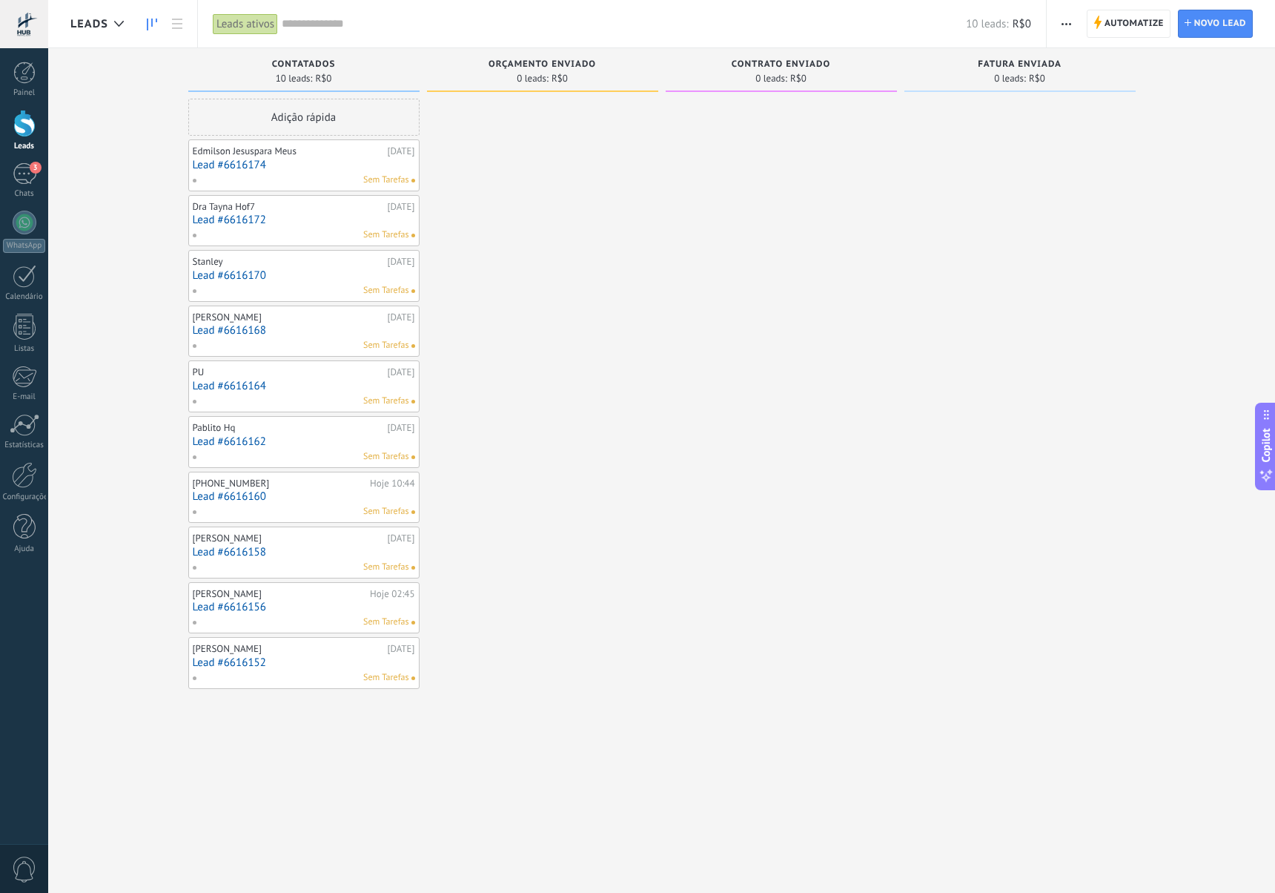
click at [238, 25] on div "Leads ativos" at bounding box center [245, 24] width 65 height 22
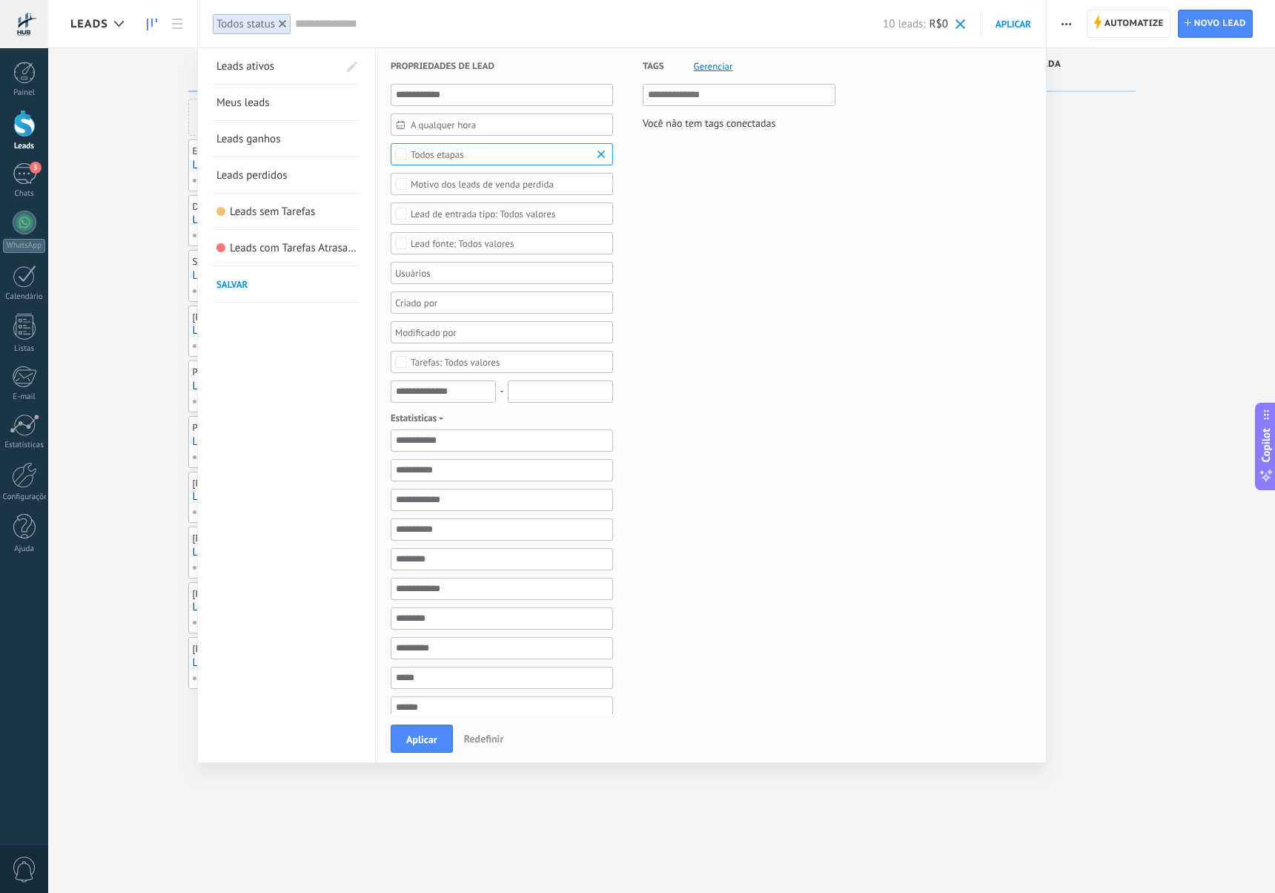
click at [422, 156] on div "Todos etapas" at bounding box center [437, 154] width 53 height 11
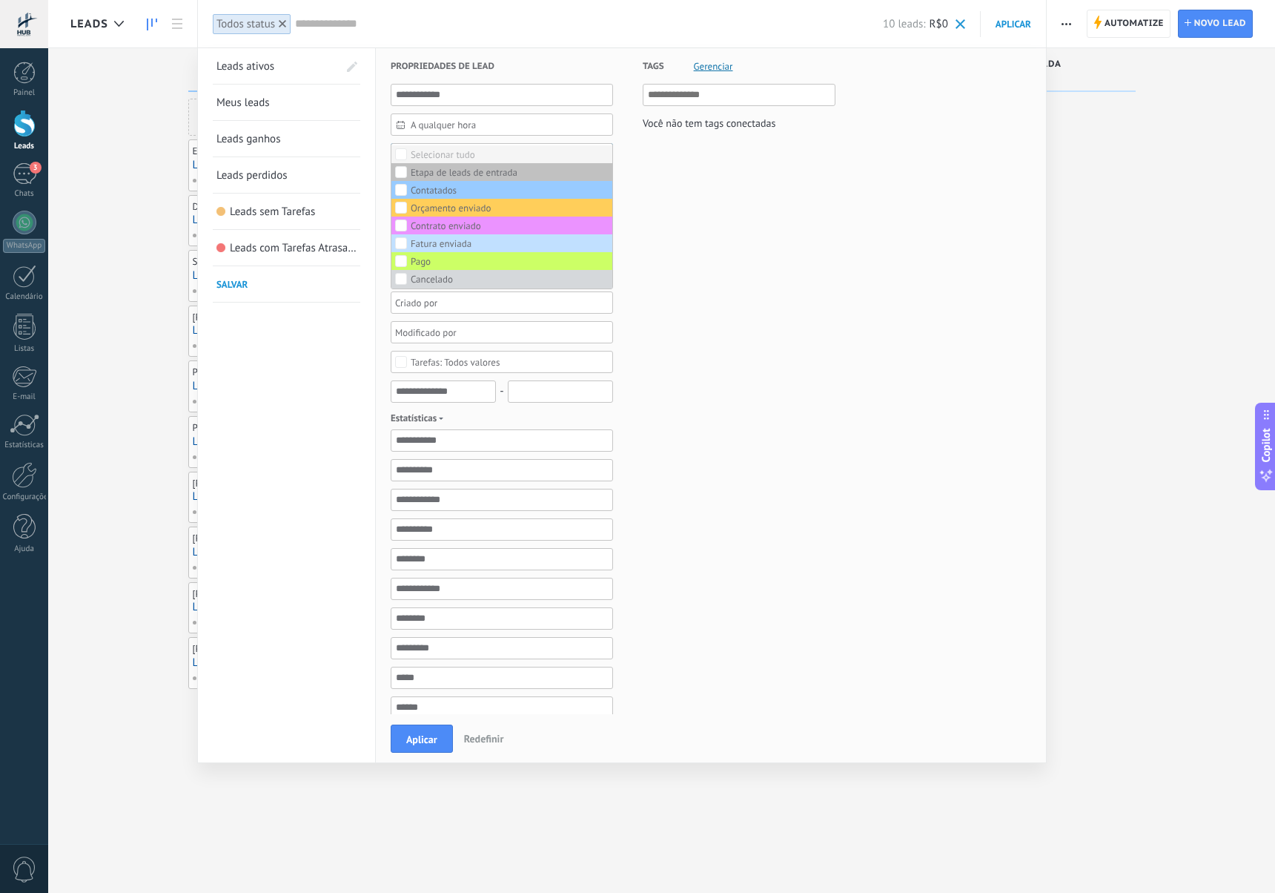
click at [423, 155] on div "Selecionar tudo" at bounding box center [443, 155] width 65 height 10
click at [664, 357] on div "Tags Gerenciar Você não tem tags conectadas" at bounding box center [724, 483] width 222 height 871
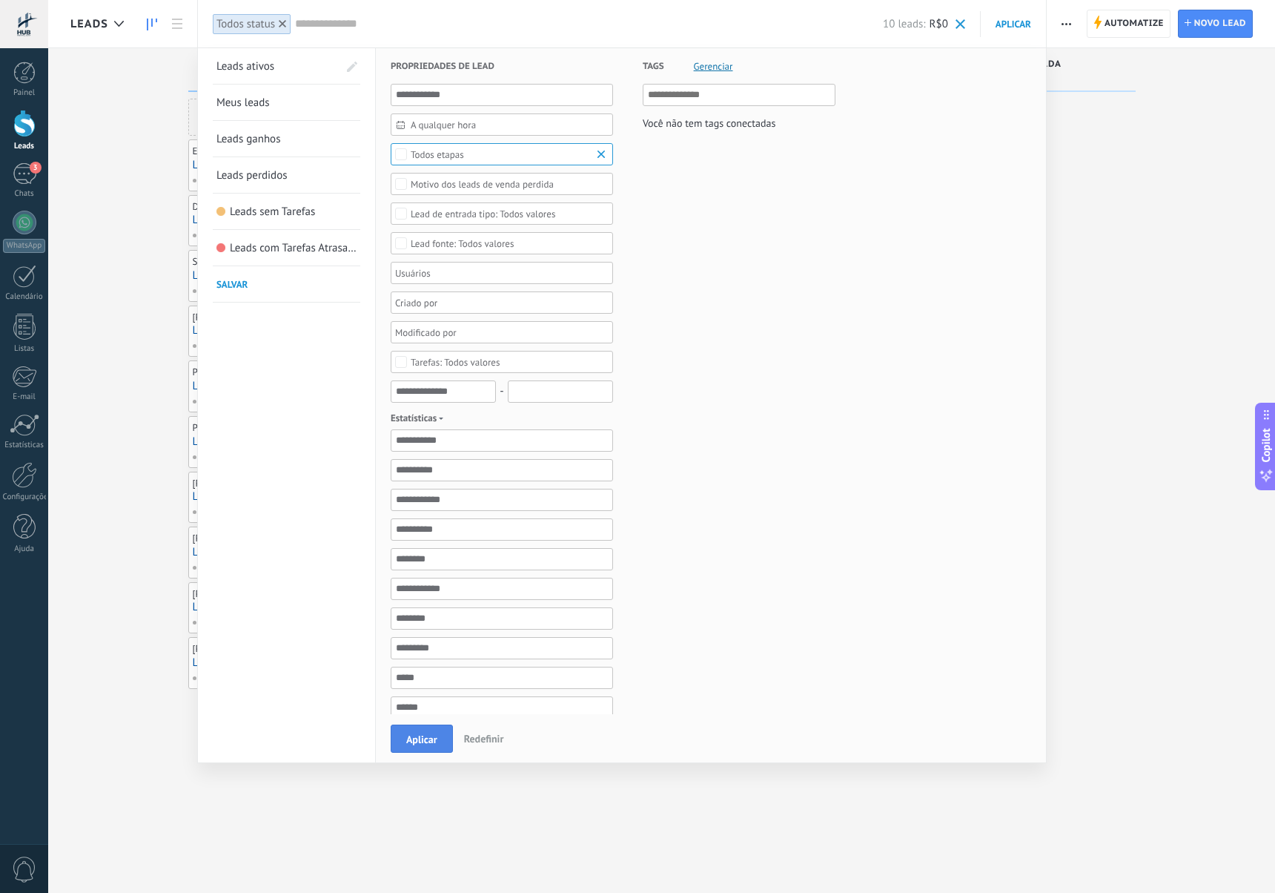
click at [430, 744] on span "Aplicar" at bounding box center [421, 739] width 31 height 10
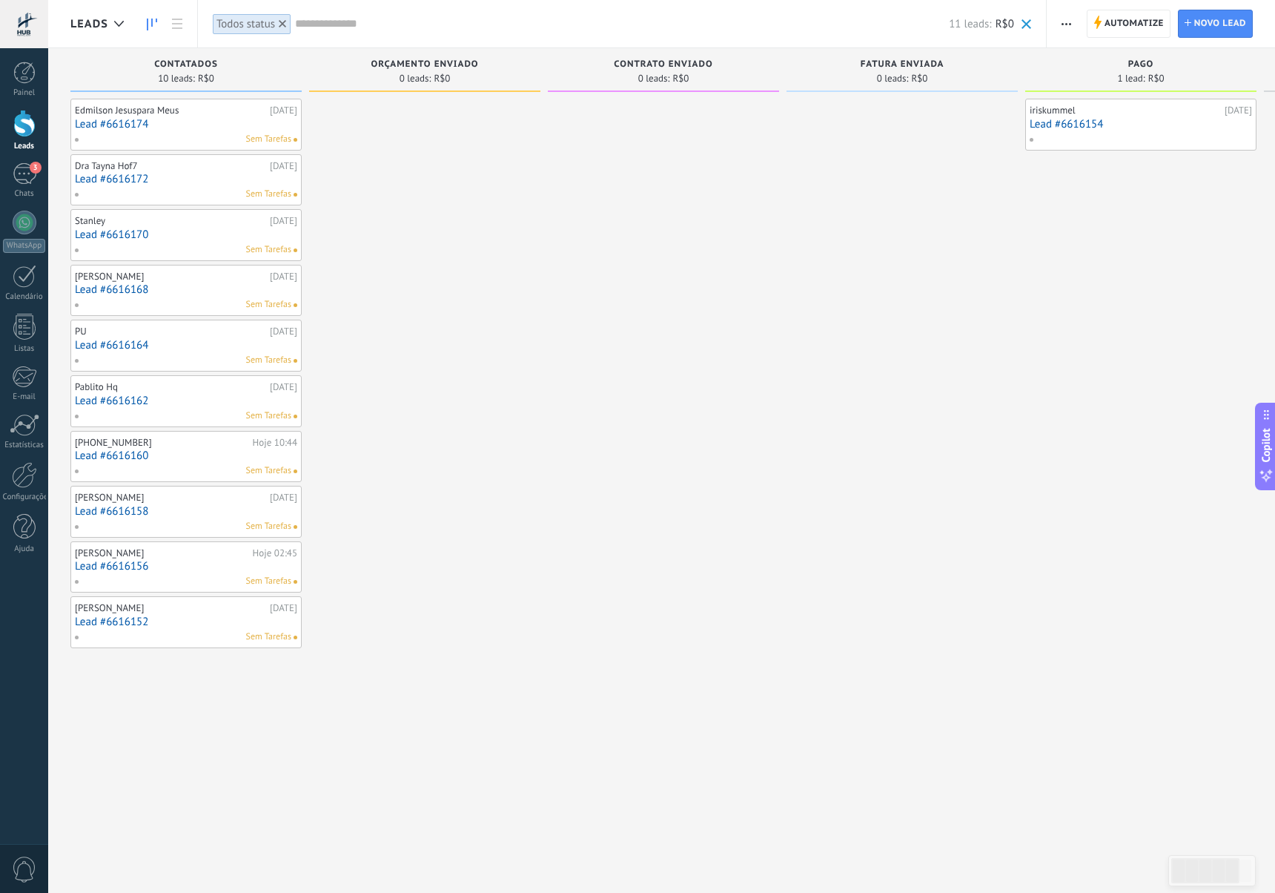
click at [176, 618] on link "Lead #6616152" at bounding box center [186, 621] width 222 height 13
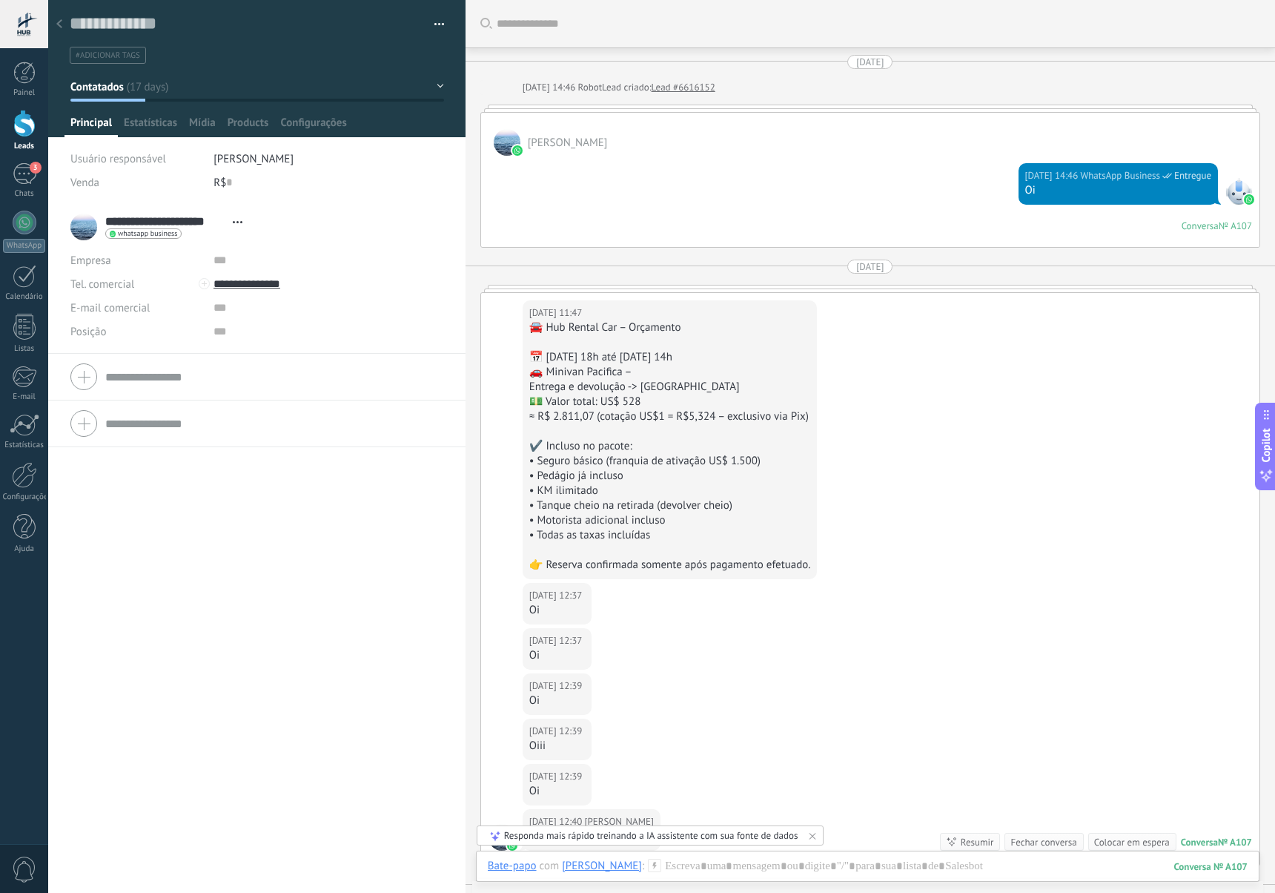
scroll to position [304, 0]
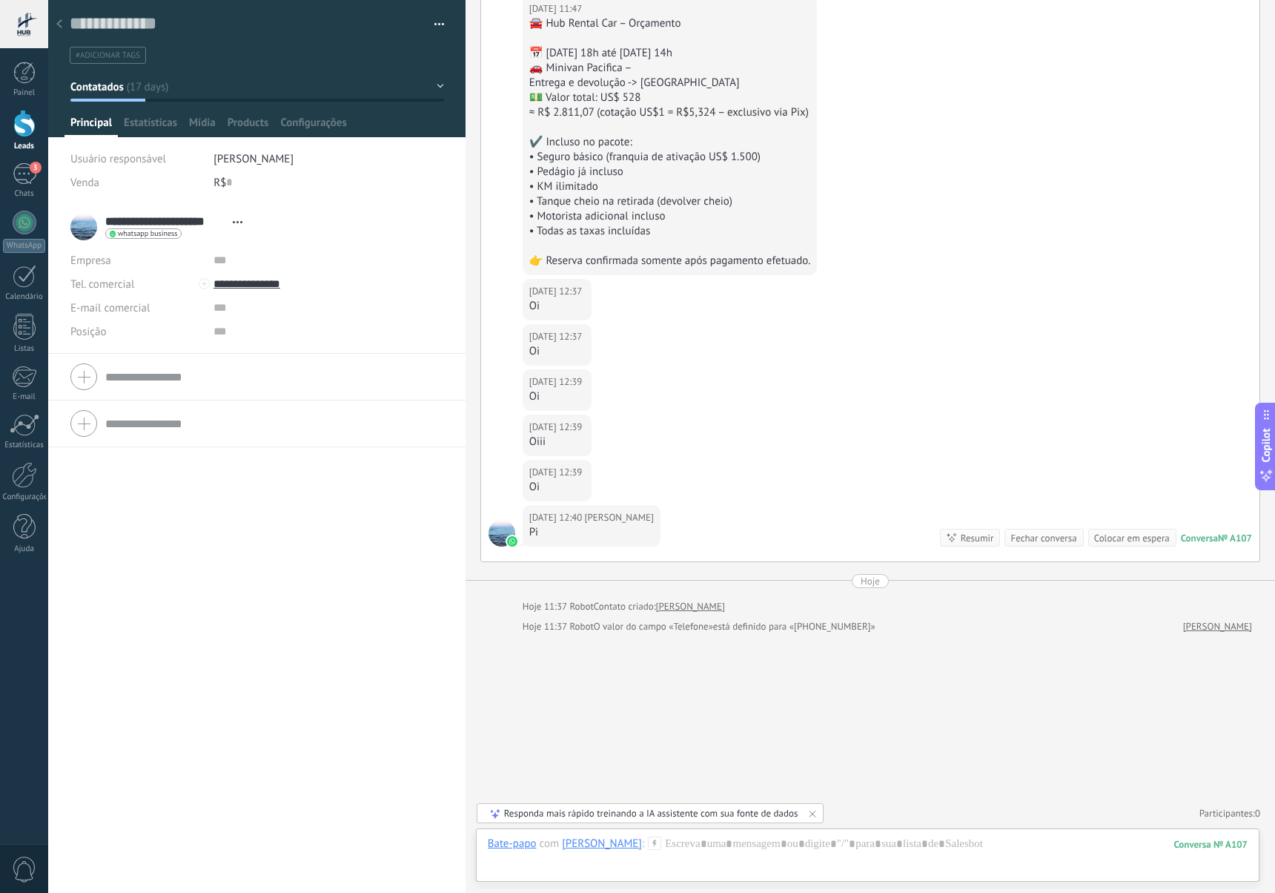
click at [65, 26] on div at bounding box center [59, 24] width 21 height 29
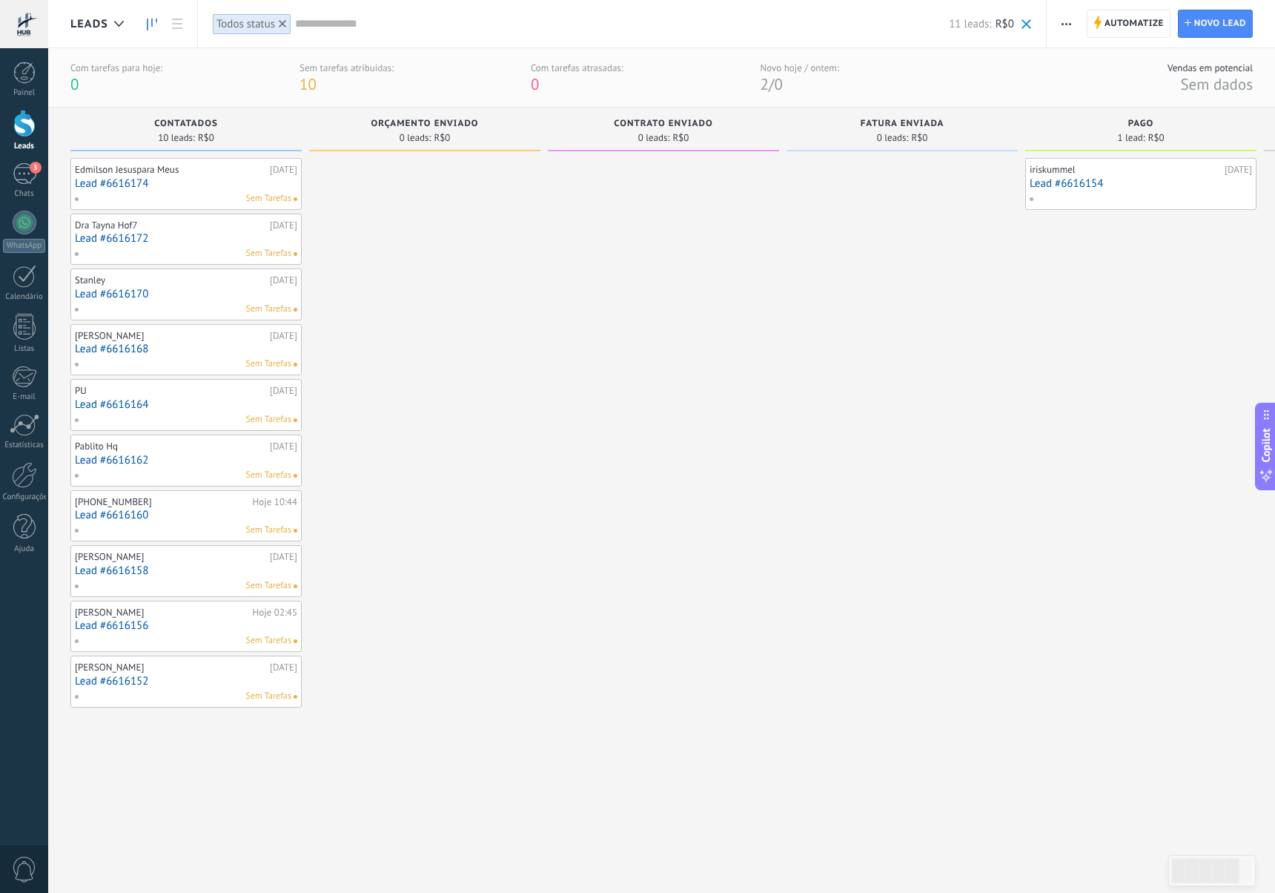
click at [189, 194] on div "Sem Tarefas" at bounding box center [182, 198] width 217 height 13
click at [190, 185] on link "Lead #6616174" at bounding box center [186, 183] width 222 height 13
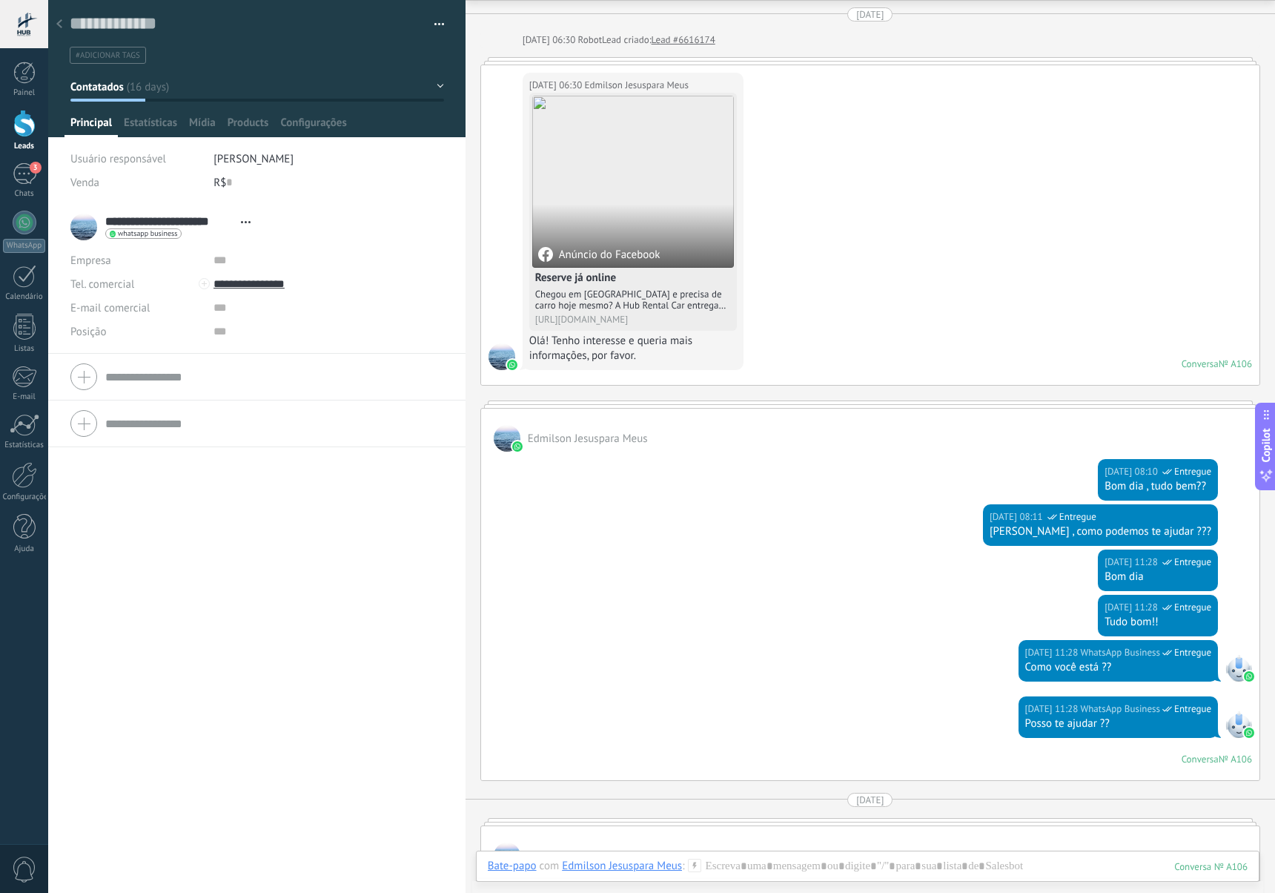
scroll to position [492, 0]
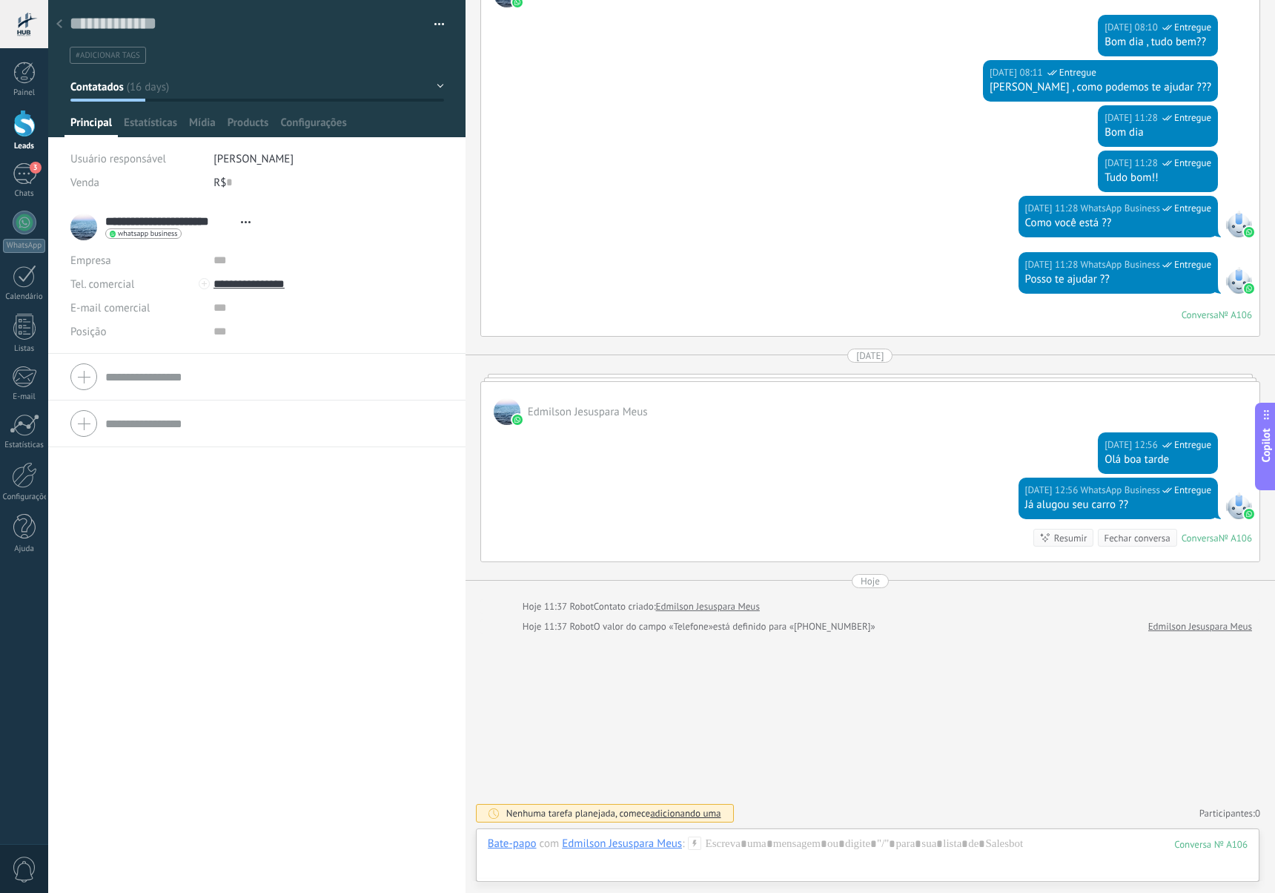
click at [64, 27] on div at bounding box center [59, 24] width 21 height 29
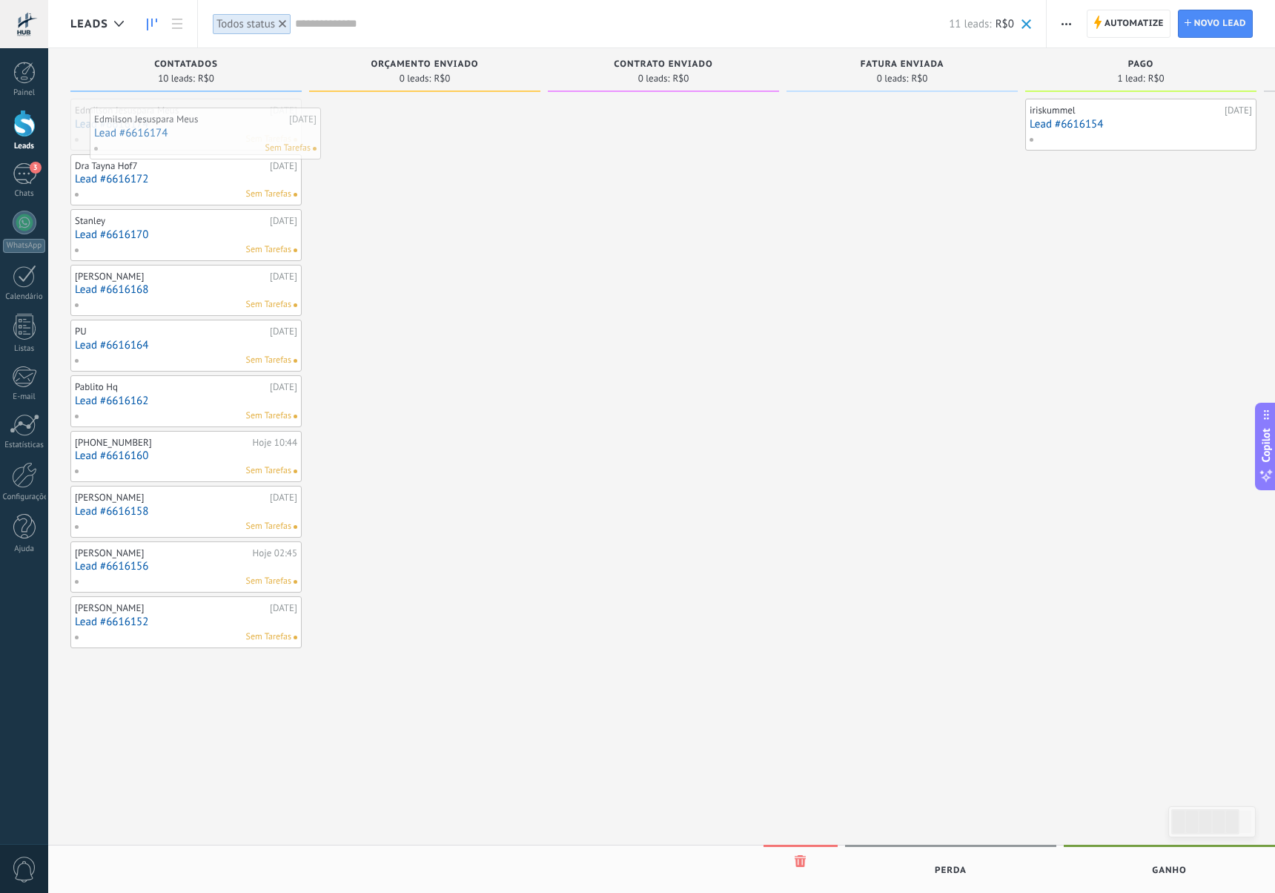
drag, startPoint x: 167, startPoint y: 125, endPoint x: 186, endPoint y: 133, distance: 20.9
click at [177, 126] on link "Lead #6616174" at bounding box center [186, 124] width 222 height 13
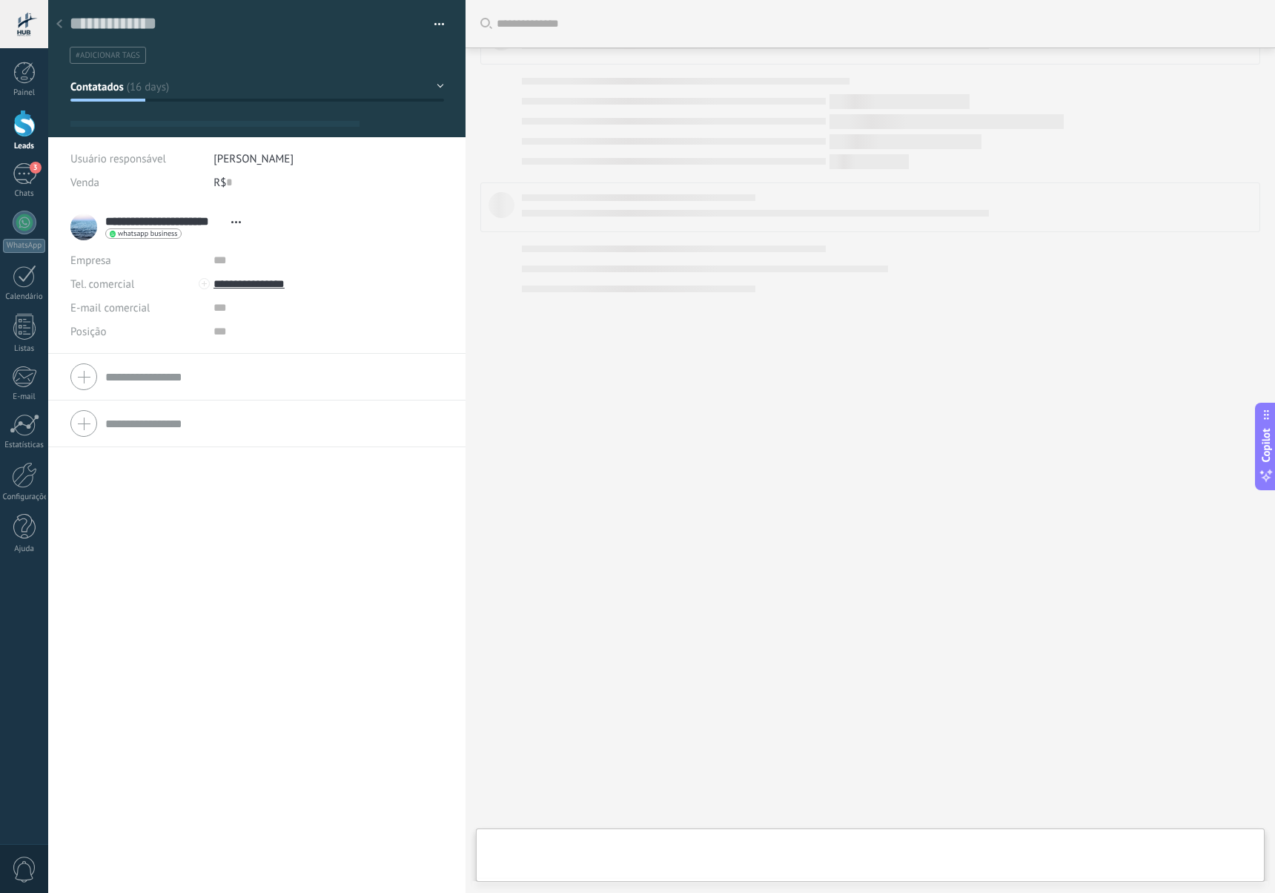
scroll to position [22, 0]
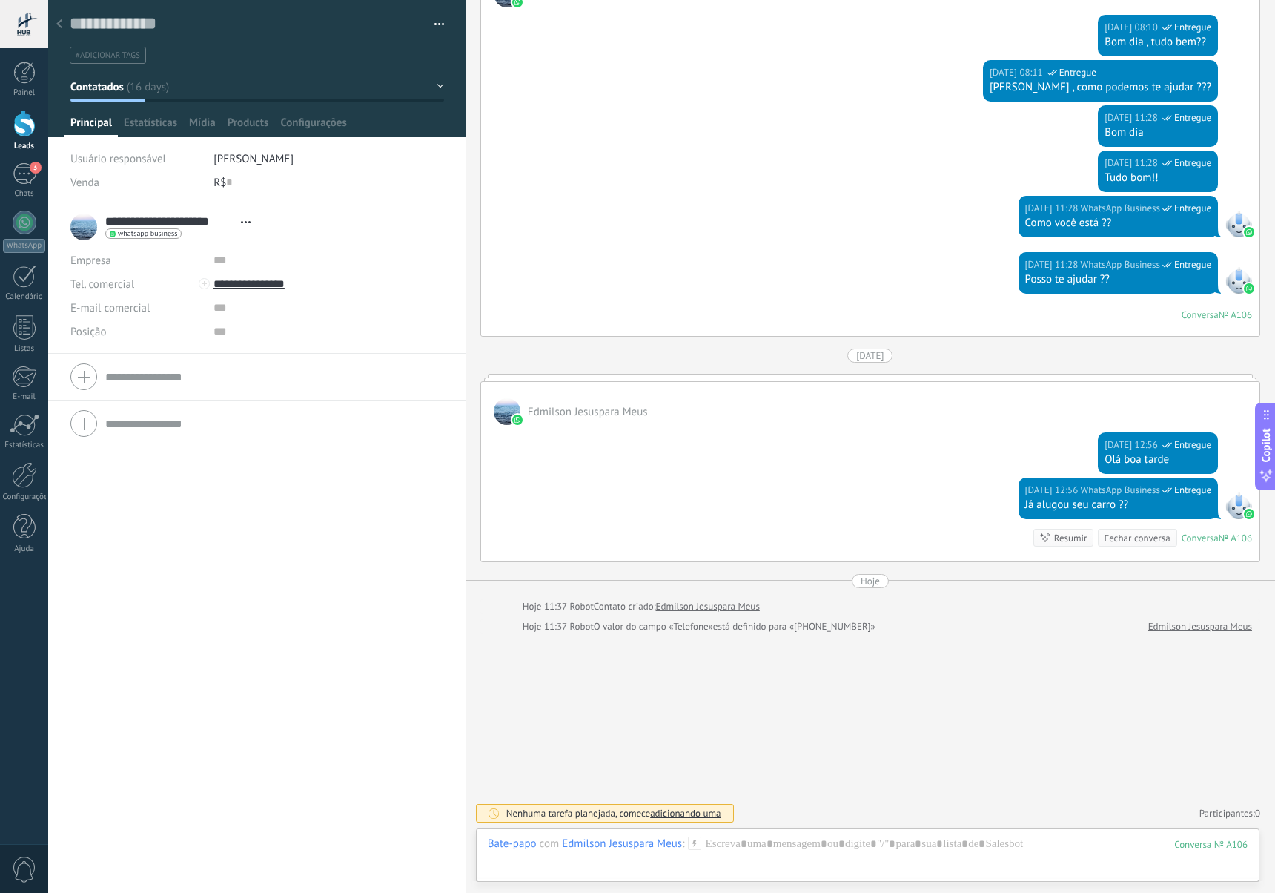
click at [59, 24] on icon at bounding box center [59, 23] width 6 height 9
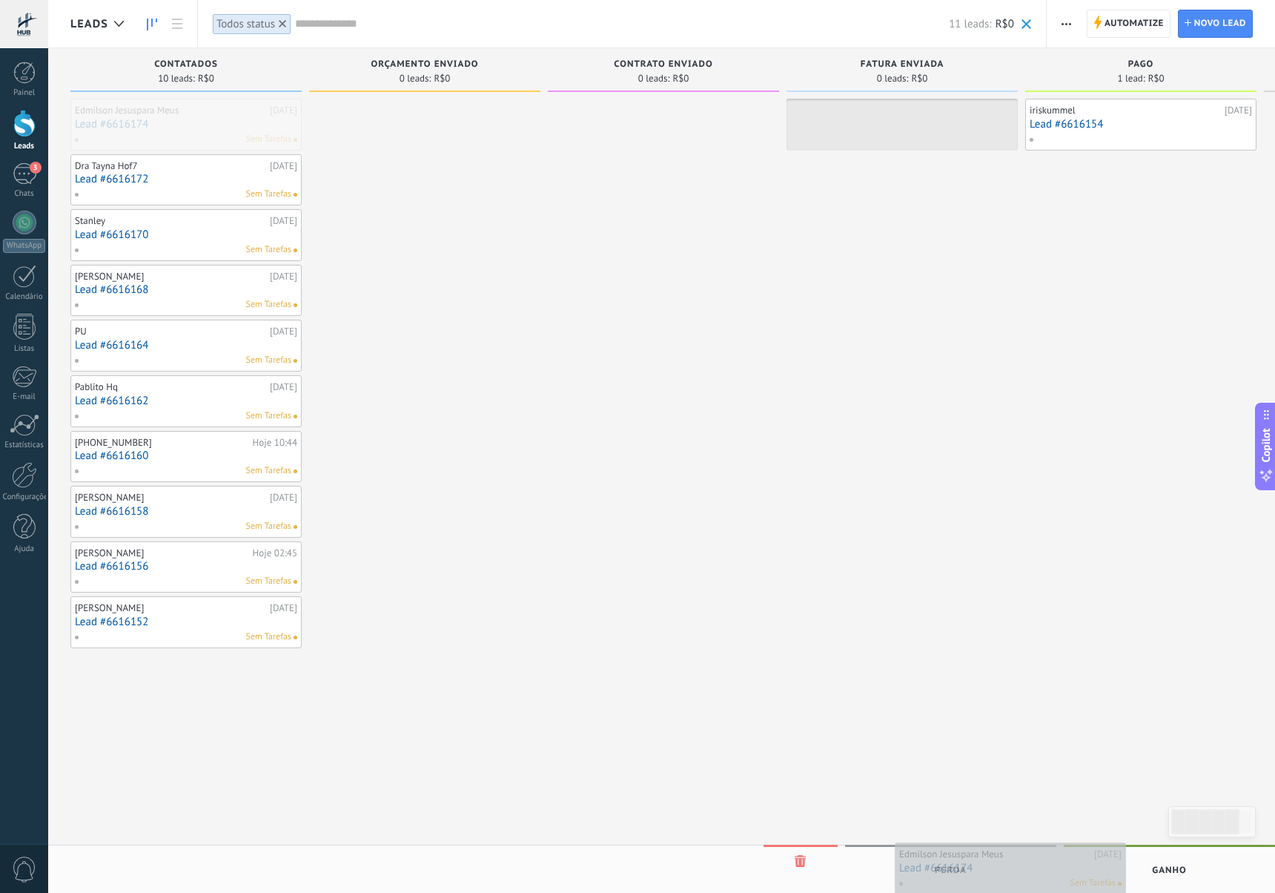
drag, startPoint x: 119, startPoint y: 127, endPoint x: 986, endPoint y: 870, distance: 1142.1
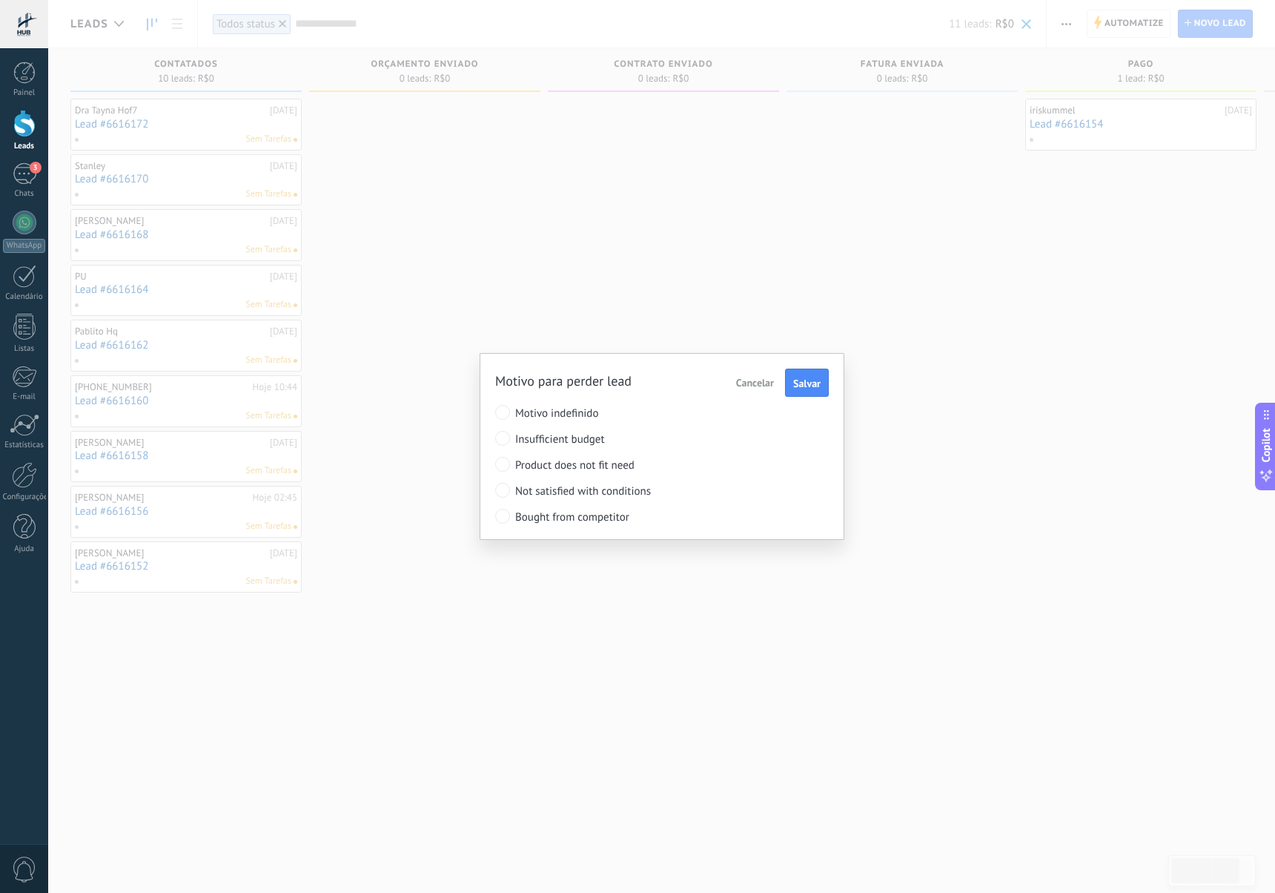
click at [571, 412] on span "Motivo indefinido" at bounding box center [634, 413] width 239 height 14
click at [596, 496] on span "Not satisfied with conditions" at bounding box center [634, 491] width 239 height 14
click at [611, 467] on span "Product does not fit need" at bounding box center [634, 465] width 239 height 14
click at [802, 381] on span "Salvar" at bounding box center [806, 383] width 27 height 10
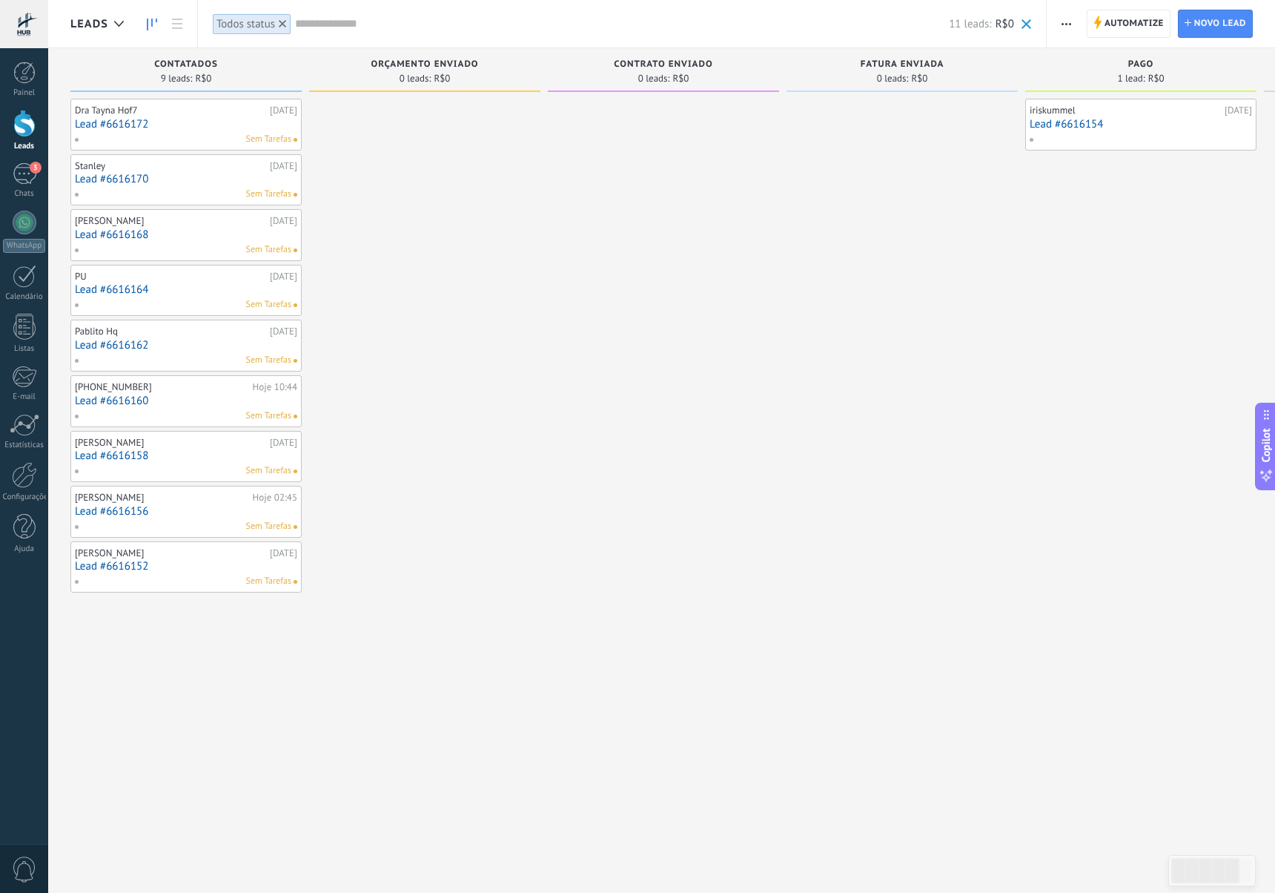
click at [1067, 19] on span "button" at bounding box center [1067, 24] width 10 height 28
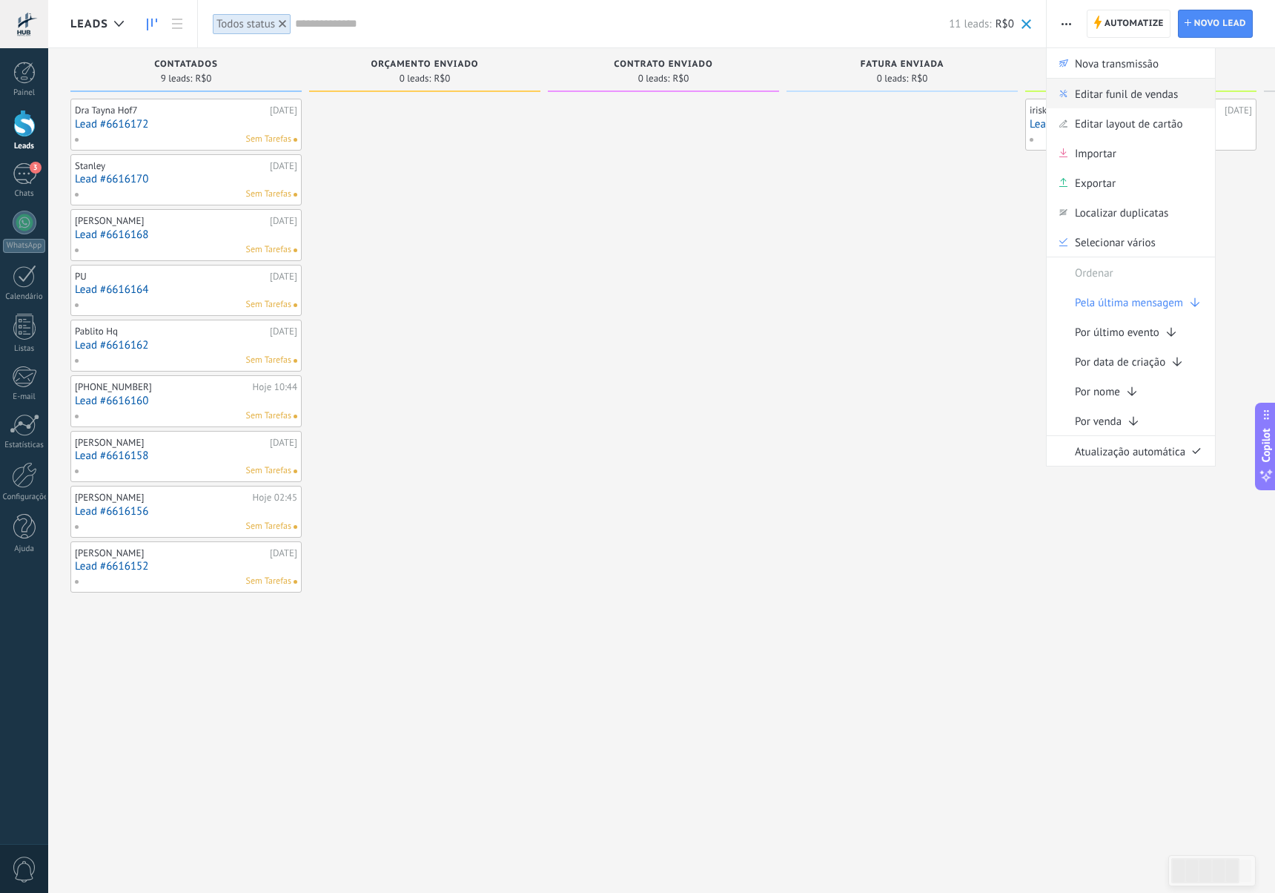
click at [1082, 100] on span "Editar funil de vendas" at bounding box center [1126, 94] width 103 height 30
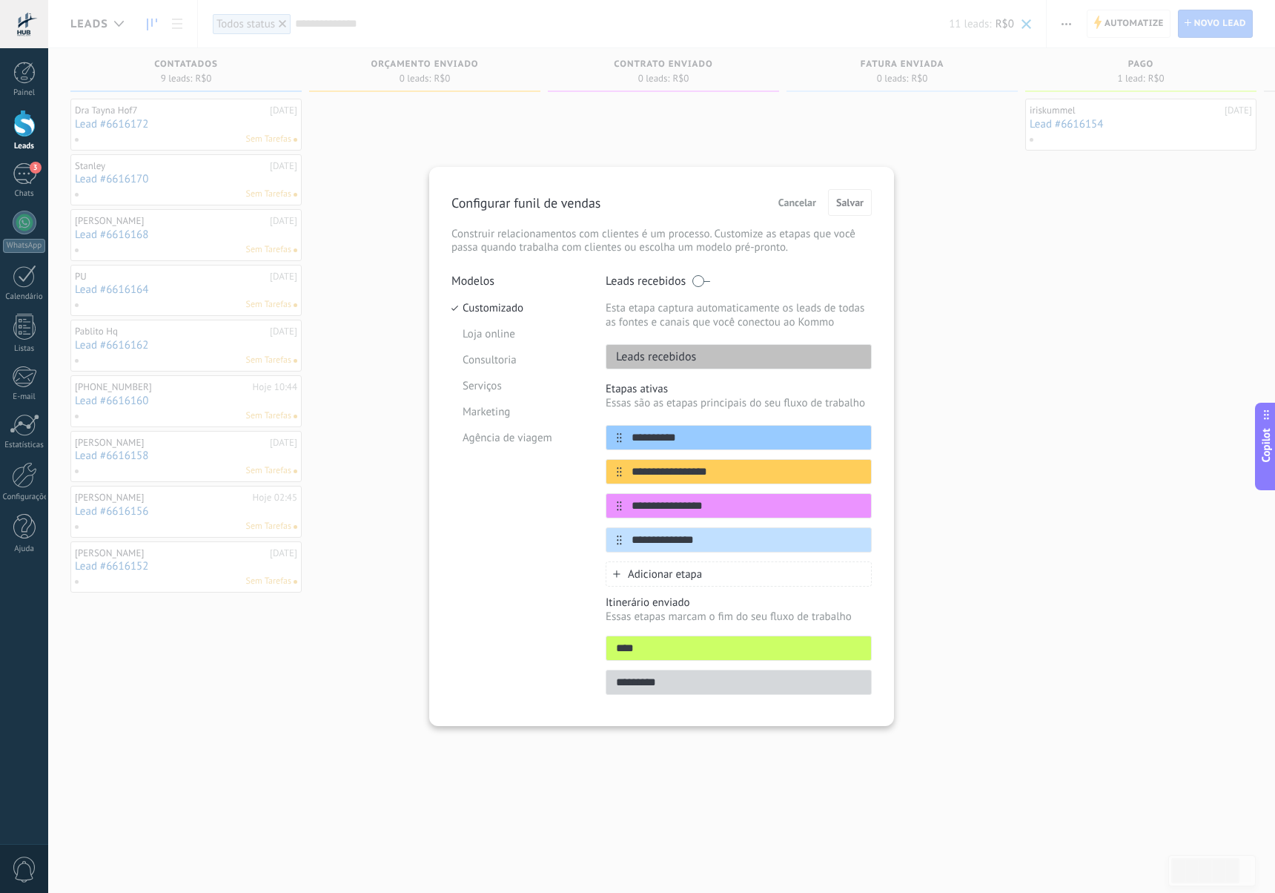
click at [710, 681] on input "*********" at bounding box center [738, 683] width 265 height 16
click at [802, 215] on div "Cancelar Salvar" at bounding box center [822, 202] width 100 height 27
click at [801, 208] on span "Cancelar" at bounding box center [797, 202] width 38 height 10
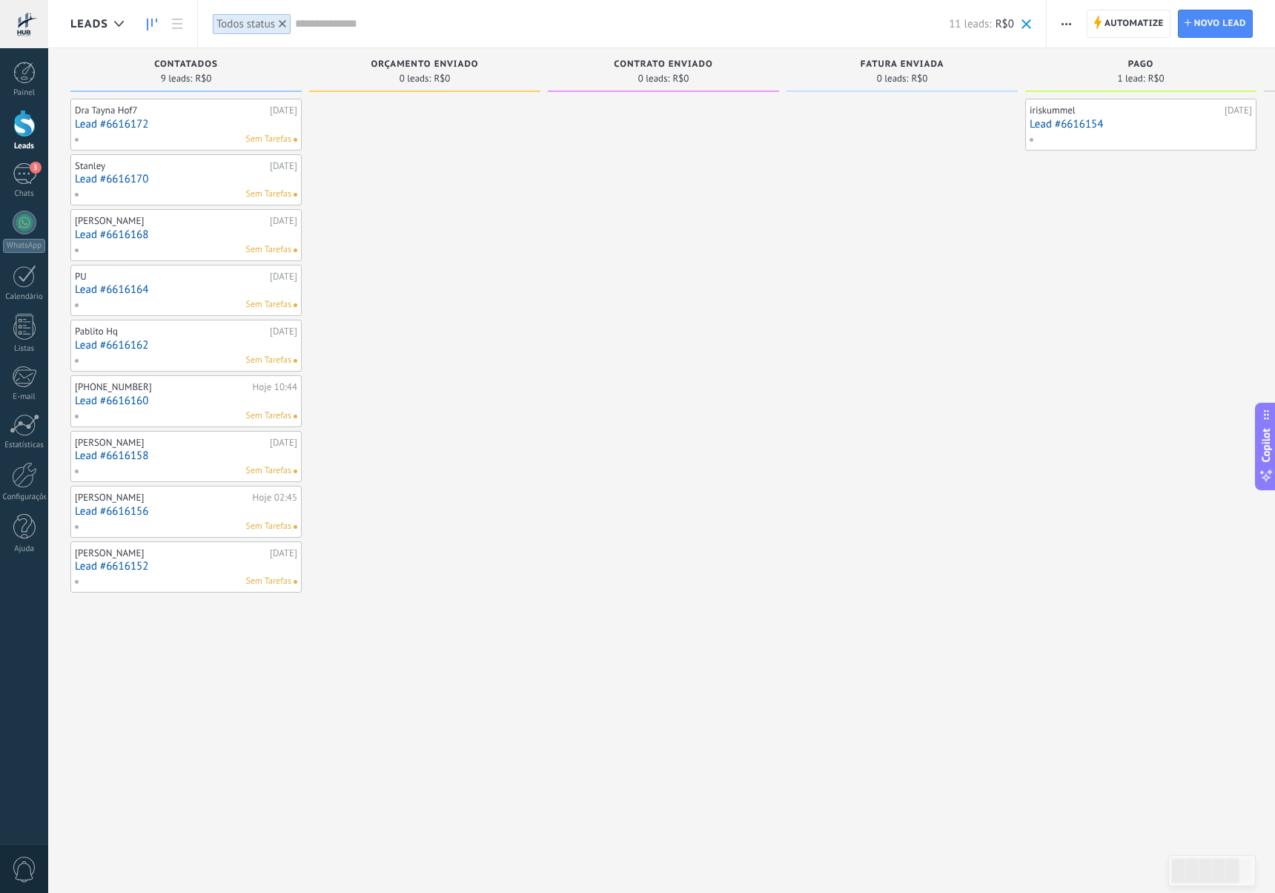
click at [1069, 23] on icon "button" at bounding box center [1067, 24] width 10 height 2
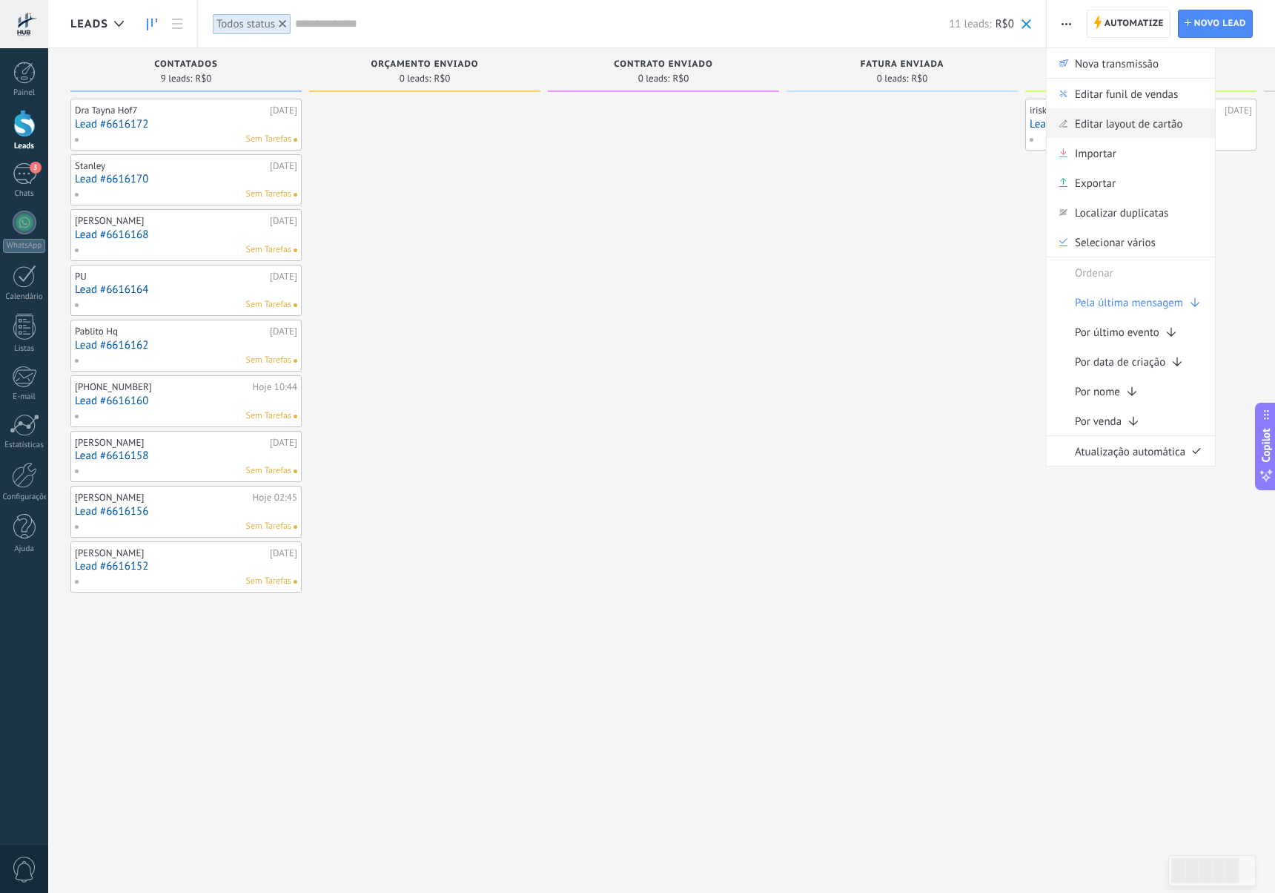
click at [1147, 120] on span "Editar layout de cartão" at bounding box center [1129, 123] width 108 height 30
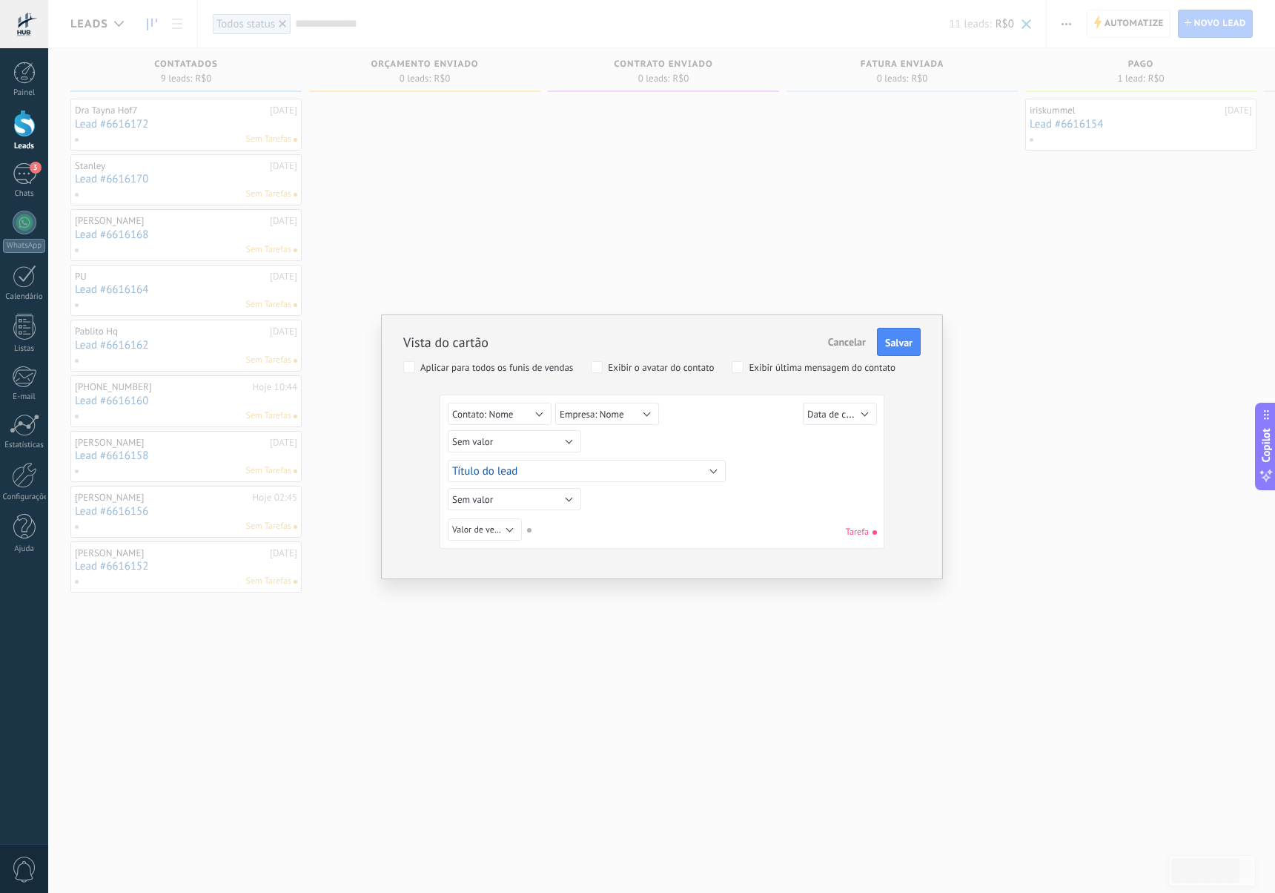
click at [854, 342] on span "Cancelar" at bounding box center [847, 341] width 38 height 13
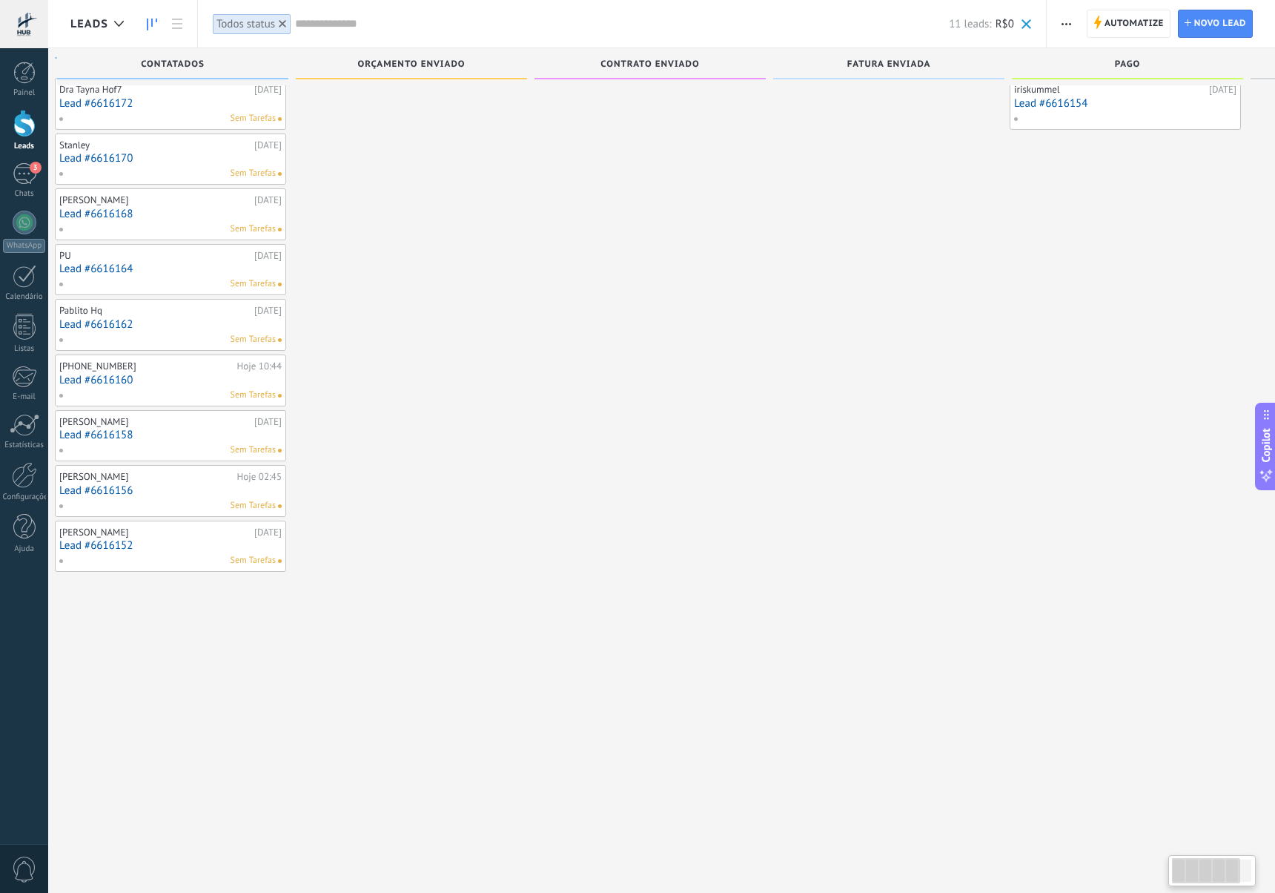
scroll to position [0, 9]
click at [205, 122] on div "Dra Tayna Hof7 [DATE] Lead #6616172 Sem Tarefas" at bounding box center [177, 100] width 231 height 52
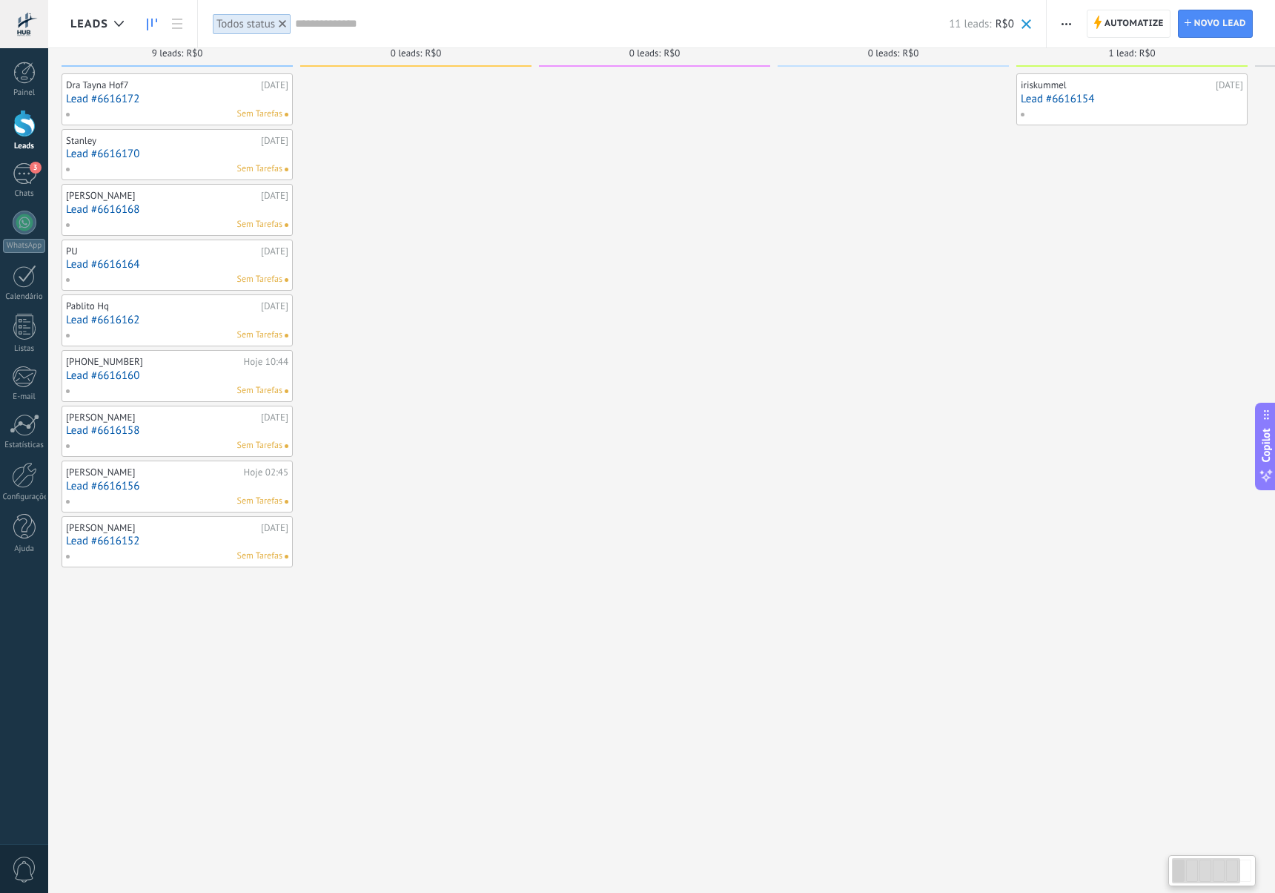
scroll to position [0, 0]
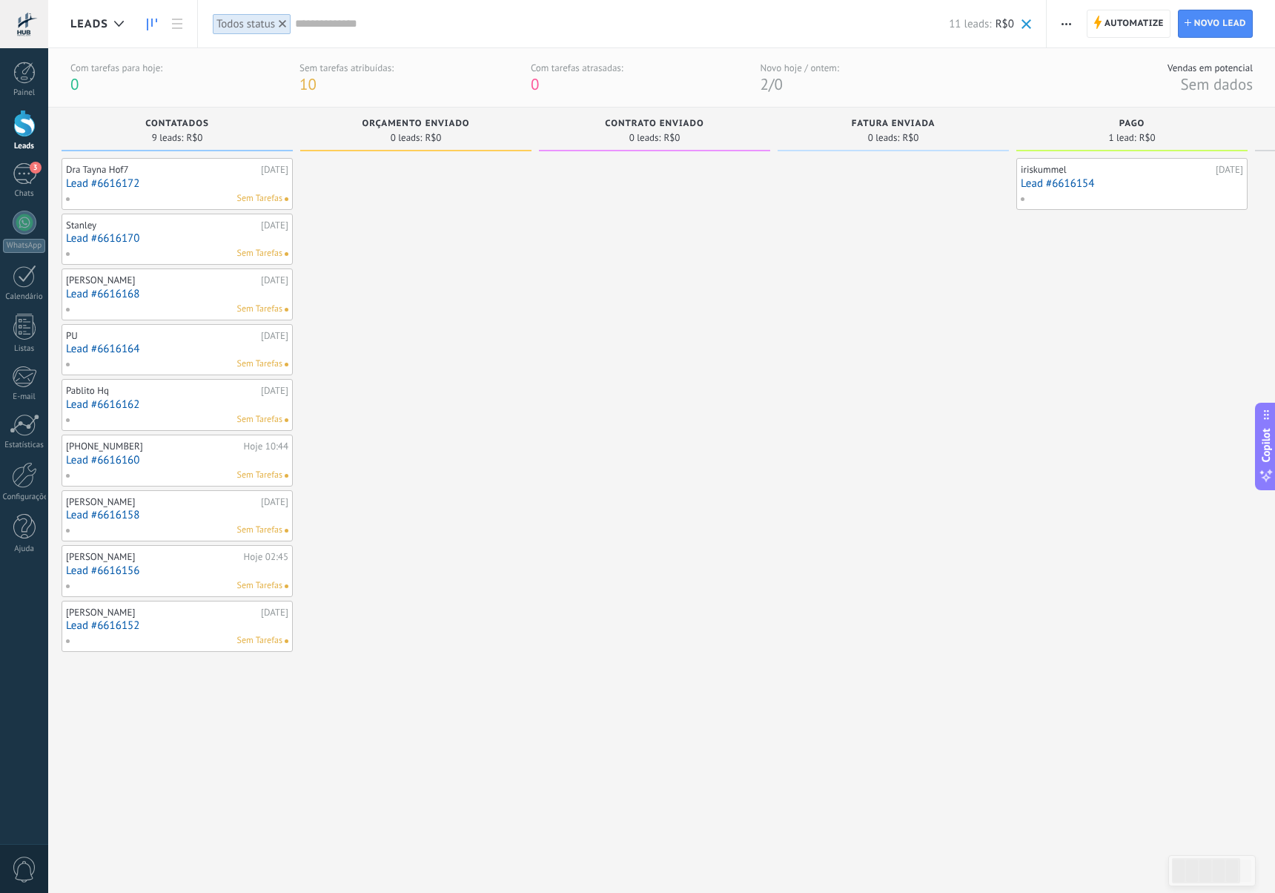
click at [205, 194] on div "Sem Tarefas" at bounding box center [173, 198] width 217 height 13
click at [136, 185] on link "Lead #6616172" at bounding box center [186, 183] width 222 height 13
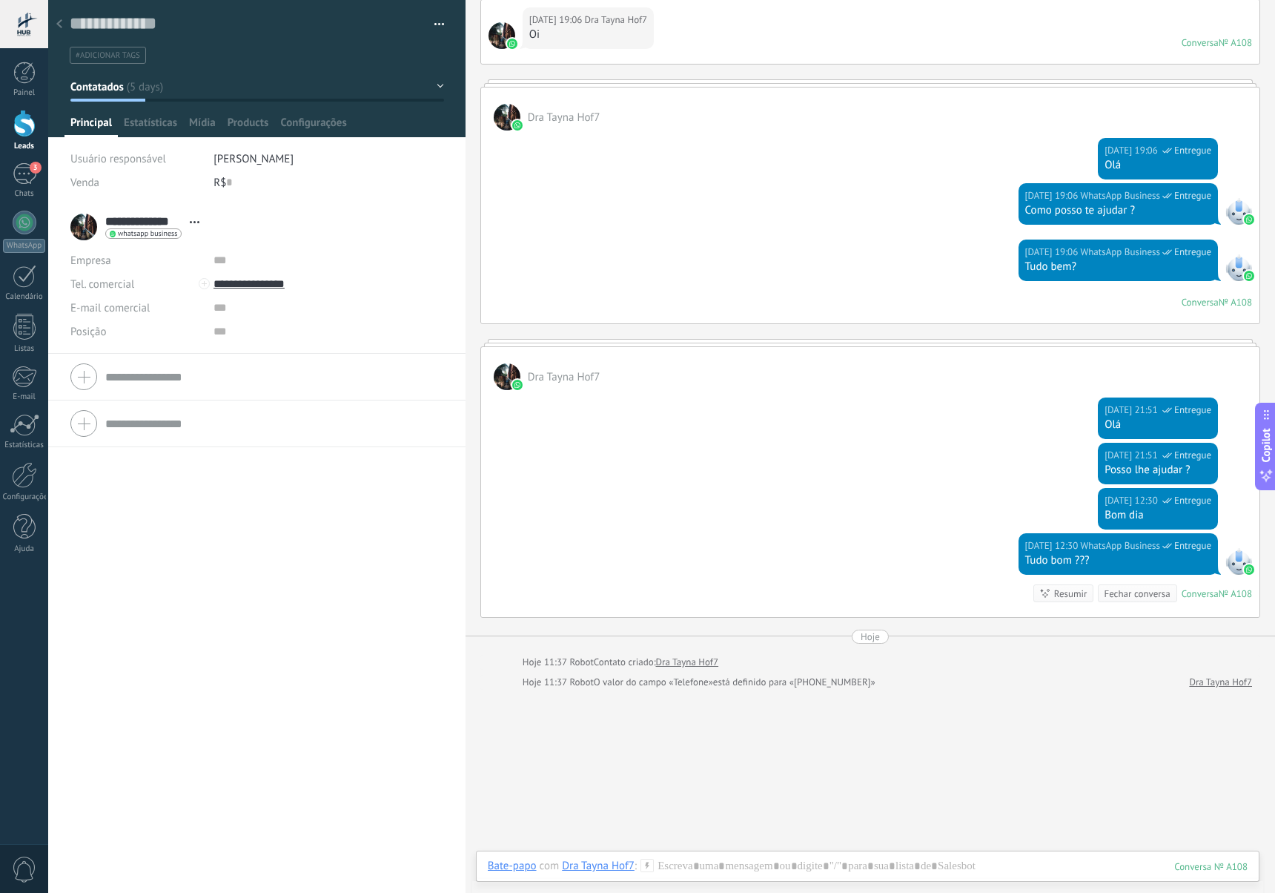
scroll to position [168, 0]
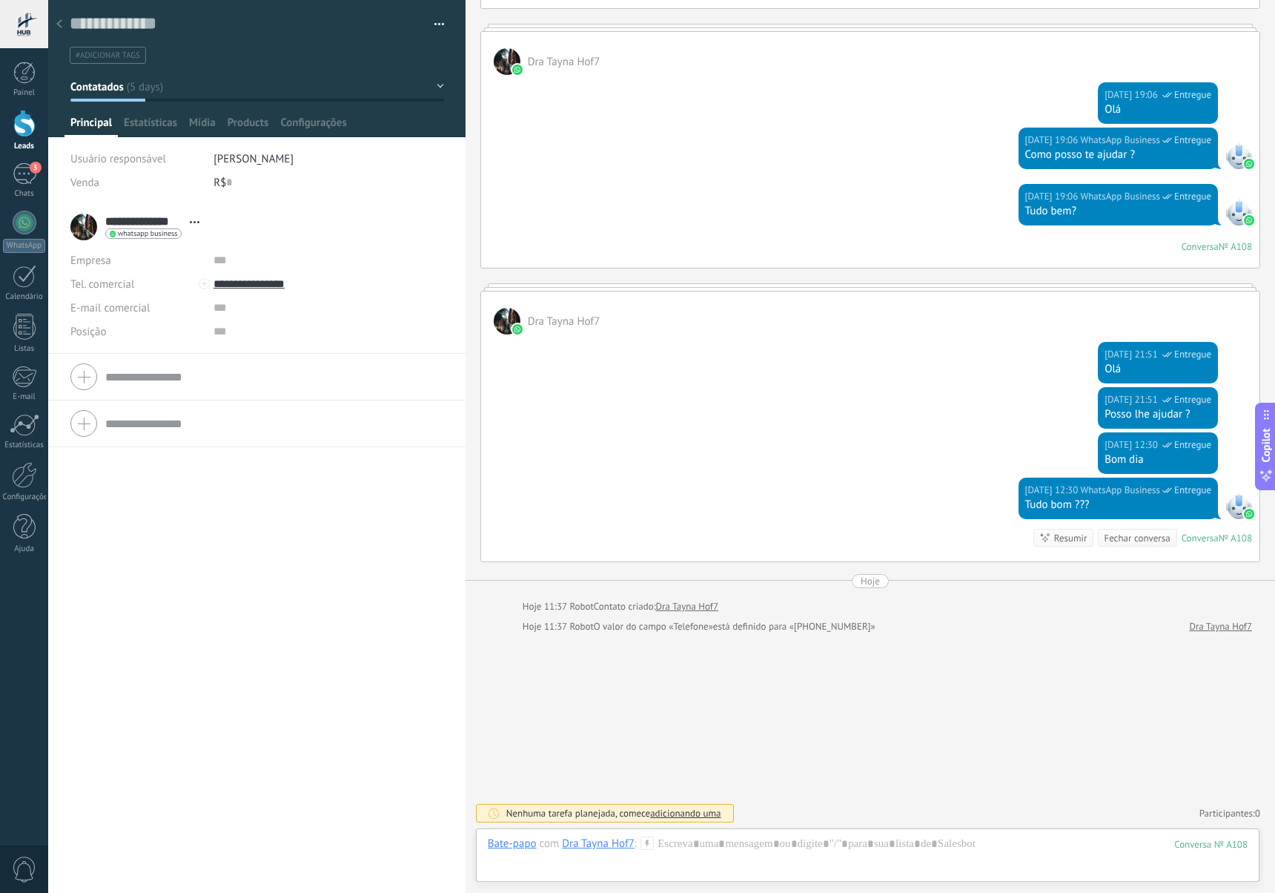
click at [56, 22] on icon at bounding box center [59, 23] width 6 height 9
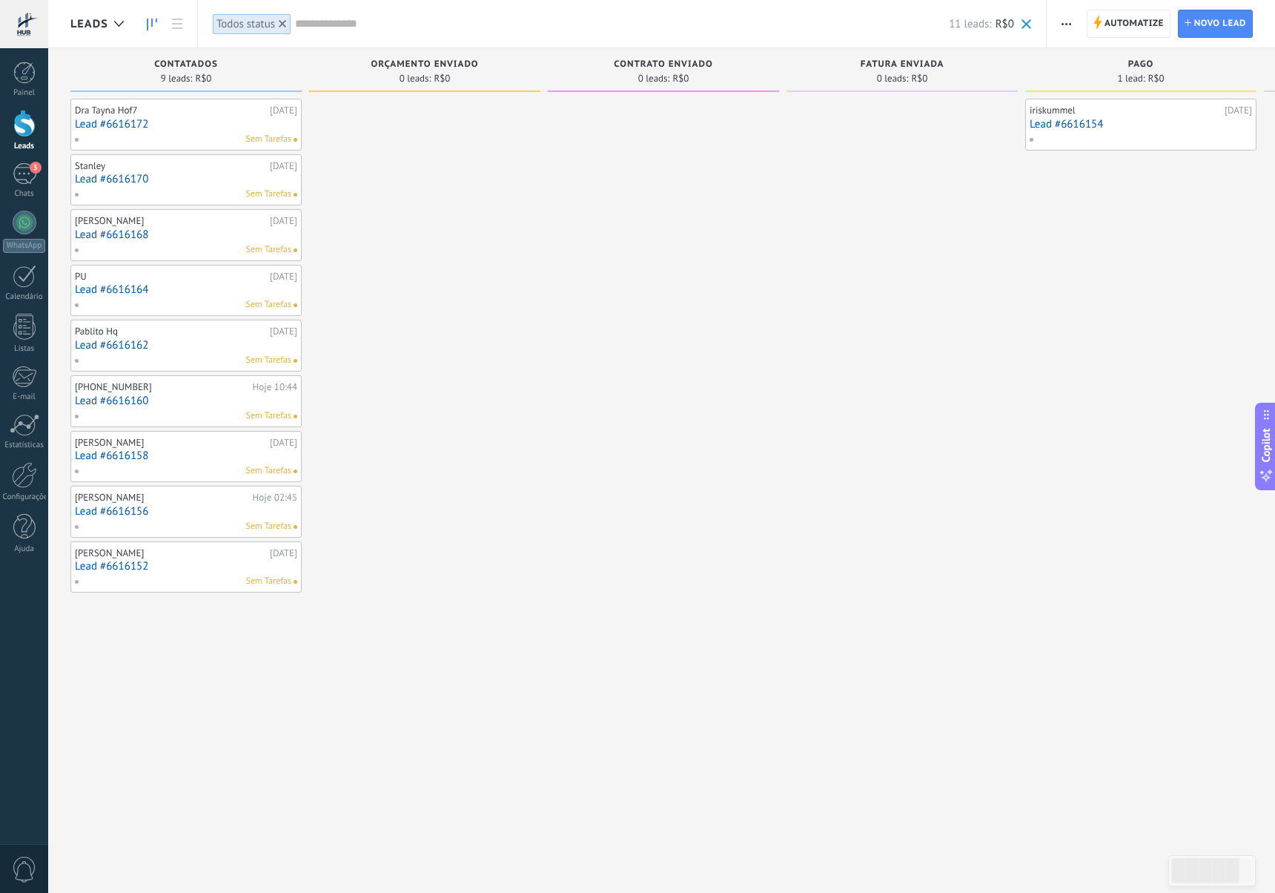
click at [126, 185] on link "Lead #6616170" at bounding box center [186, 179] width 222 height 13
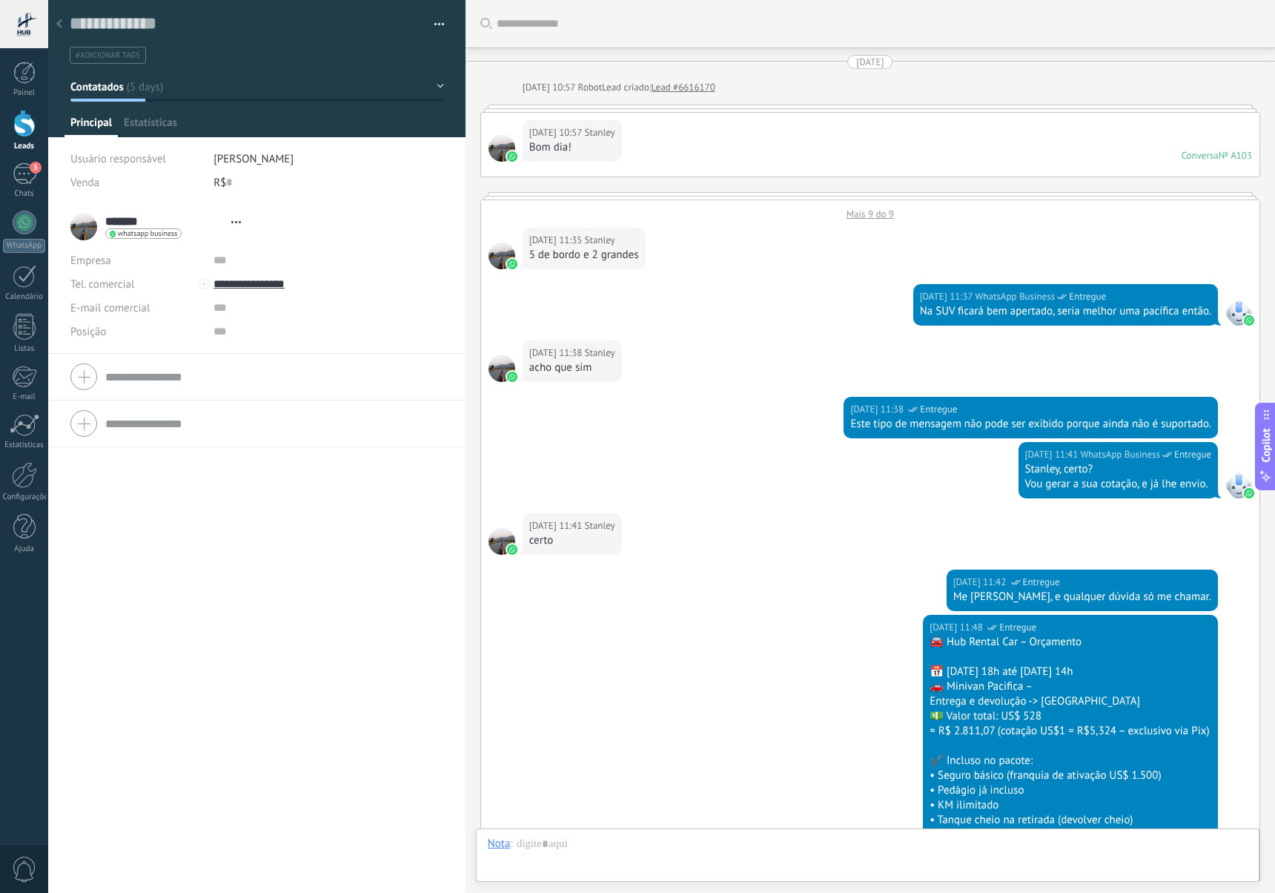
scroll to position [1133, 0]
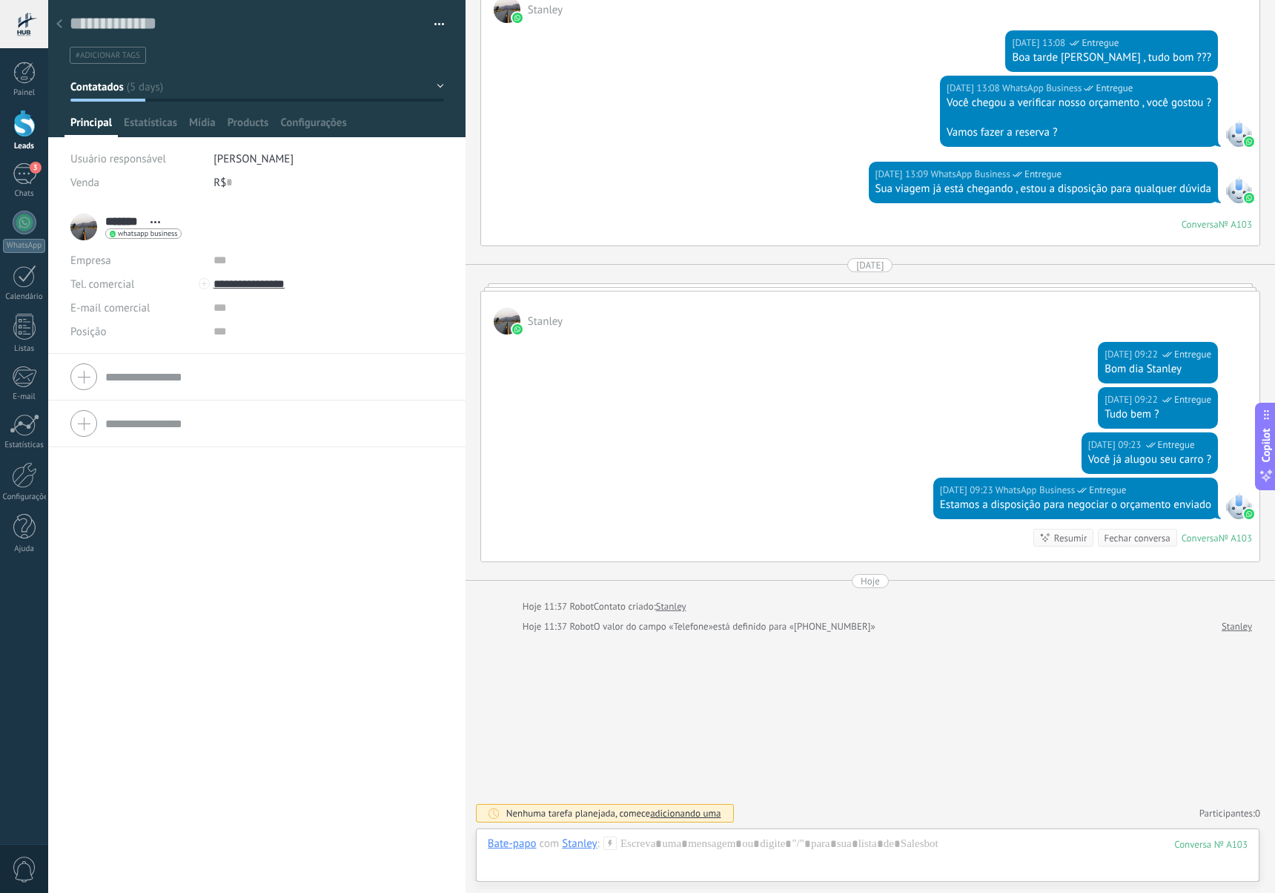
click at [701, 815] on span "adicionando uma" at bounding box center [685, 813] width 70 height 13
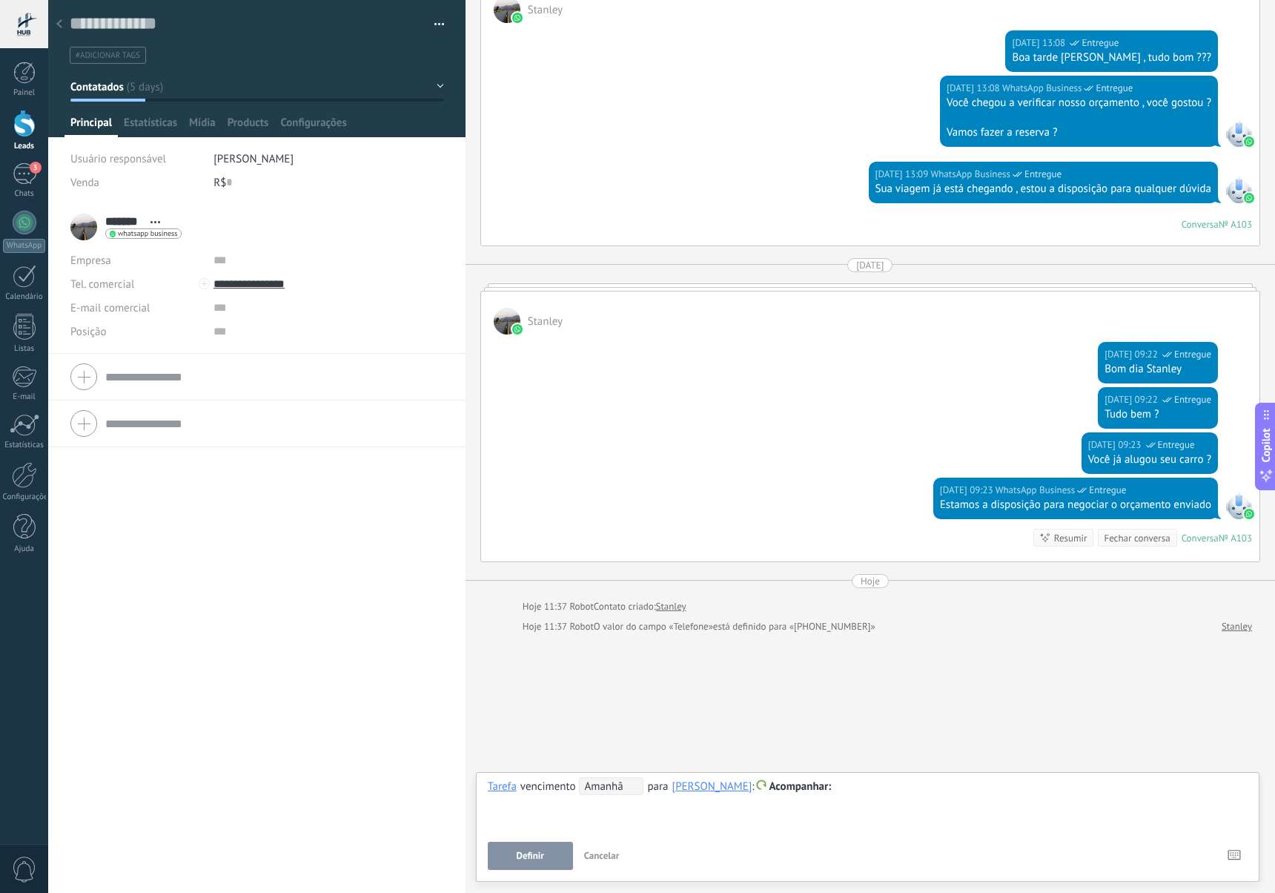
click at [613, 859] on span "Cancelar" at bounding box center [602, 855] width 36 height 13
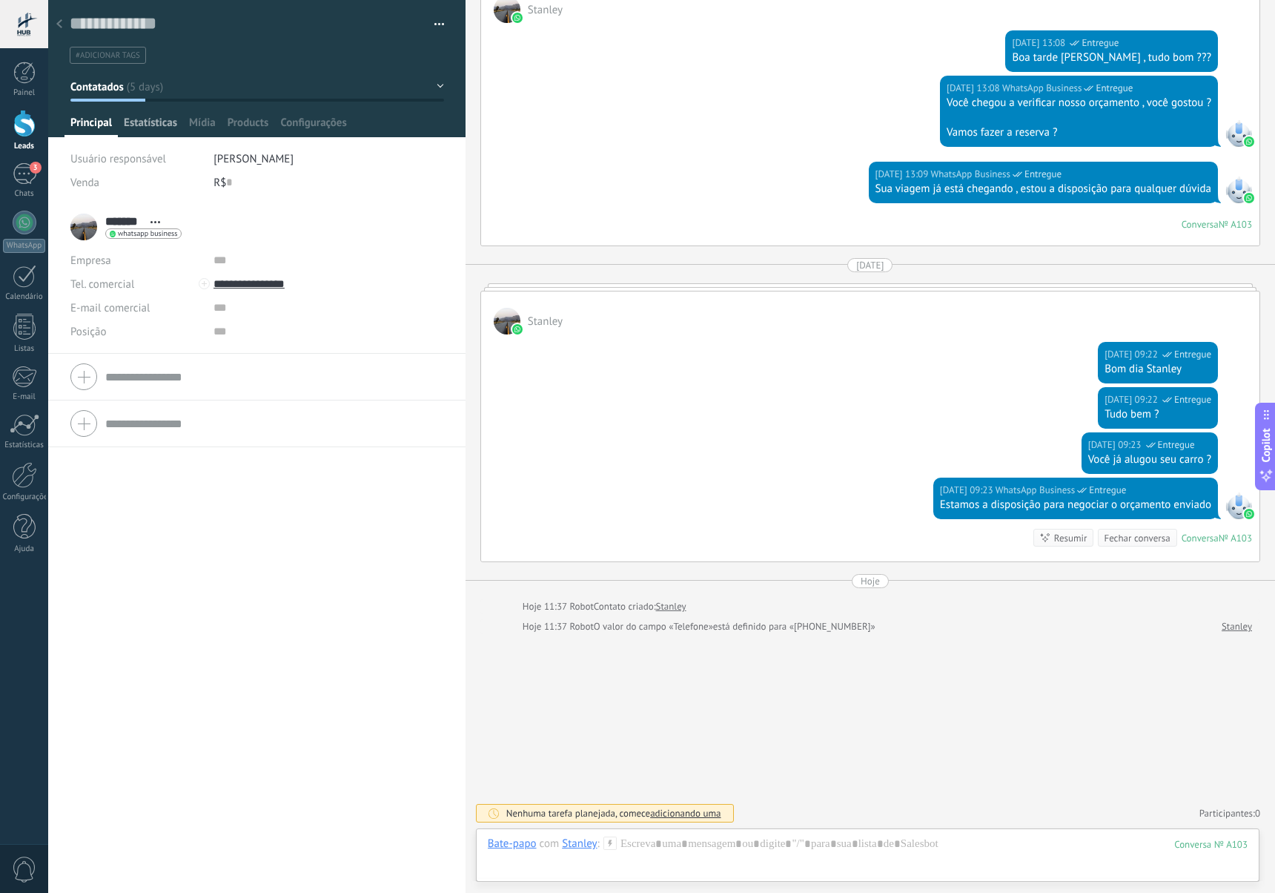
click at [139, 125] on span "Estatísticas" at bounding box center [150, 127] width 53 height 22
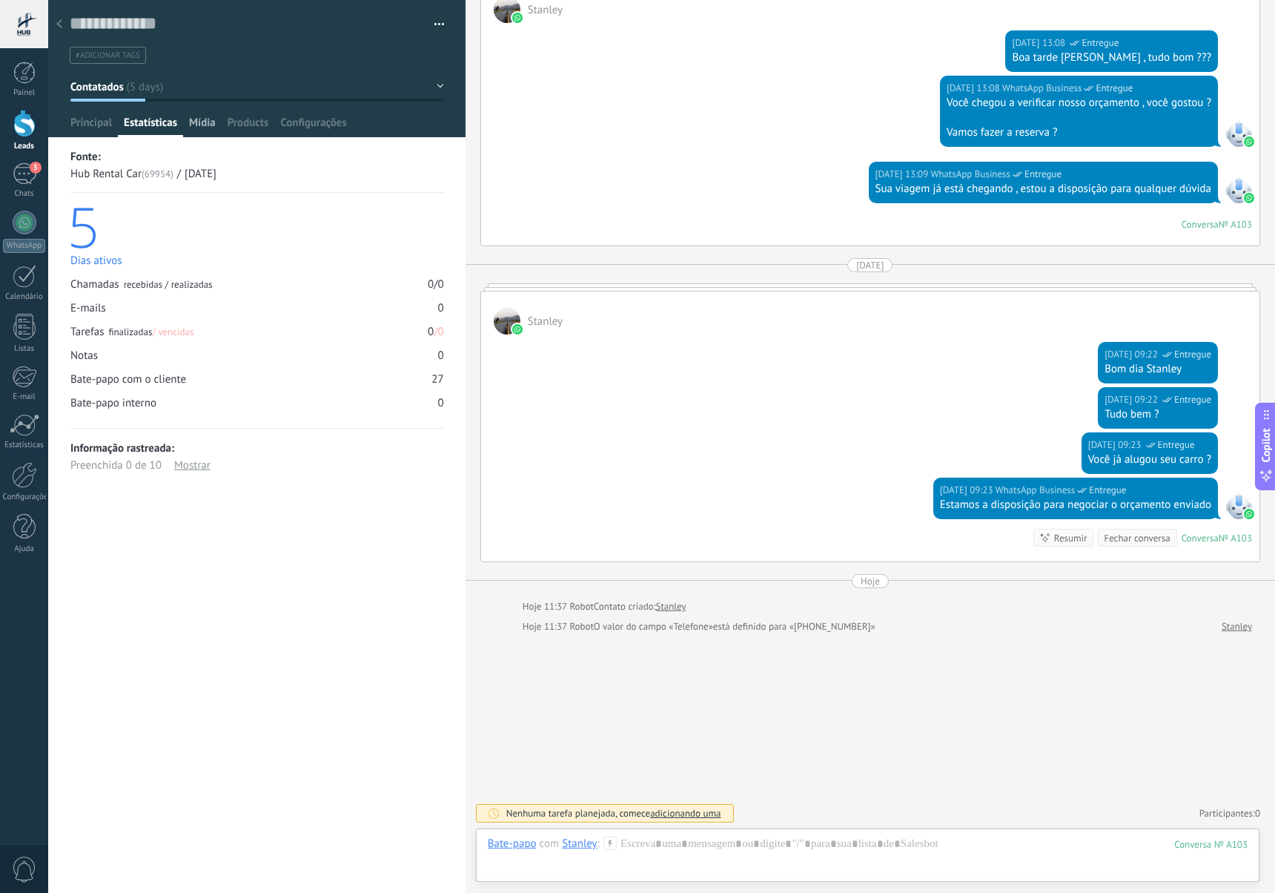
click at [195, 124] on span "Mídia" at bounding box center [202, 127] width 27 height 22
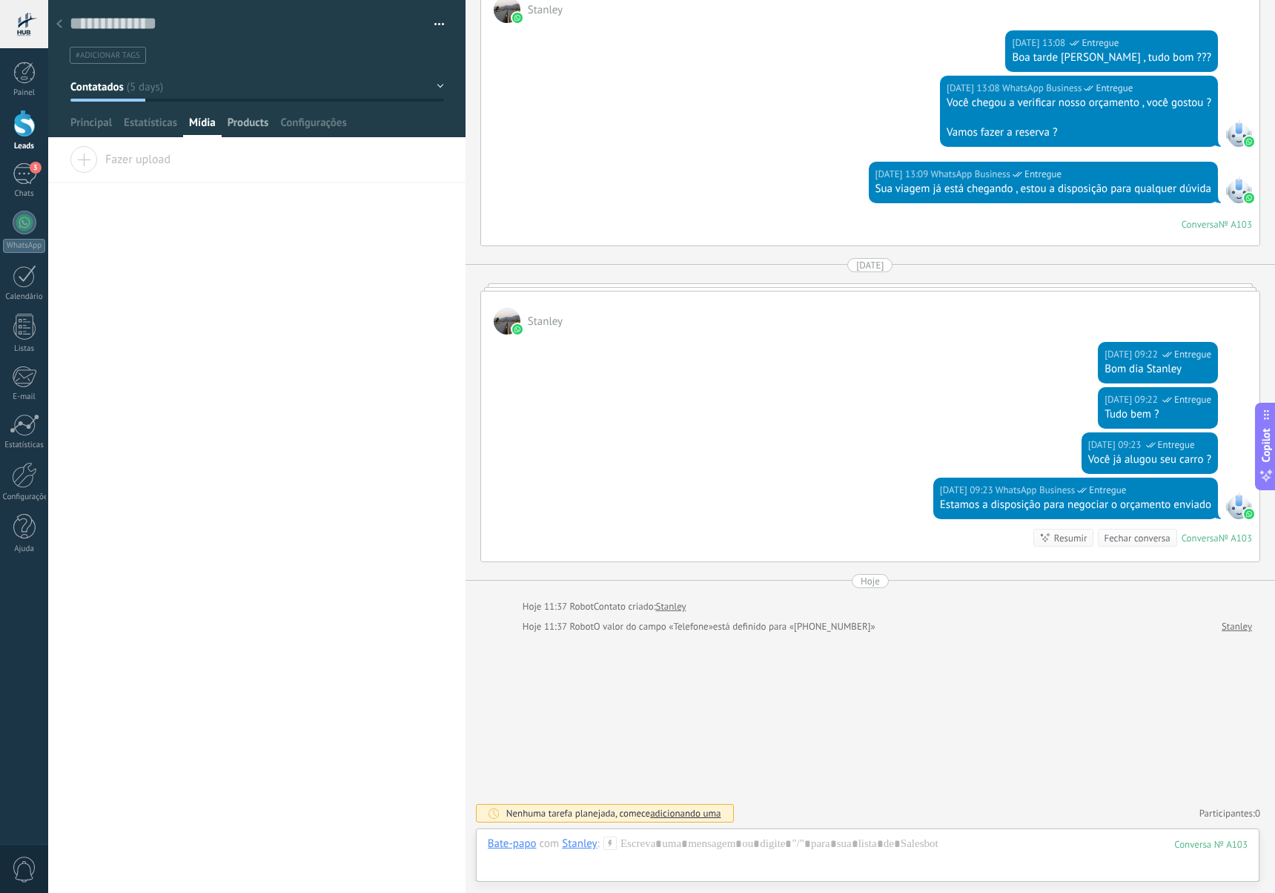
click at [245, 123] on span "Products" at bounding box center [249, 127] width 42 height 22
click at [316, 128] on span "Configurações" at bounding box center [313, 127] width 66 height 22
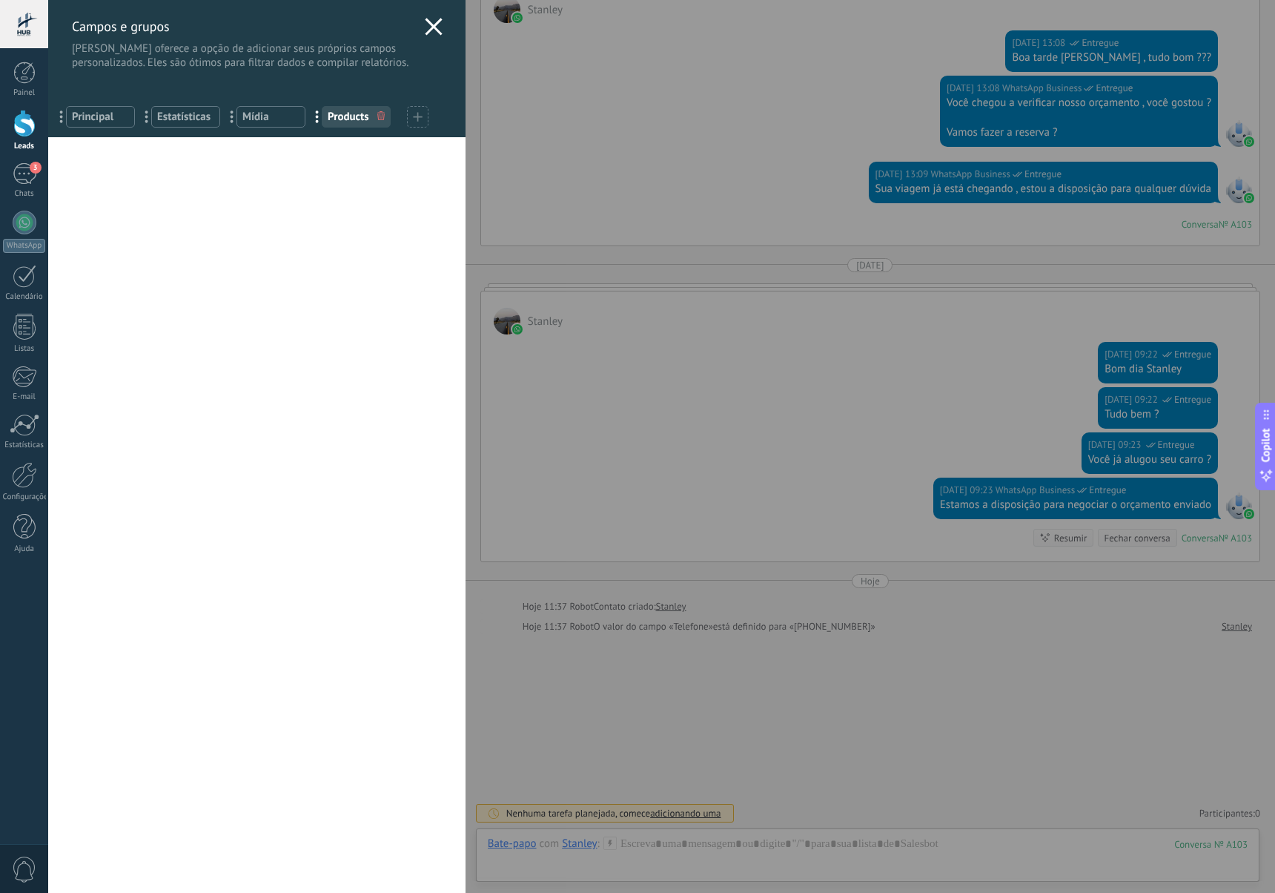
click at [431, 35] on icon at bounding box center [434, 27] width 18 height 18
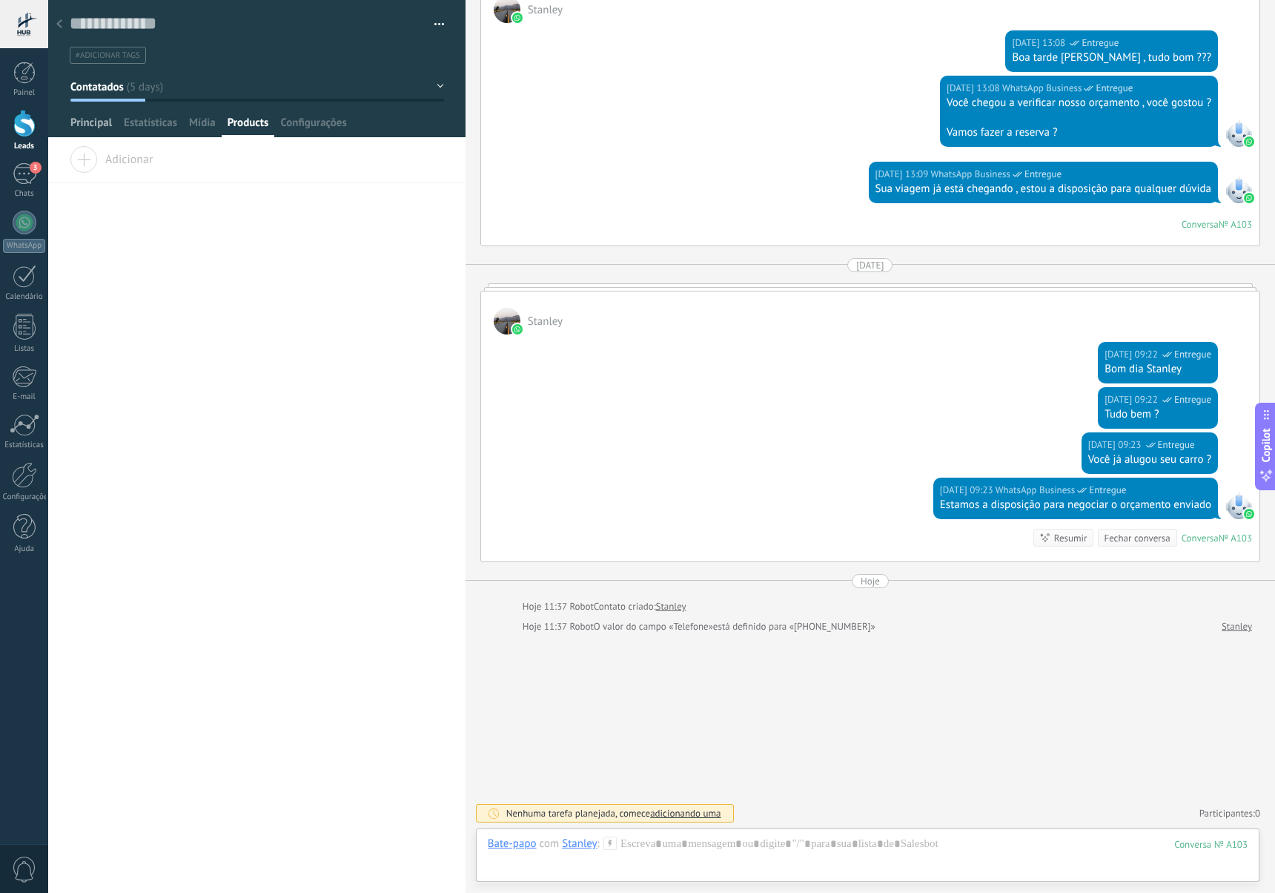
click at [74, 128] on span "Principal" at bounding box center [91, 127] width 42 height 22
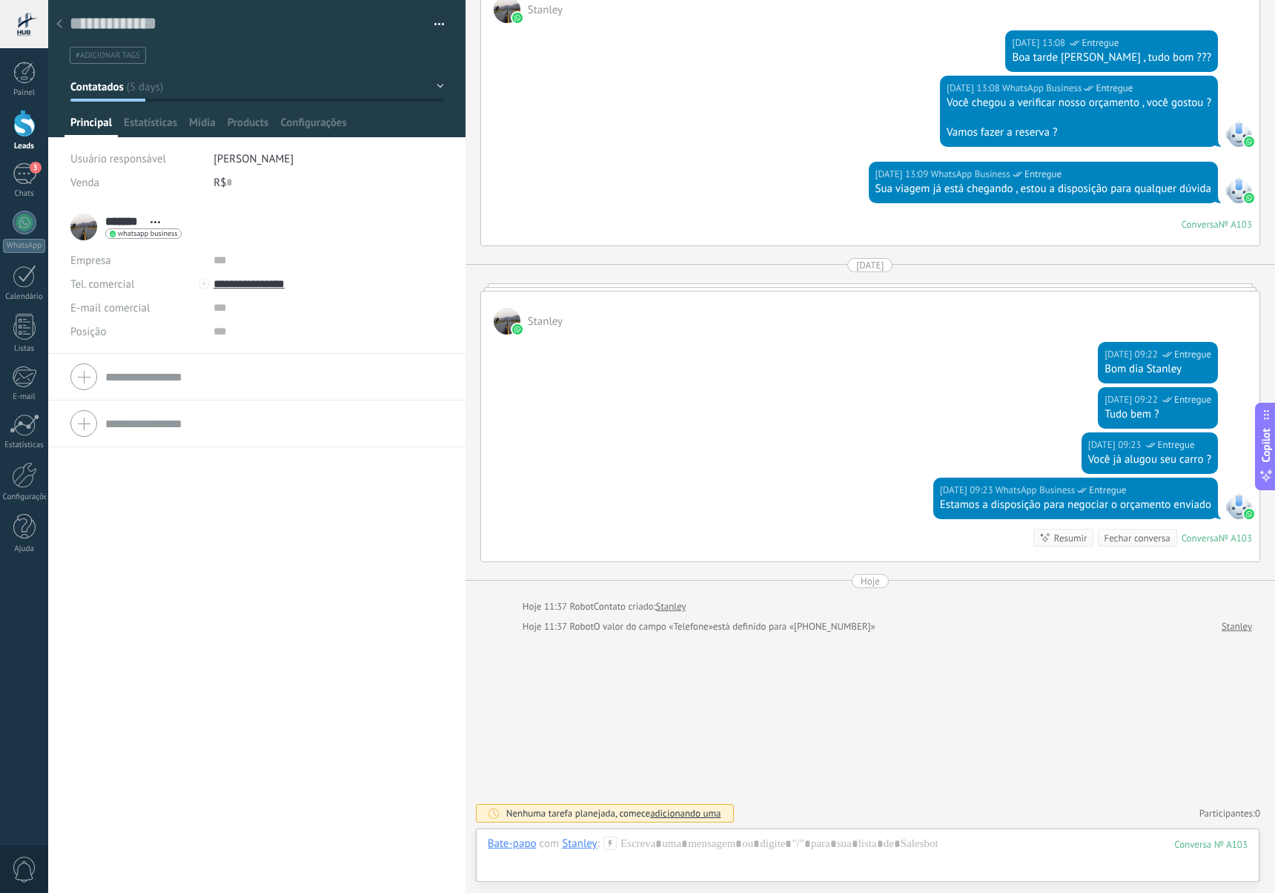
click at [437, 80] on button "Contatados" at bounding box center [257, 86] width 374 height 27
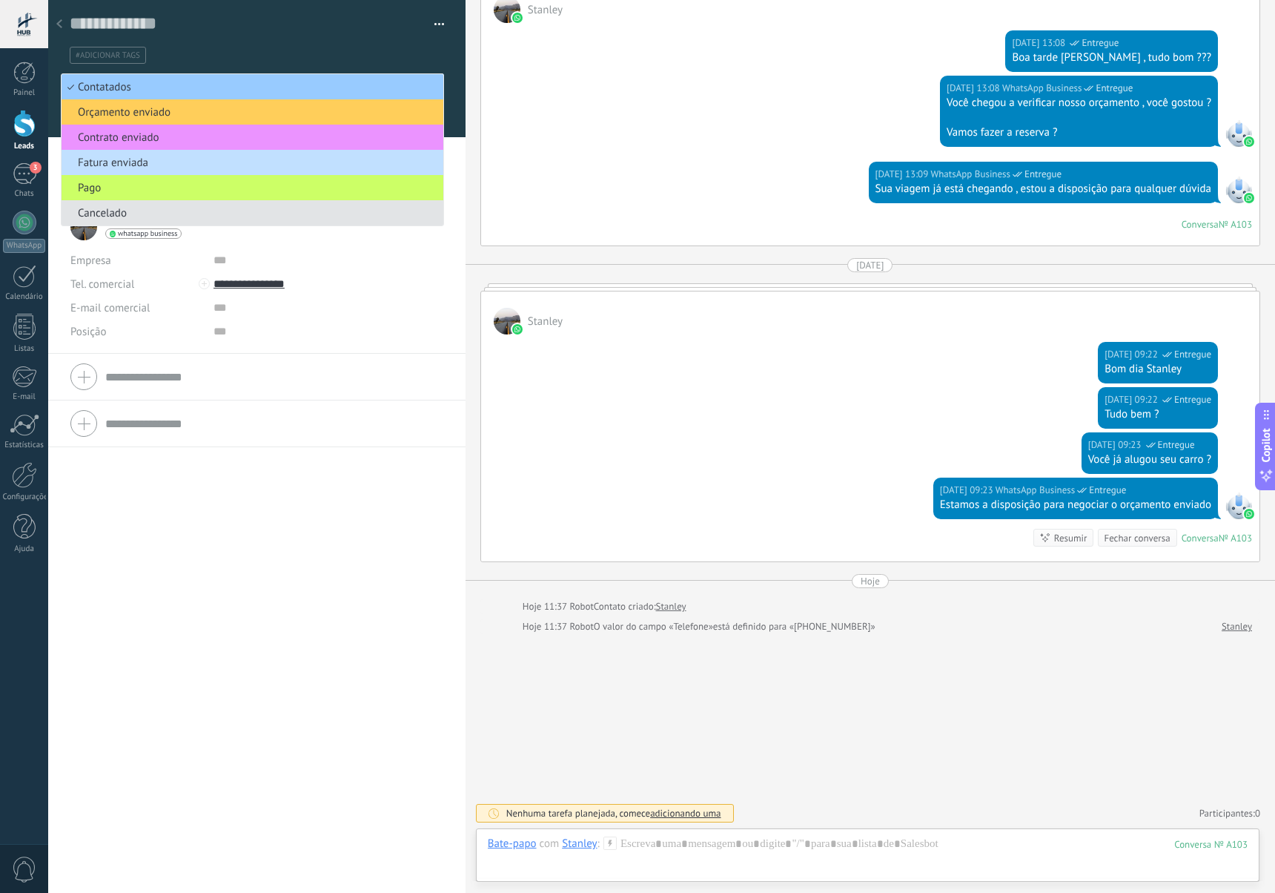
click at [225, 208] on span "Cancelado" at bounding box center [250, 213] width 377 height 14
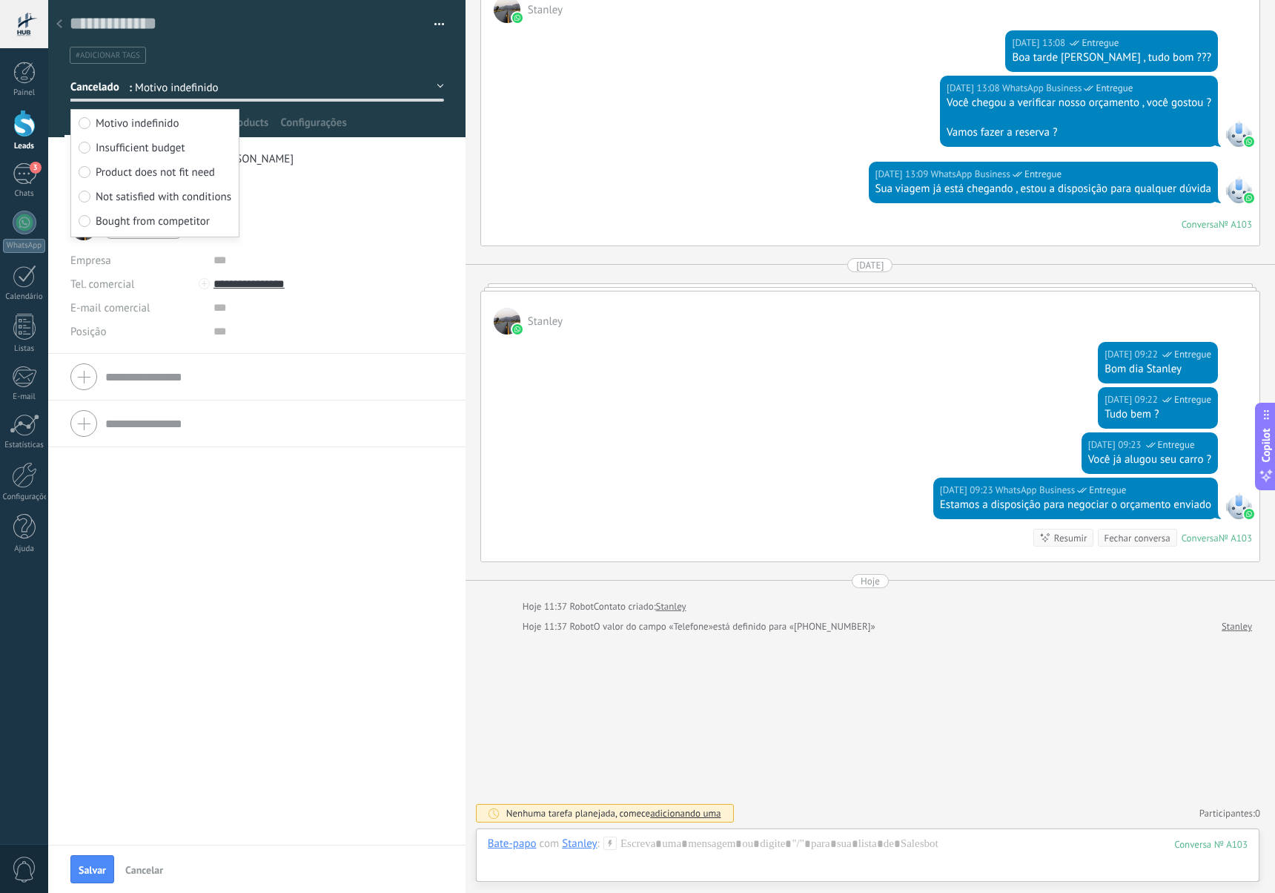
click at [138, 219] on span "Bought from competitor" at bounding box center [153, 221] width 114 height 14
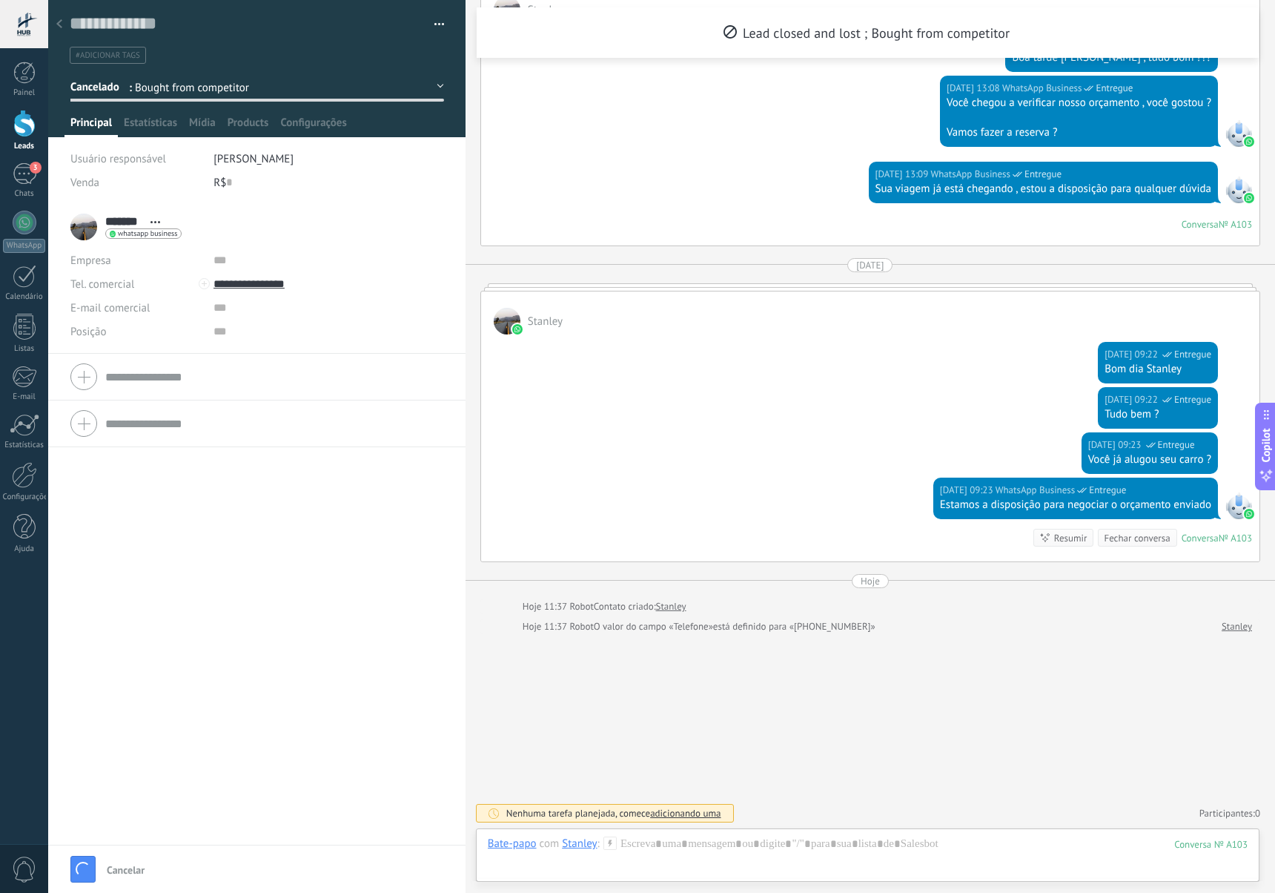
scroll to position [1214, 0]
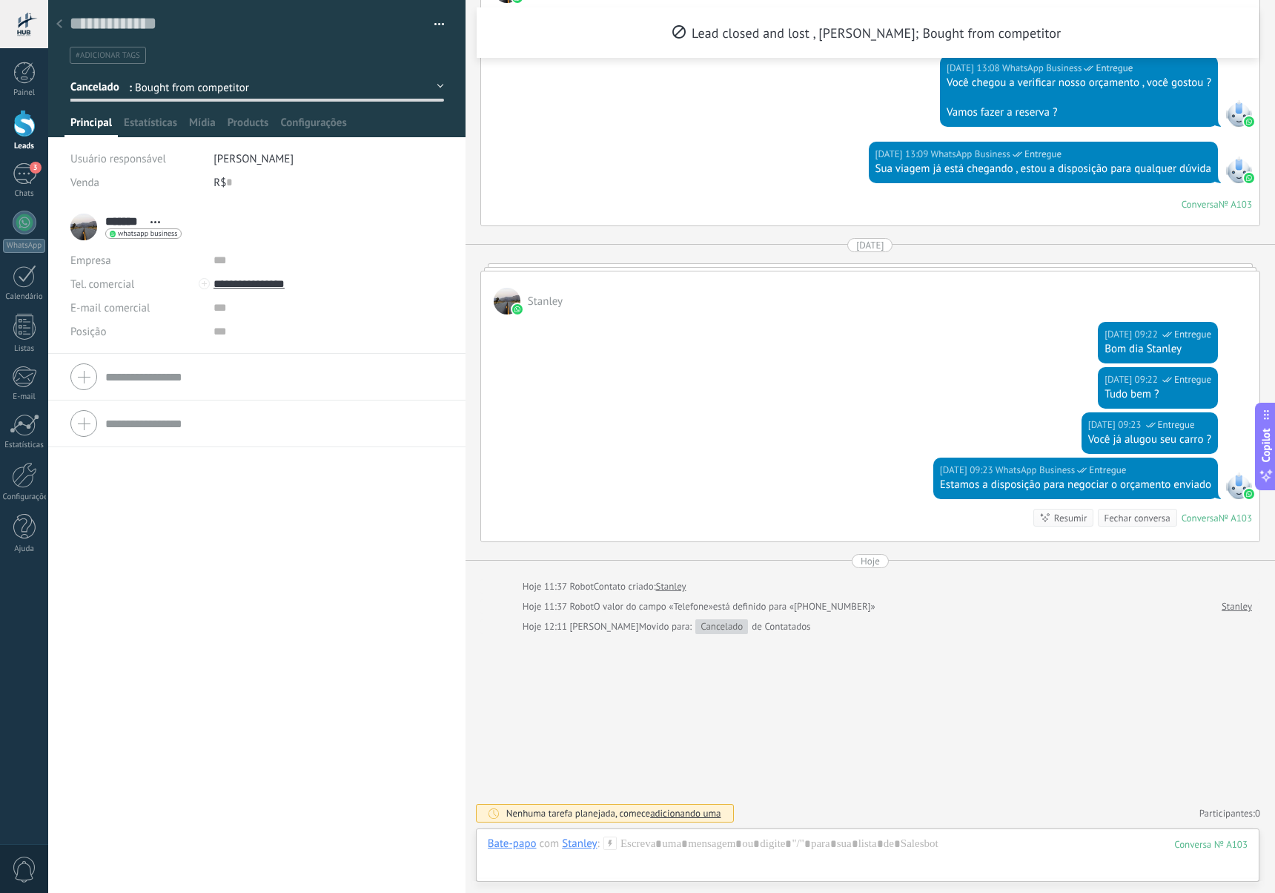
click at [62, 24] on div at bounding box center [59, 24] width 21 height 29
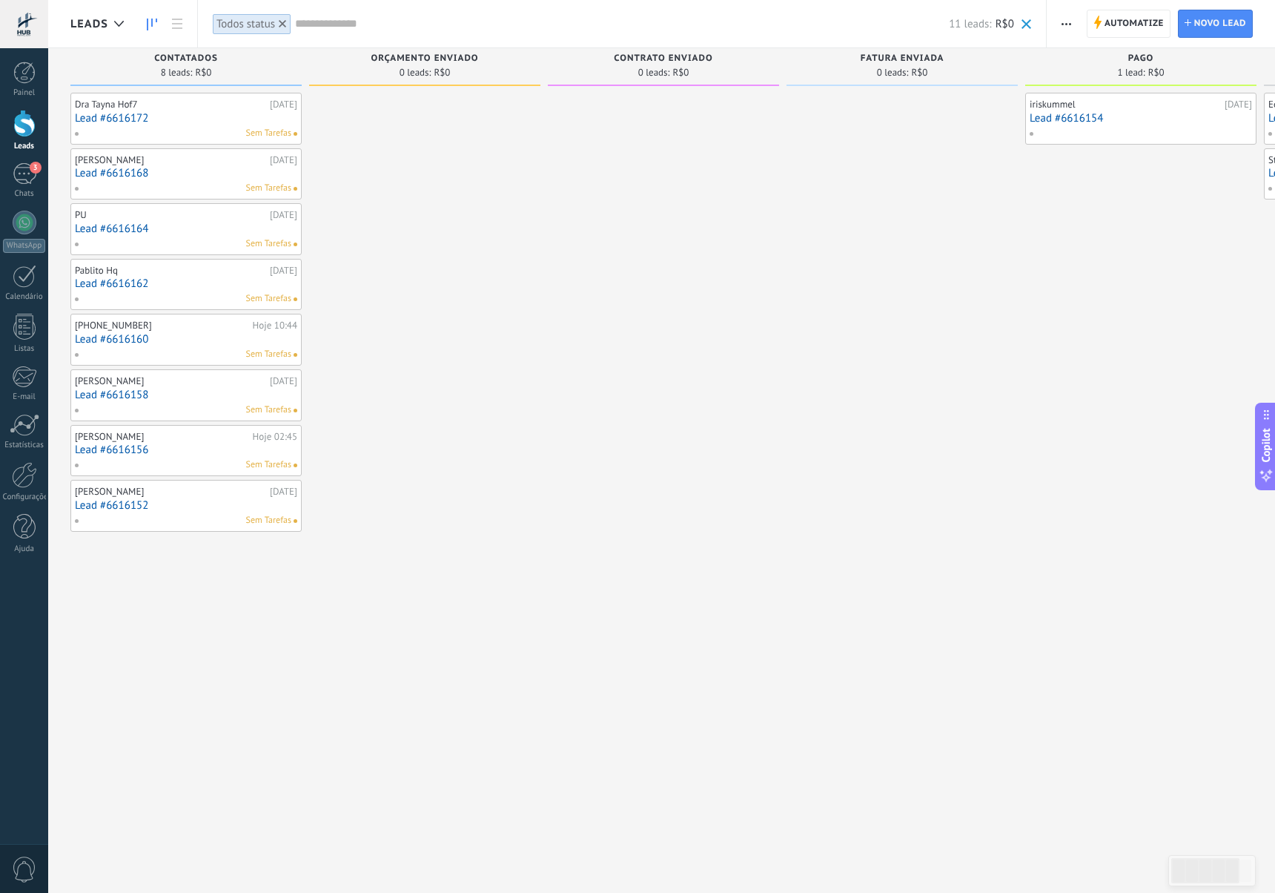
scroll to position [10, 0]
click at [164, 123] on div "Sem Tarefas" at bounding box center [182, 129] width 217 height 13
click at [159, 113] on link "Lead #6616172" at bounding box center [186, 116] width 222 height 13
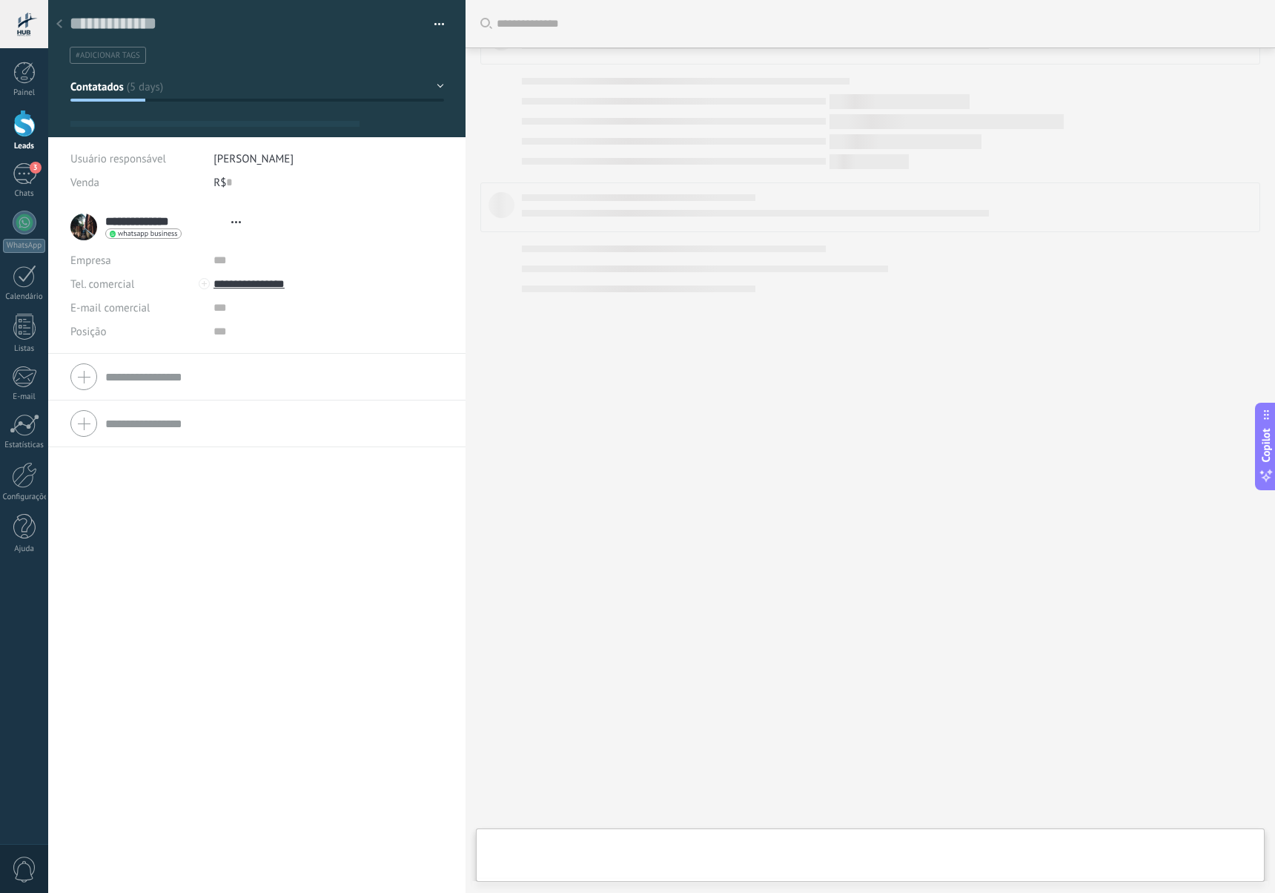
type textarea "**********"
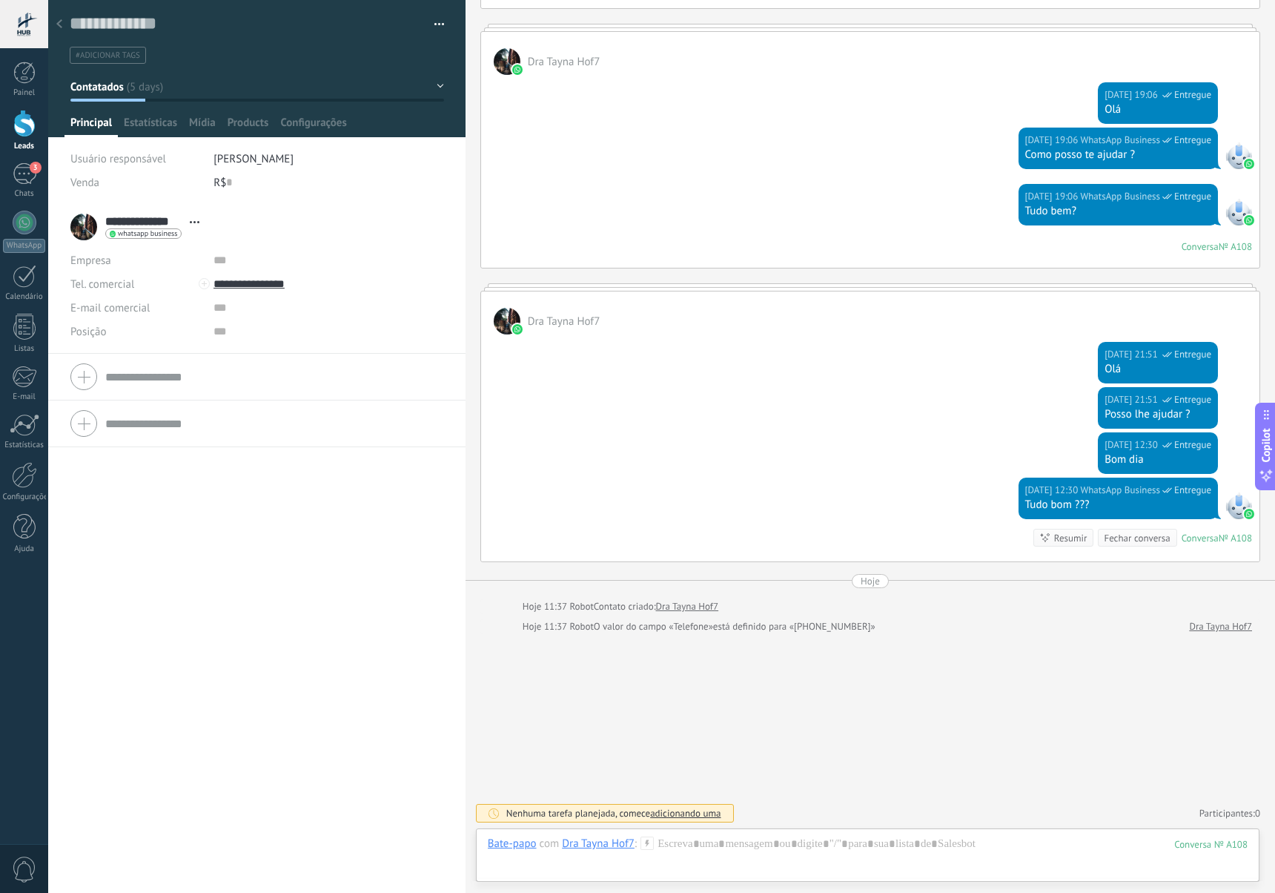
click at [62, 19] on div at bounding box center [59, 24] width 21 height 29
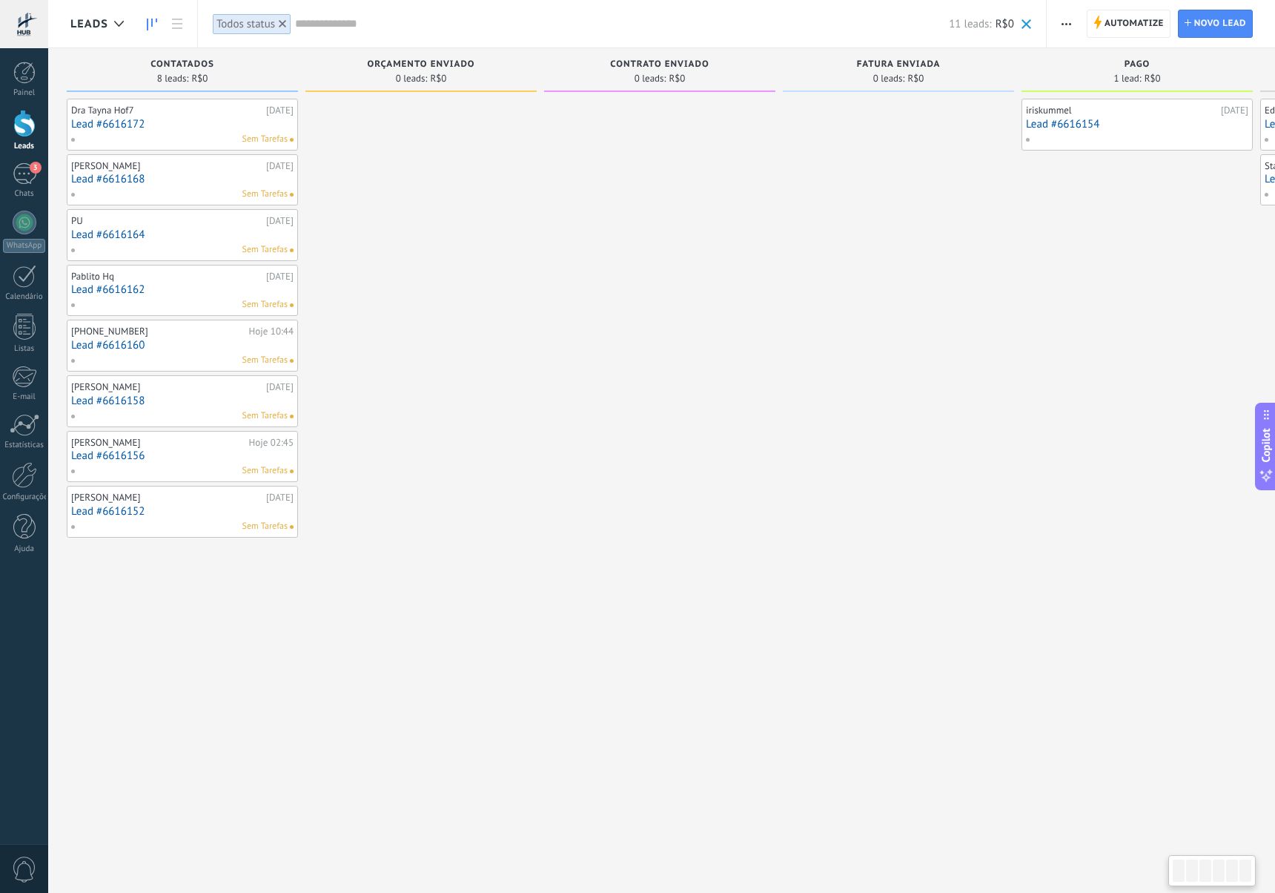
scroll to position [0, 1]
